Goal: Task Accomplishment & Management: Use online tool/utility

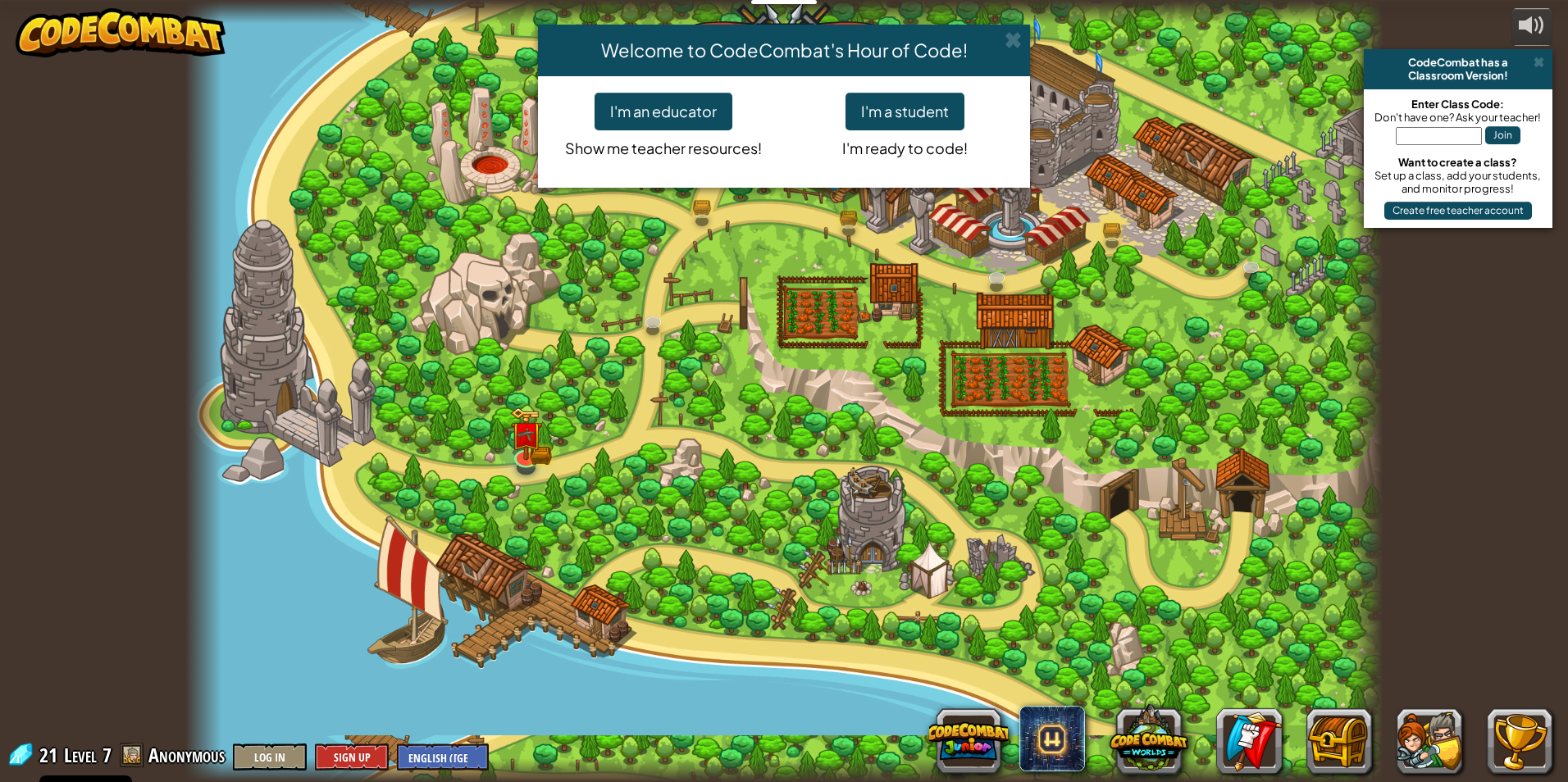
click at [1321, 748] on div "Welcome to CodeCombat's Hour of Code! I'm an educator Show me teacher resources…" at bounding box center [784, 391] width 1568 height 782
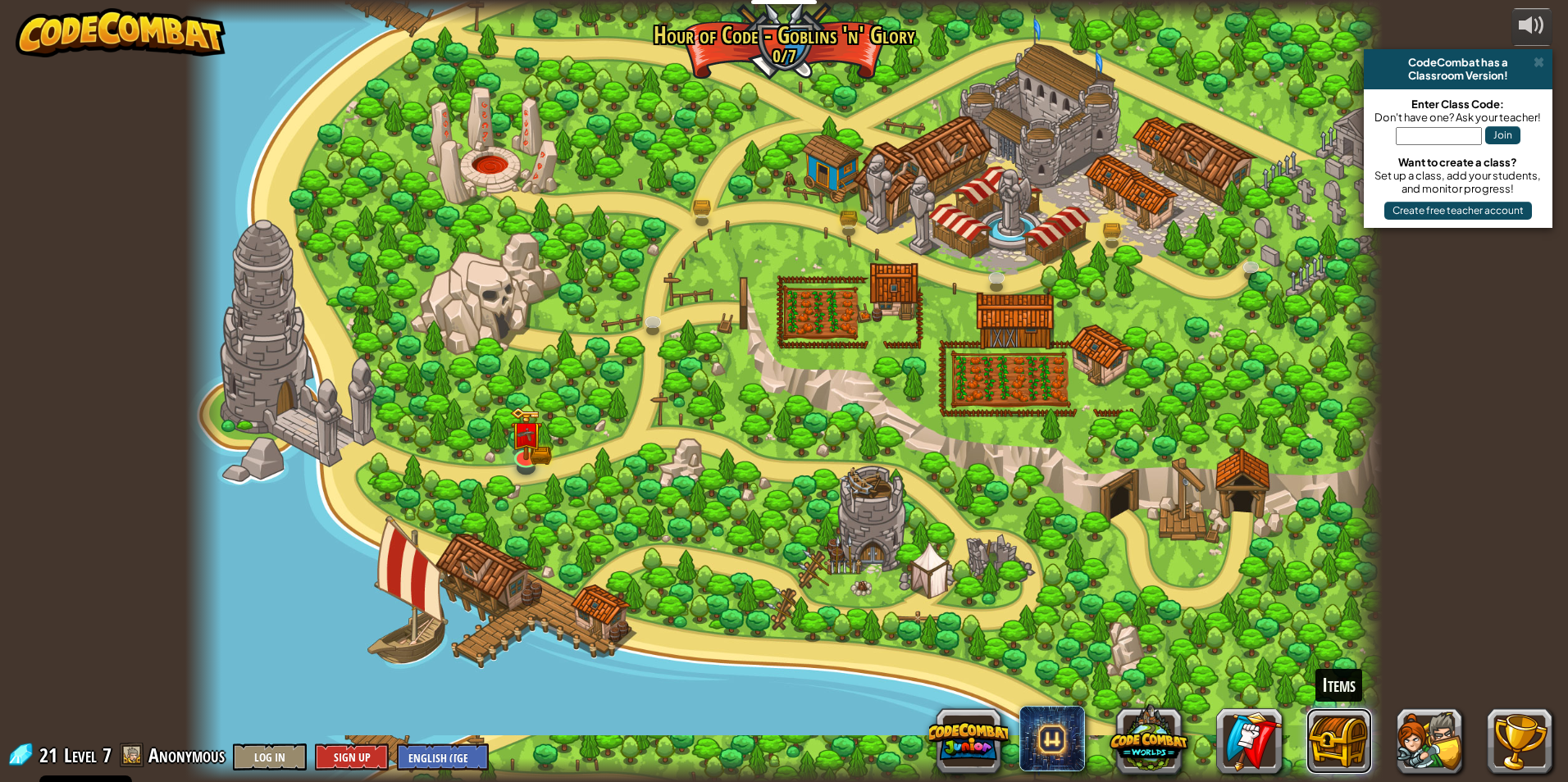
click at [1320, 742] on button at bounding box center [1338, 741] width 66 height 66
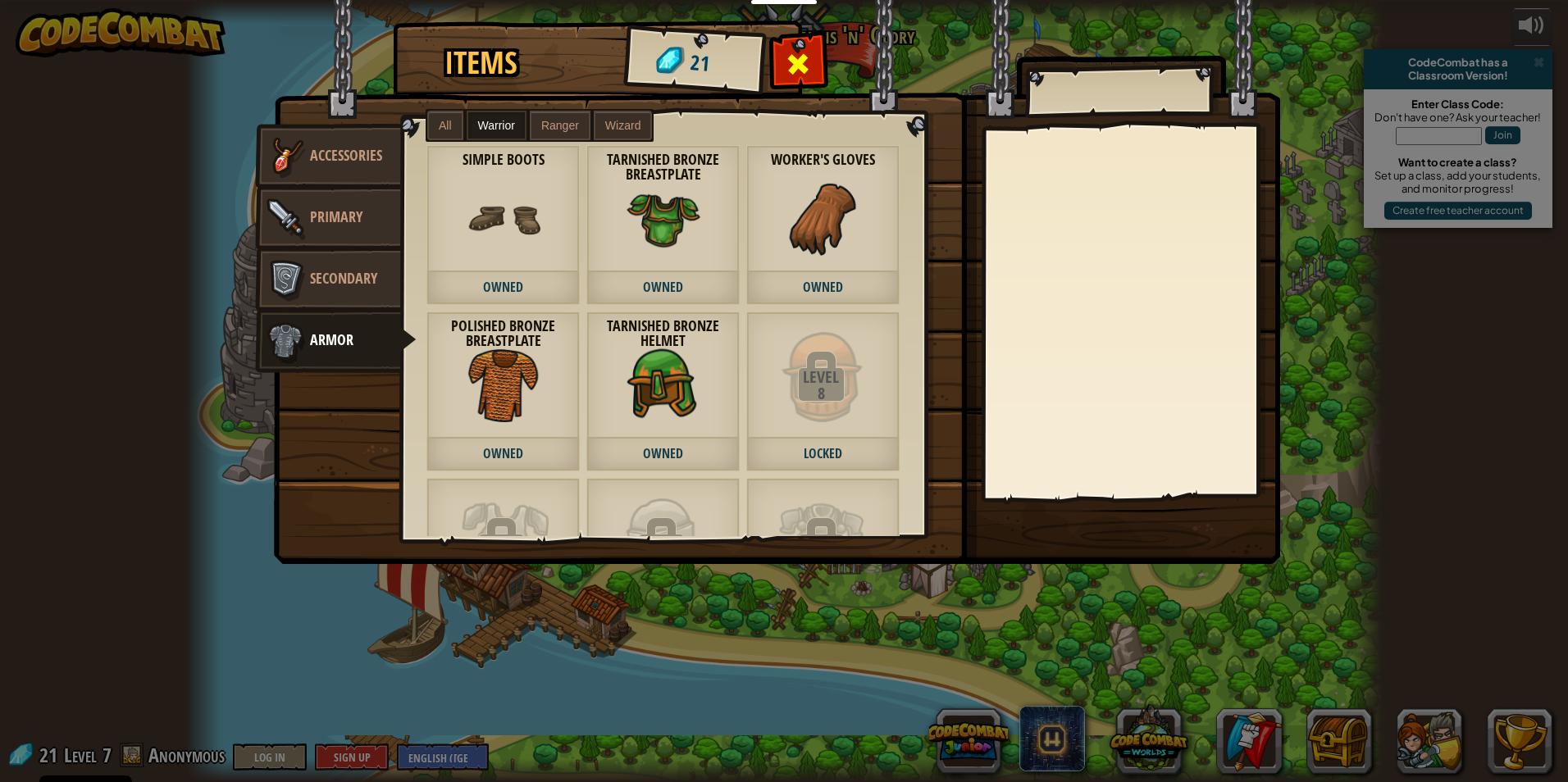
click at [795, 56] on span at bounding box center [798, 63] width 26 height 26
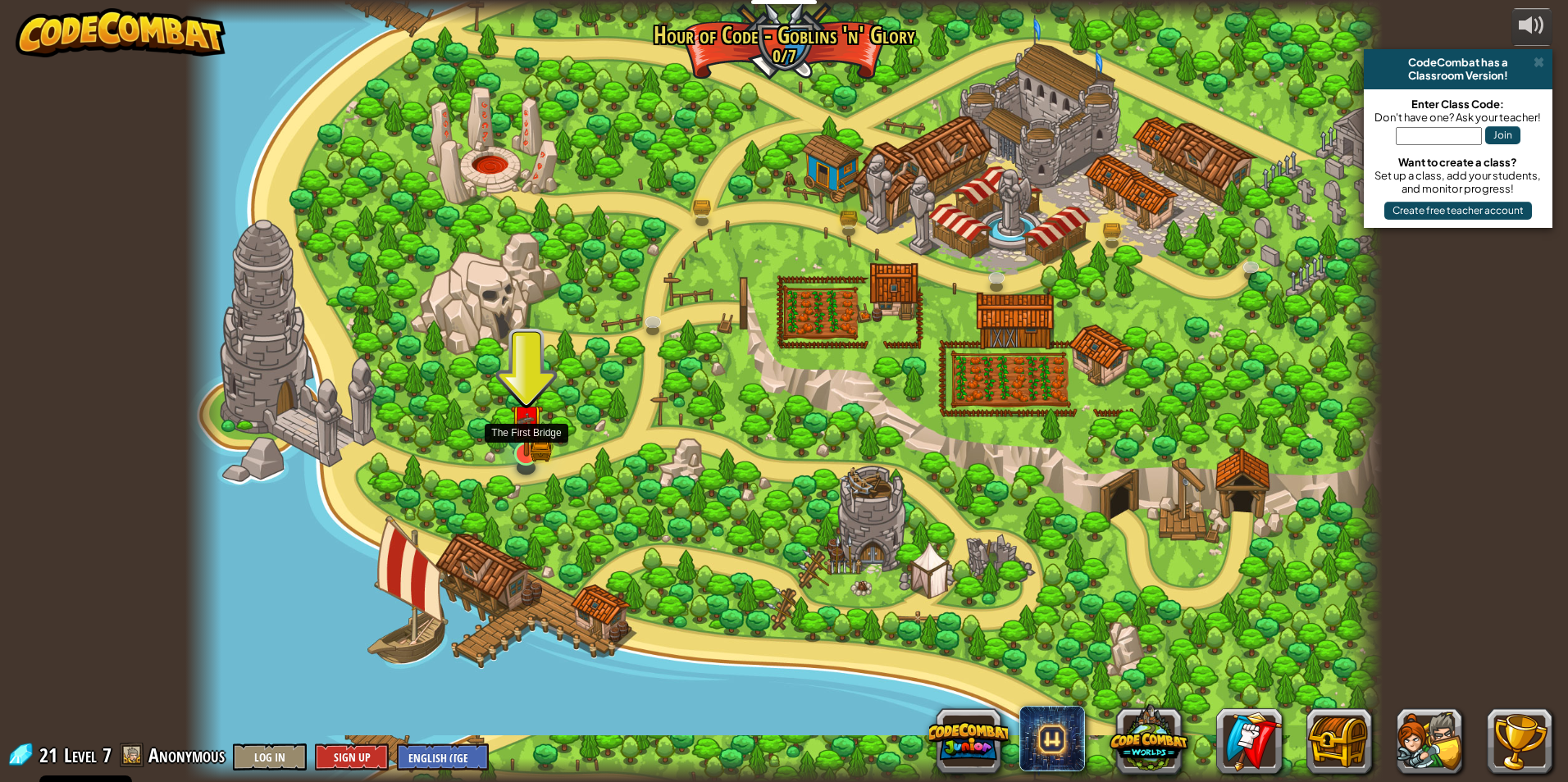
click at [515, 444] on img at bounding box center [527, 420] width 32 height 71
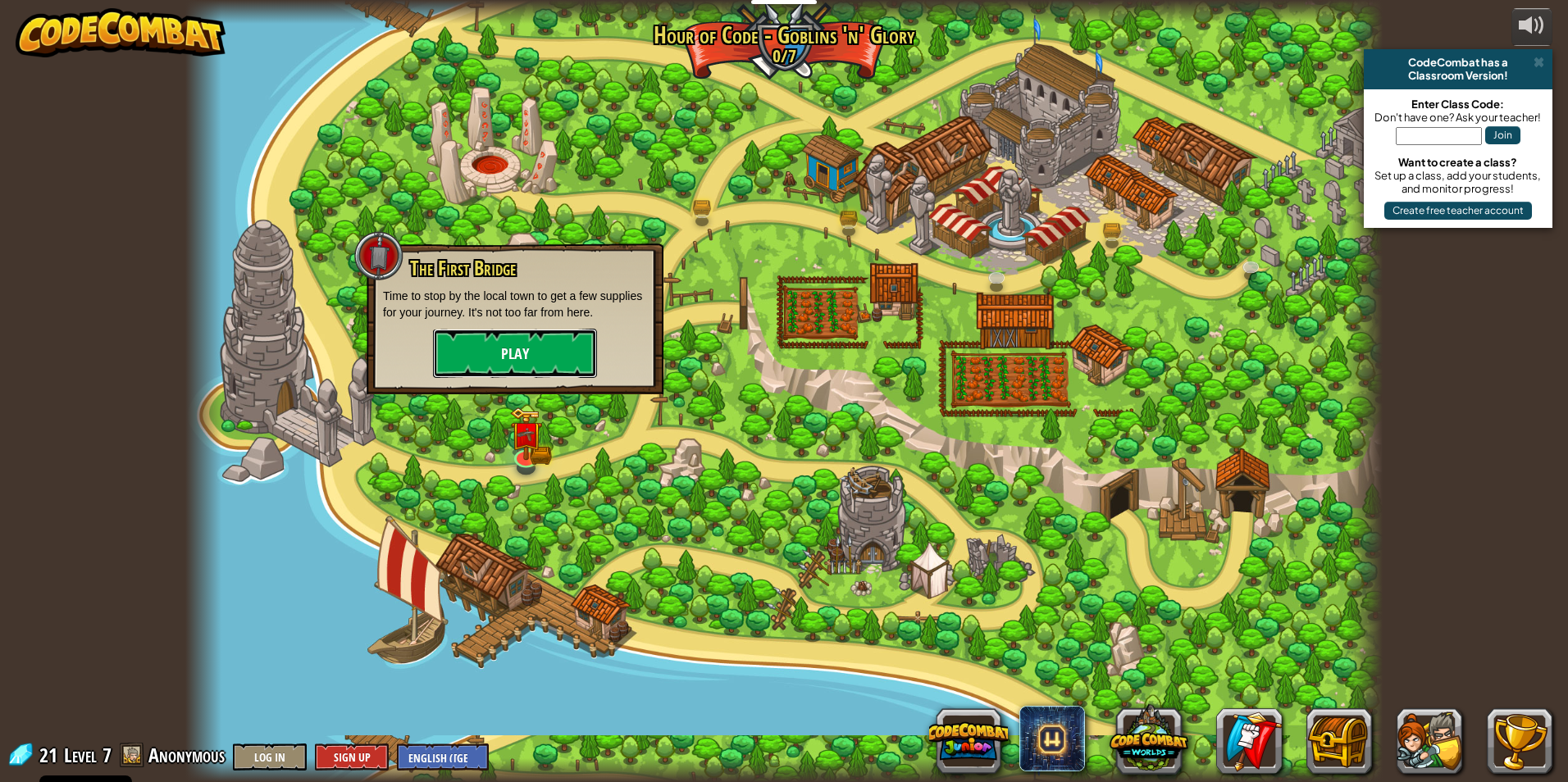
click at [518, 338] on button "Play" at bounding box center [515, 353] width 164 height 49
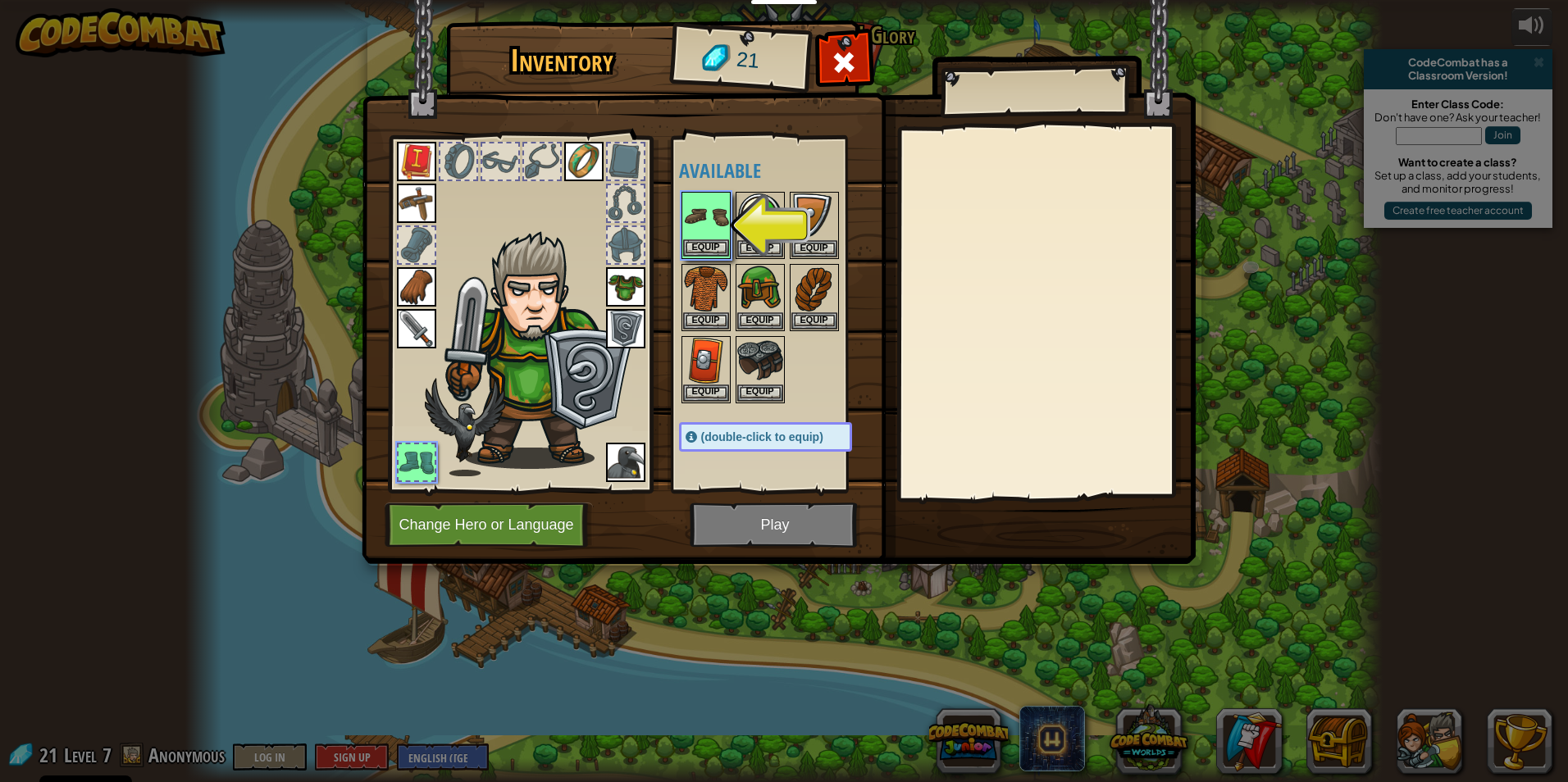
click at [702, 229] on img at bounding box center [706, 216] width 46 height 46
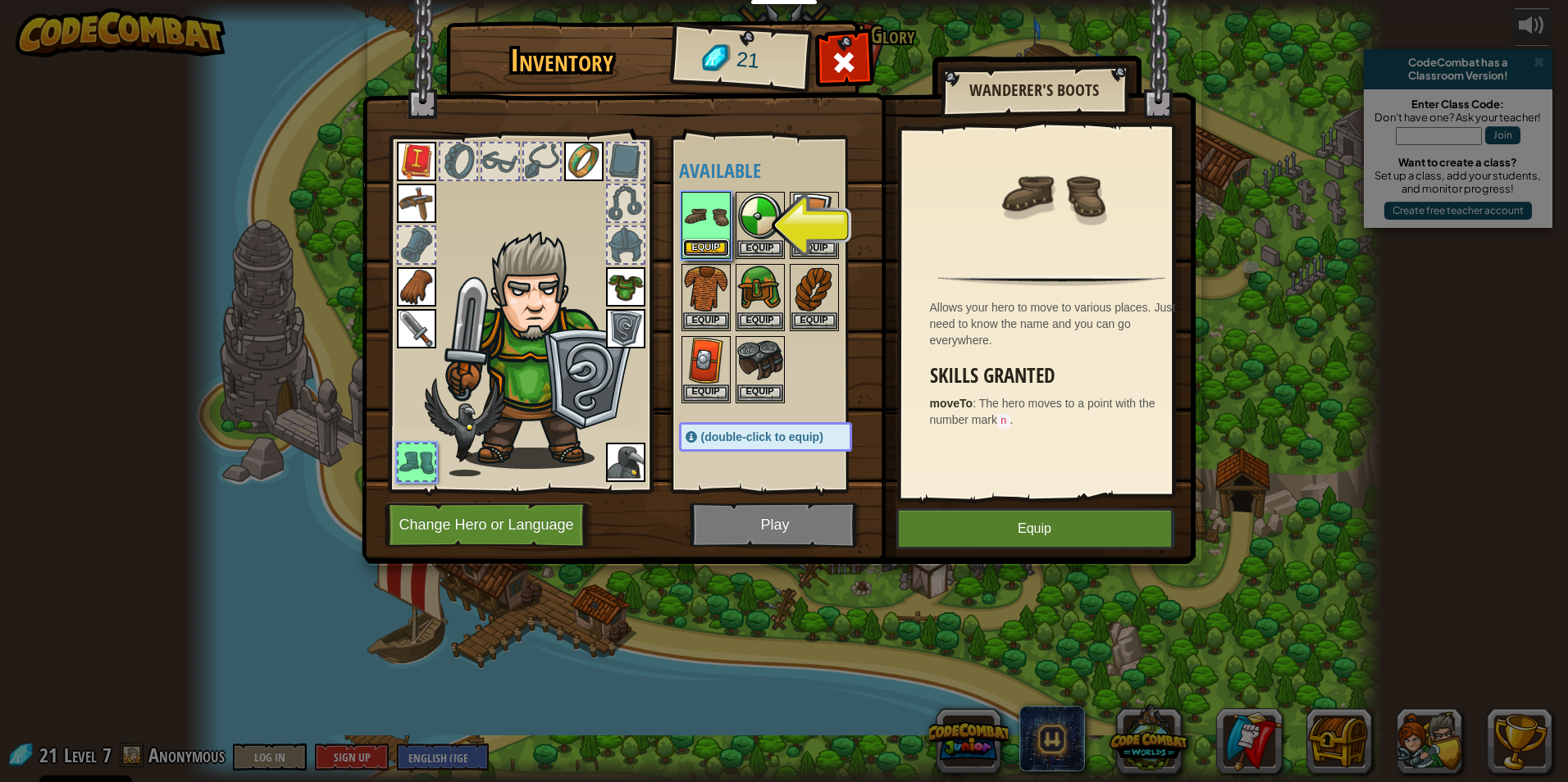
click at [702, 245] on button "Equip" at bounding box center [706, 247] width 46 height 17
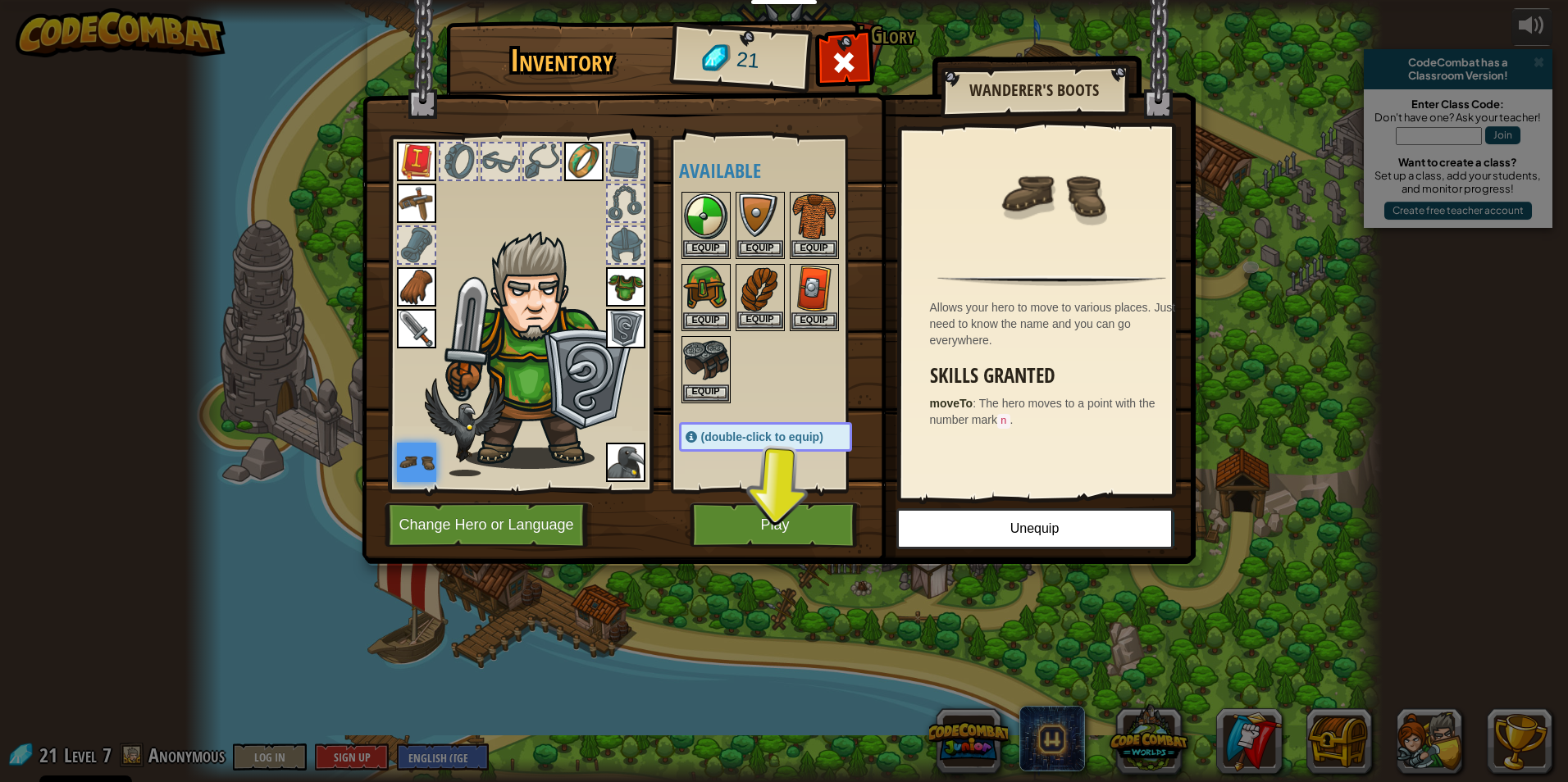
click at [750, 310] on img at bounding box center [760, 288] width 46 height 46
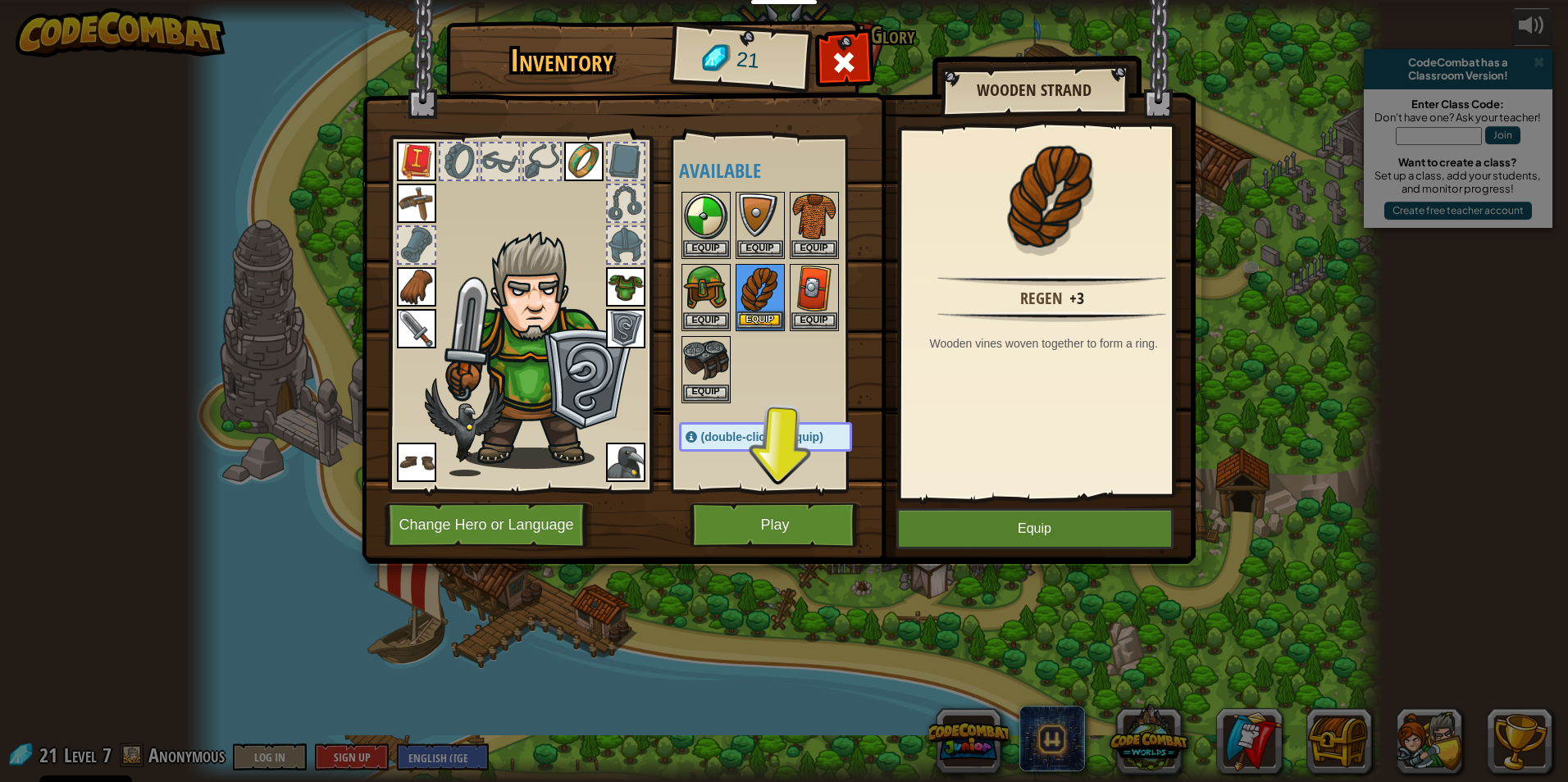
click at [750, 310] on img at bounding box center [760, 288] width 46 height 46
click at [752, 318] on button "Equip" at bounding box center [760, 319] width 46 height 17
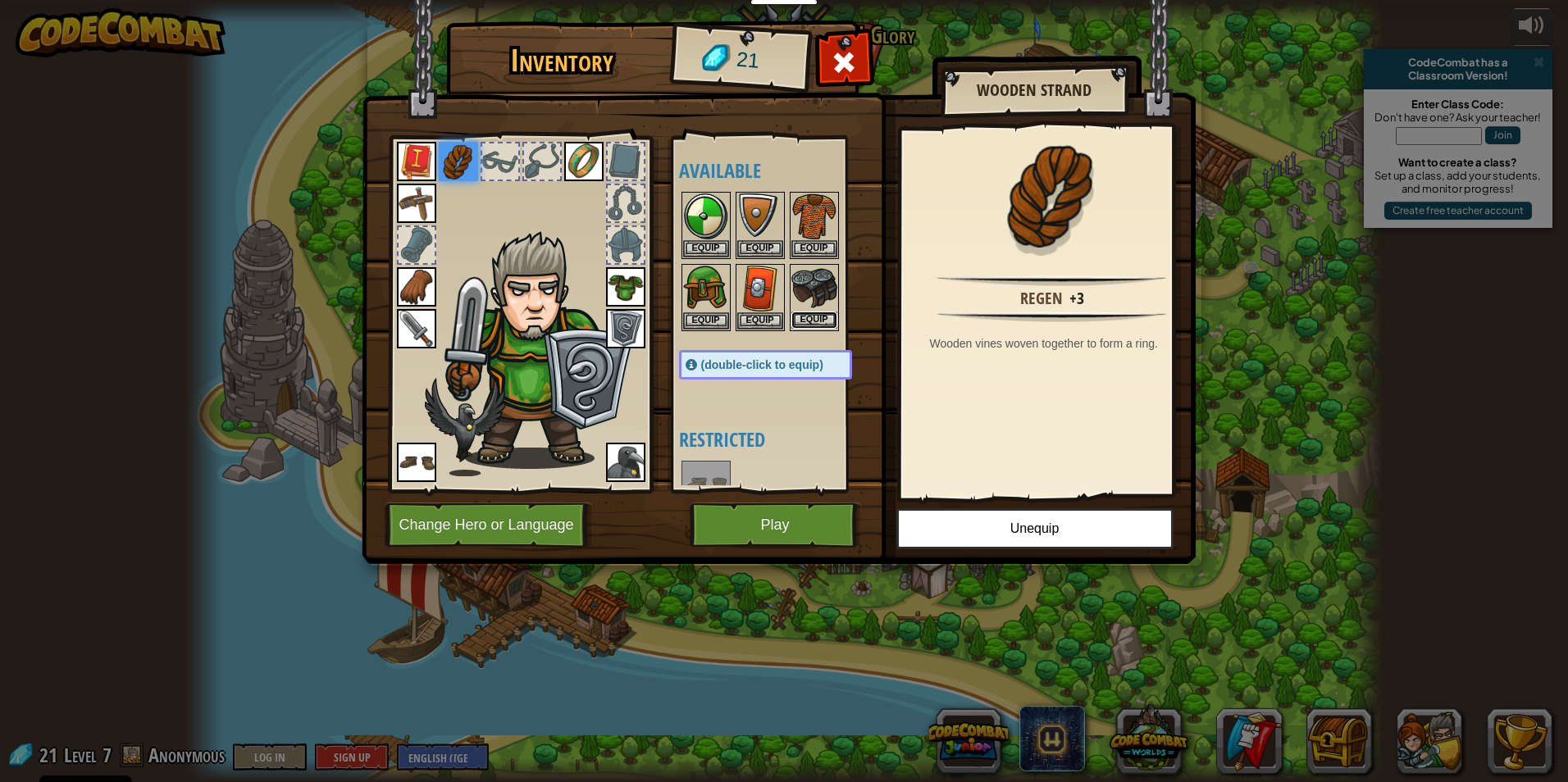
click at [819, 318] on button "Equip" at bounding box center [814, 319] width 46 height 17
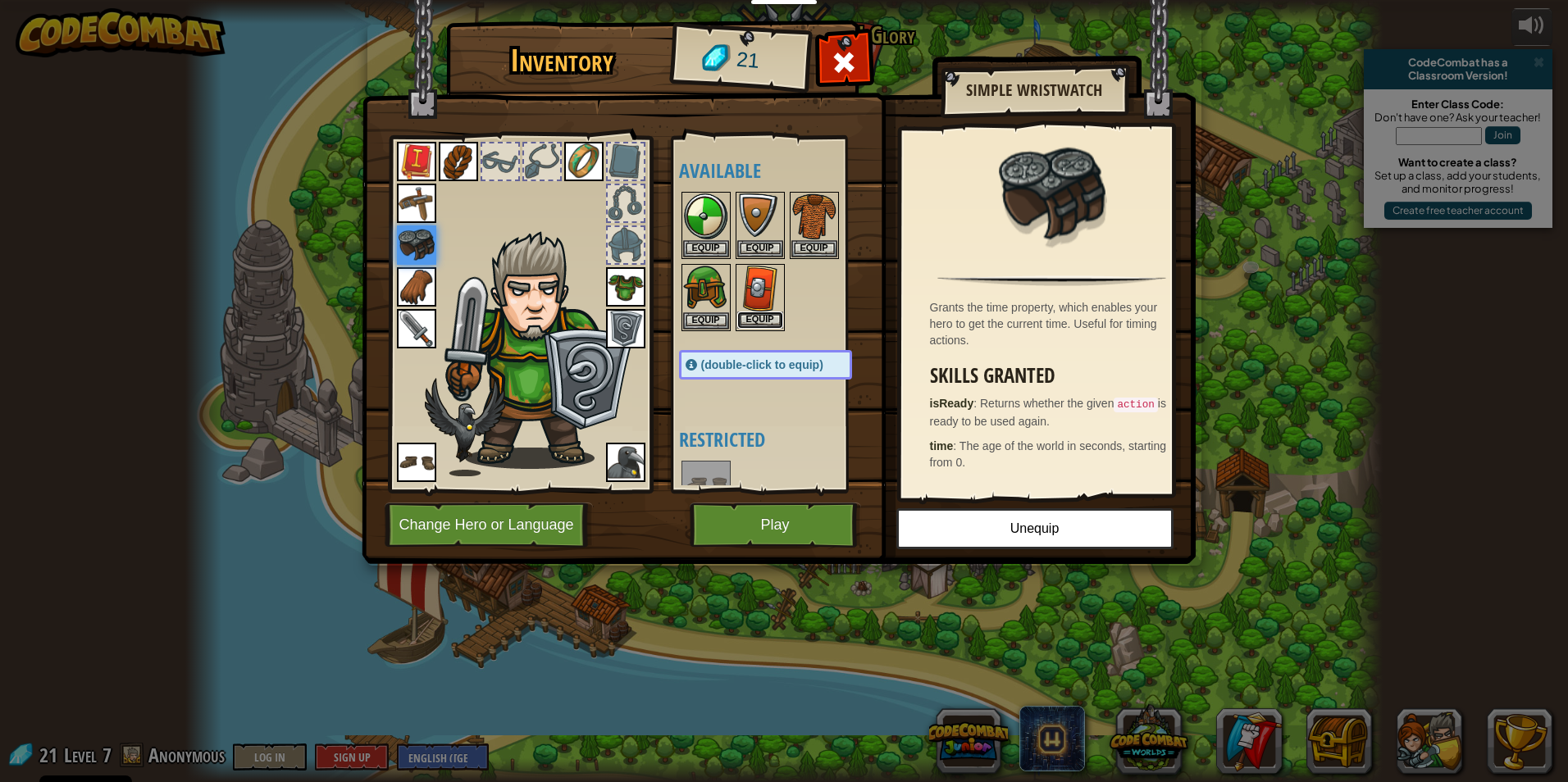
click at [741, 316] on button "Equip" at bounding box center [760, 319] width 46 height 17
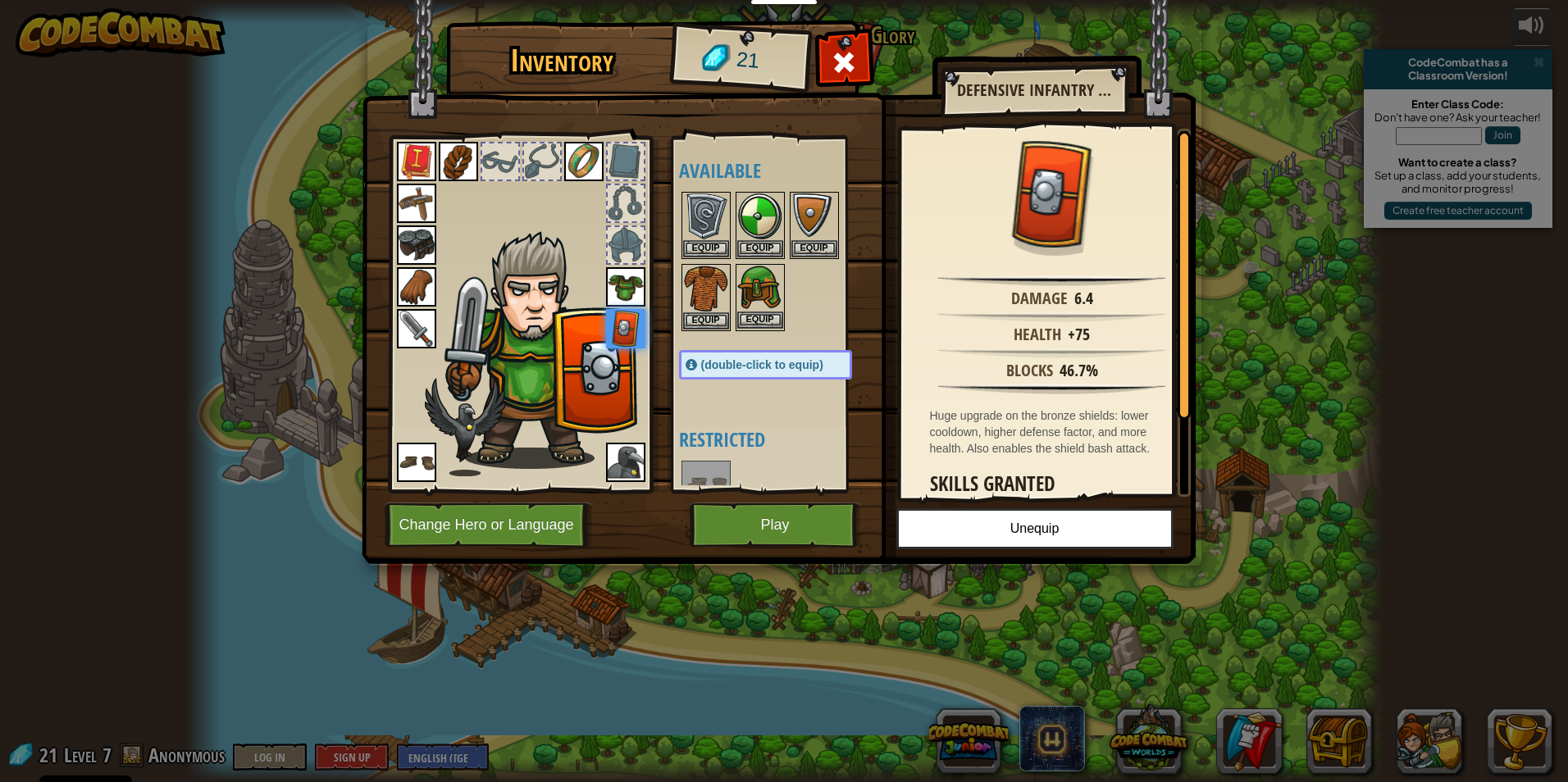
click at [748, 309] on img at bounding box center [760, 288] width 46 height 46
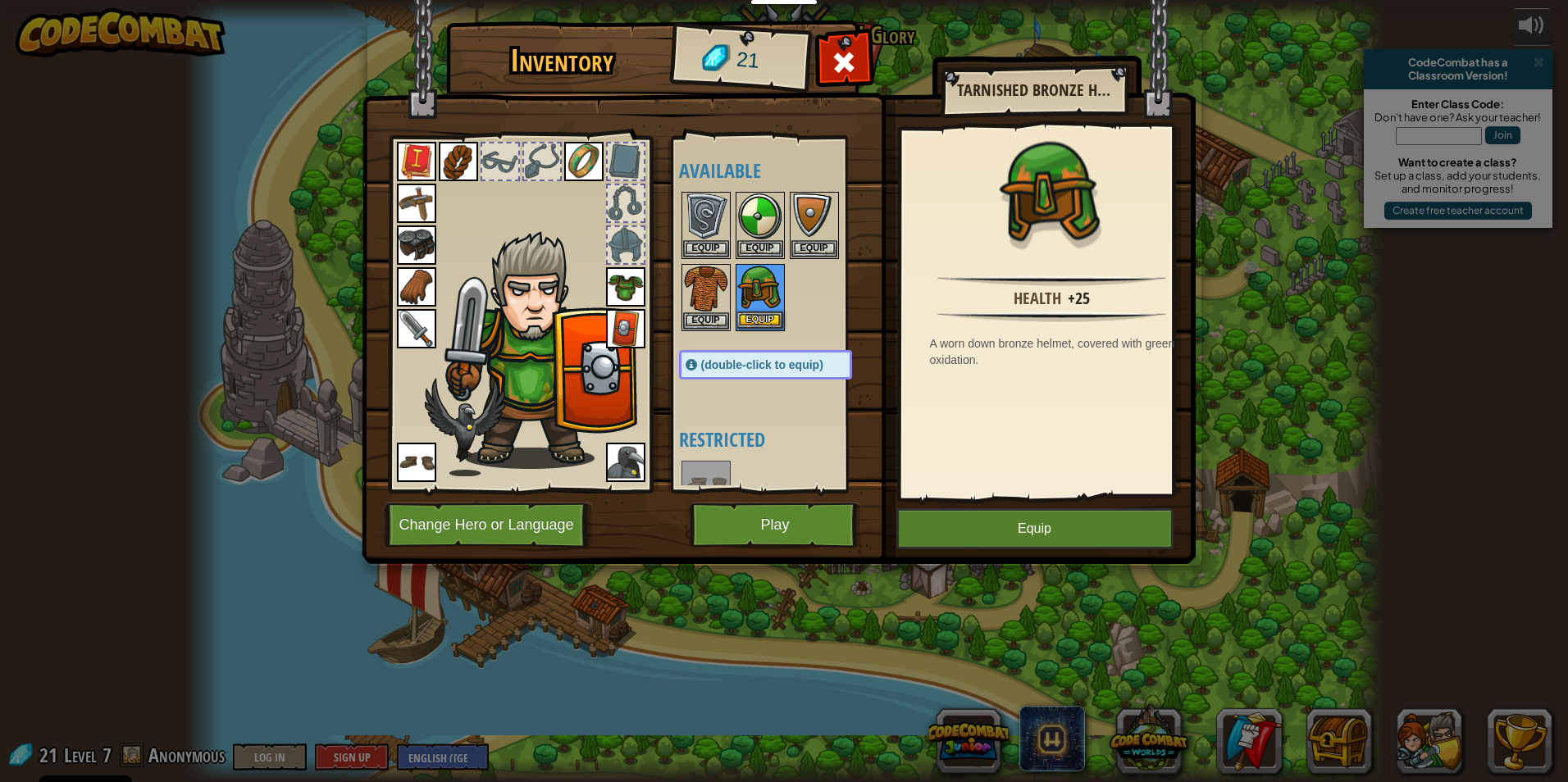
click at [748, 309] on img at bounding box center [760, 288] width 46 height 46
click at [748, 322] on button "Equip" at bounding box center [760, 319] width 46 height 17
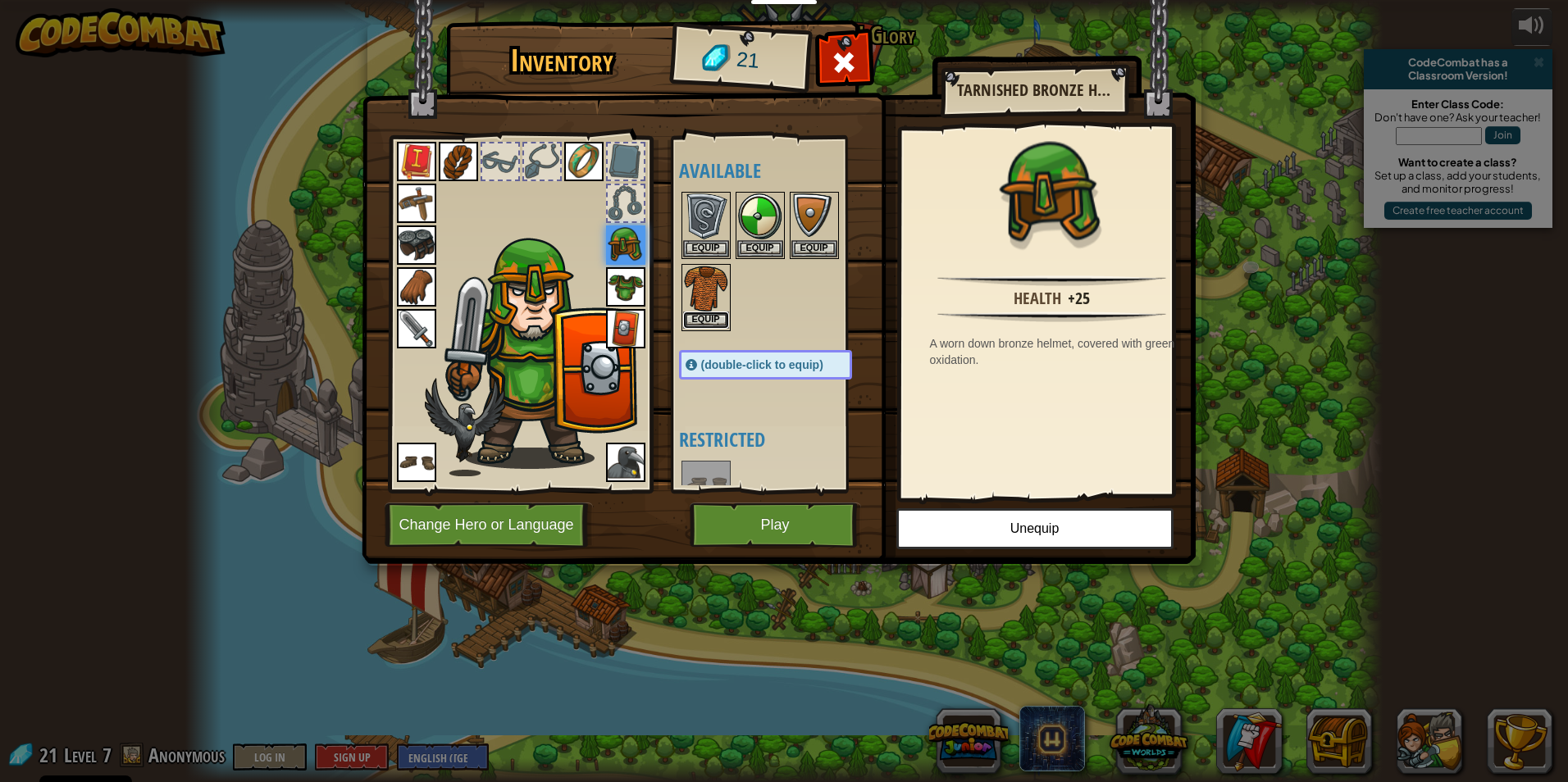
click at [703, 322] on button "Equip" at bounding box center [706, 319] width 46 height 17
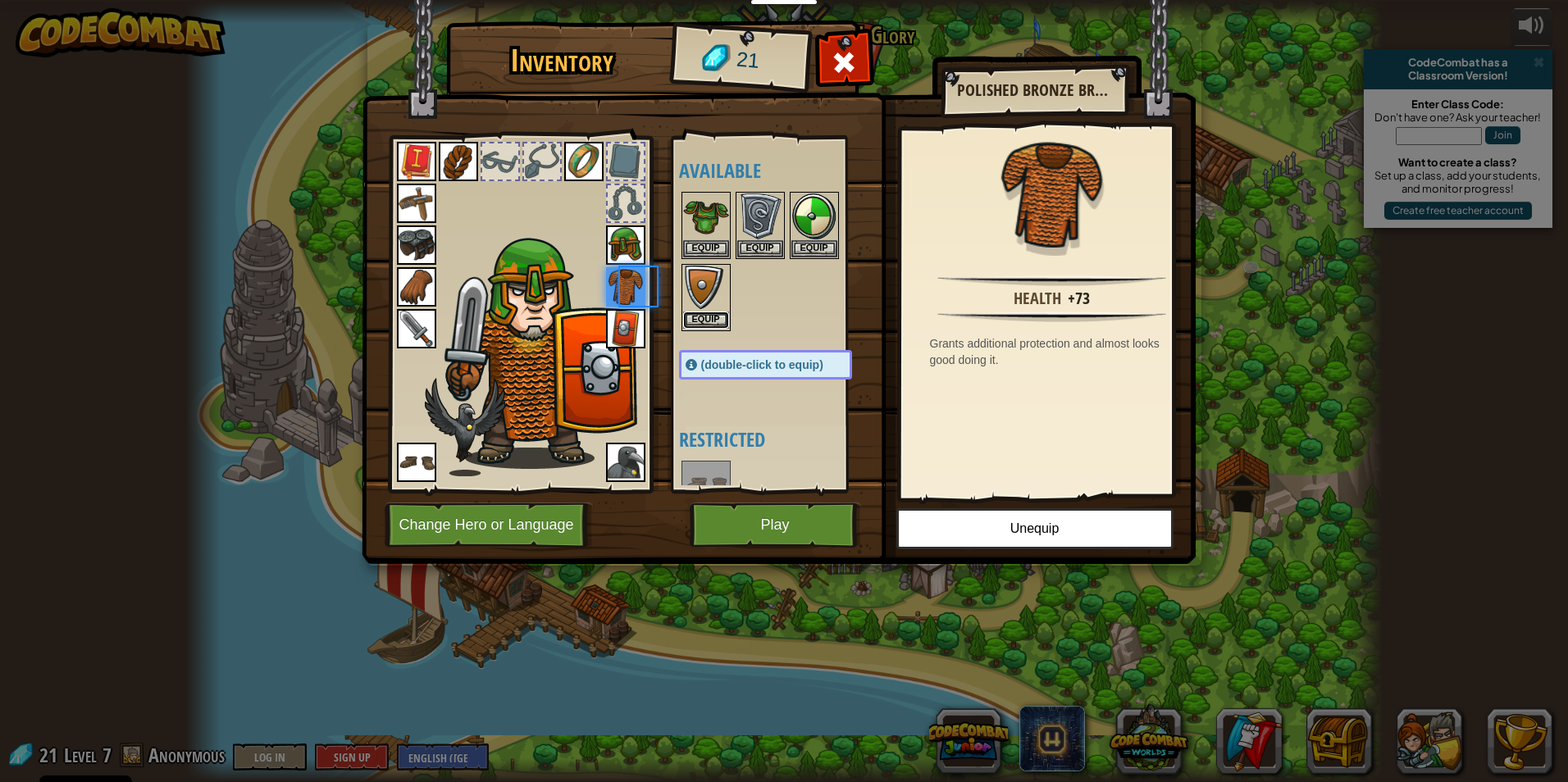
click at [702, 322] on button "Equip" at bounding box center [706, 319] width 46 height 17
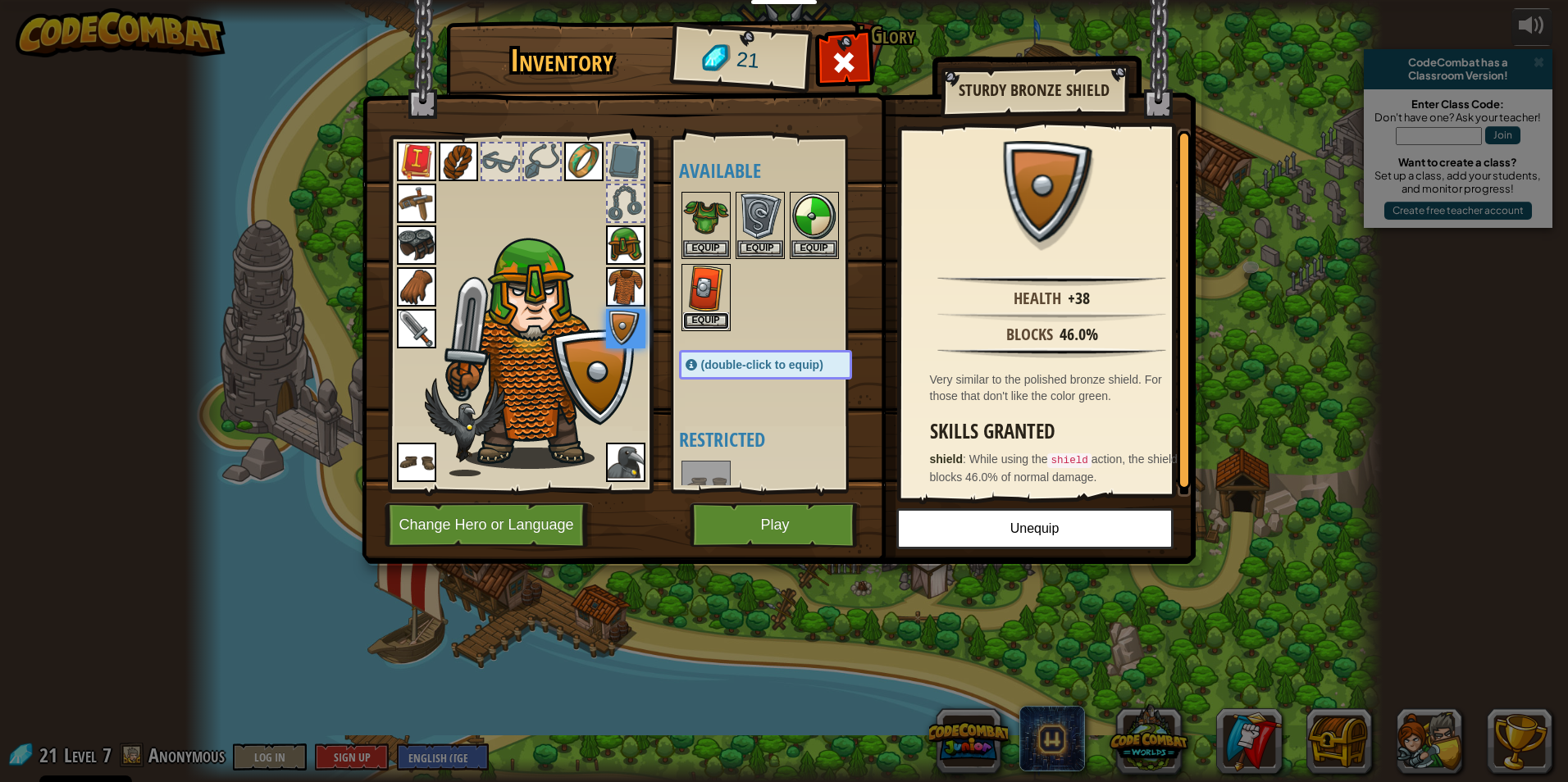
click at [702, 322] on button "Equip" at bounding box center [706, 320] width 46 height 17
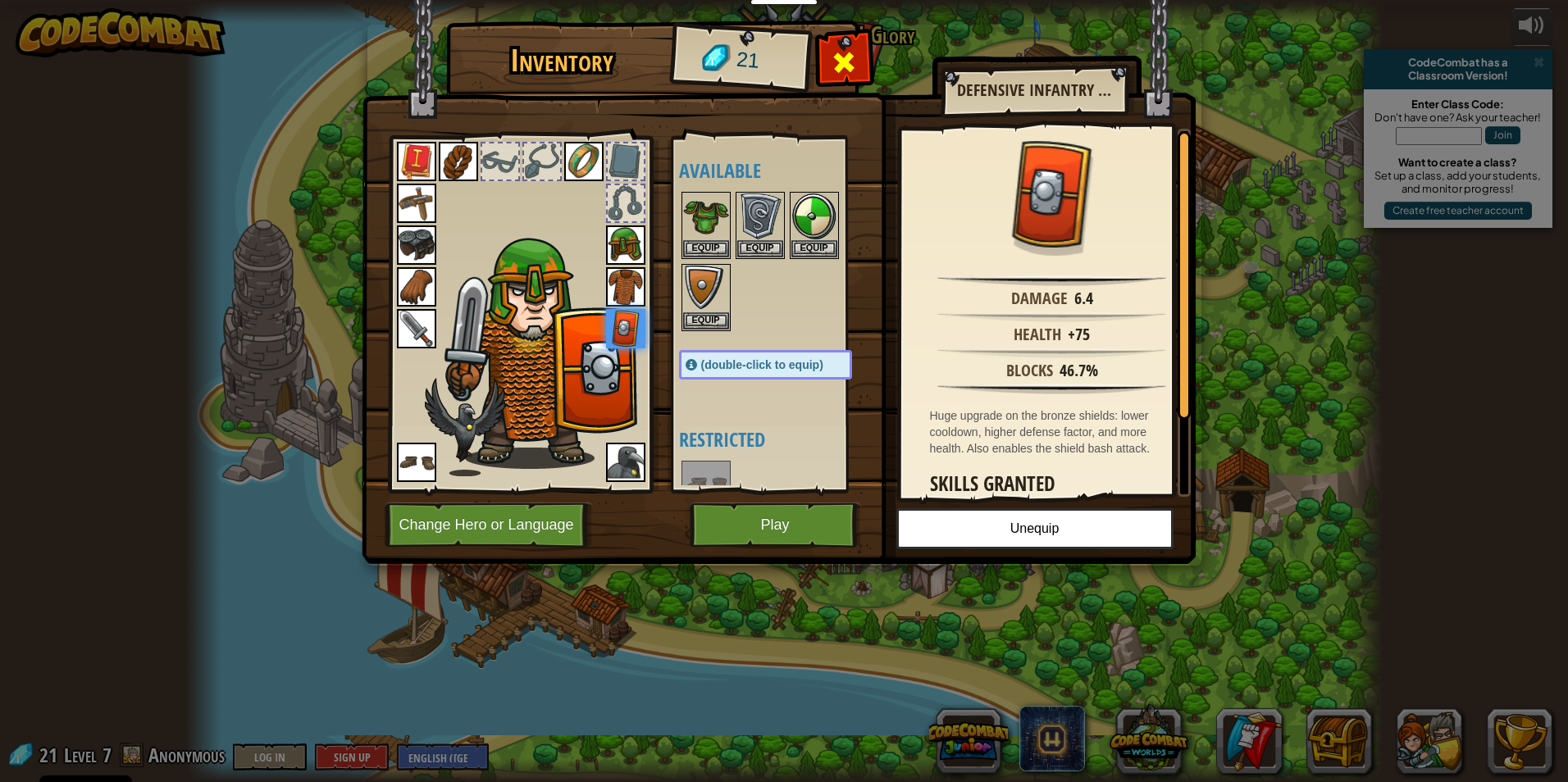
click at [825, 61] on div at bounding box center [843, 67] width 51 height 51
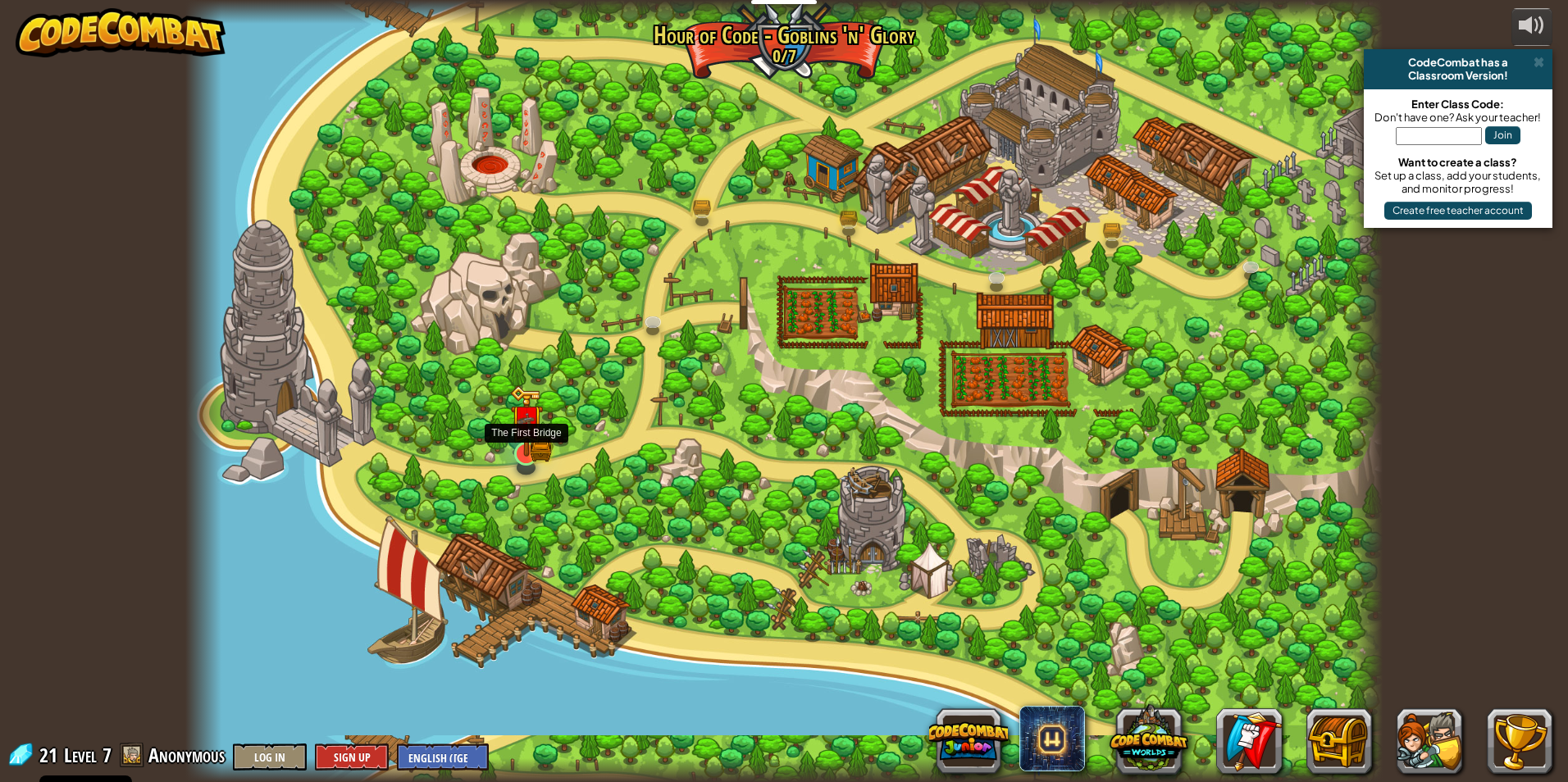
click at [533, 431] on img at bounding box center [526, 421] width 19 height 19
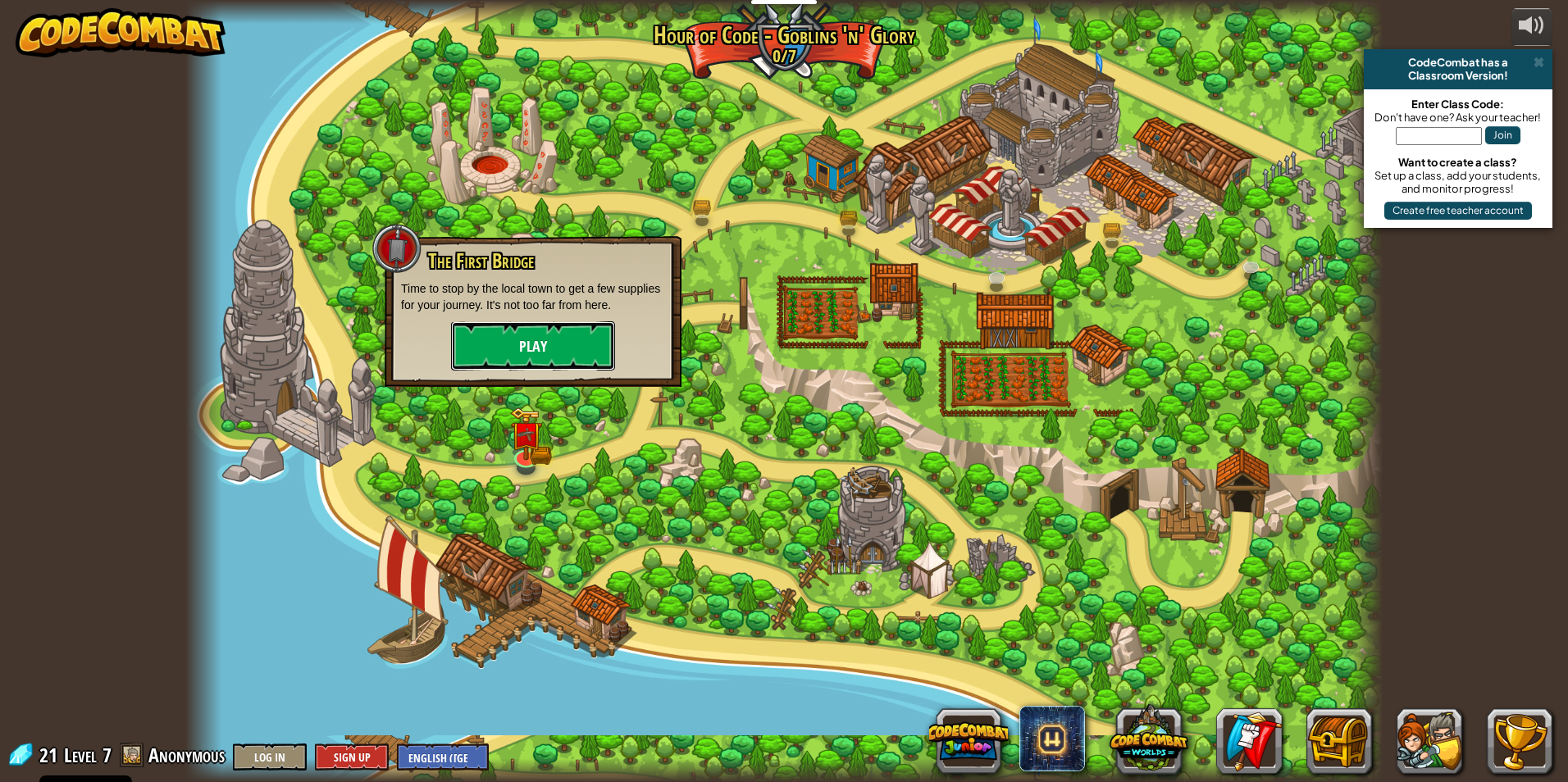
click at [530, 341] on button "Play" at bounding box center [533, 346] width 164 height 49
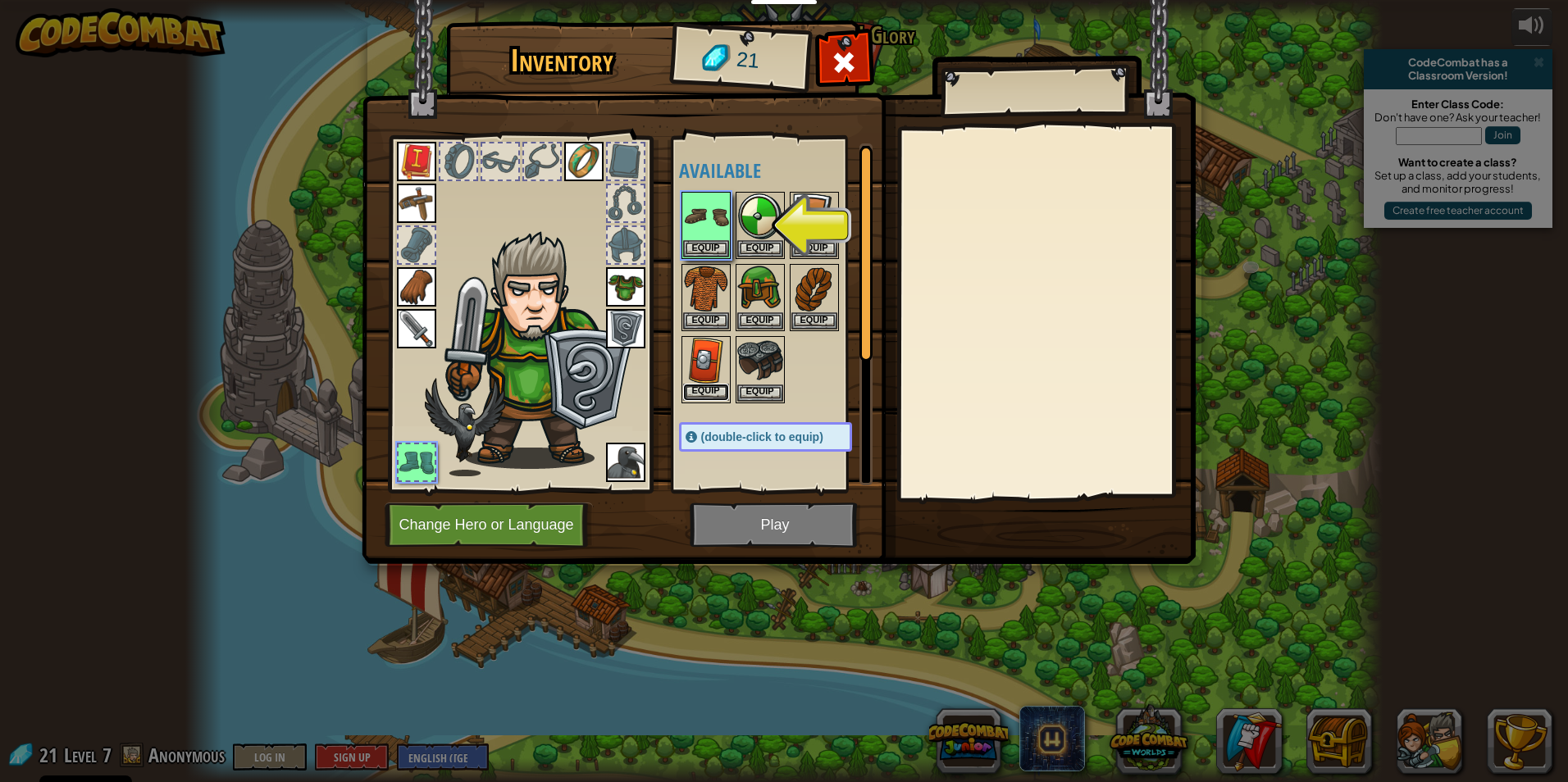
click at [710, 392] on button "Equip" at bounding box center [706, 391] width 46 height 17
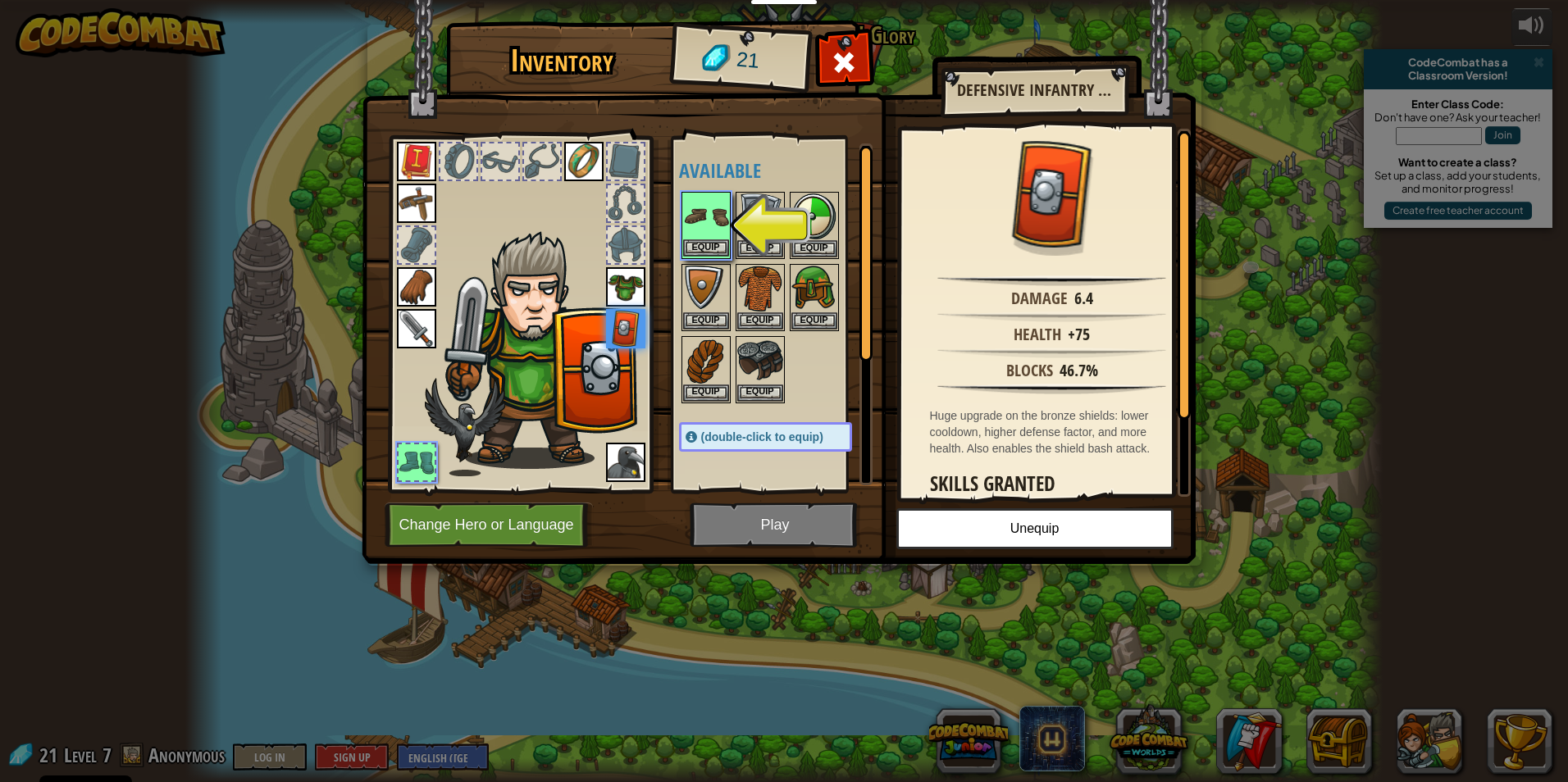
click at [707, 238] on img at bounding box center [706, 216] width 46 height 46
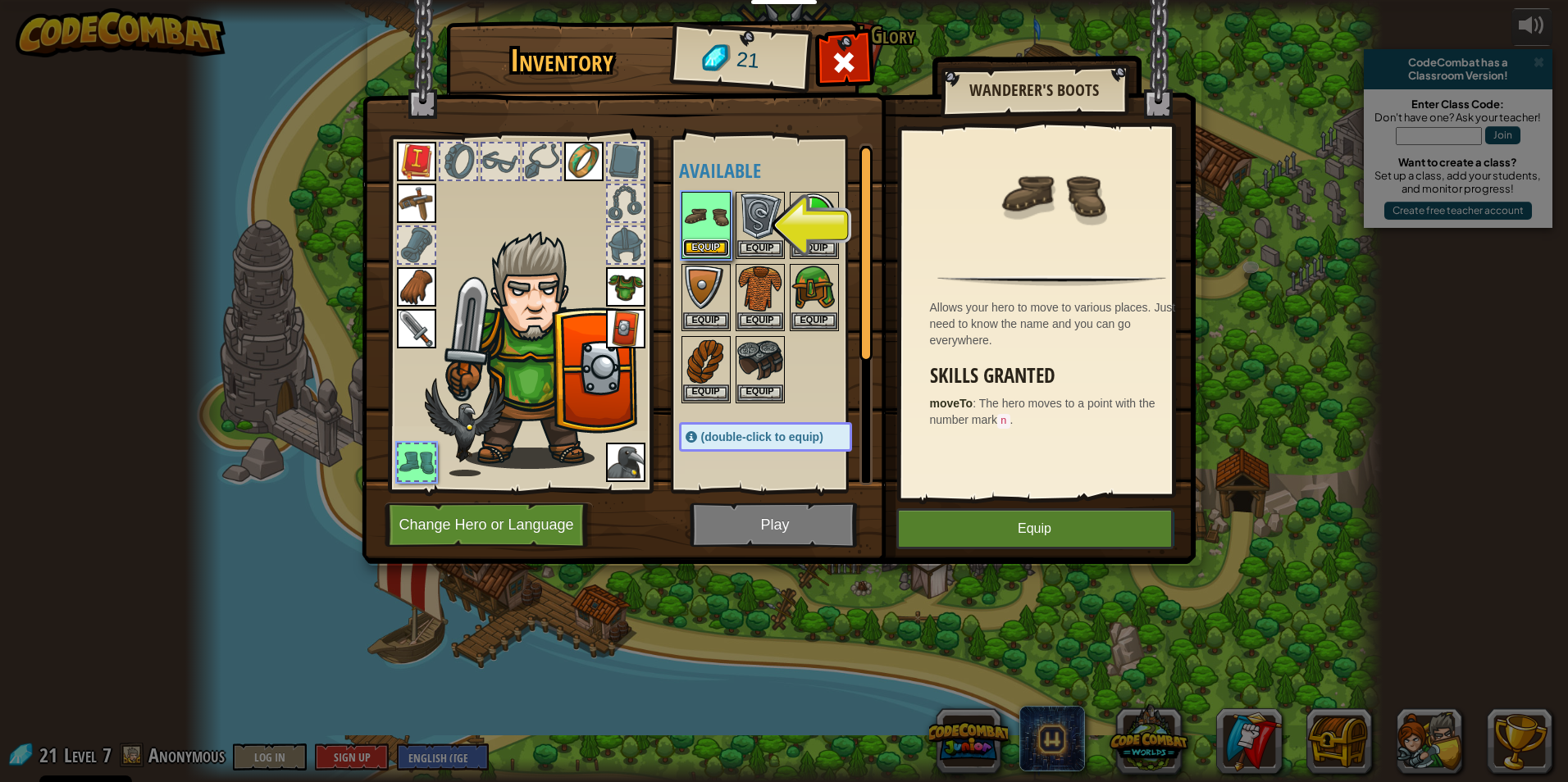
click at [702, 249] on button "Equip" at bounding box center [706, 247] width 46 height 17
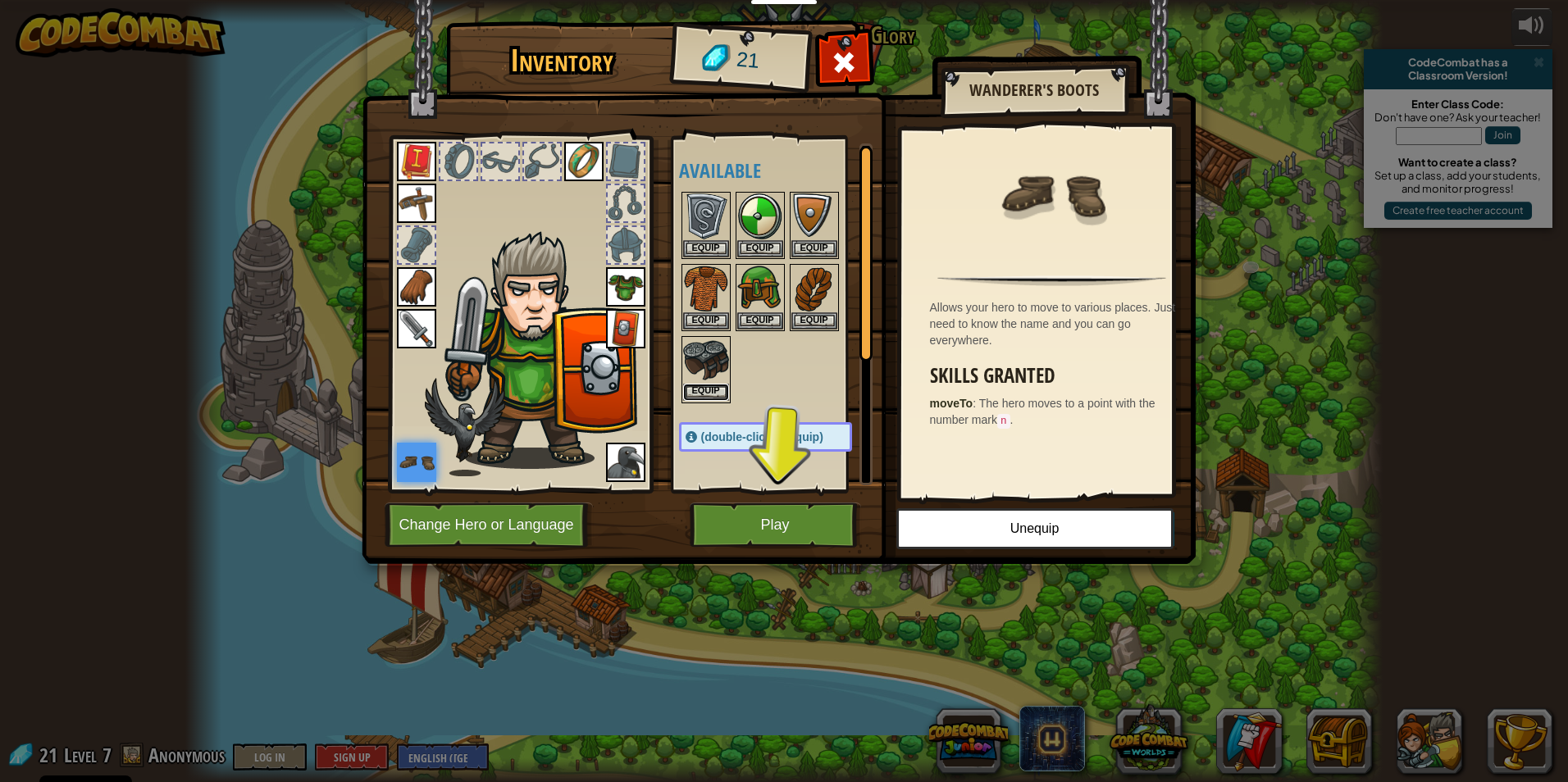
click at [707, 389] on button "Equip" at bounding box center [706, 391] width 46 height 17
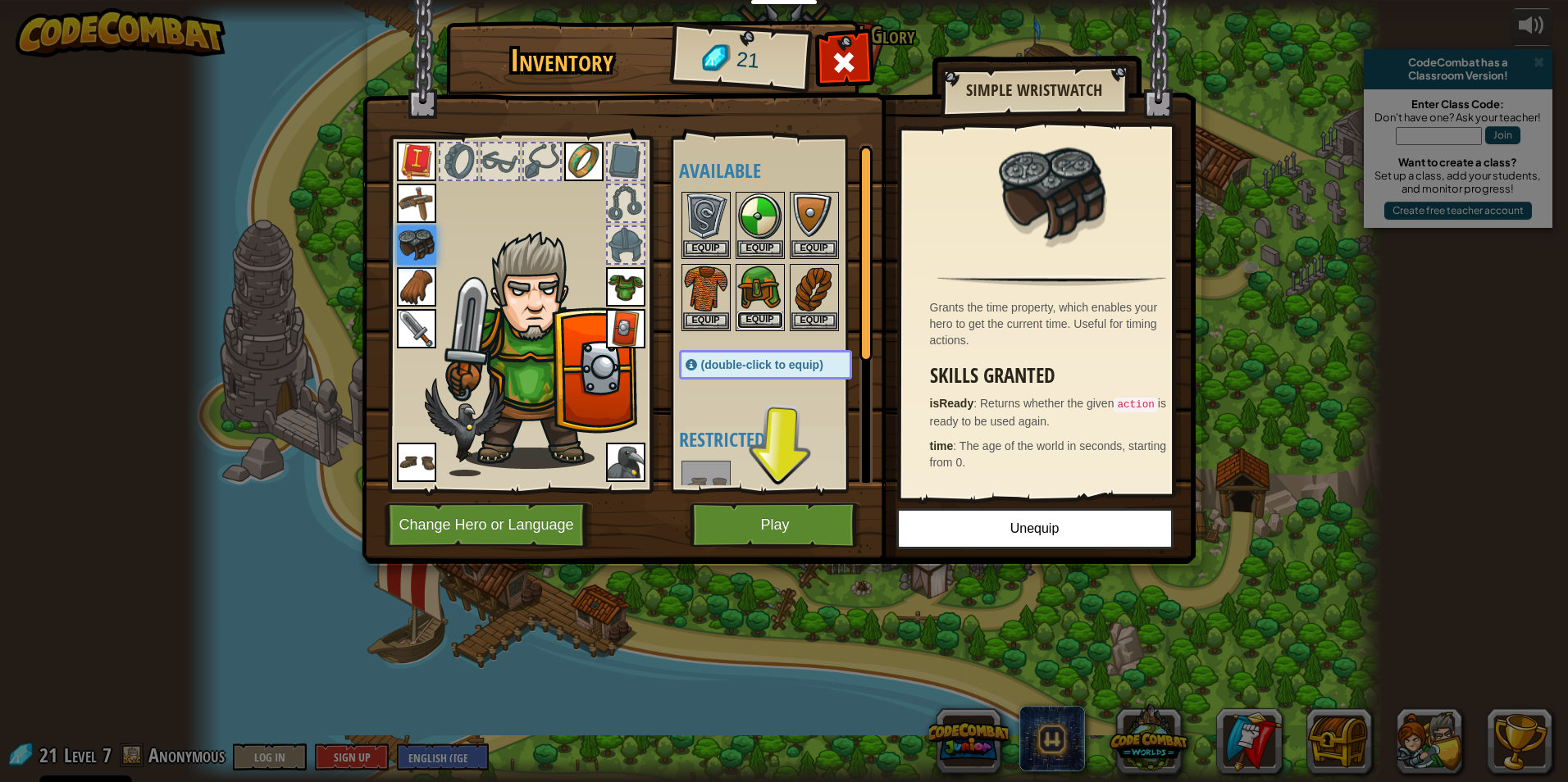
click at [754, 311] on button "Equip" at bounding box center [760, 319] width 46 height 17
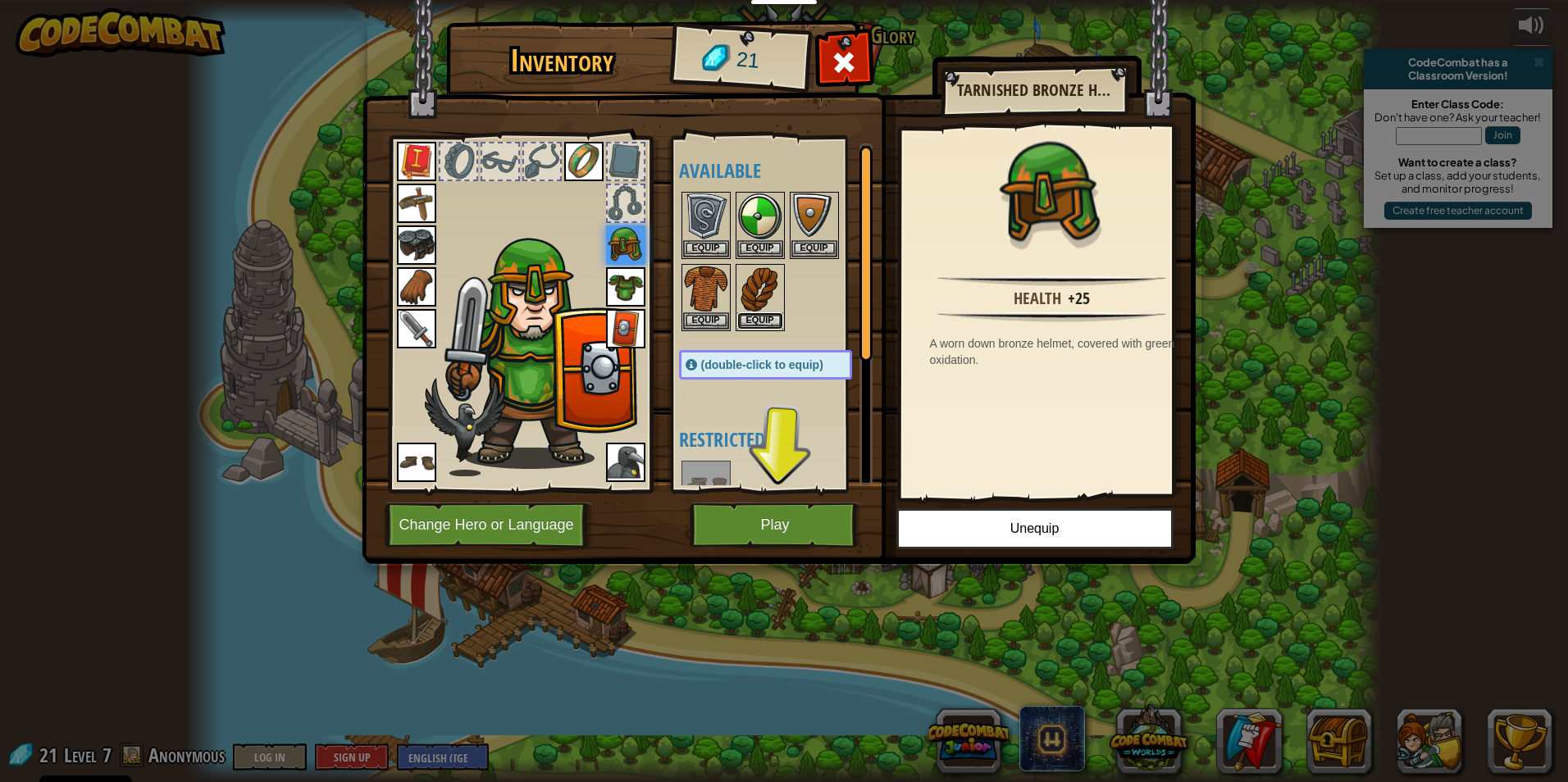
click at [754, 312] on button "Equip" at bounding box center [760, 320] width 46 height 17
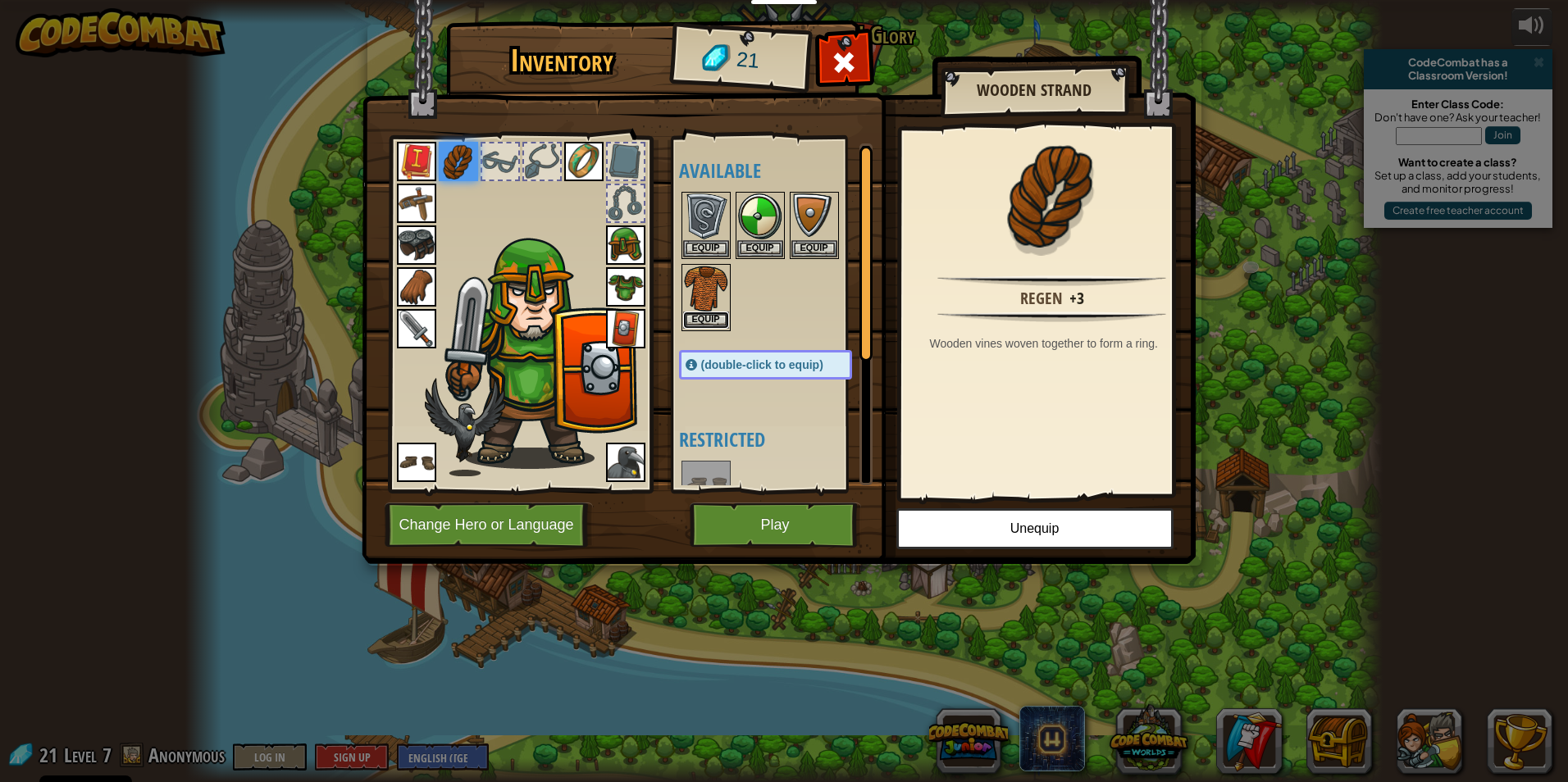
click at [691, 319] on button "Equip" at bounding box center [706, 319] width 46 height 17
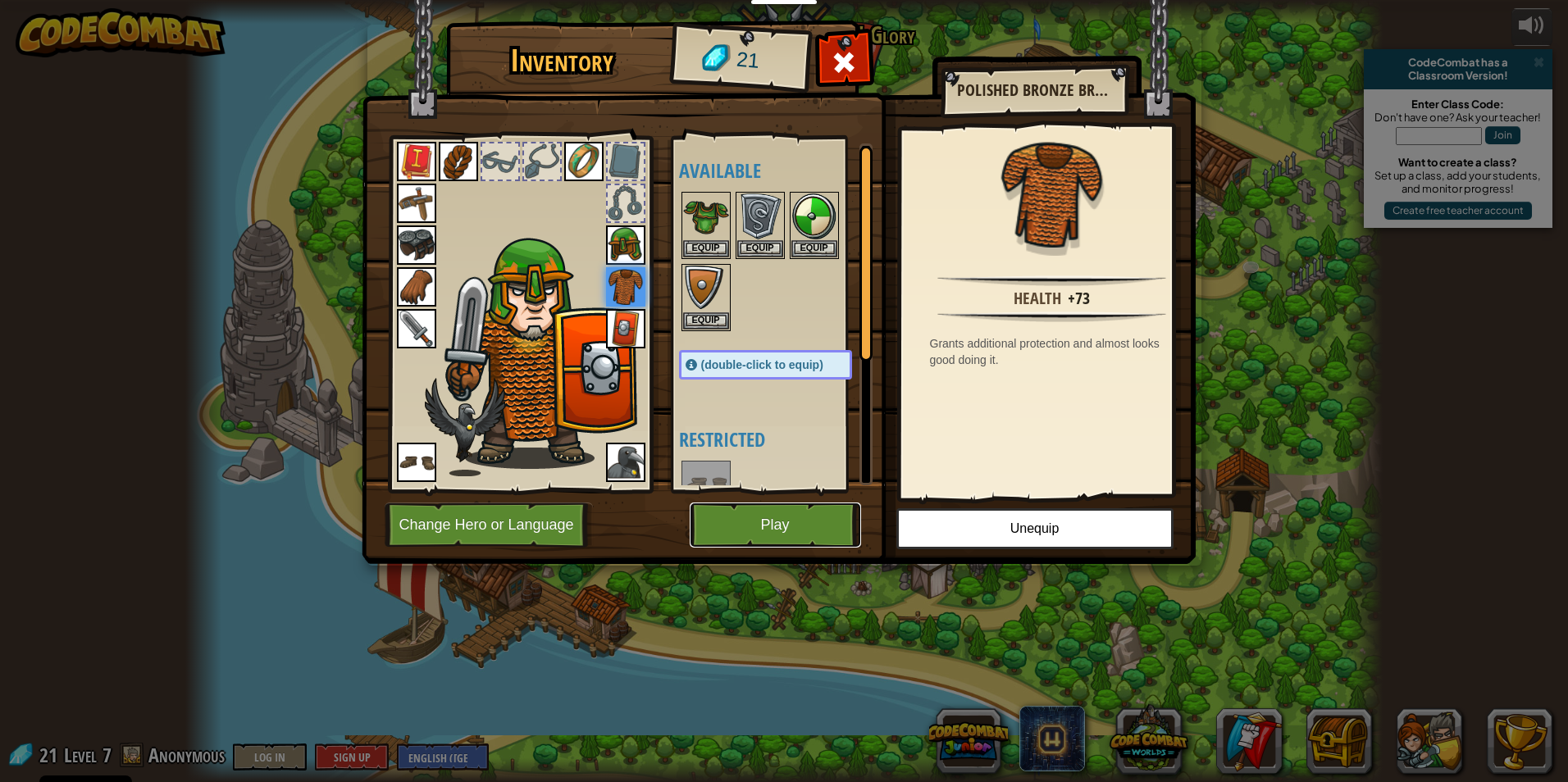
click at [781, 526] on button "Play" at bounding box center [775, 525] width 171 height 45
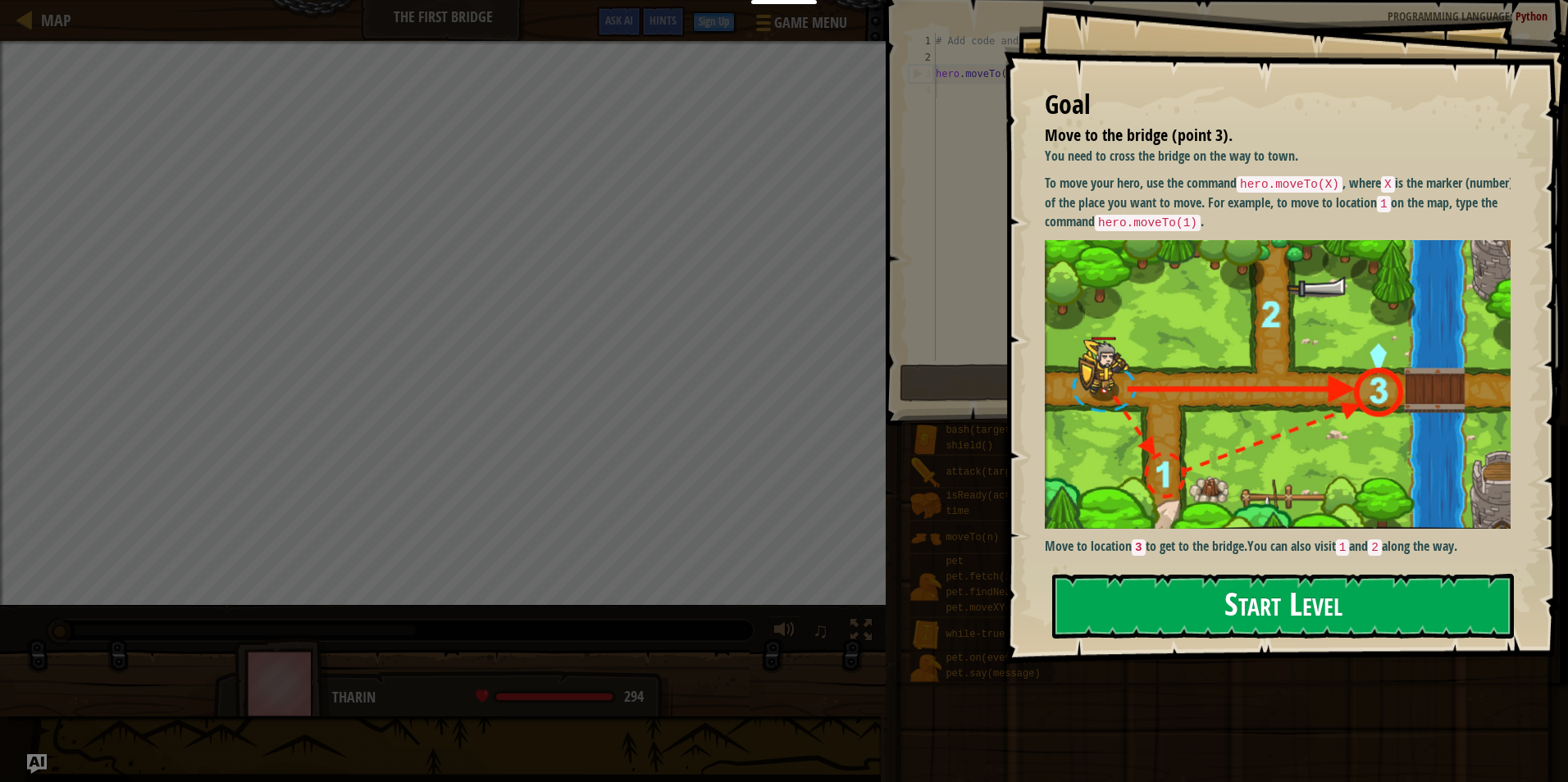
click at [1173, 588] on button "Start Level" at bounding box center [1283, 607] width 462 height 65
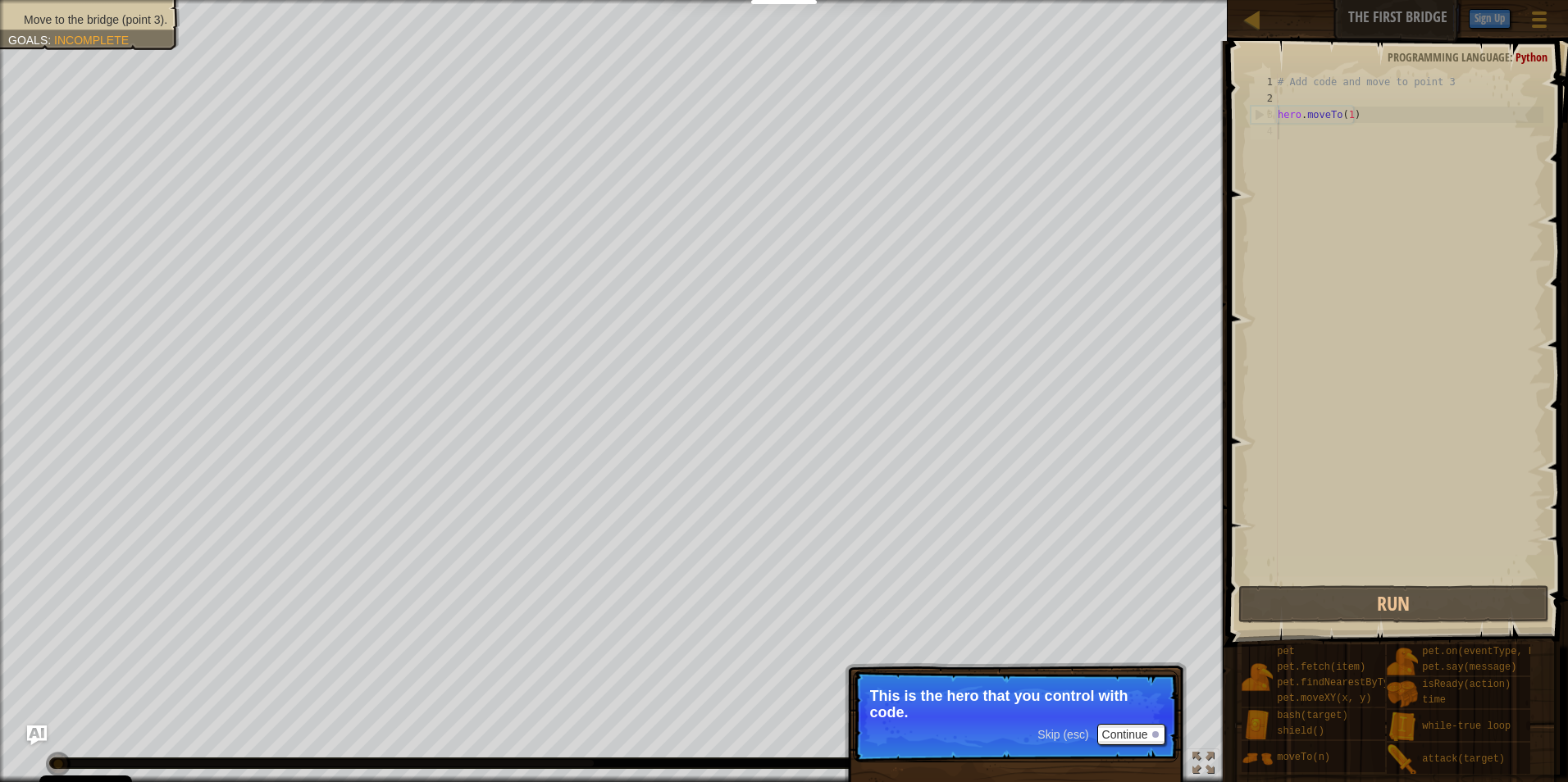
click at [1276, 137] on div "4" at bounding box center [1264, 131] width 27 height 16
click at [1273, 128] on div "4" at bounding box center [1264, 131] width 27 height 16
click at [1279, 130] on div "# Add code and move to point 3 hero . moveTo ( 1 )" at bounding box center [1408, 344] width 269 height 541
click at [1131, 723] on p "Skip (esc) Continue This is the hero that you control with code." at bounding box center [1015, 716] width 326 height 92
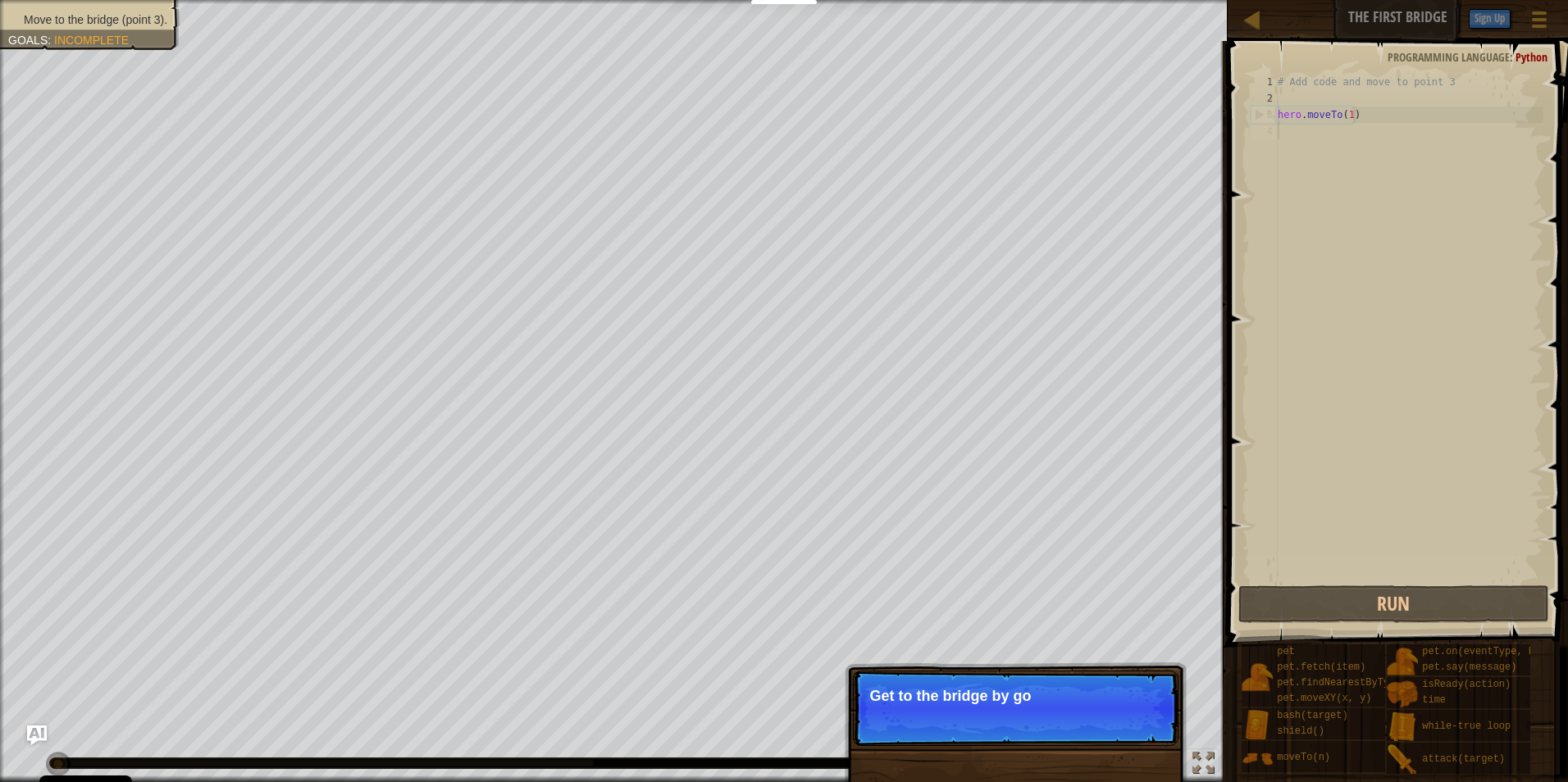
click at [1273, 239] on div "1 2 3 4 # Add code and move to point 3 hero . moveTo ( 1 ) הההההההההההההההההההה…" at bounding box center [1394, 328] width 296 height 508
drag, startPoint x: 1305, startPoint y: 221, endPoint x: 1310, endPoint y: 233, distance: 13.0
click at [1307, 221] on div "# Add code and move to point 3 hero . moveTo ( 1 )" at bounding box center [1408, 344] width 269 height 541
click at [1315, 284] on div "# Add code and move to point 3 hero . moveTo ( 1 )" at bounding box center [1408, 344] width 269 height 541
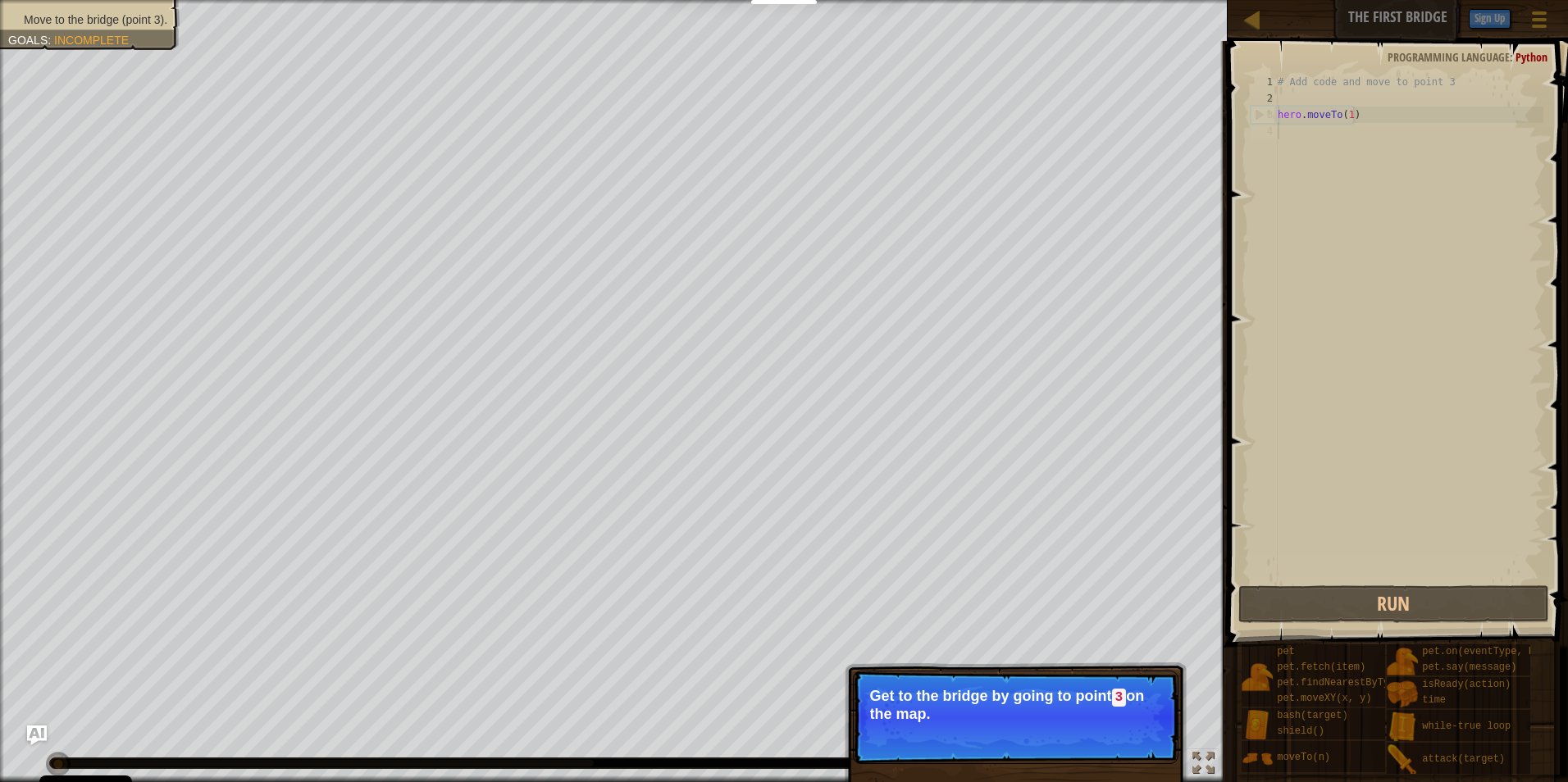
drag, startPoint x: 1020, startPoint y: 751, endPoint x: 981, endPoint y: 737, distance: 41.4
click at [987, 741] on p "Skip (esc) Continue Get to the bridge by going to point 3 on the map." at bounding box center [1015, 717] width 326 height 94
drag, startPoint x: 979, startPoint y: 734, endPoint x: 977, endPoint y: 718, distance: 16.1
click at [979, 733] on p "Skip (esc) Continue Get to the bridge by going to point 3 on the map." at bounding box center [1015, 717] width 326 height 94
click at [977, 718] on p "Get to the bridge by going to point 3 on the map." at bounding box center [1014, 705] width 291 height 34
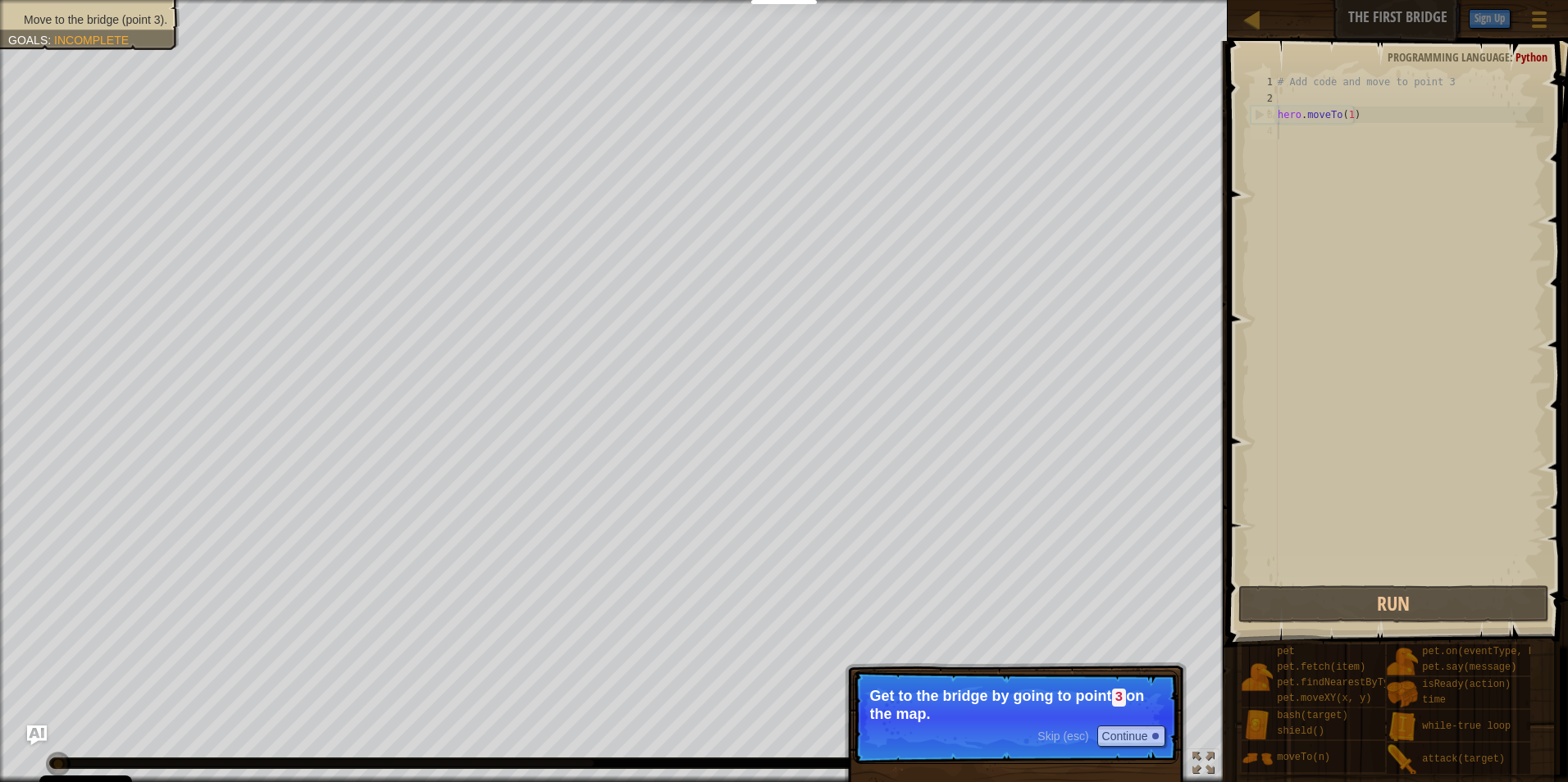
click at [976, 715] on p "Get to the bridge by going to point 3 on the map." at bounding box center [1014, 705] width 291 height 34
click at [969, 698] on p "Get to the bridge by going to point 3 on the map." at bounding box center [1014, 705] width 291 height 34
click at [962, 677] on p "Skip (esc) Continue Get to the bridge by going to point 3 on the map." at bounding box center [1015, 717] width 326 height 94
click at [969, 692] on p "Get to the bridge by going to point 3 on the map." at bounding box center [1014, 705] width 291 height 34
drag, startPoint x: 1117, startPoint y: 783, endPoint x: 1221, endPoint y: 811, distance: 107.7
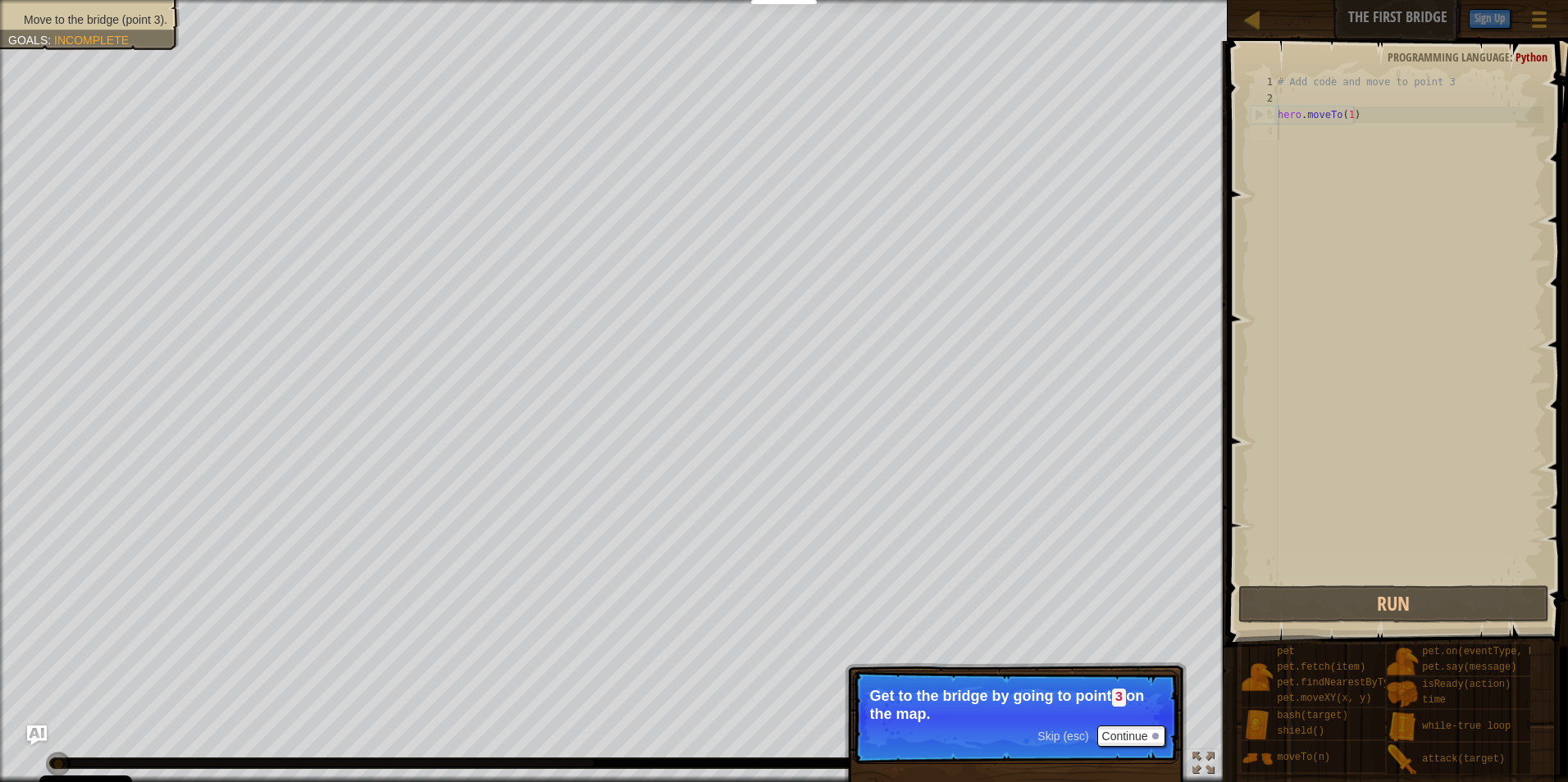
click at [1221, 16] on html "Cookie Policy CodeCombat uses a few essential and non-essential cookies. Privac…" at bounding box center [784, 8] width 1568 height 16
click at [1121, 725] on button "Continue" at bounding box center [1131, 736] width 68 height 22
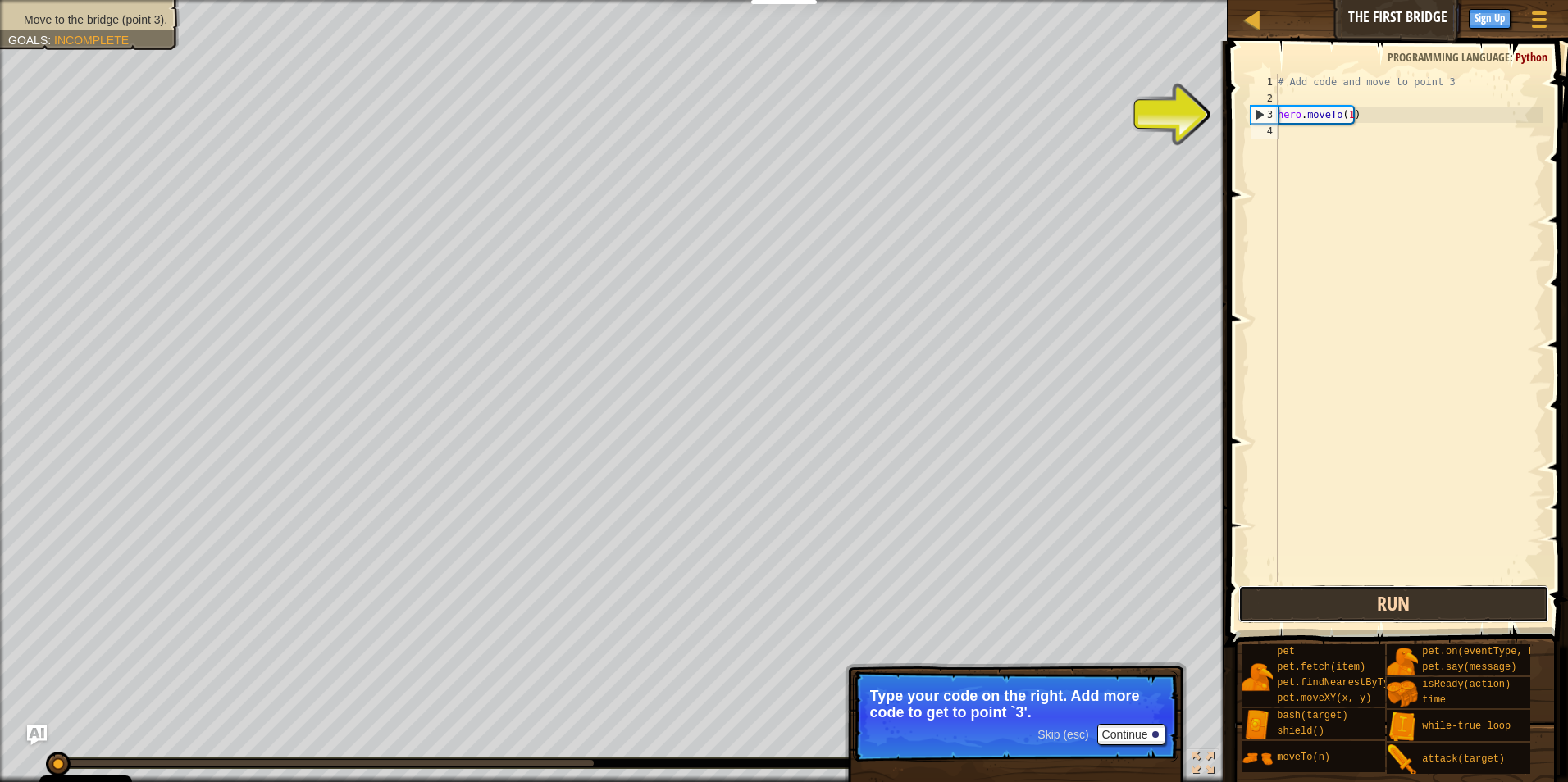
click at [1333, 614] on button "Run" at bounding box center [1393, 604] width 311 height 38
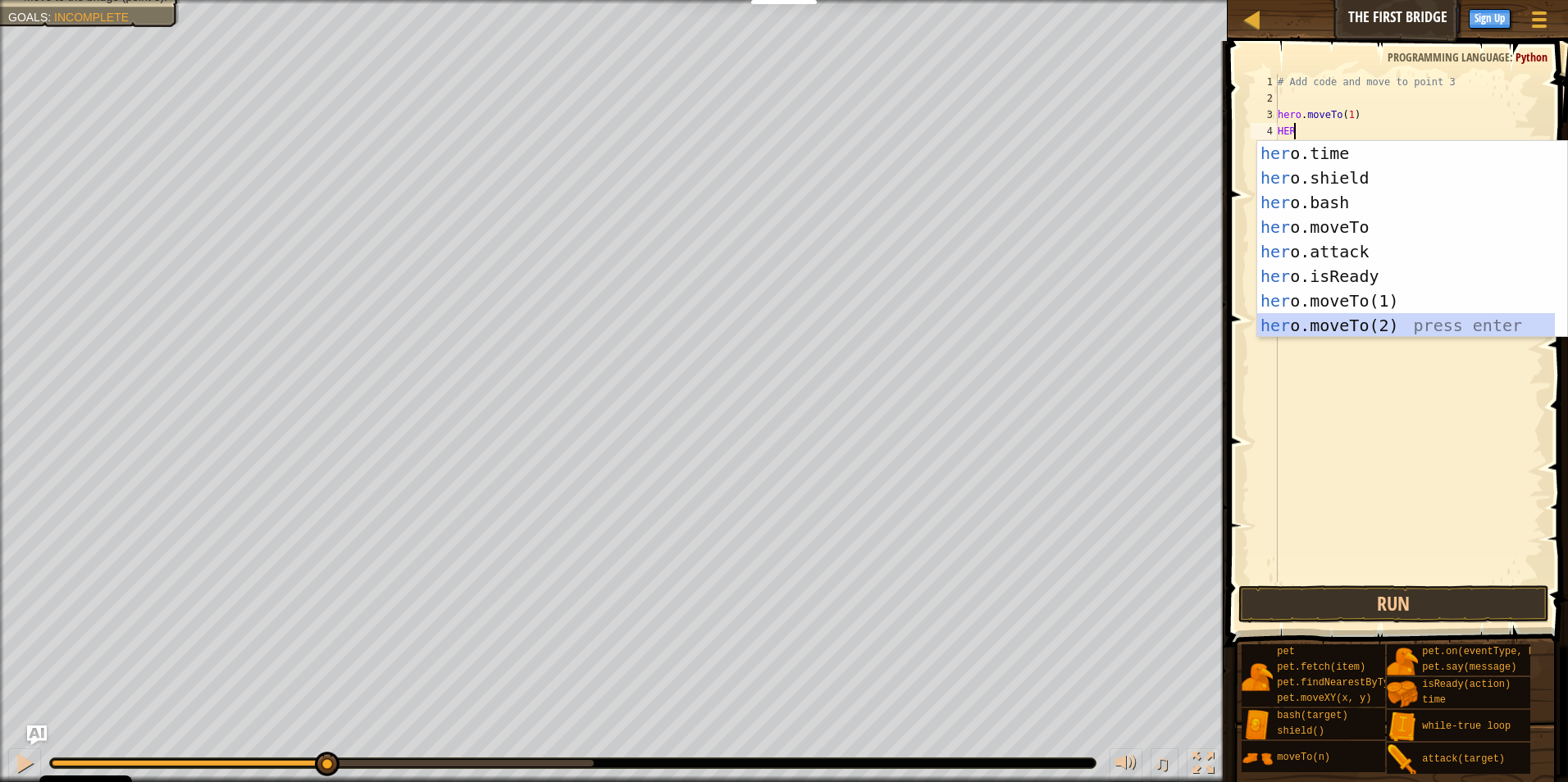
click at [1315, 321] on div "her o.time press enter her o.shield press enter her o.bash press enter her o.mo…" at bounding box center [1405, 264] width 298 height 246
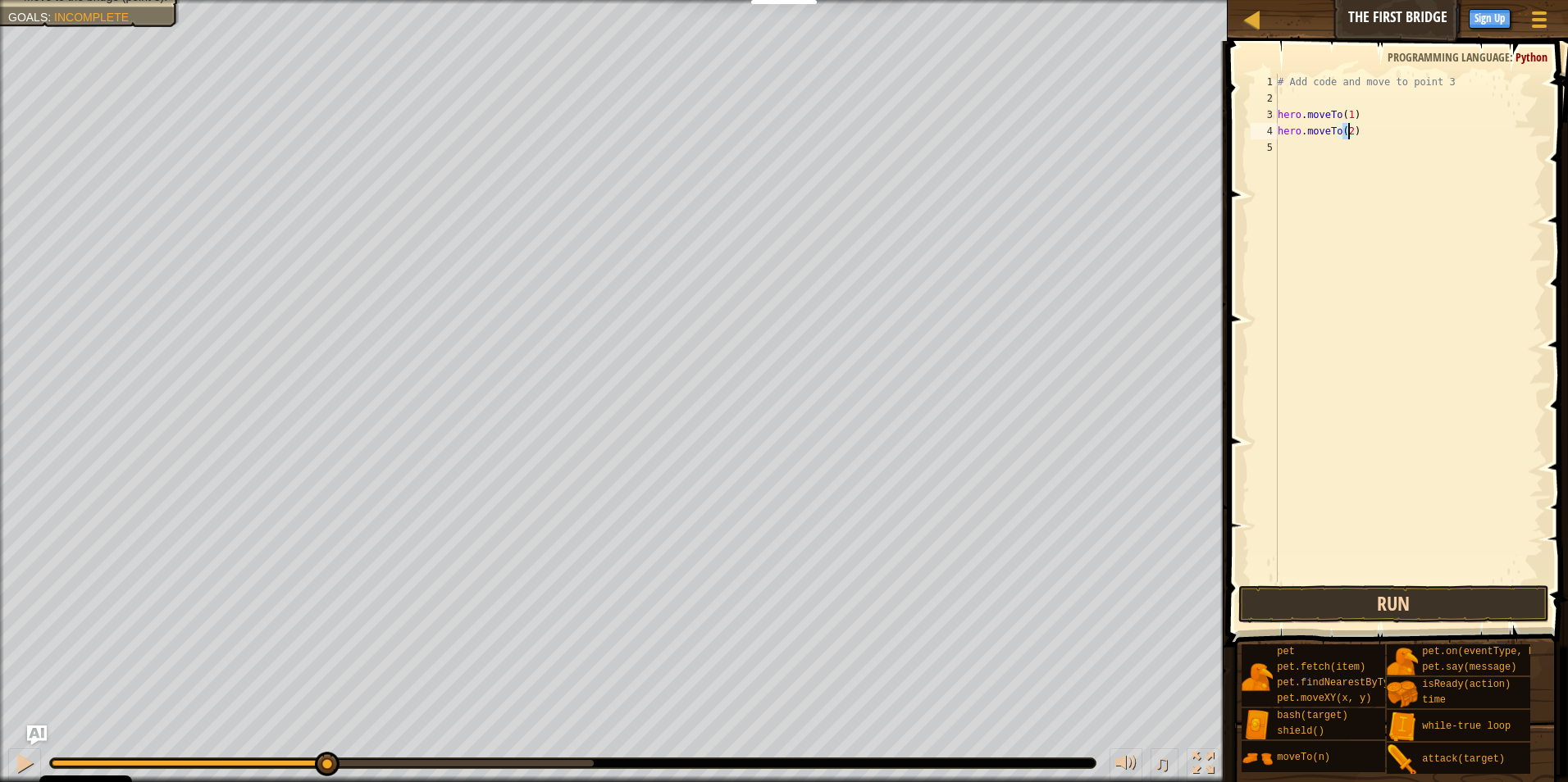
type textarea "hero.moveTo(2)"
click at [1412, 598] on button "Run" at bounding box center [1393, 604] width 311 height 38
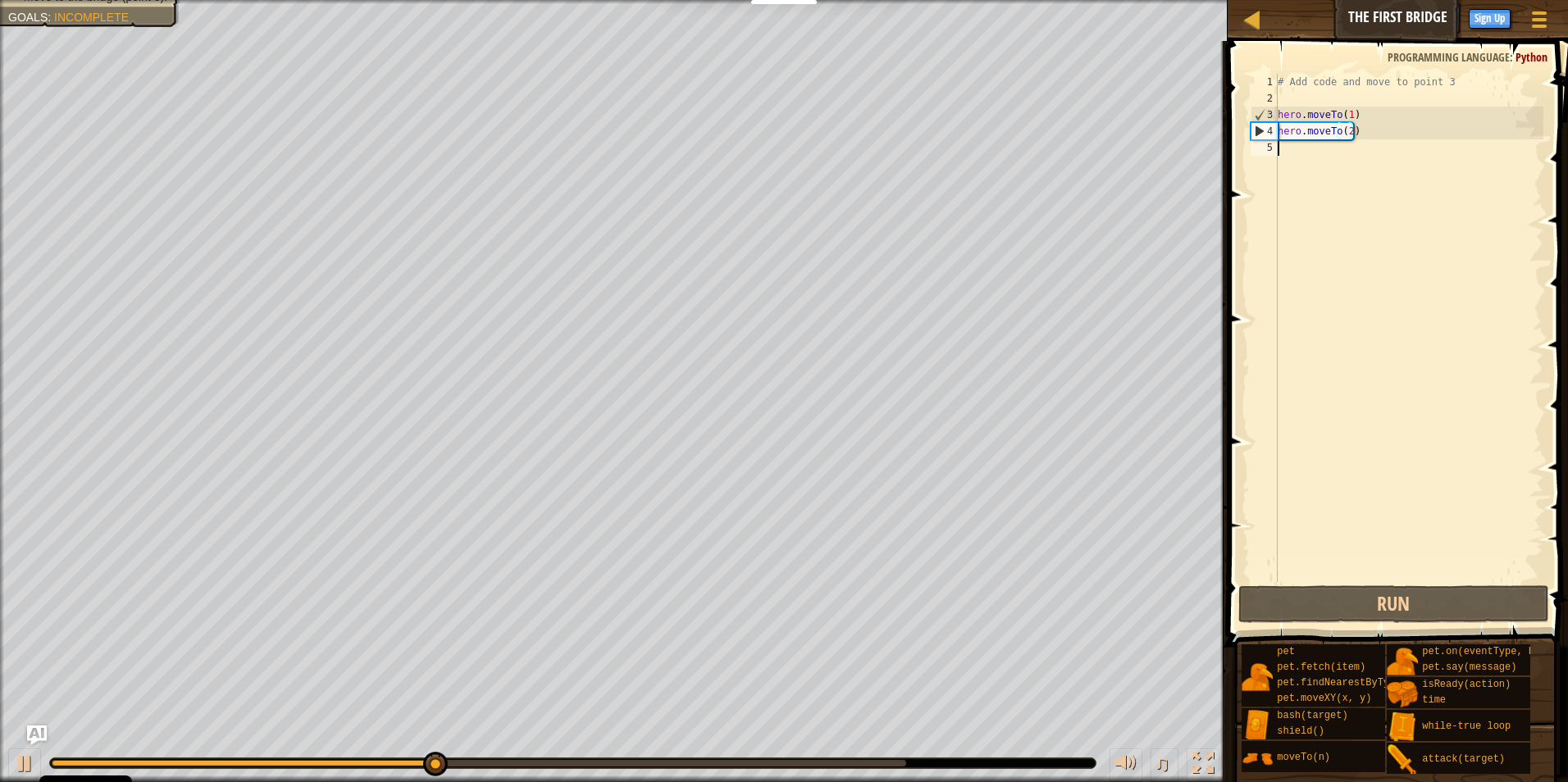
click at [1275, 149] on div "hero.moveTo(2) 1 2 3 4 5 # Add code and move to point 3 hero . moveTo ( 1 ) her…" at bounding box center [1394, 328] width 296 height 508
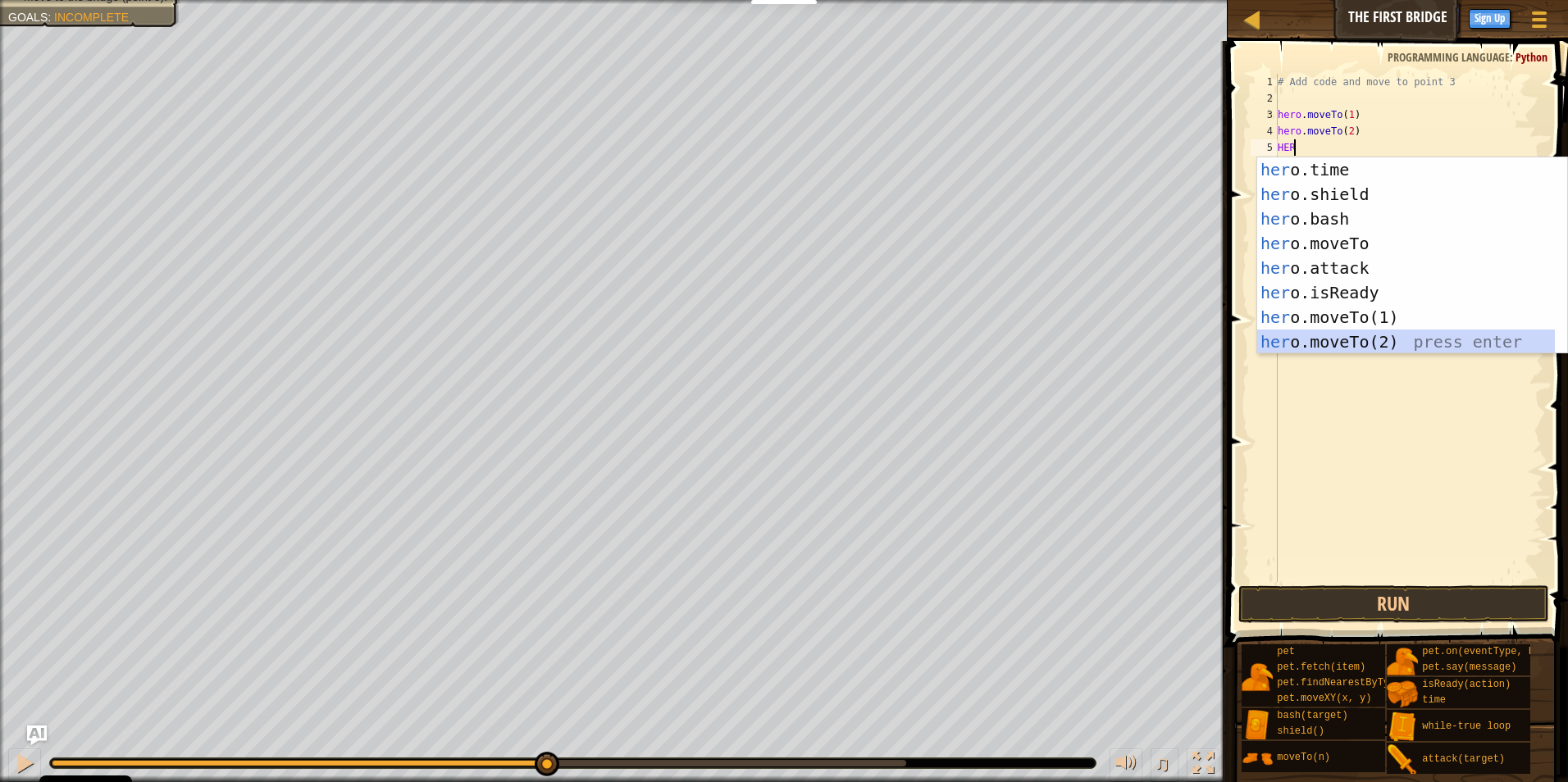
click at [1338, 344] on div "her o.time press enter her o.shield press enter her o.bash press enter her o.mo…" at bounding box center [1405, 280] width 298 height 246
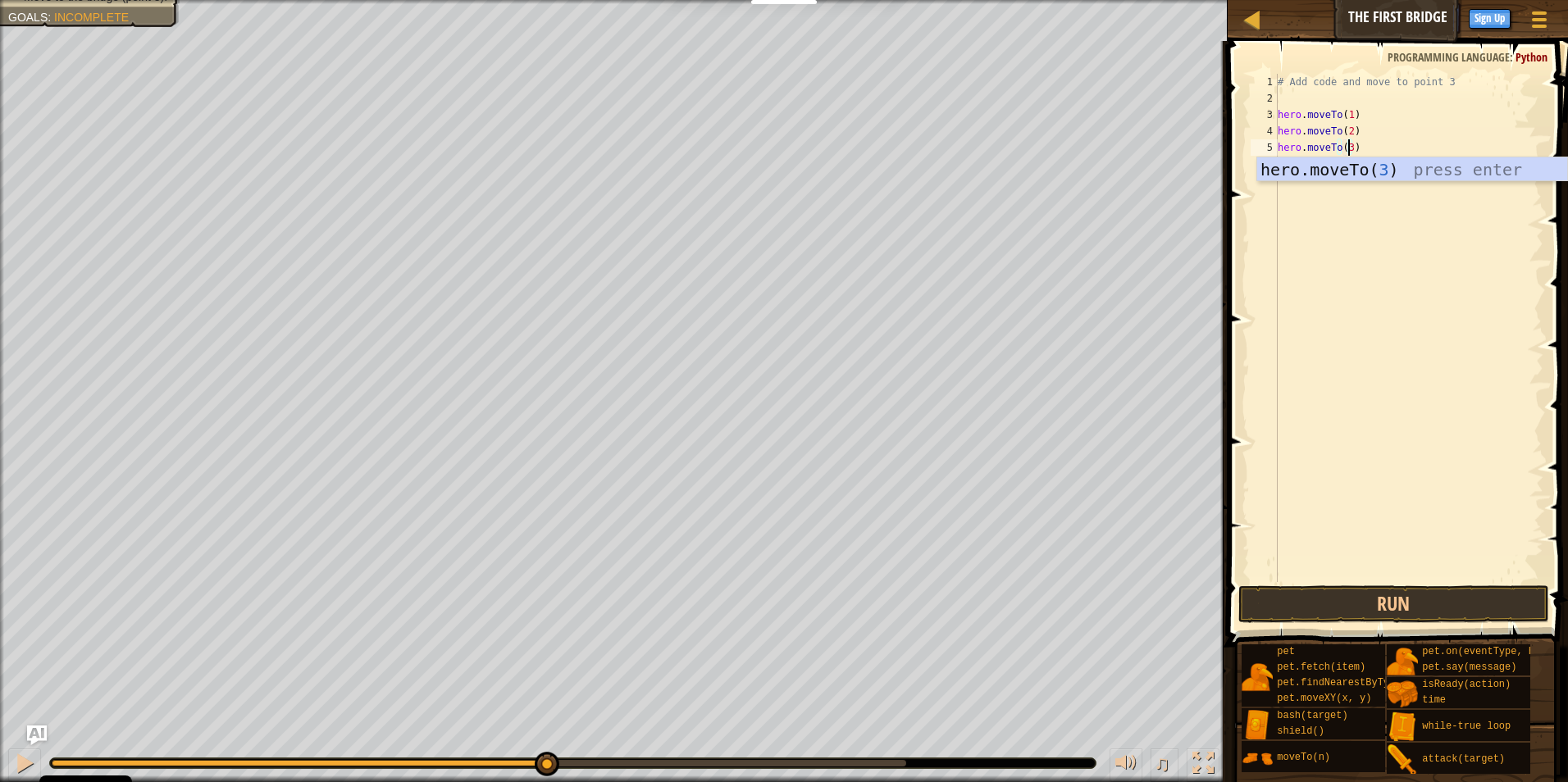
scroll to position [7, 5]
type textarea "hero.moveTo(3)"
click at [1381, 604] on button "Run" at bounding box center [1393, 604] width 311 height 38
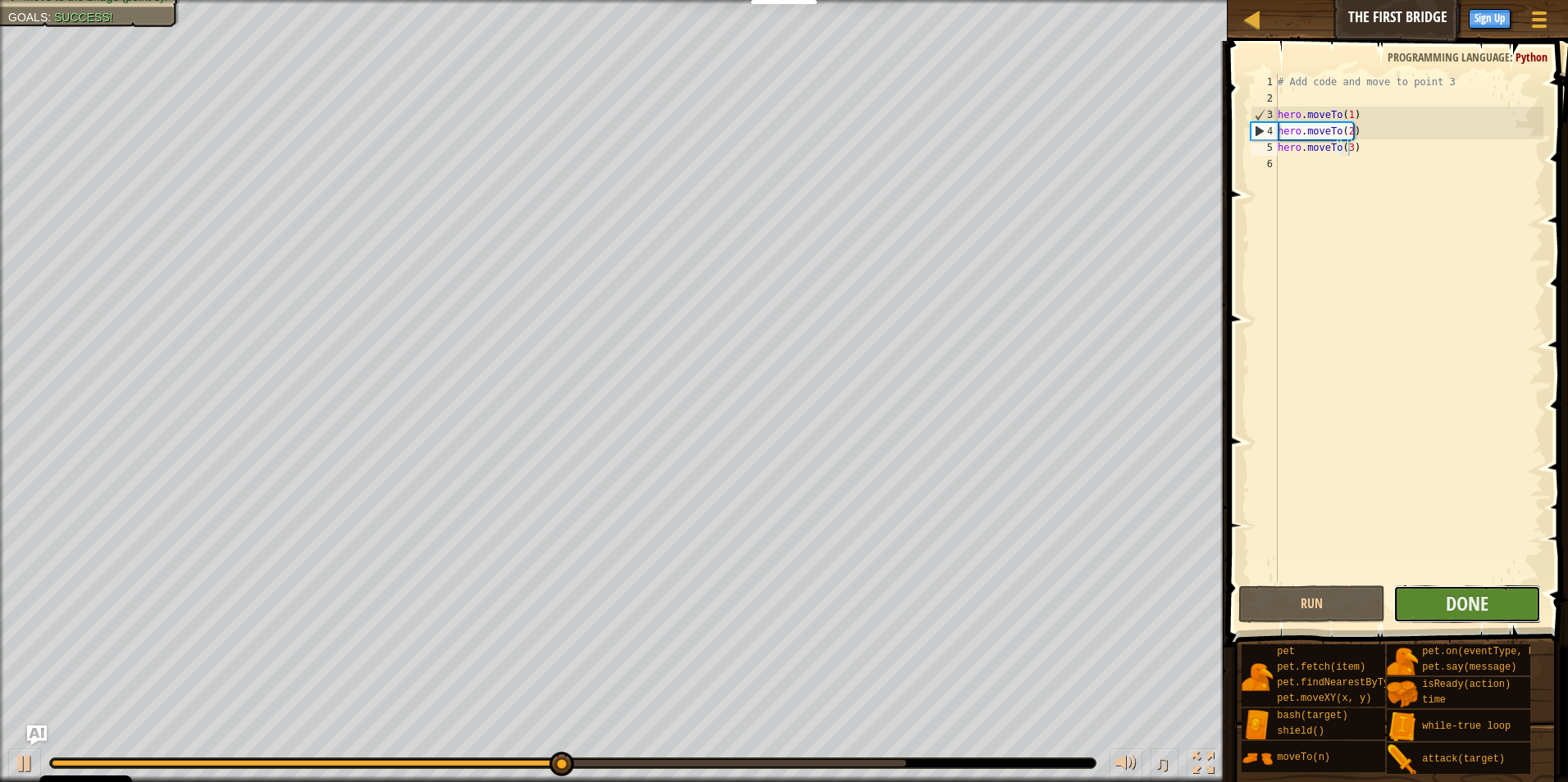
click at [1441, 586] on button "Done" at bounding box center [1467, 604] width 148 height 38
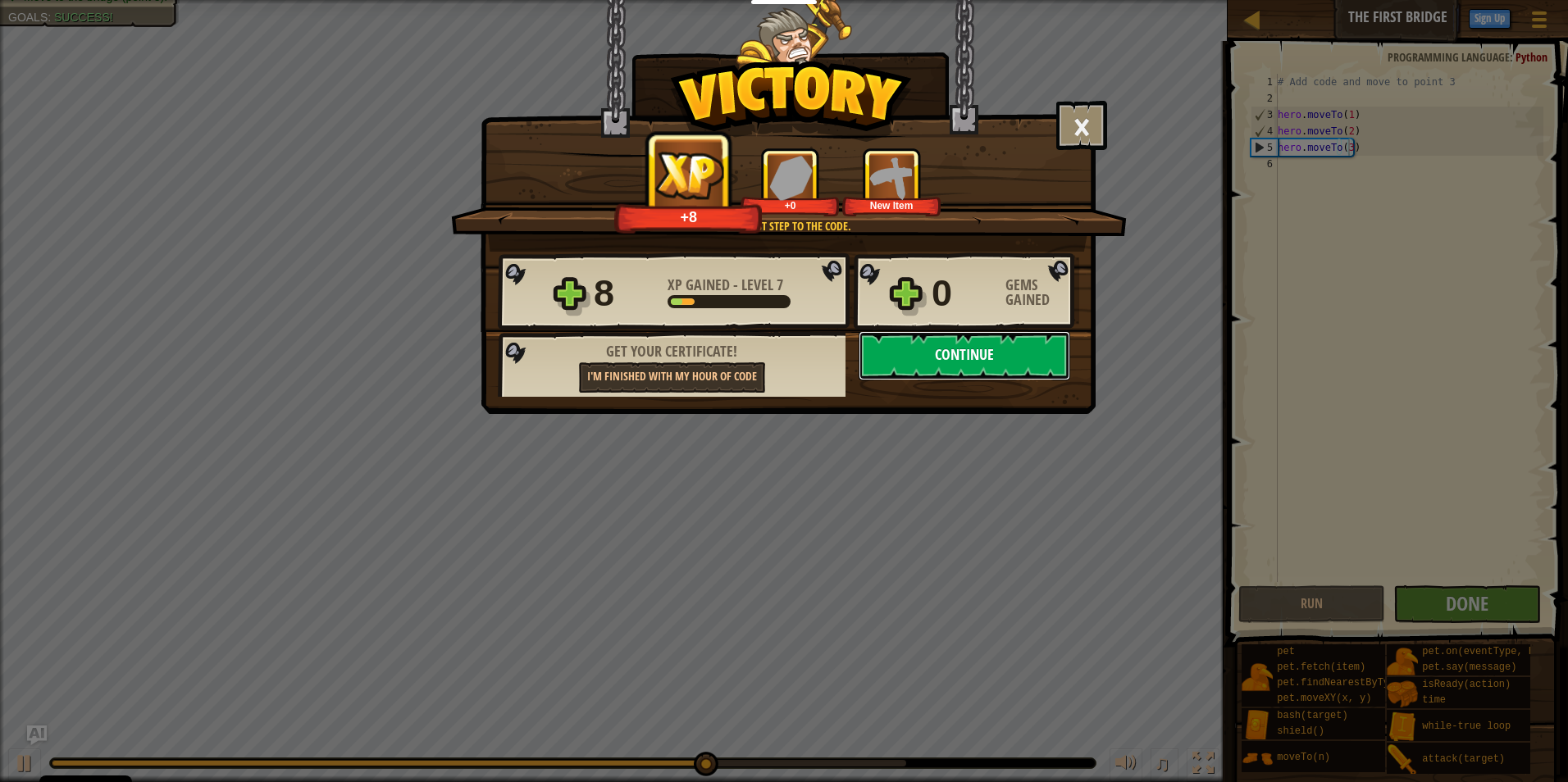
click at [967, 344] on button "Continue" at bounding box center [964, 355] width 212 height 49
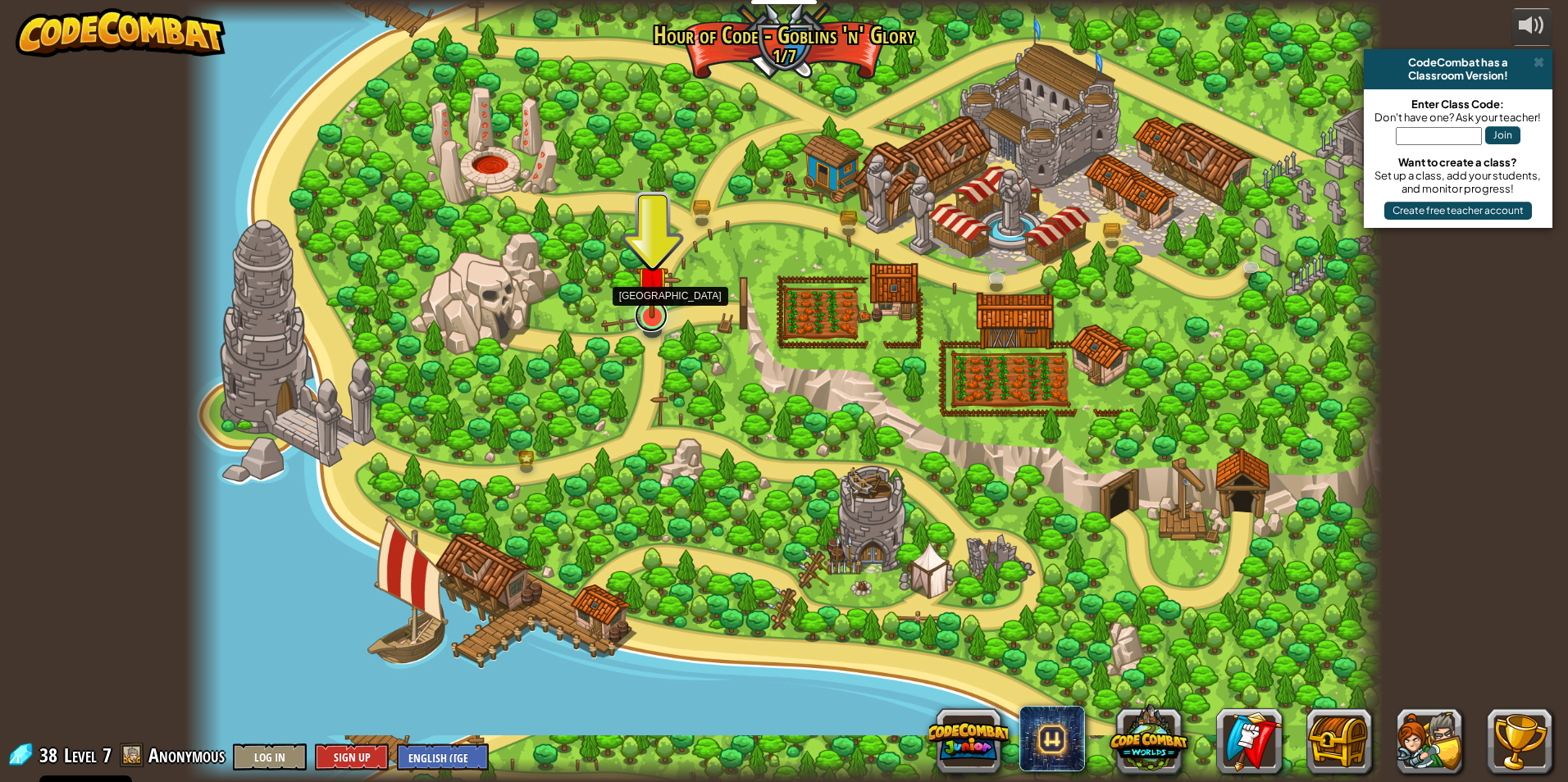
click at [642, 319] on link at bounding box center [651, 315] width 32 height 32
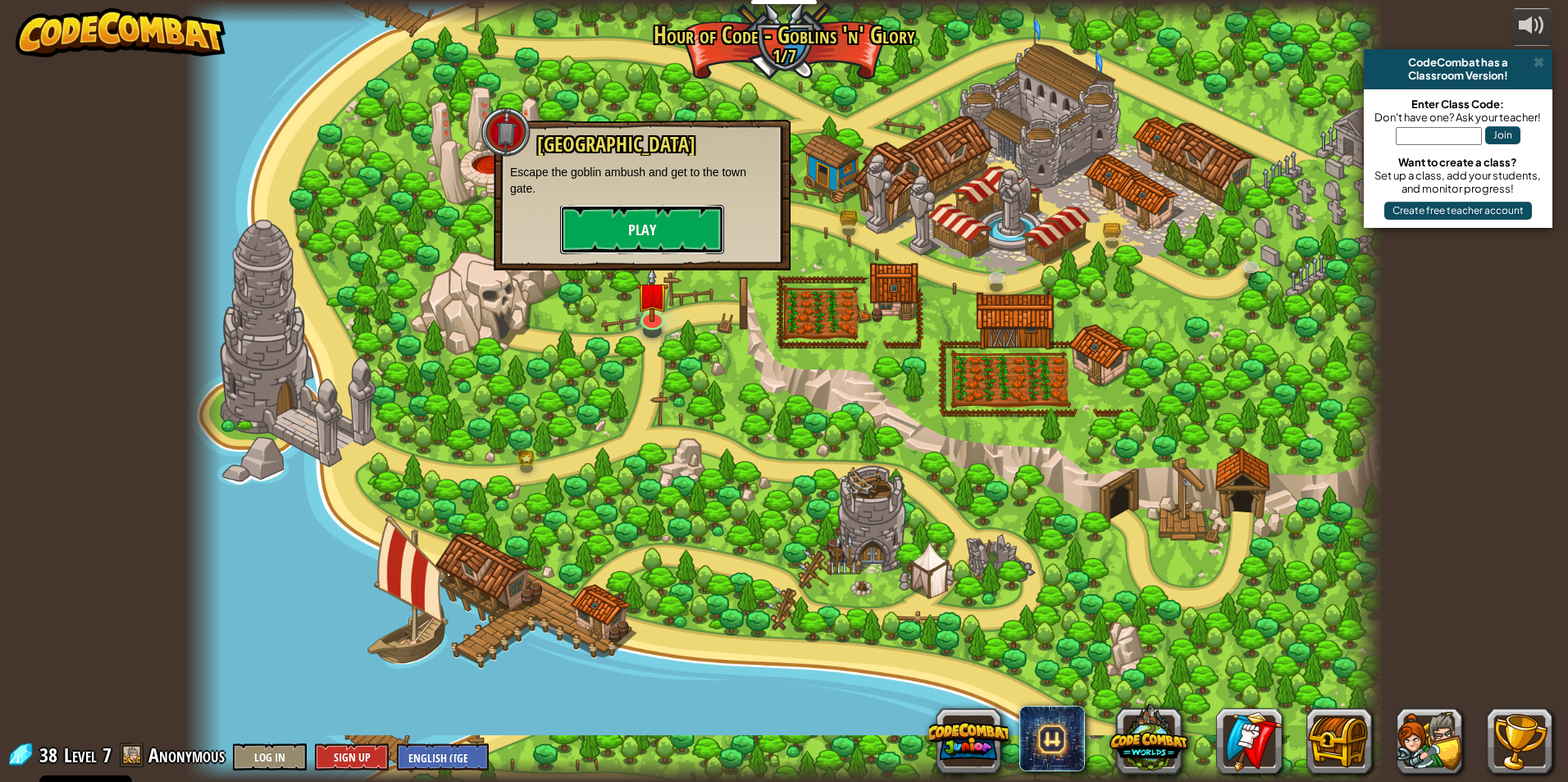
click at [640, 220] on button "Play" at bounding box center [642, 229] width 164 height 49
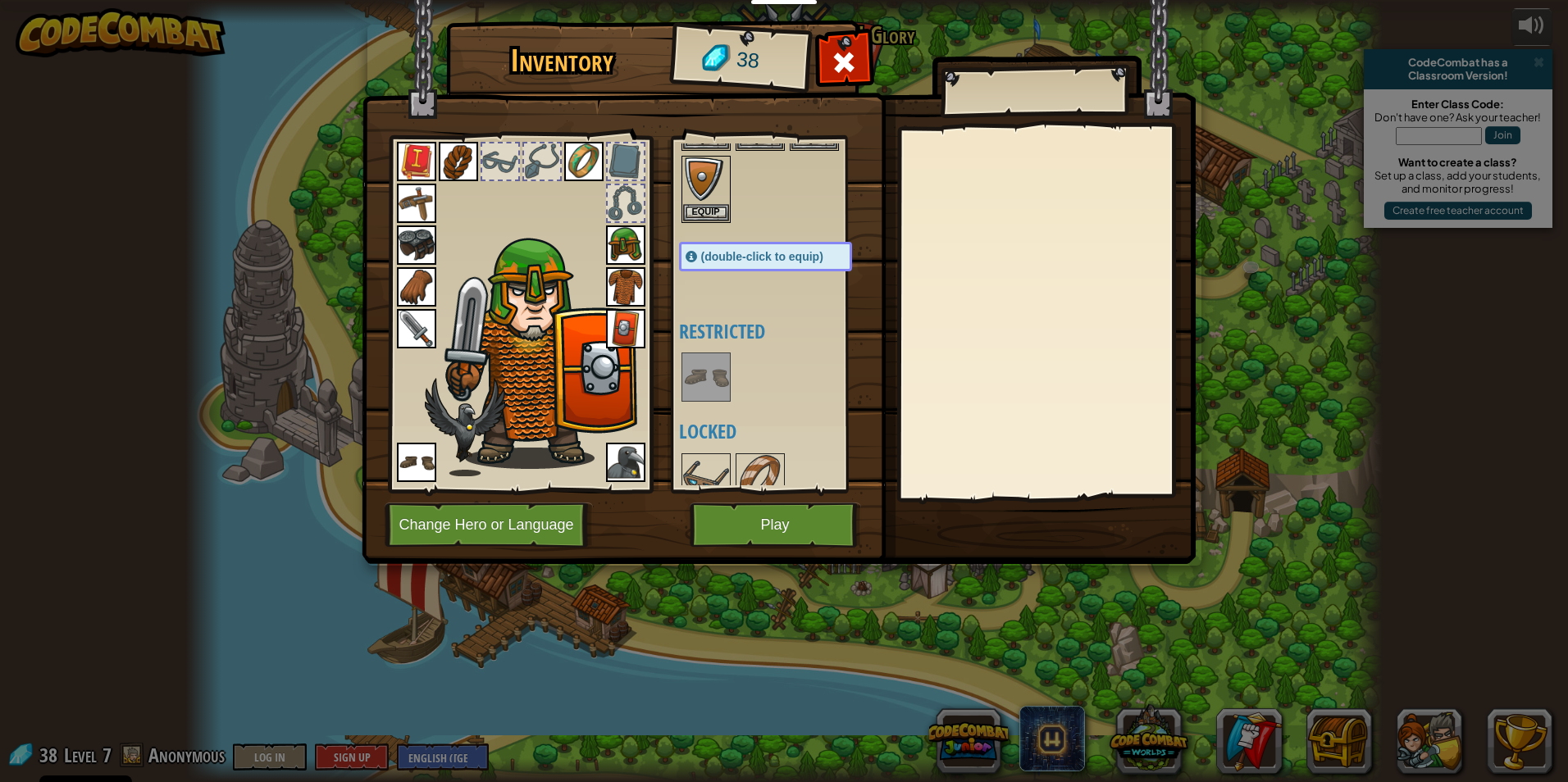
scroll to position [128, 0]
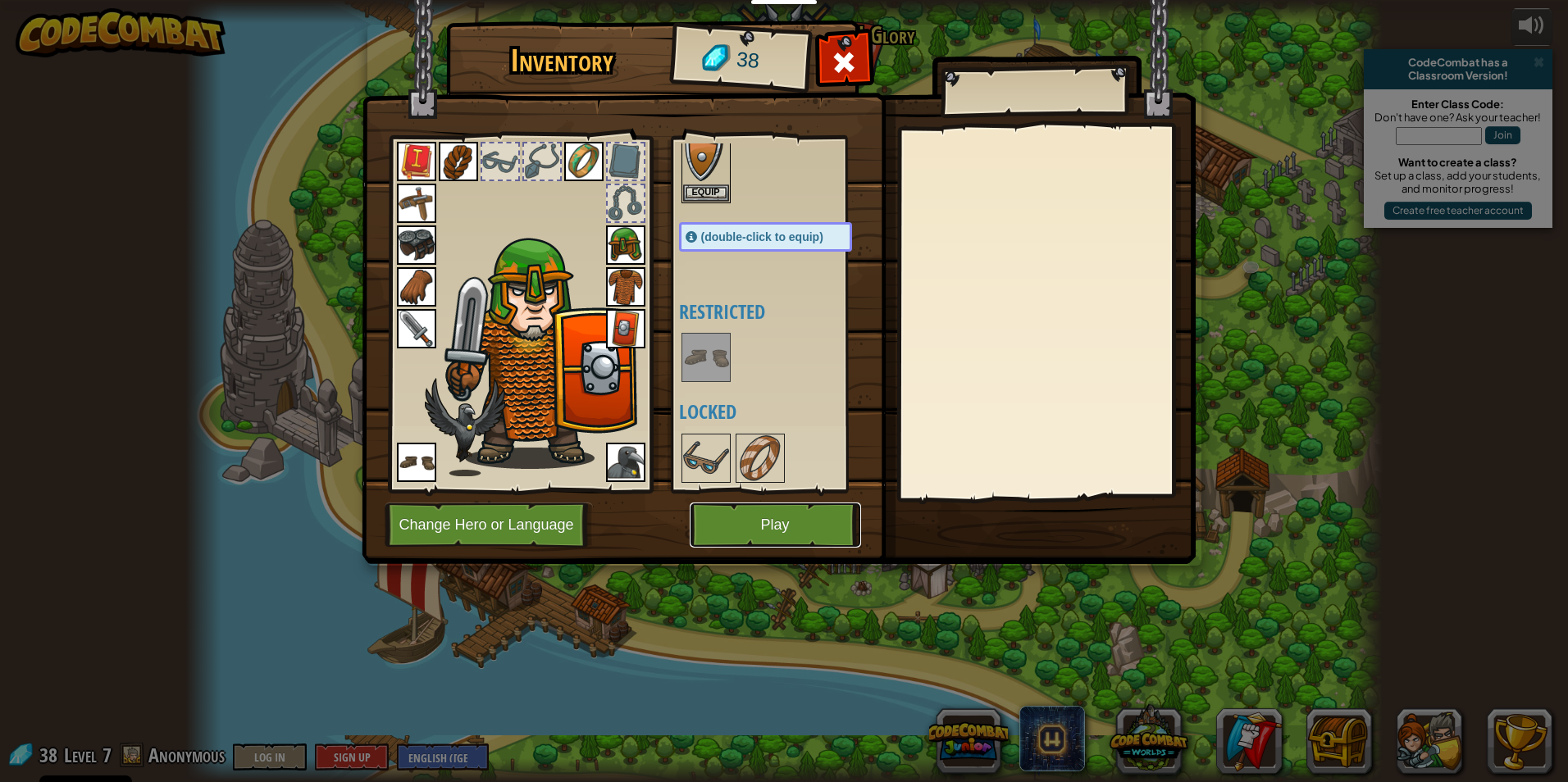
click at [789, 506] on button "Play" at bounding box center [775, 525] width 171 height 45
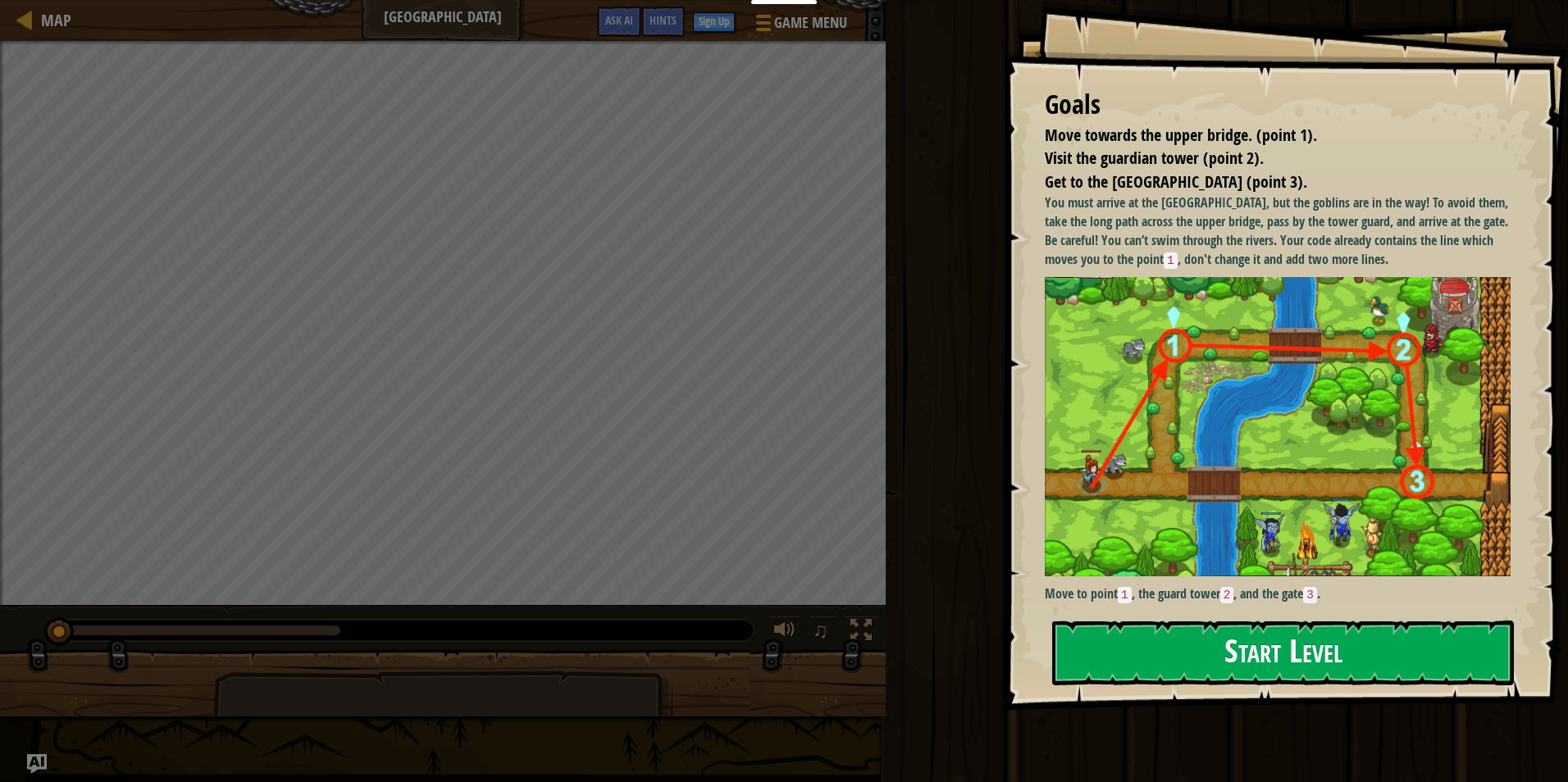
click at [1173, 658] on button "Start Level" at bounding box center [1283, 653] width 462 height 65
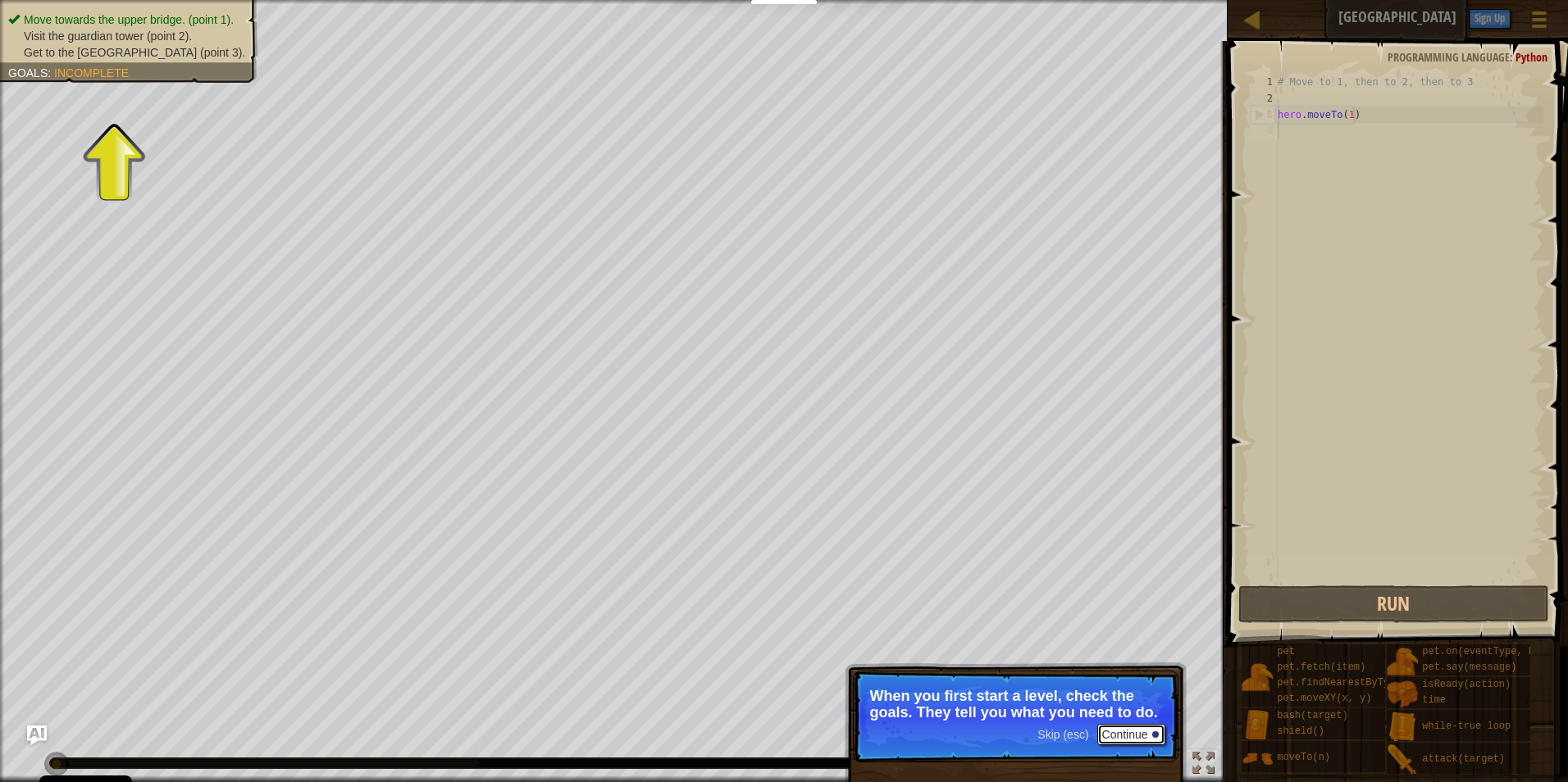
click at [1131, 731] on button "Continue" at bounding box center [1131, 734] width 68 height 22
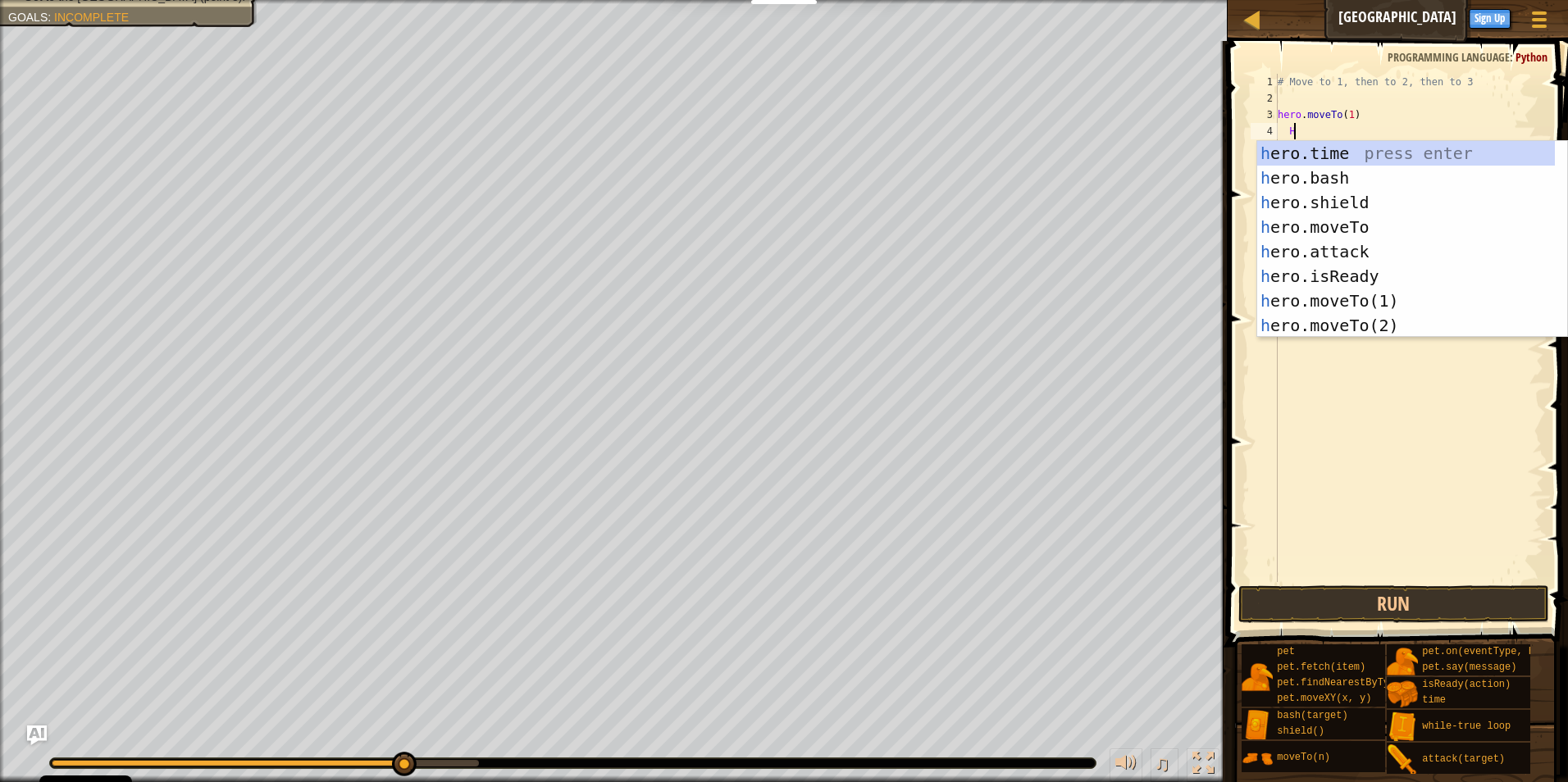
scroll to position [7, 1]
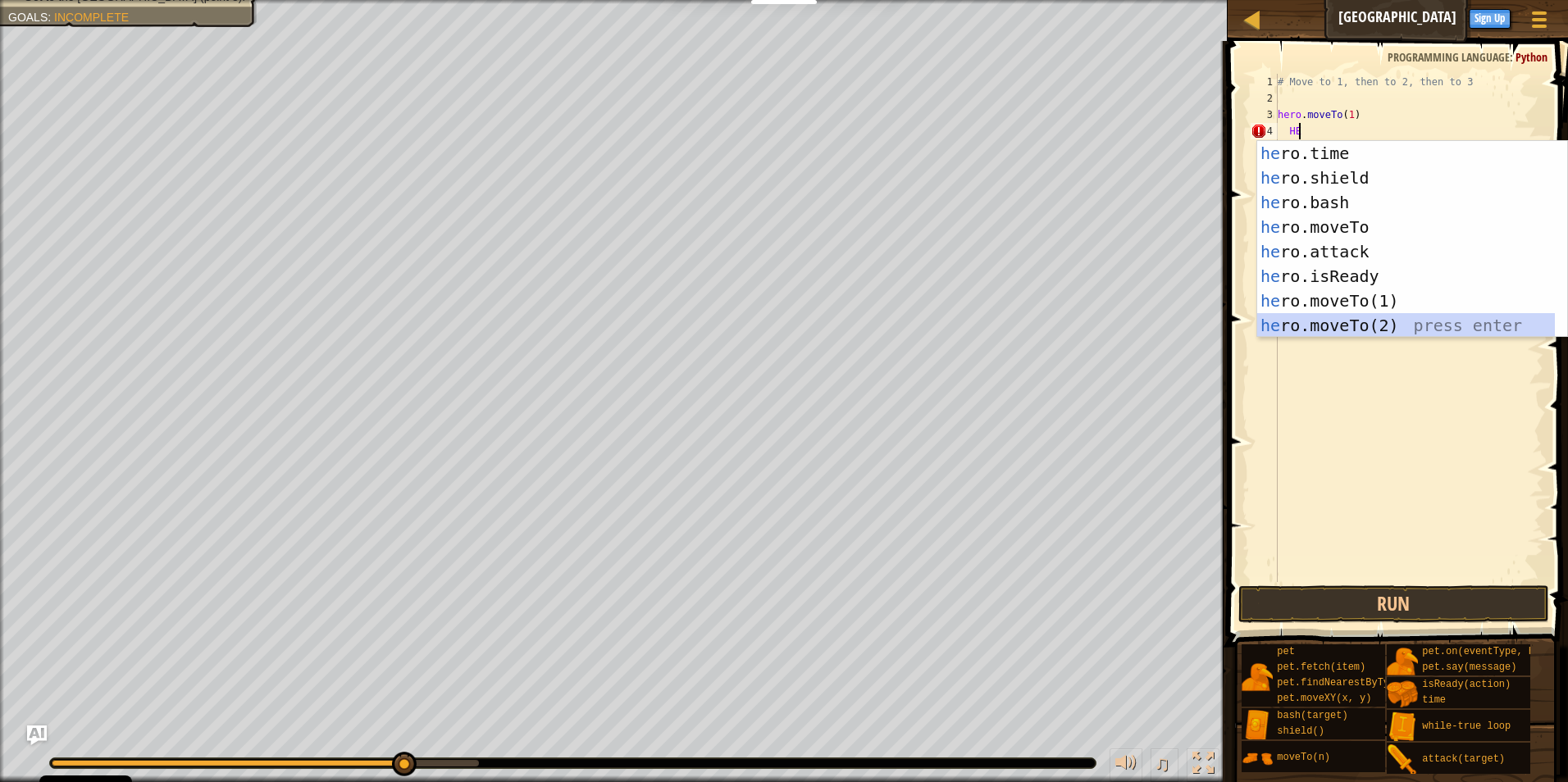
click at [1360, 322] on div "he ro.time press enter he ro.shield press enter he ro.bash press enter he ro.mo…" at bounding box center [1405, 264] width 298 height 246
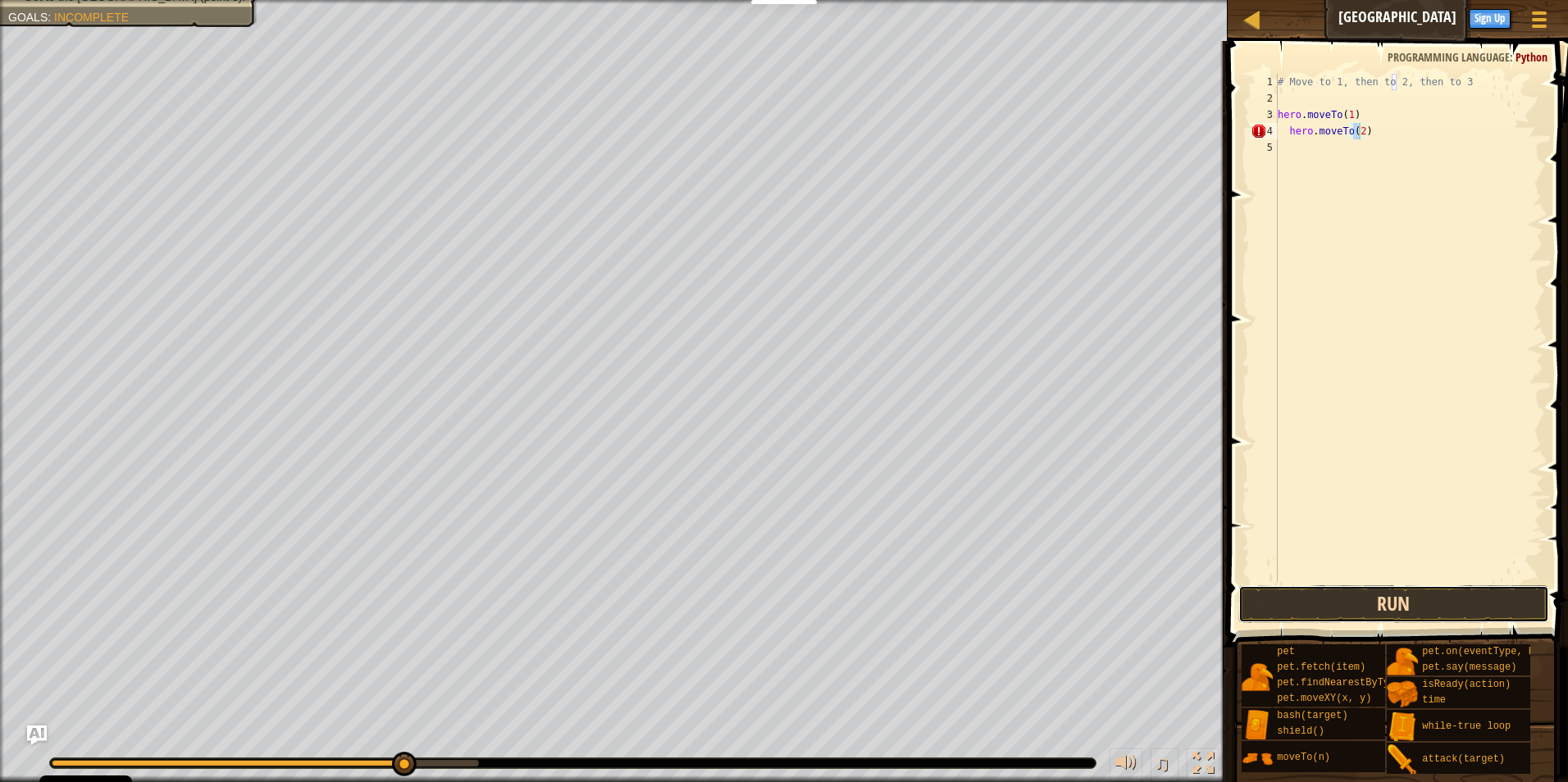
click at [1343, 607] on button "Run" at bounding box center [1393, 604] width 311 height 38
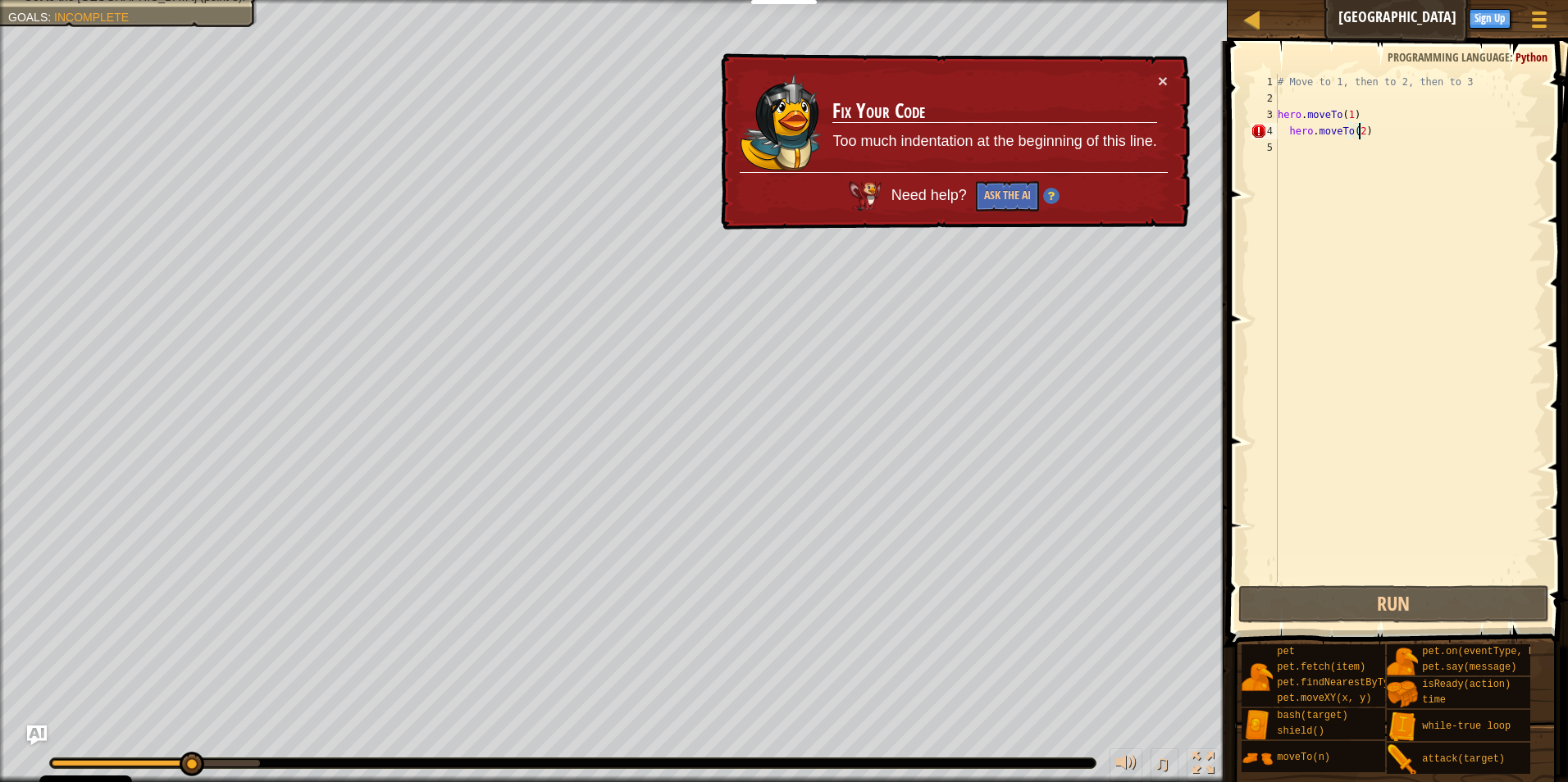
click at [1281, 131] on div "# Move to 1, then to 2, then to 3 hero . moveTo ( 1 ) hero . moveTo ( 2 )" at bounding box center [1408, 344] width 269 height 541
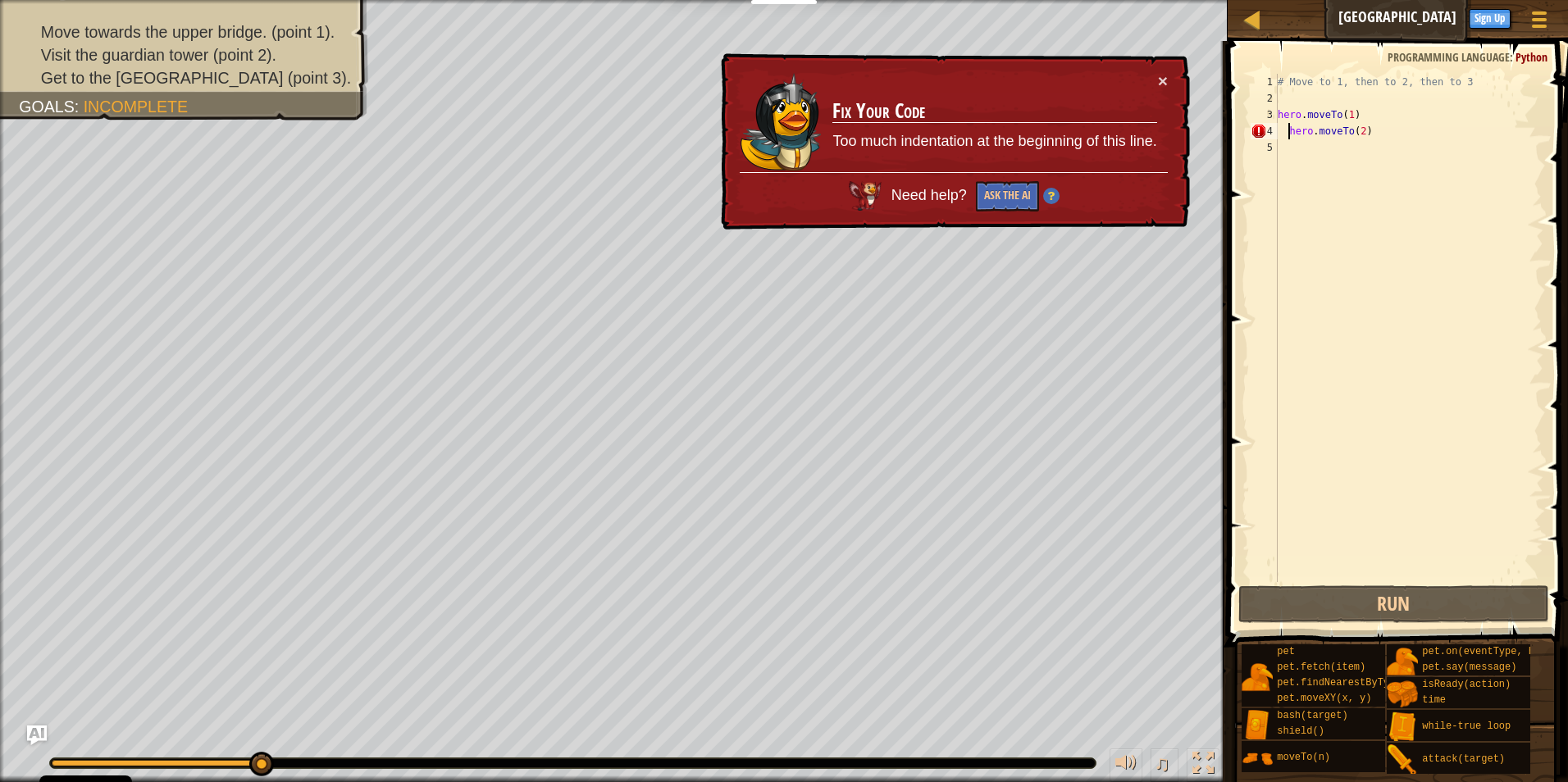
click at [1286, 131] on div "# Move to 1, then to 2, then to 3 hero . moveTo ( 1 ) hero . moveTo ( 2 )" at bounding box center [1408, 344] width 269 height 541
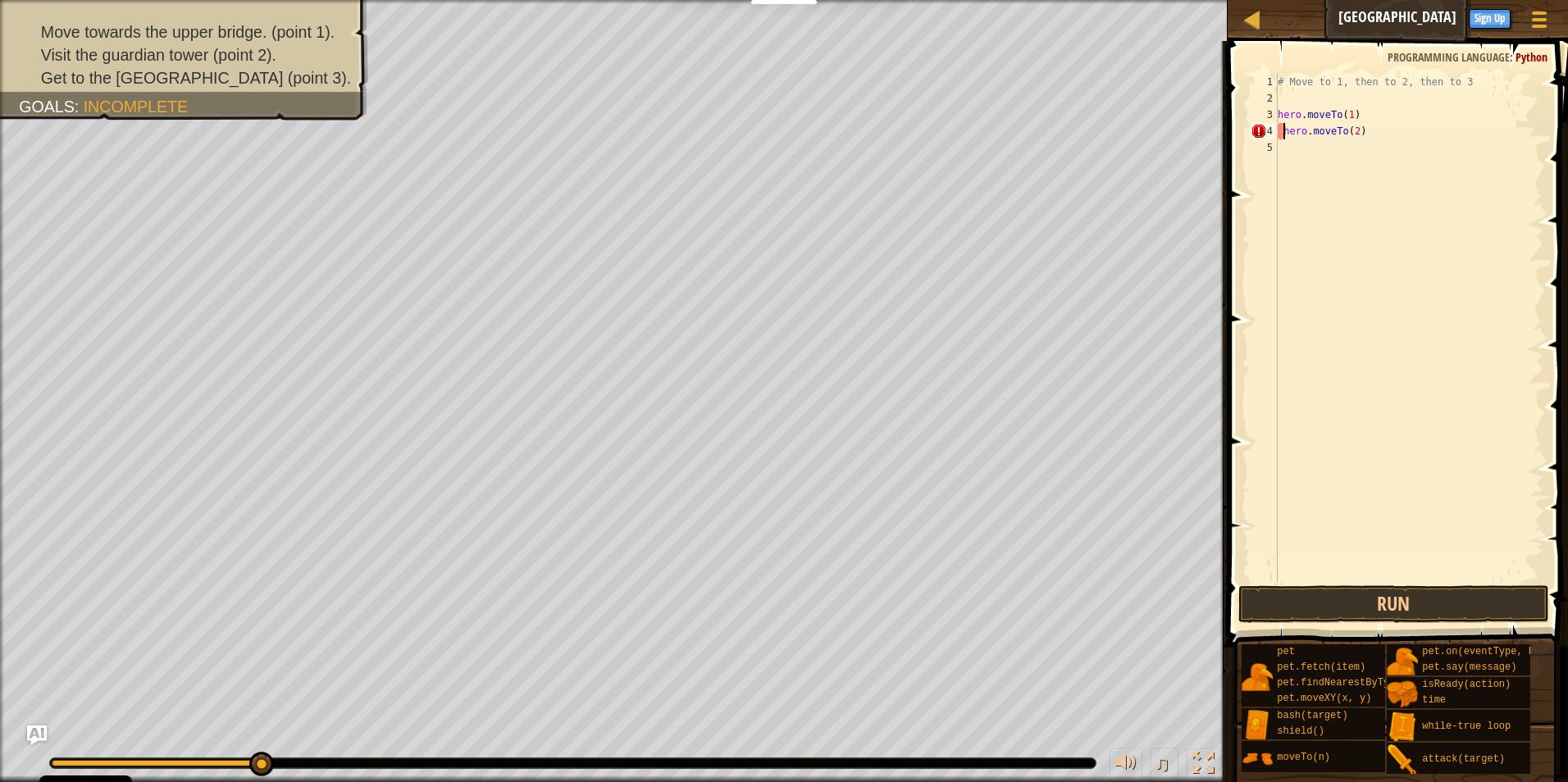
type textarea "hero.moveTo(2)"
click at [1375, 598] on button "Run" at bounding box center [1393, 604] width 311 height 38
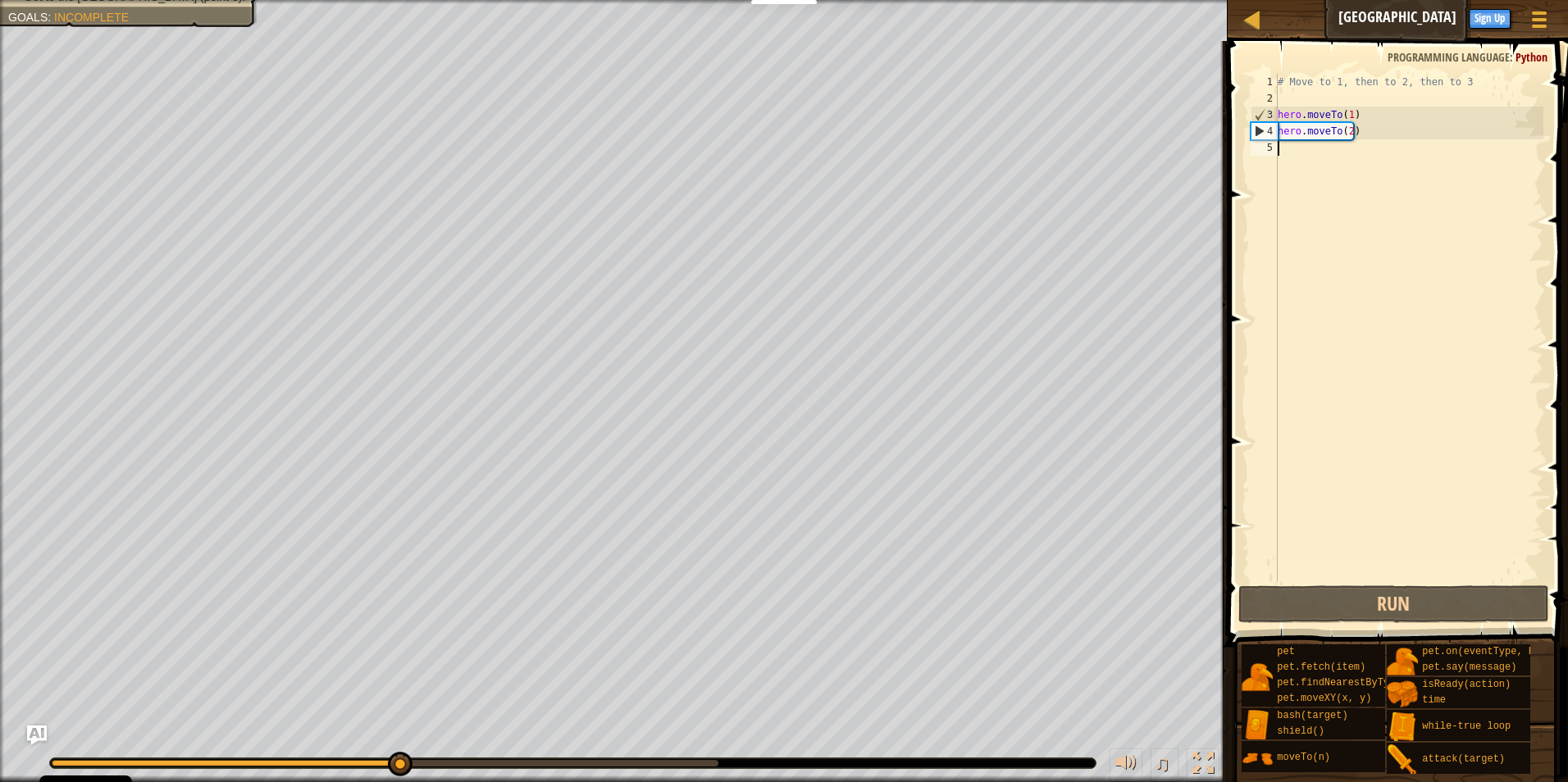
click at [1282, 148] on div "# Move to 1, then to 2, then to 3 hero . moveTo ( 1 ) hero . moveTo ( 2 )" at bounding box center [1408, 344] width 269 height 541
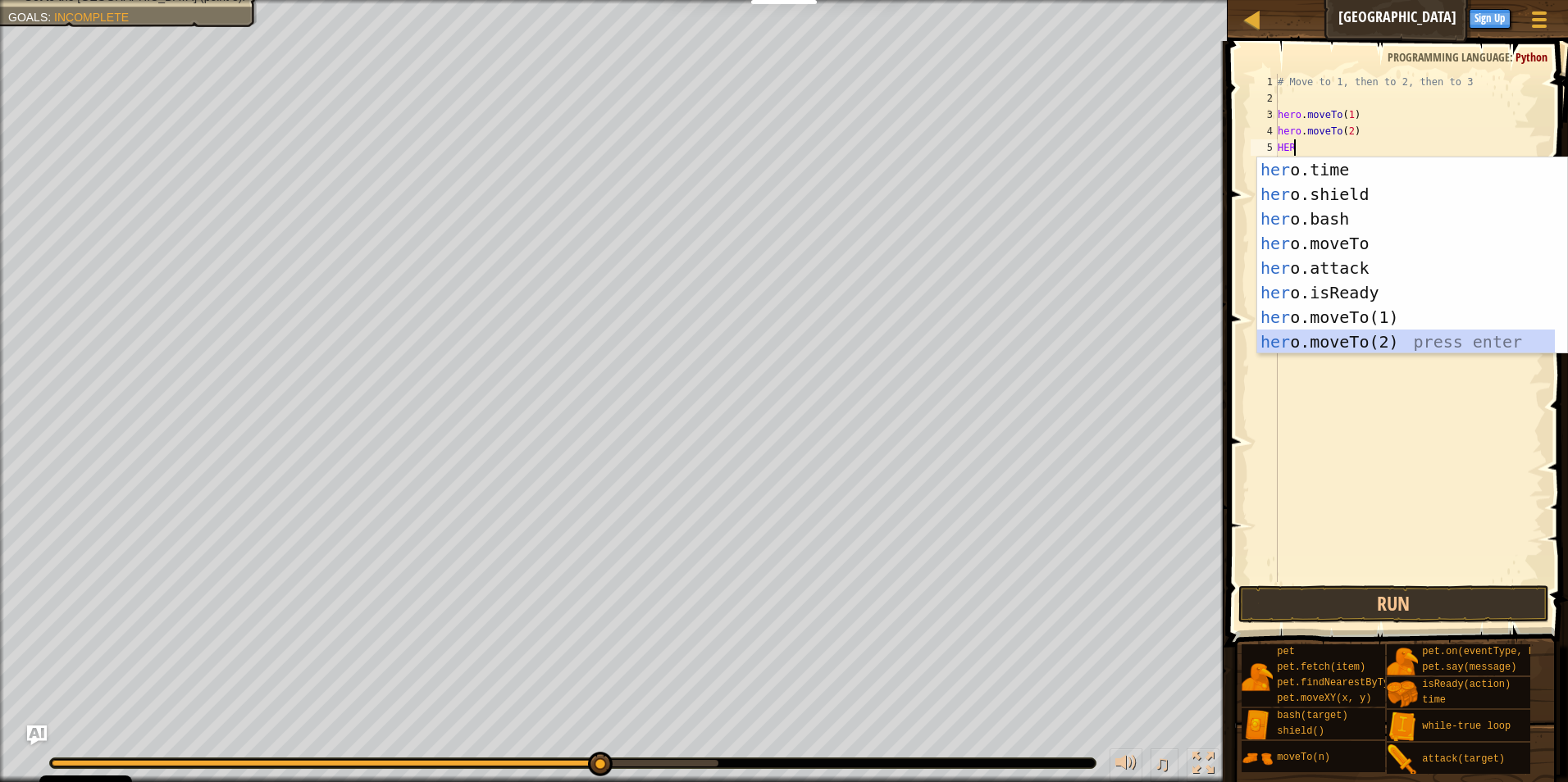
click at [1322, 336] on div "her o.time press enter her o.shield press enter her o.bash press enter her o.mo…" at bounding box center [1405, 280] width 298 height 246
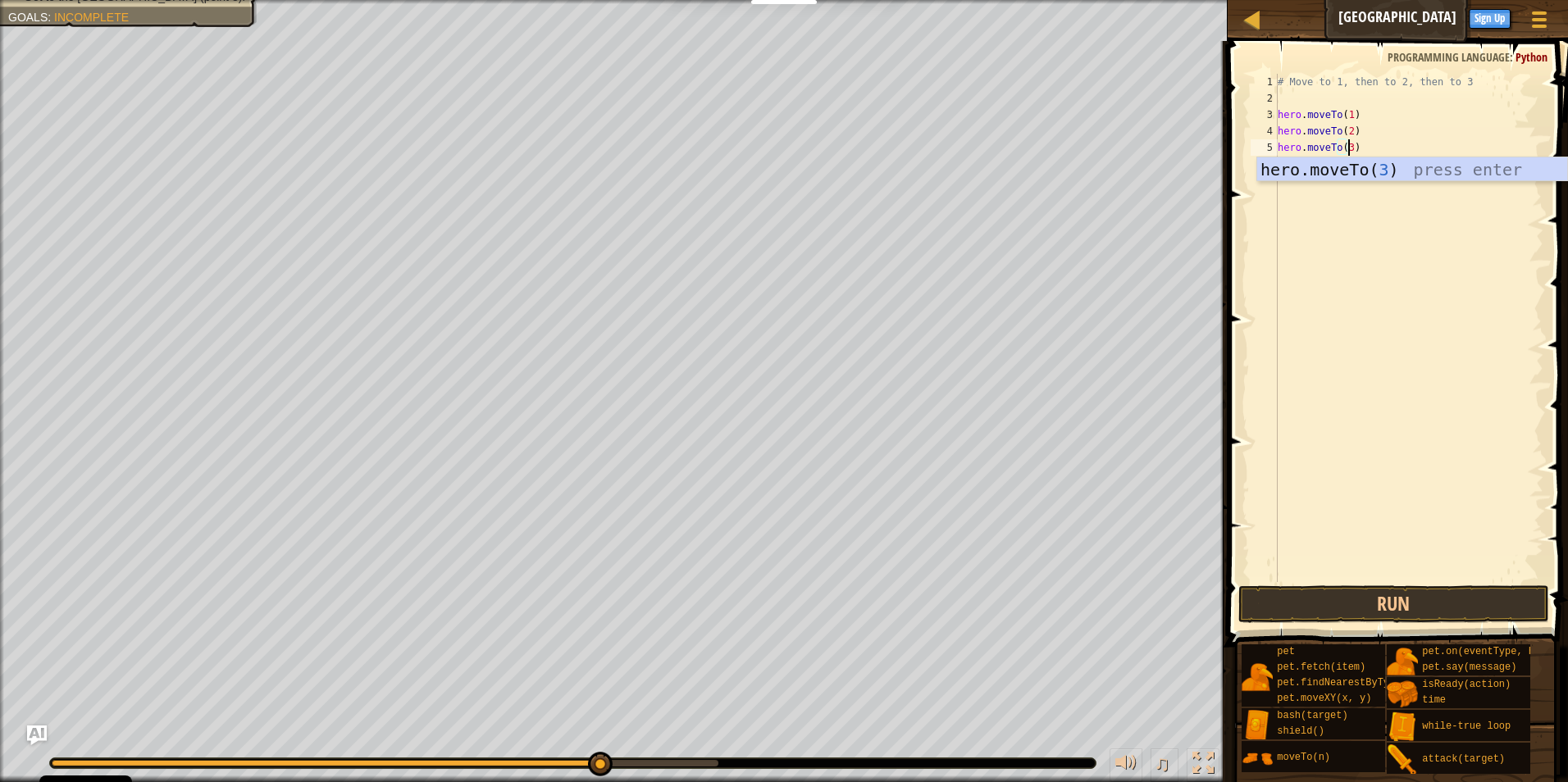
scroll to position [7, 5]
type textarea "hero.moveTo(3)"
click at [1356, 598] on button "Run" at bounding box center [1393, 604] width 311 height 38
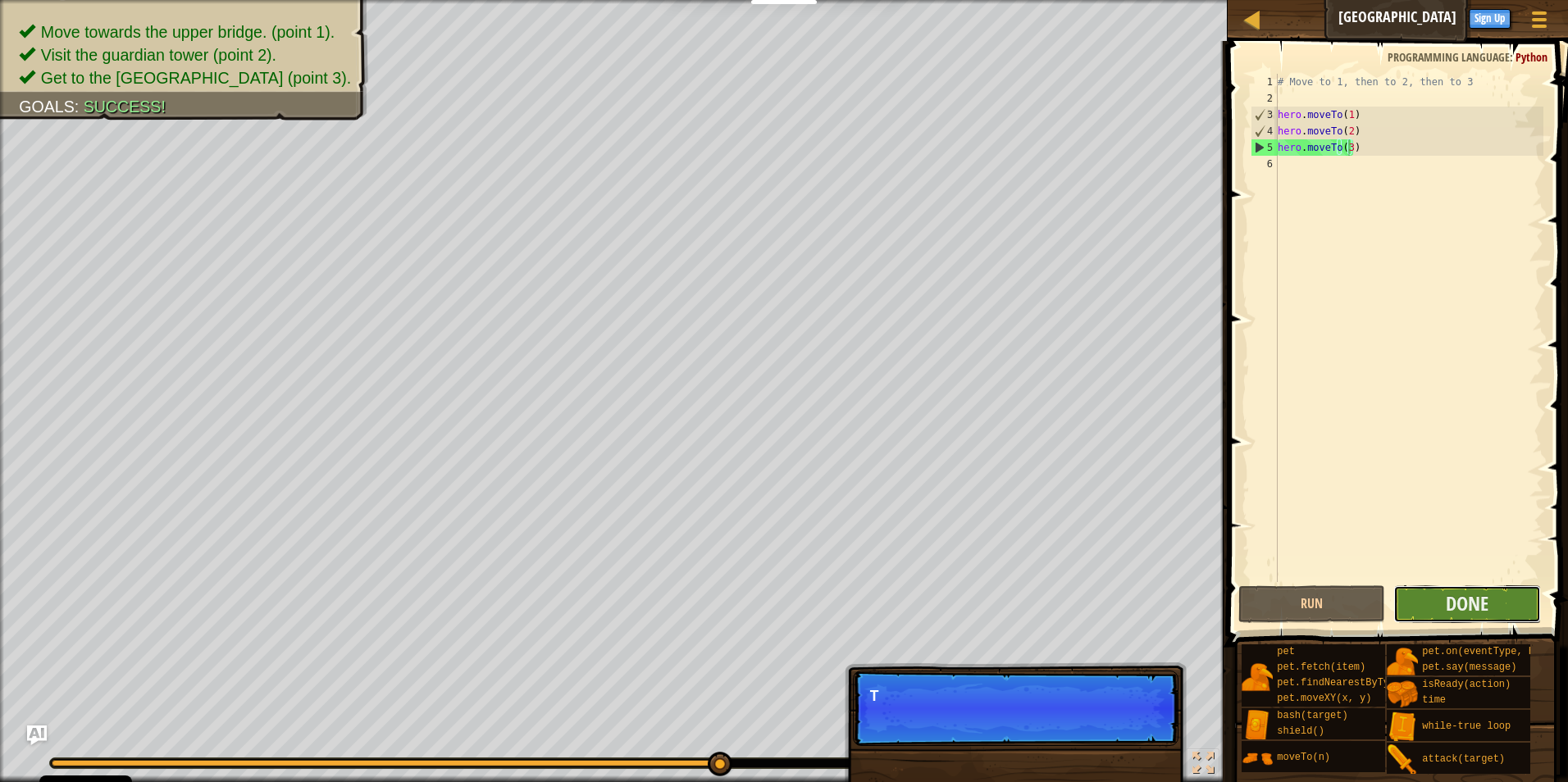
click at [1514, 599] on button "Done" at bounding box center [1467, 604] width 148 height 38
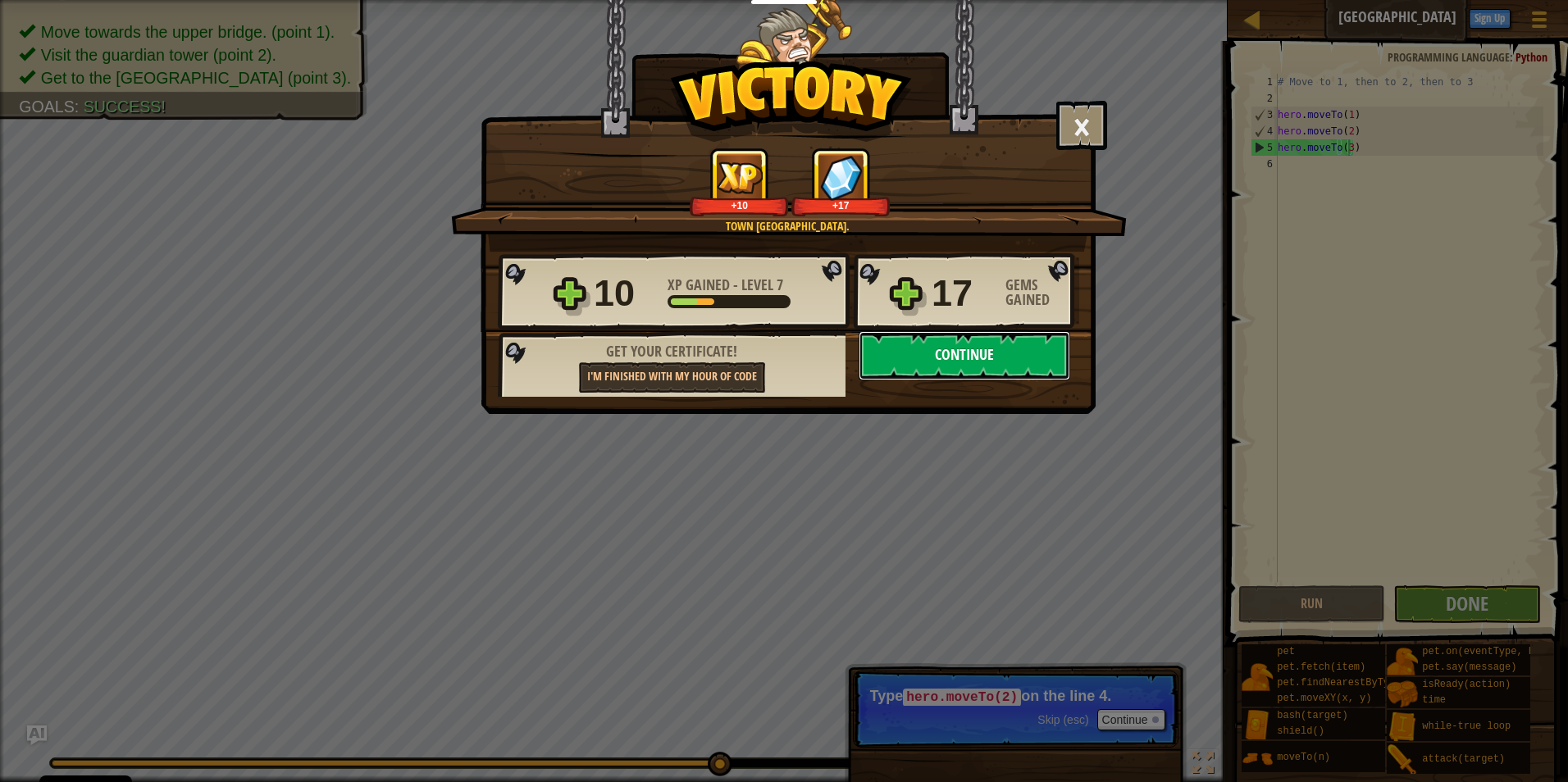
click at [939, 350] on button "Continue" at bounding box center [964, 355] width 212 height 49
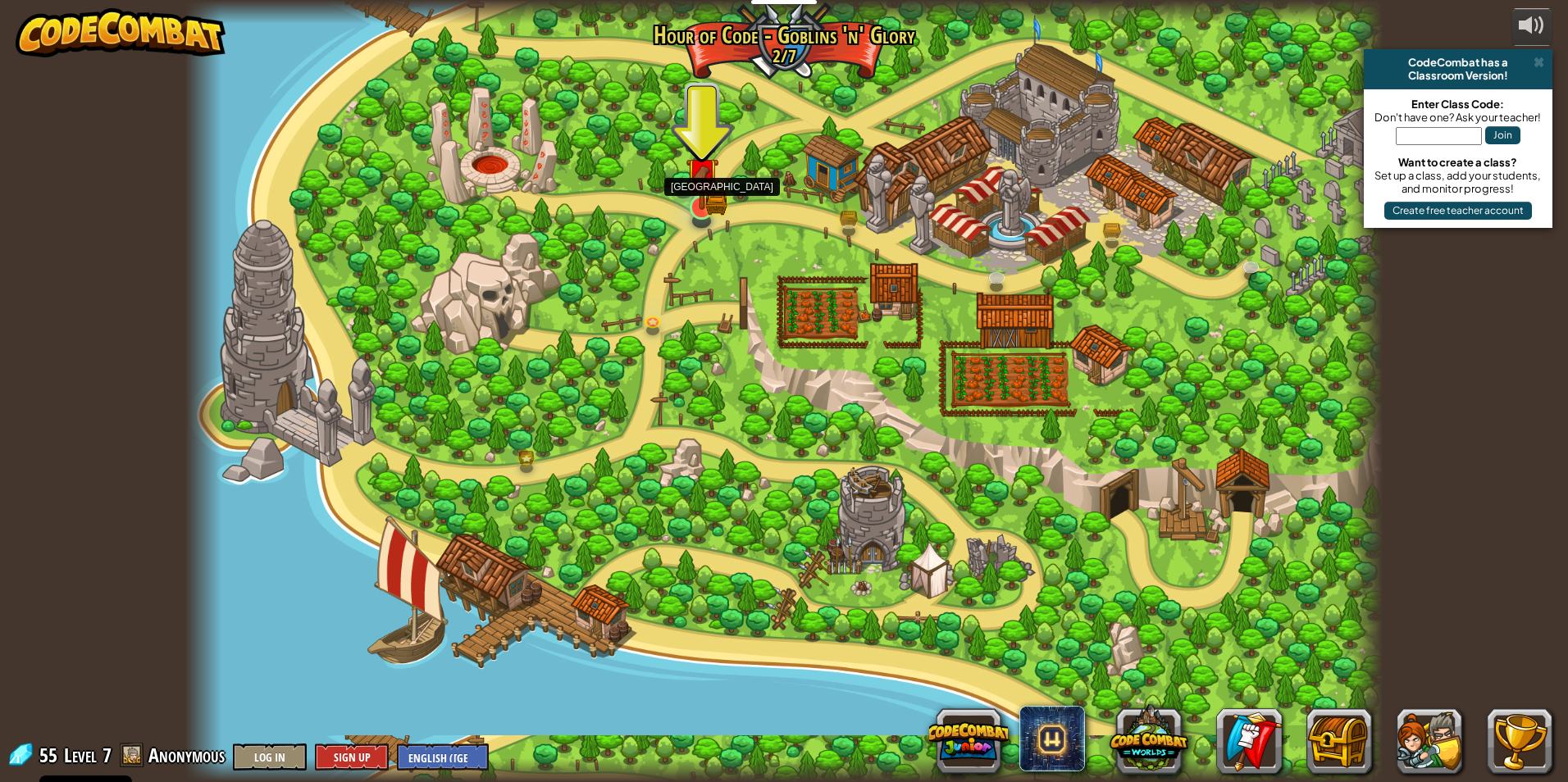
click at [702, 178] on img at bounding box center [701, 175] width 19 height 19
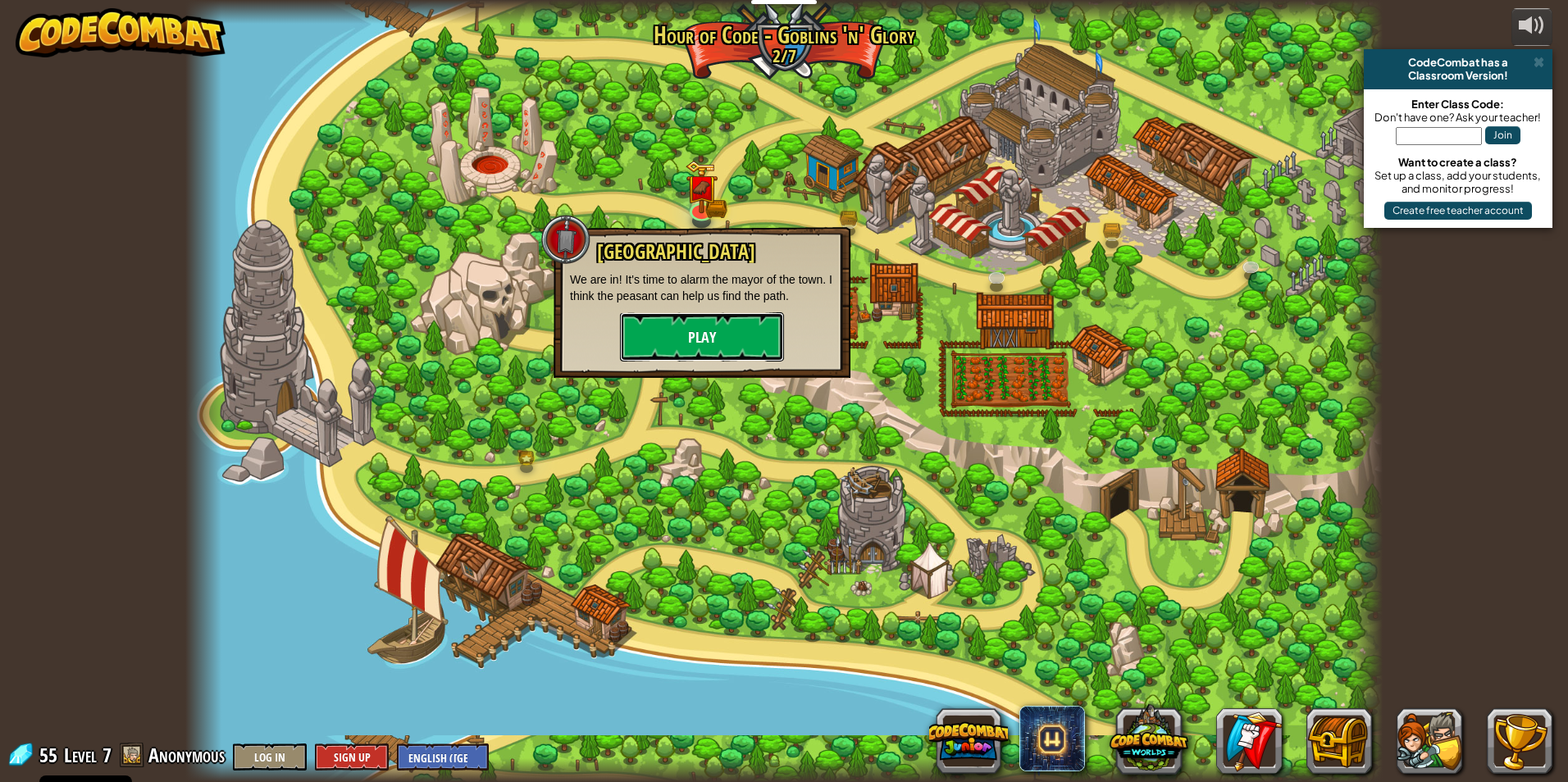
click at [716, 321] on button "Play" at bounding box center [702, 337] width 164 height 49
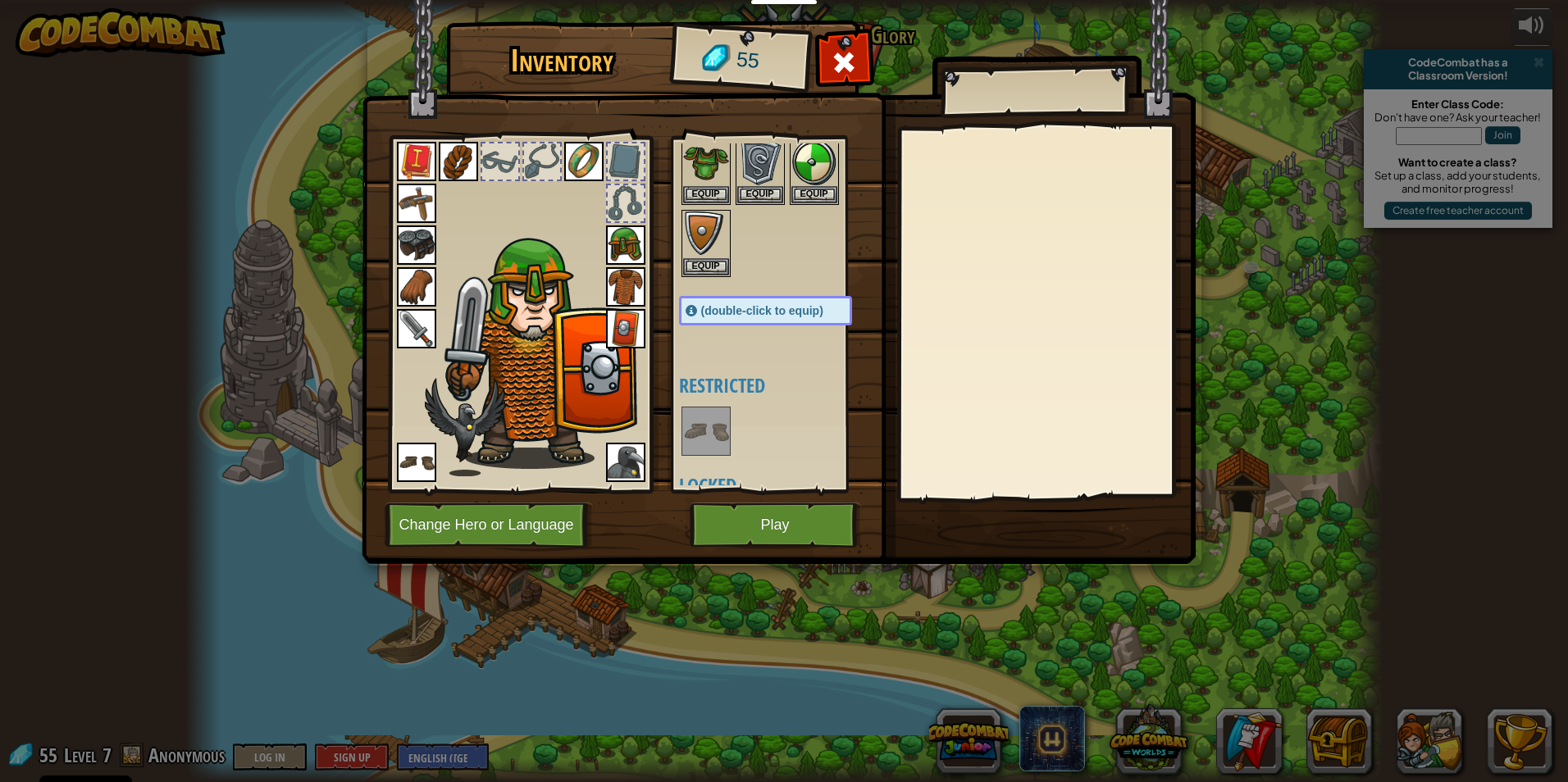
scroll to position [128, 0]
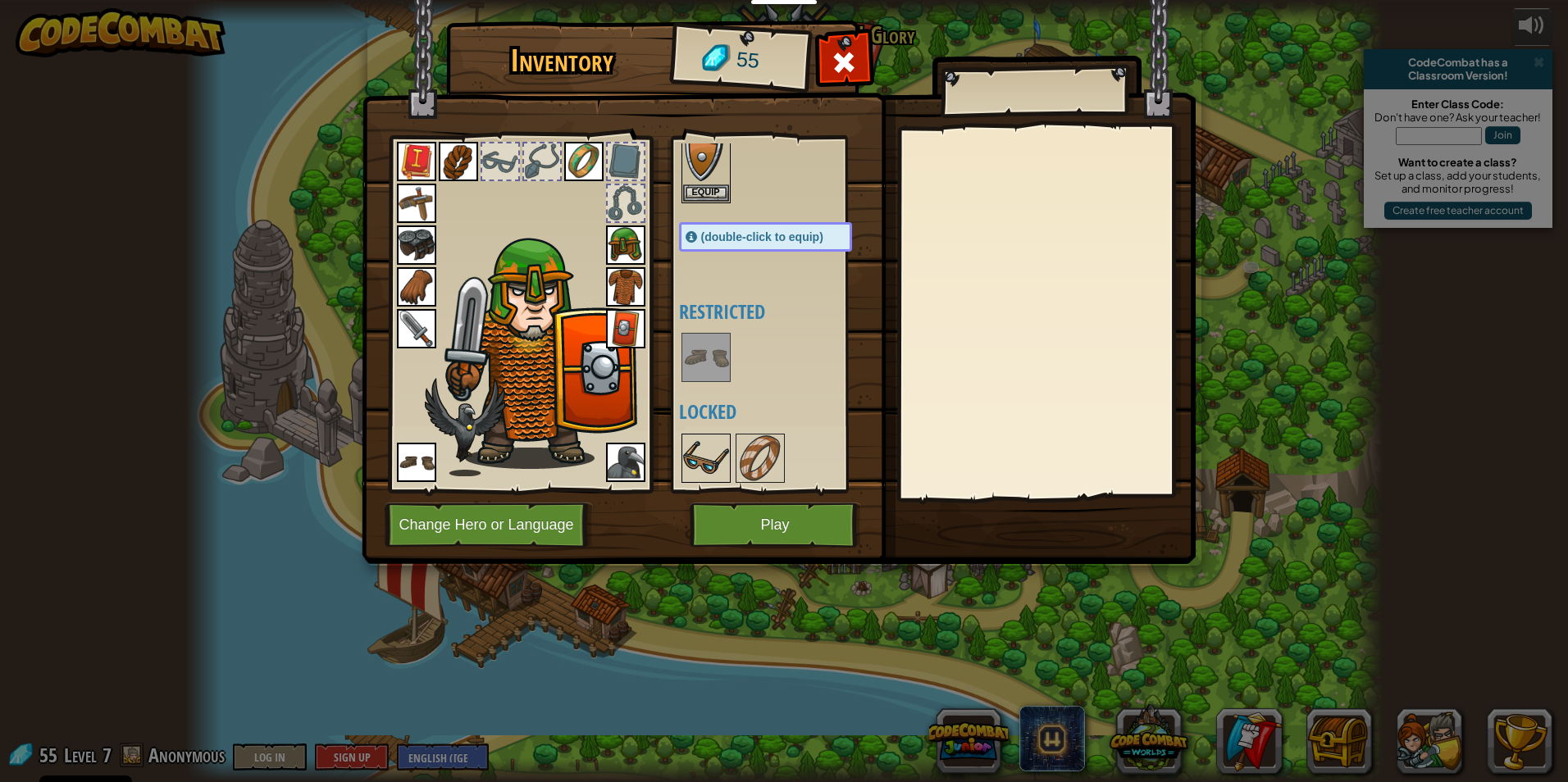
click at [699, 465] on img at bounding box center [706, 458] width 46 height 46
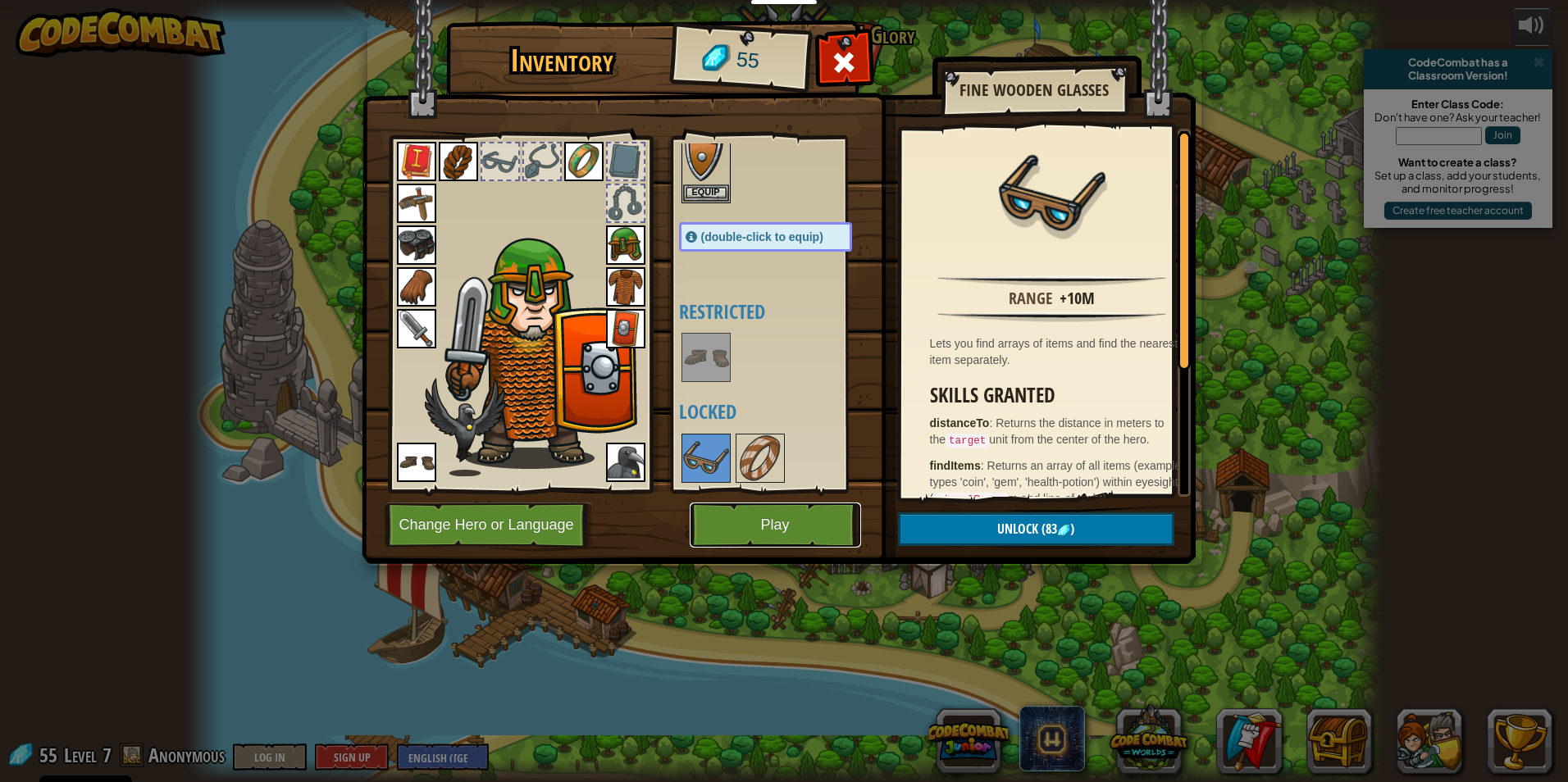
click at [745, 511] on button "Play" at bounding box center [775, 525] width 171 height 45
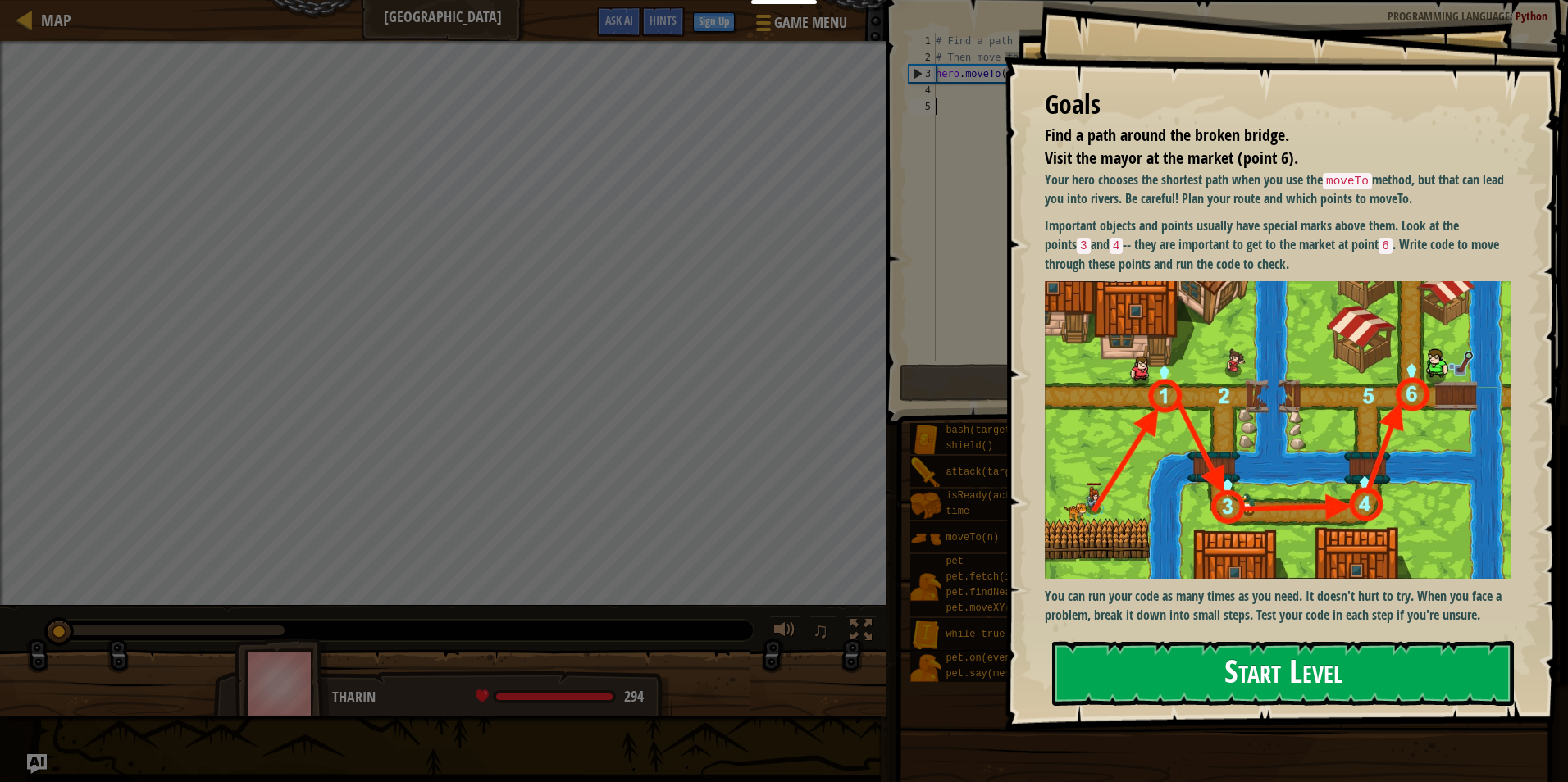
click at [1161, 677] on button "Start Level" at bounding box center [1283, 673] width 462 height 65
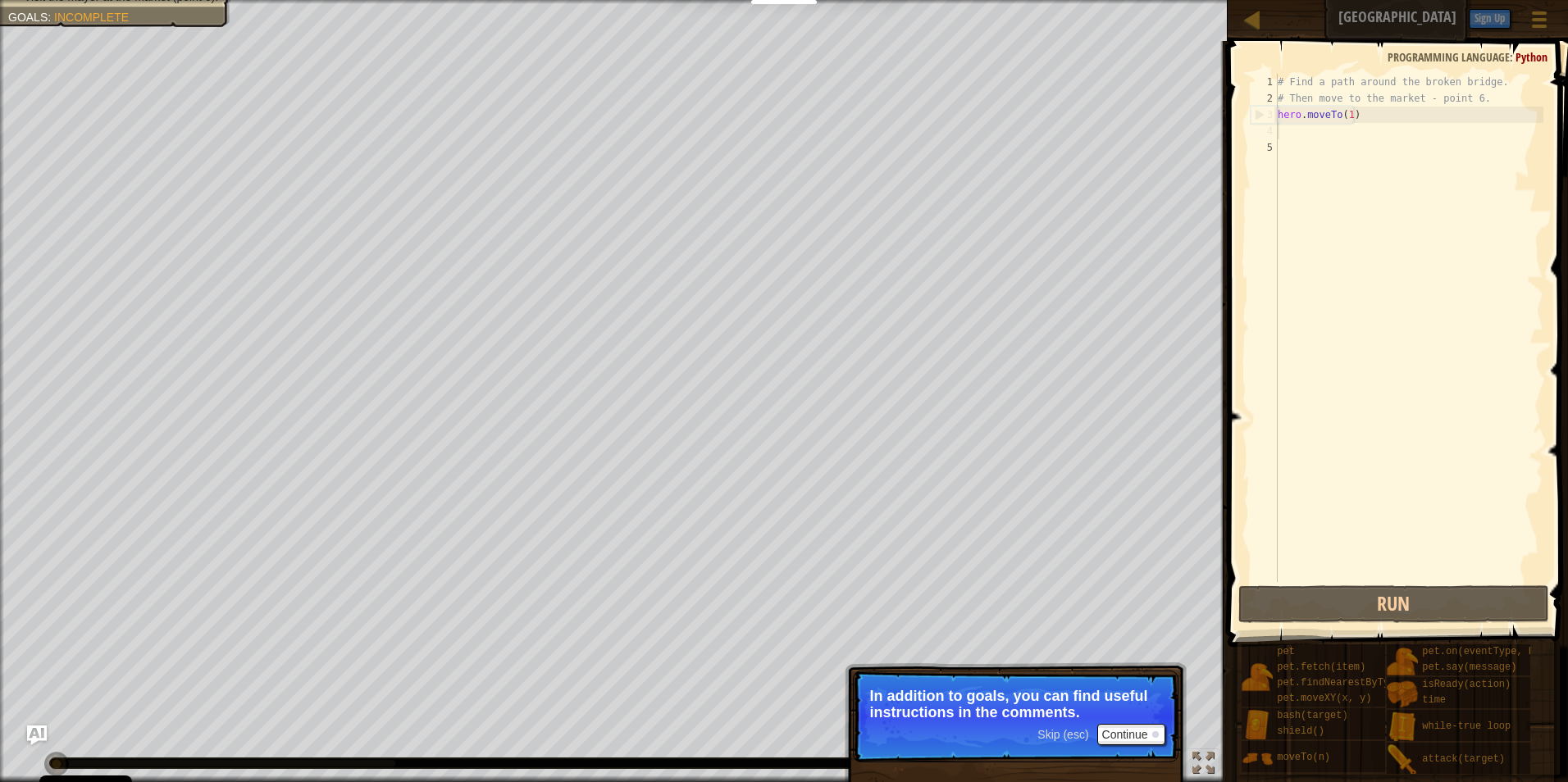
click at [1282, 133] on div "# Find a path around the broken bridge. # Then move to the market - point 6. he…" at bounding box center [1408, 344] width 269 height 541
click at [1298, 133] on div "# Find a path around the broken bridge. # Then move to the market - point 6. he…" at bounding box center [1408, 344] width 269 height 541
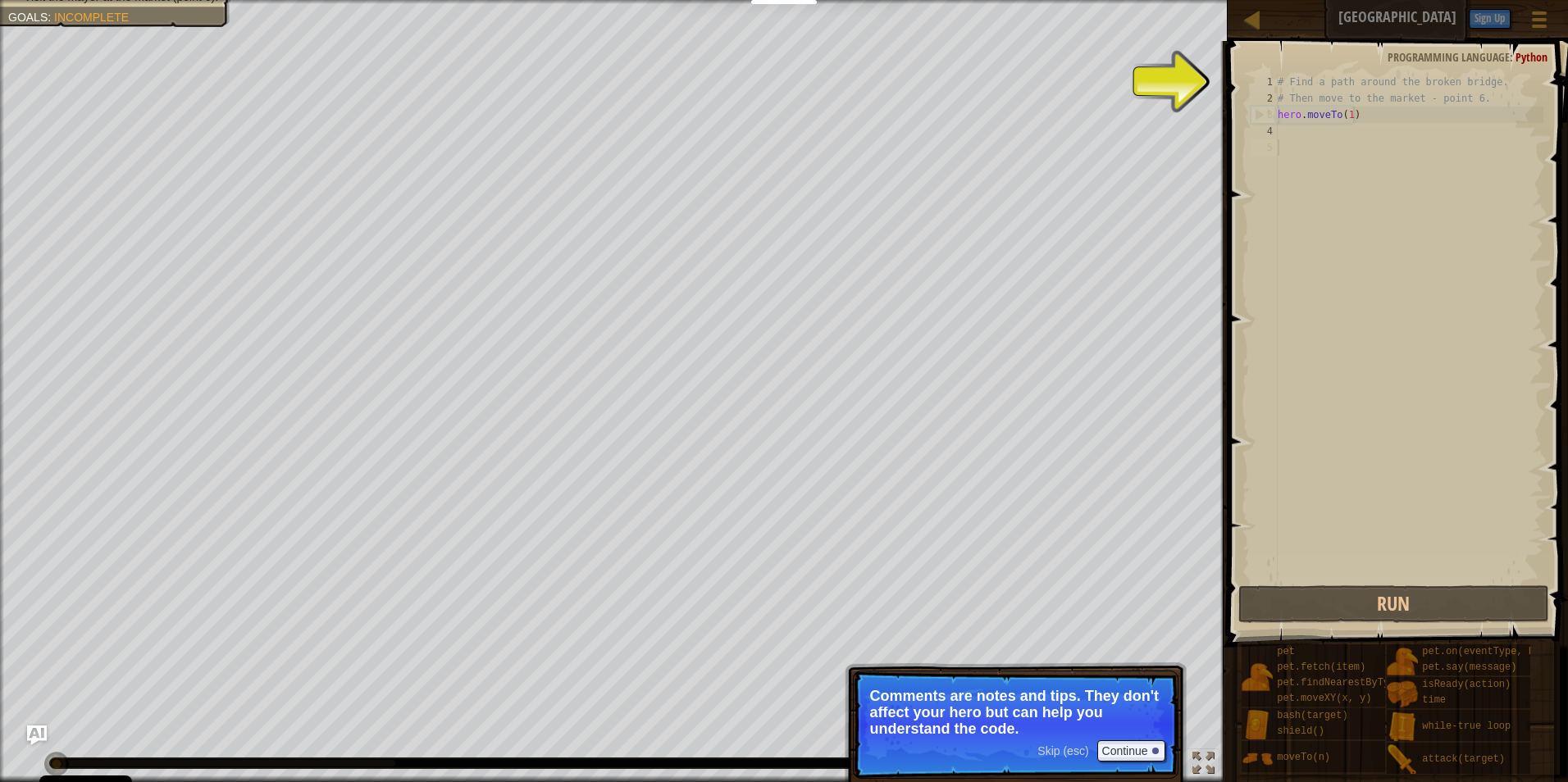
click at [1299, 147] on div "# Find a path around the broken bridge. # Then move to the market - point 6. he…" at bounding box center [1408, 344] width 269 height 541
click at [1278, 124] on div "# Find a path around the broken bridge. # Then move to the market - point 6. he…" at bounding box center [1408, 344] width 269 height 541
click at [1271, 151] on div "5" at bounding box center [1264, 148] width 27 height 16
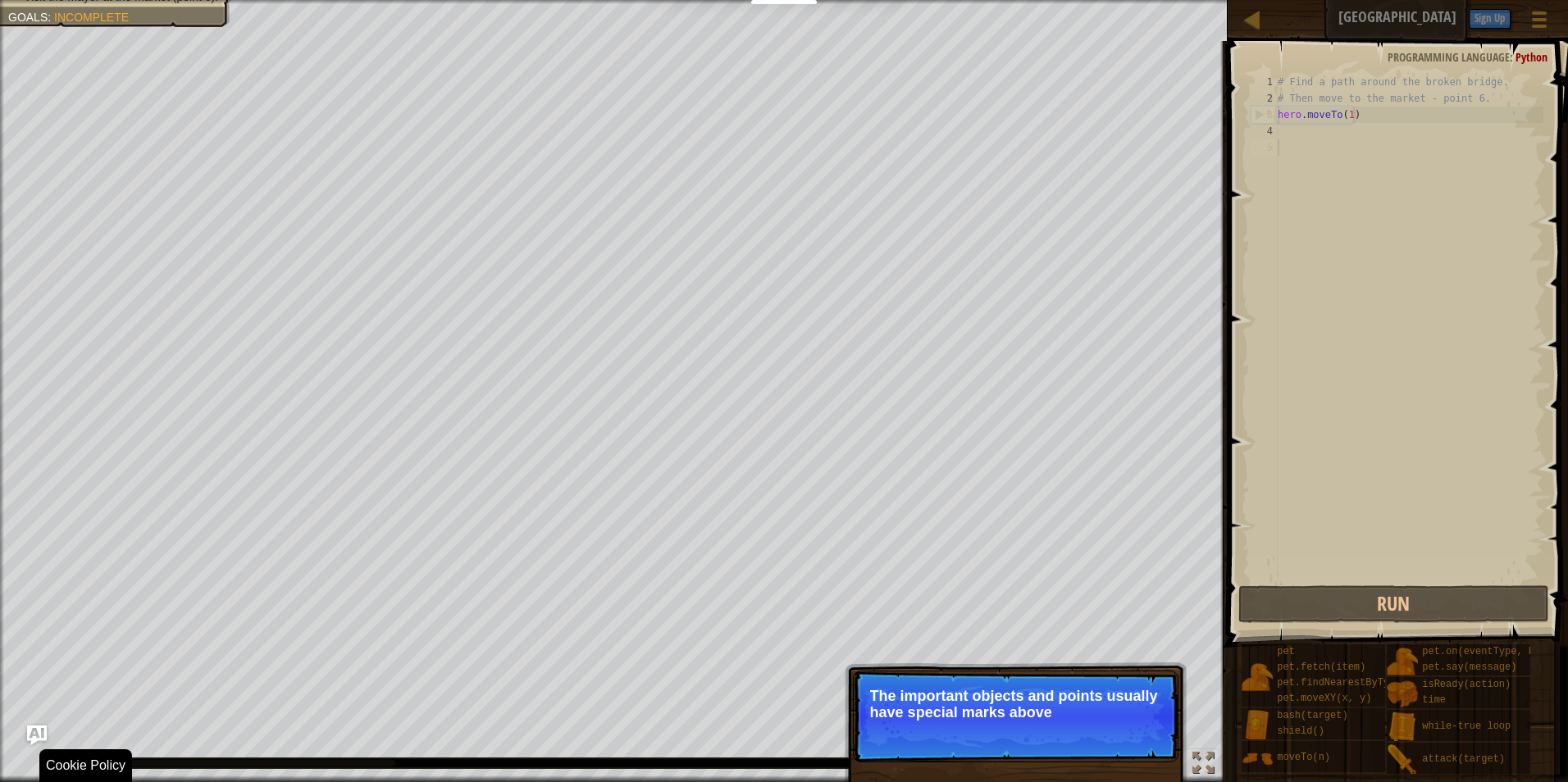
click at [1145, 746] on p "Skip (esc) Continue The important objects and points usually have special marks…" at bounding box center [1015, 716] width 326 height 92
click at [1145, 745] on p "Skip (esc) Continue The important objects and points usually have special marks…" at bounding box center [1015, 716] width 326 height 92
click at [1145, 742] on button "Continue" at bounding box center [1131, 734] width 68 height 22
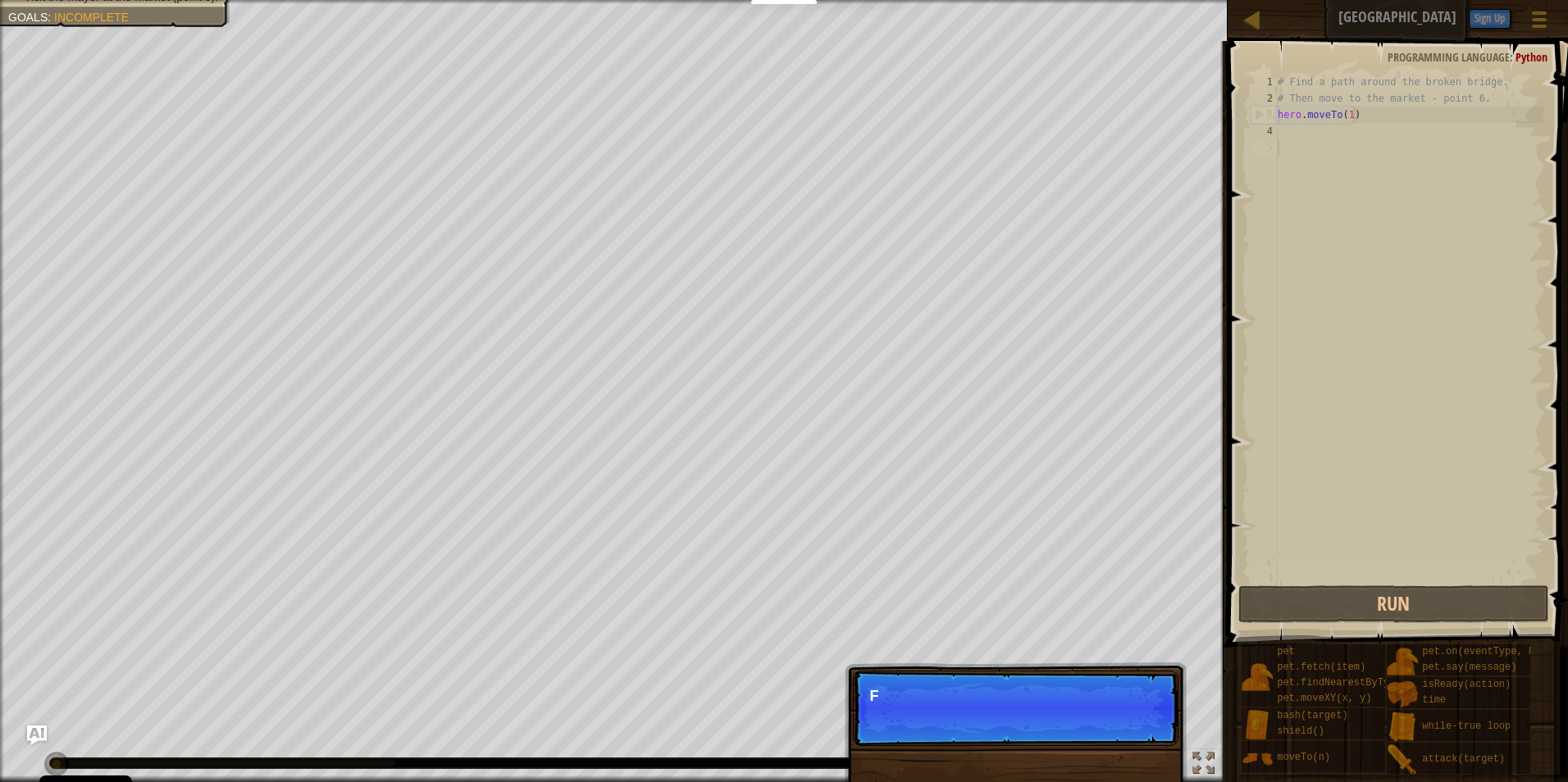
scroll to position [7, 0]
click at [1145, 742] on div "Skip (esc) Continue F" at bounding box center [1015, 792] width 342 height 243
click at [1145, 742] on p "Skip (esc) Continue F" at bounding box center [1015, 708] width 326 height 76
click at [1145, 742] on p "Skip (esc) Continue For more" at bounding box center [1015, 708] width 326 height 76
click at [1145, 742] on p "Skip (esc) Continue For more inform" at bounding box center [1015, 708] width 326 height 76
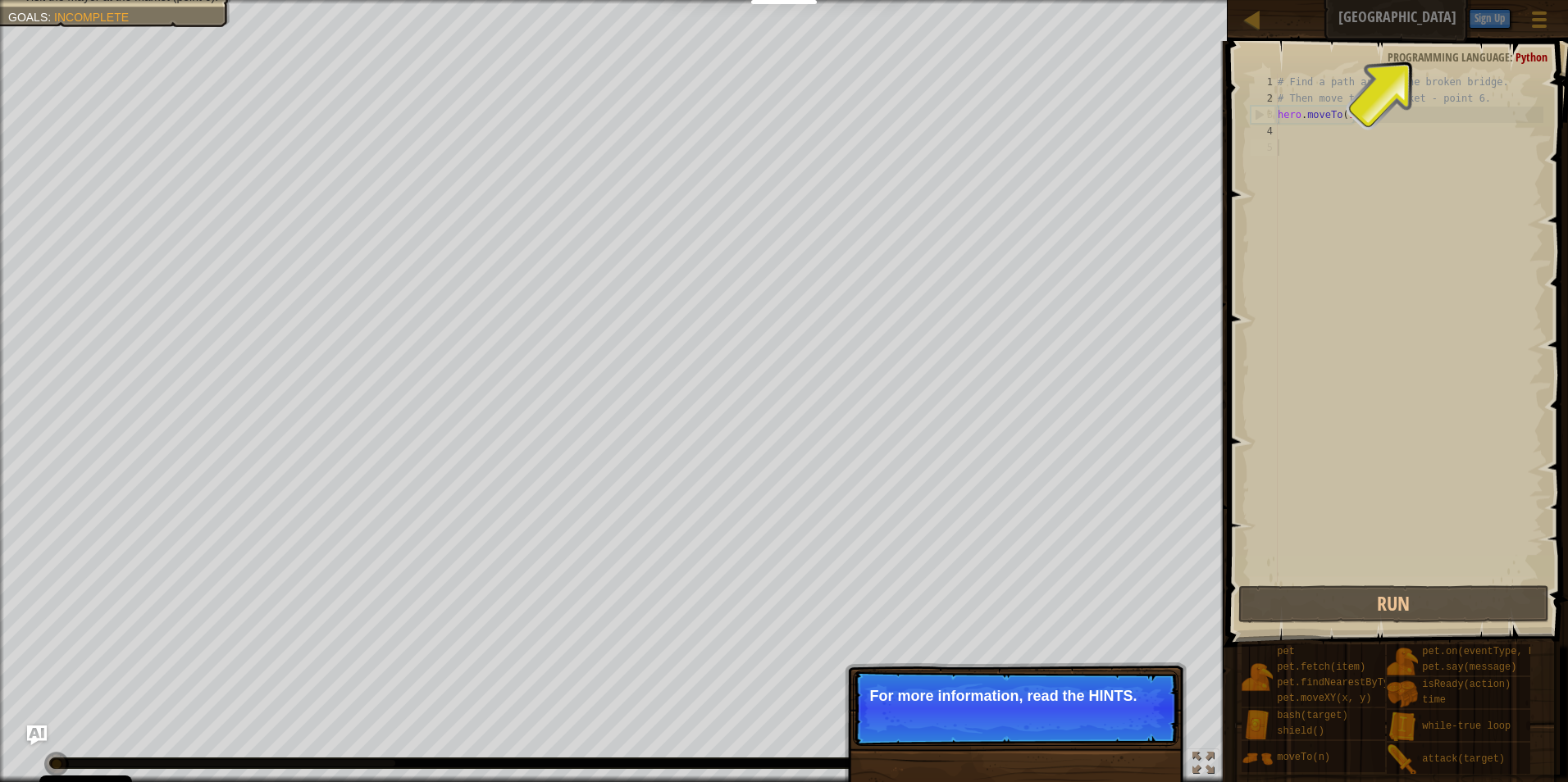
click at [1140, 729] on p "Skip (esc) Continue For more information, read the HINTS." at bounding box center [1015, 708] width 326 height 76
click at [1141, 733] on p "Skip (esc) Continue For more information, read the HINTS." at bounding box center [1015, 708] width 326 height 76
click at [1145, 741] on p "Skip (esc) Continue For more information, read the HINTS." at bounding box center [1015, 708] width 326 height 76
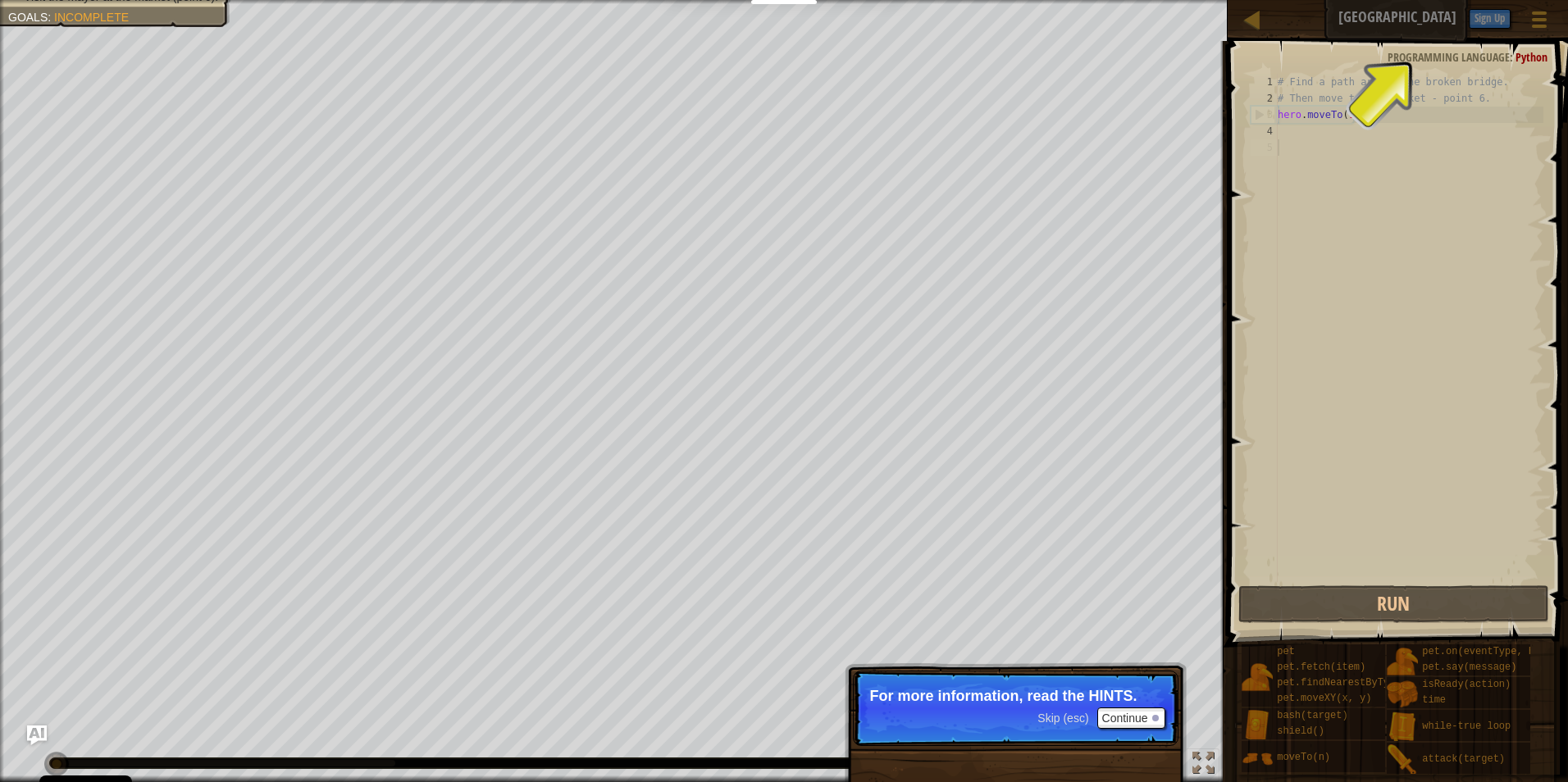
click at [1145, 741] on p "Skip (esc) Continue For more information, read the HINTS." at bounding box center [1015, 708] width 326 height 76
click at [1145, 747] on div "Skip (esc) Continue For more information, read the HINTS." at bounding box center [1015, 792] width 342 height 243
click at [1145, 722] on button "Continue" at bounding box center [1131, 718] width 68 height 22
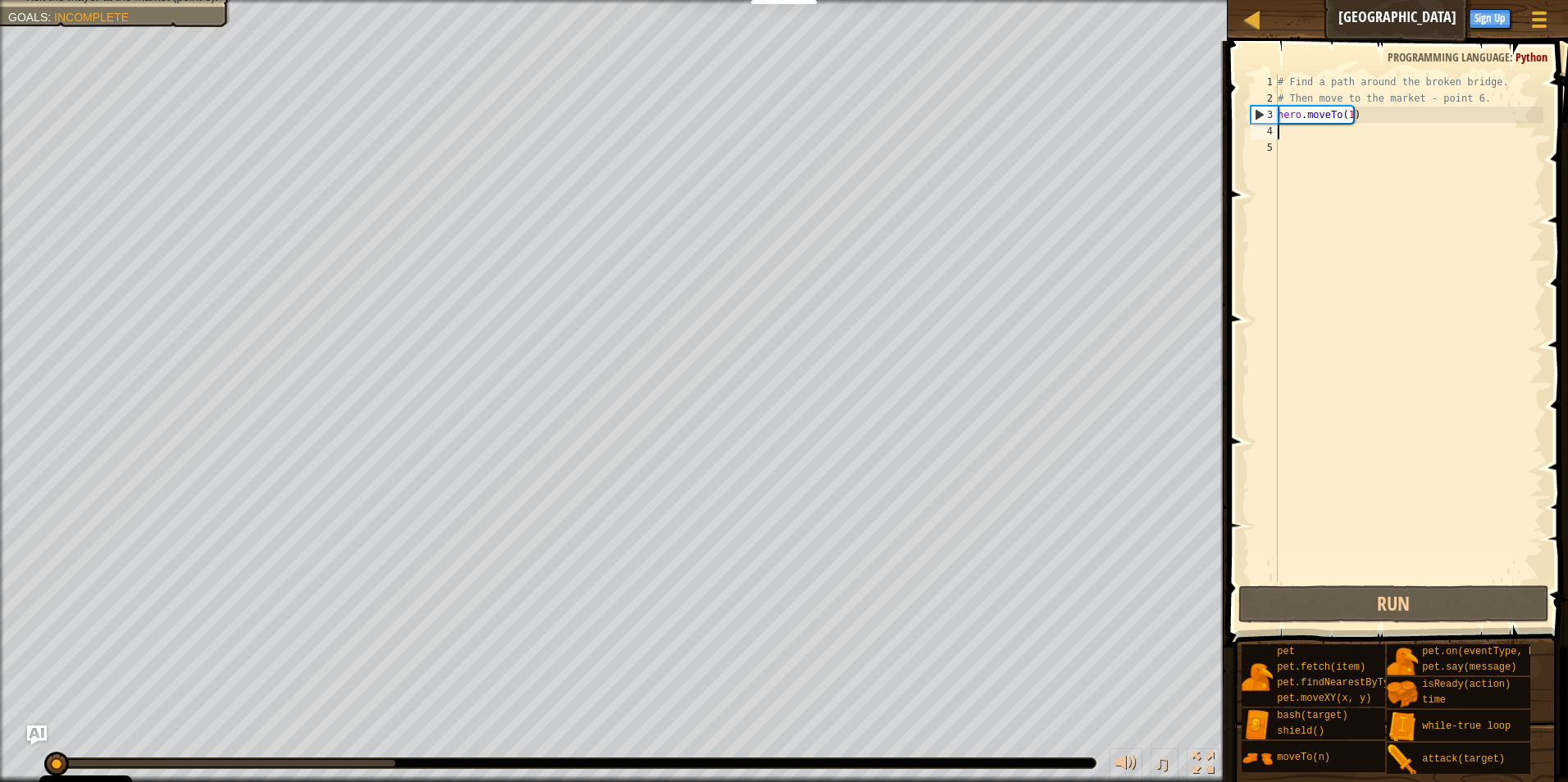
click at [1293, 136] on div "# Find a path around the broken bridge. # Then move to the market - point 6. he…" at bounding box center [1408, 344] width 269 height 541
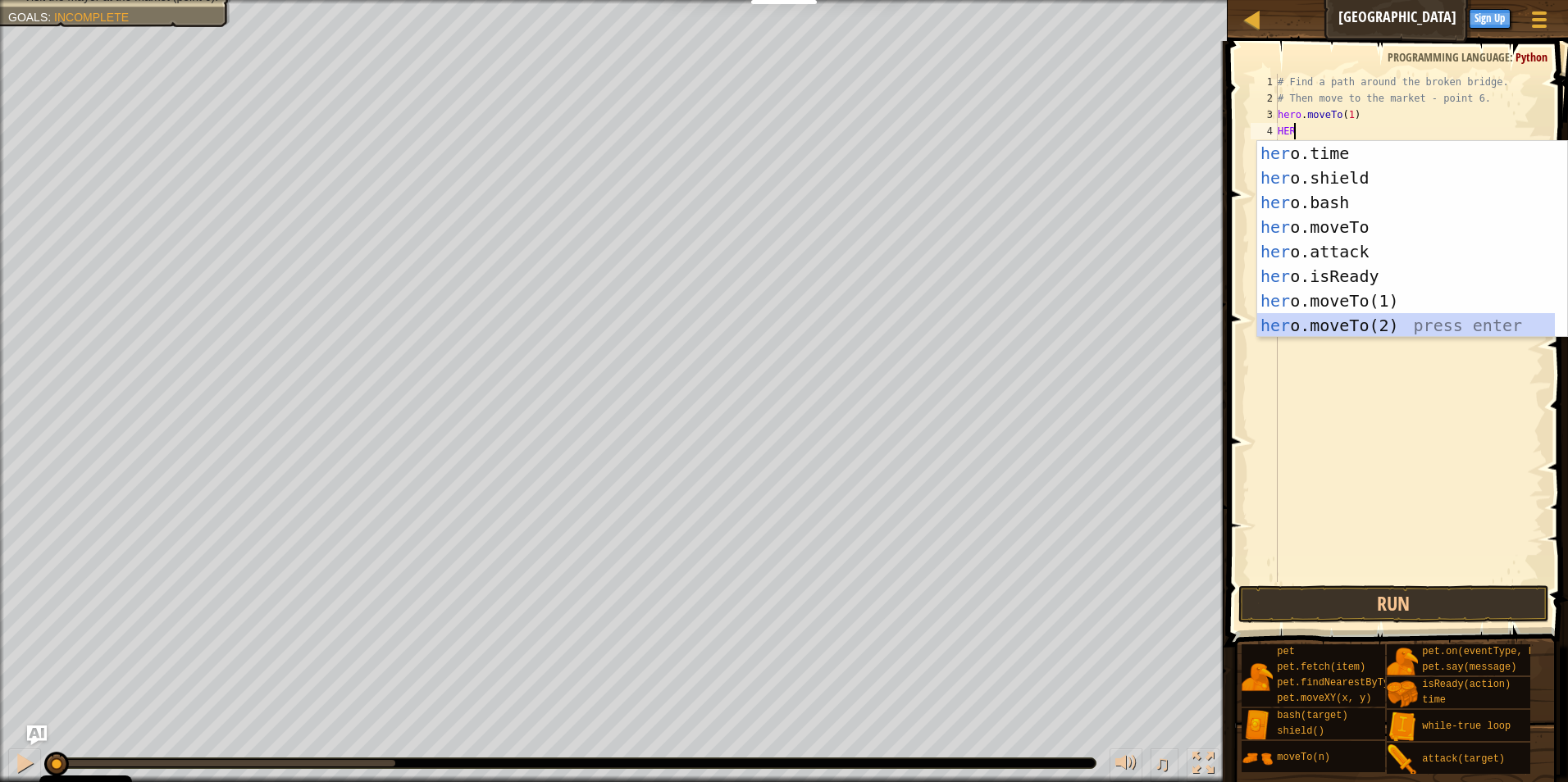
click at [1358, 329] on div "her o.time press enter her o.shield press enter her o.bash press enter her o.mo…" at bounding box center [1405, 264] width 298 height 246
type textarea "hero.moveTo(2)"
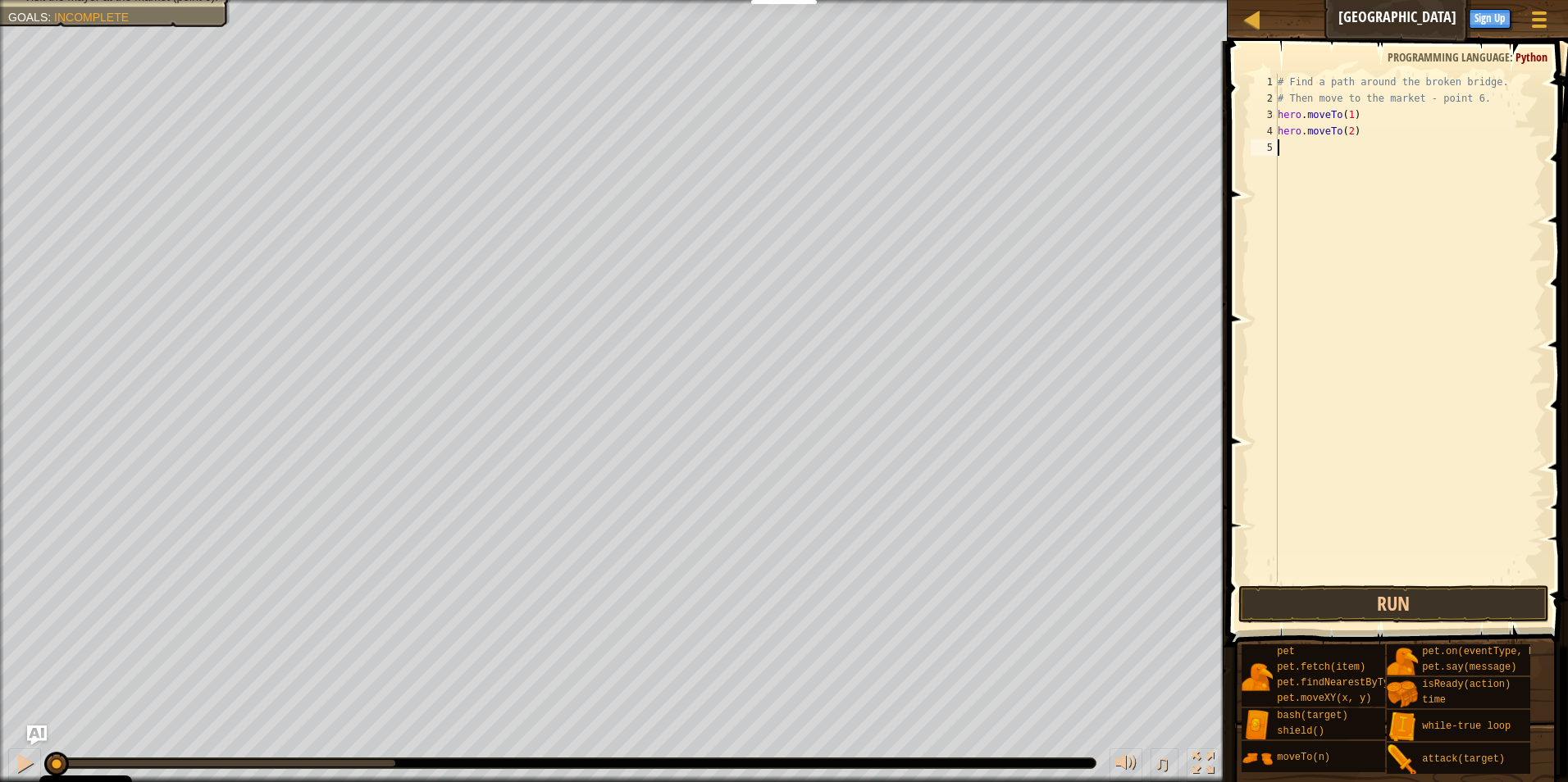
click at [1292, 145] on div "# Find a path around the broken bridge. # Then move to the market - point 6. he…" at bounding box center [1408, 344] width 269 height 541
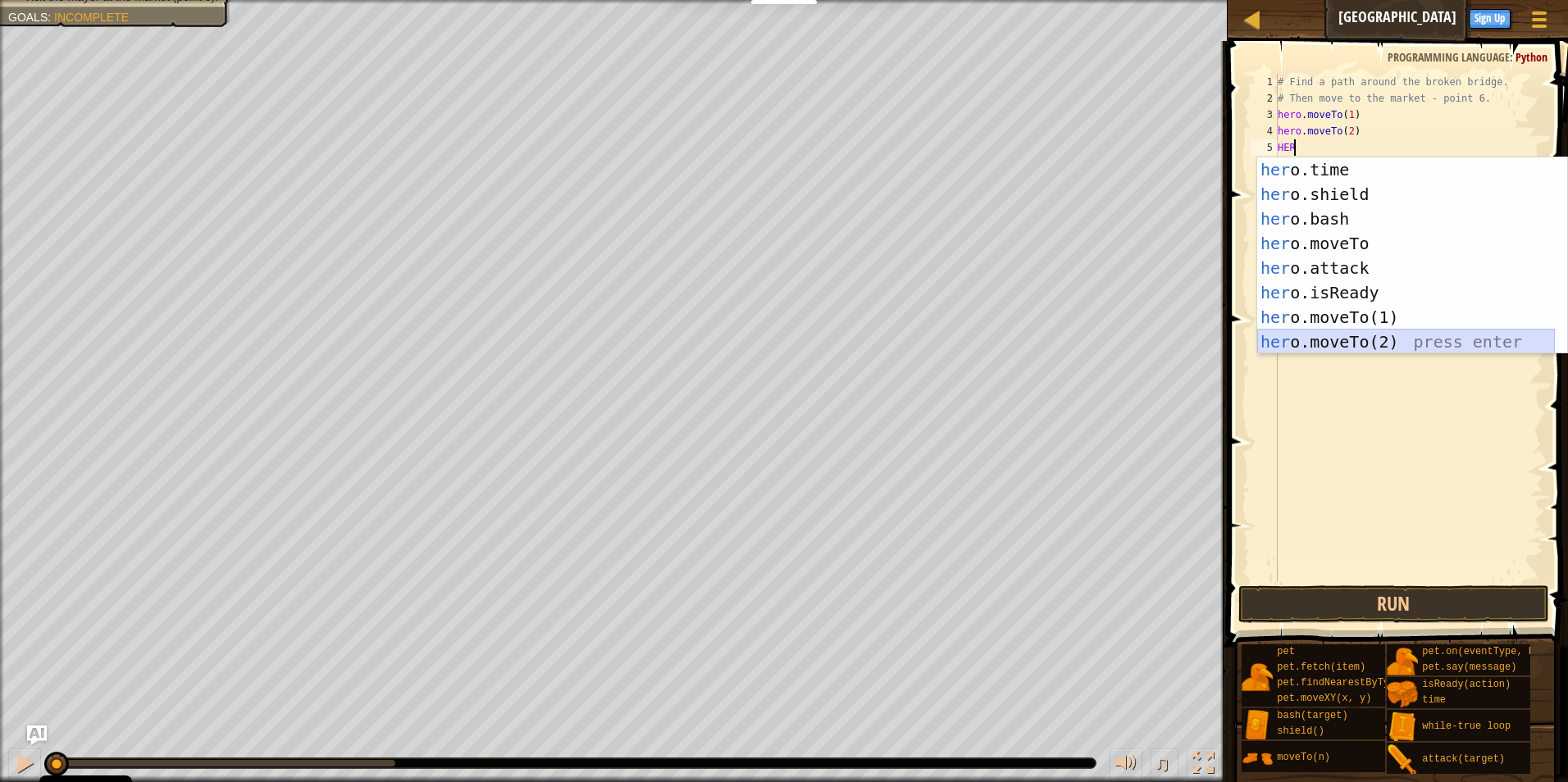
click at [1329, 346] on div "her o.time press enter her o.shield press enter her o.bash press enter her o.mo…" at bounding box center [1405, 280] width 298 height 246
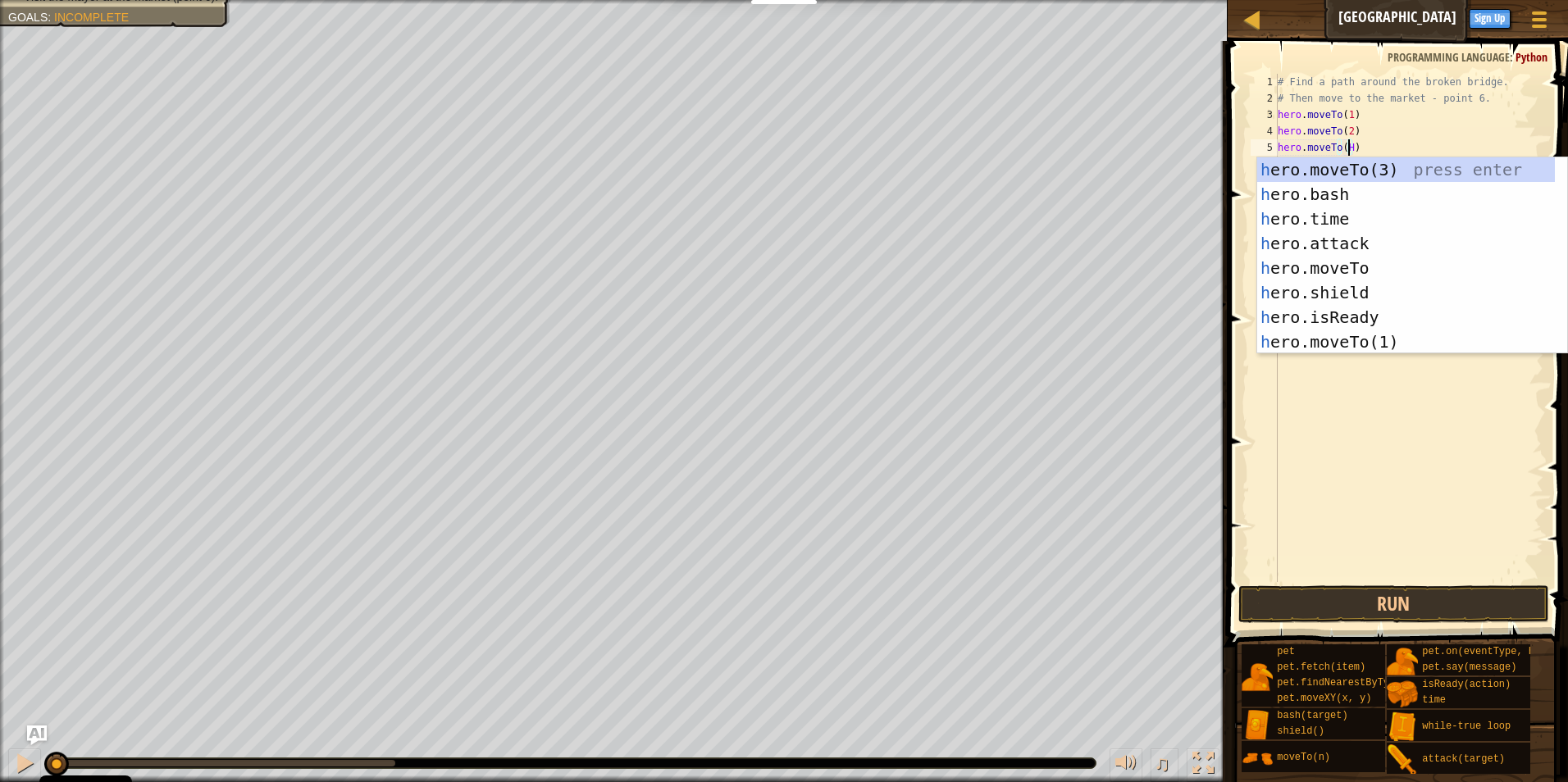
scroll to position [7, 5]
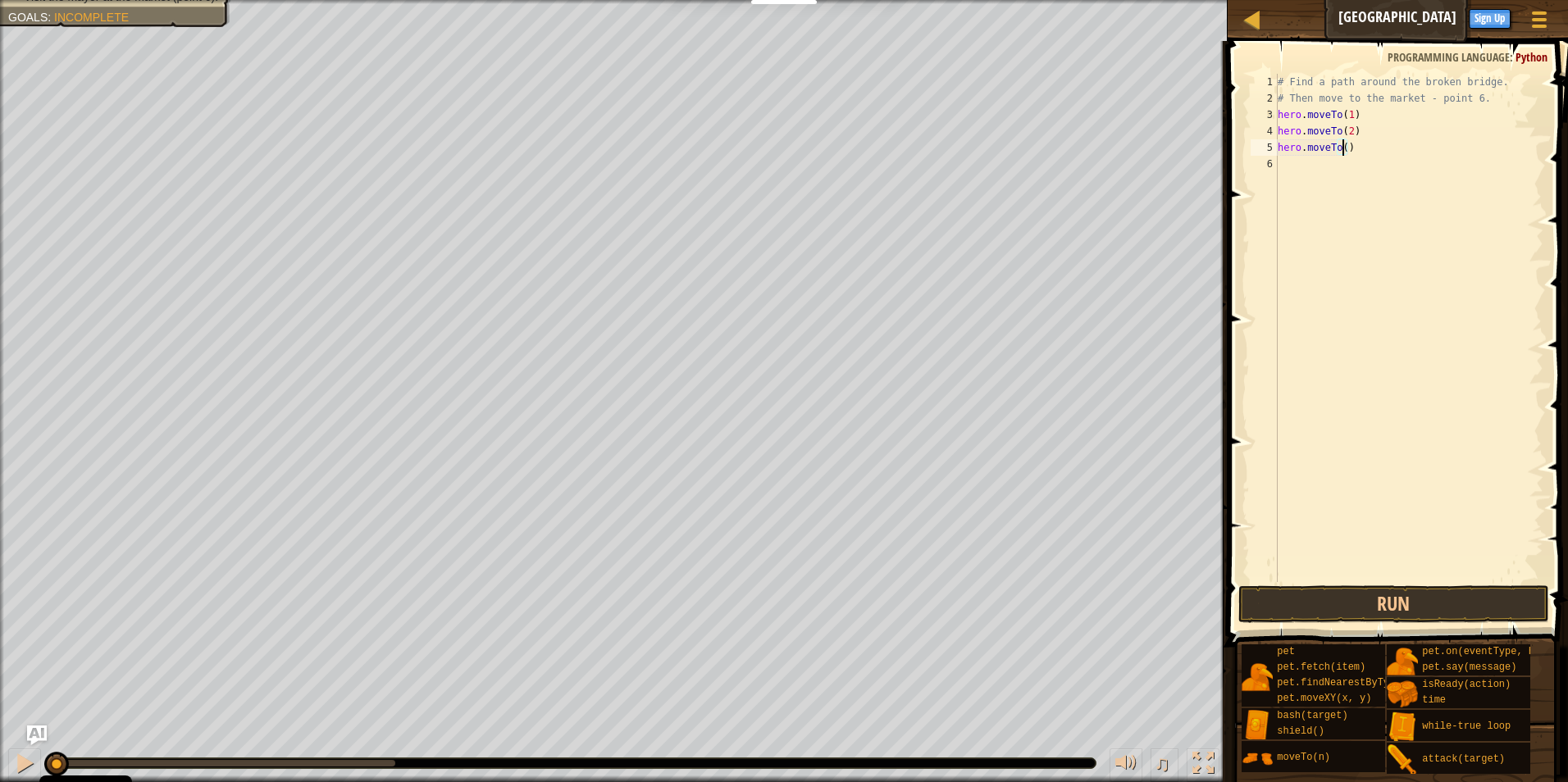
type textarea "hero.moveTo(3)"
click at [1290, 157] on div "# Find a path around the broken bridge. # Then move to the market - point 6. he…" at bounding box center [1408, 344] width 269 height 541
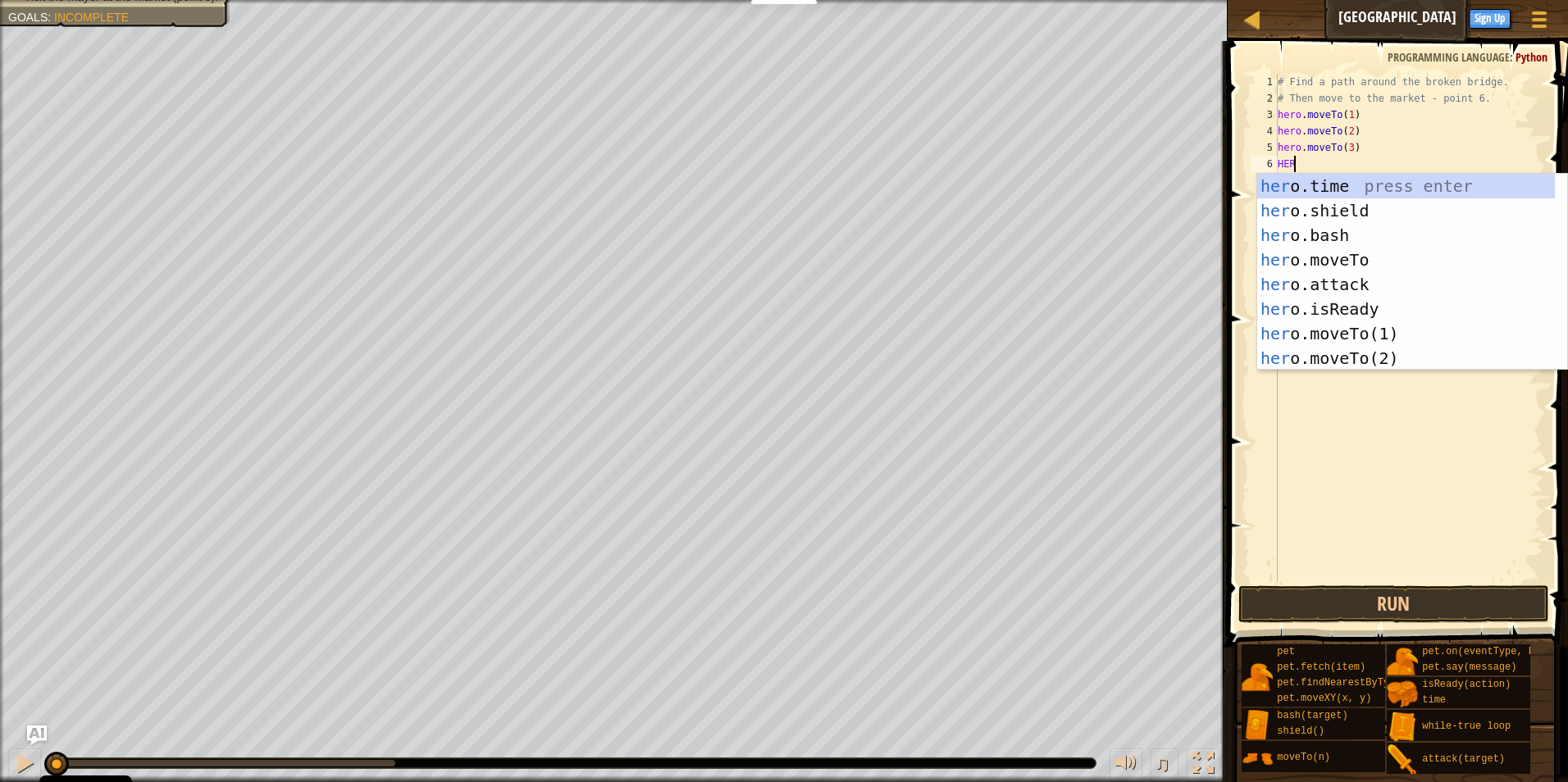
scroll to position [7, 1]
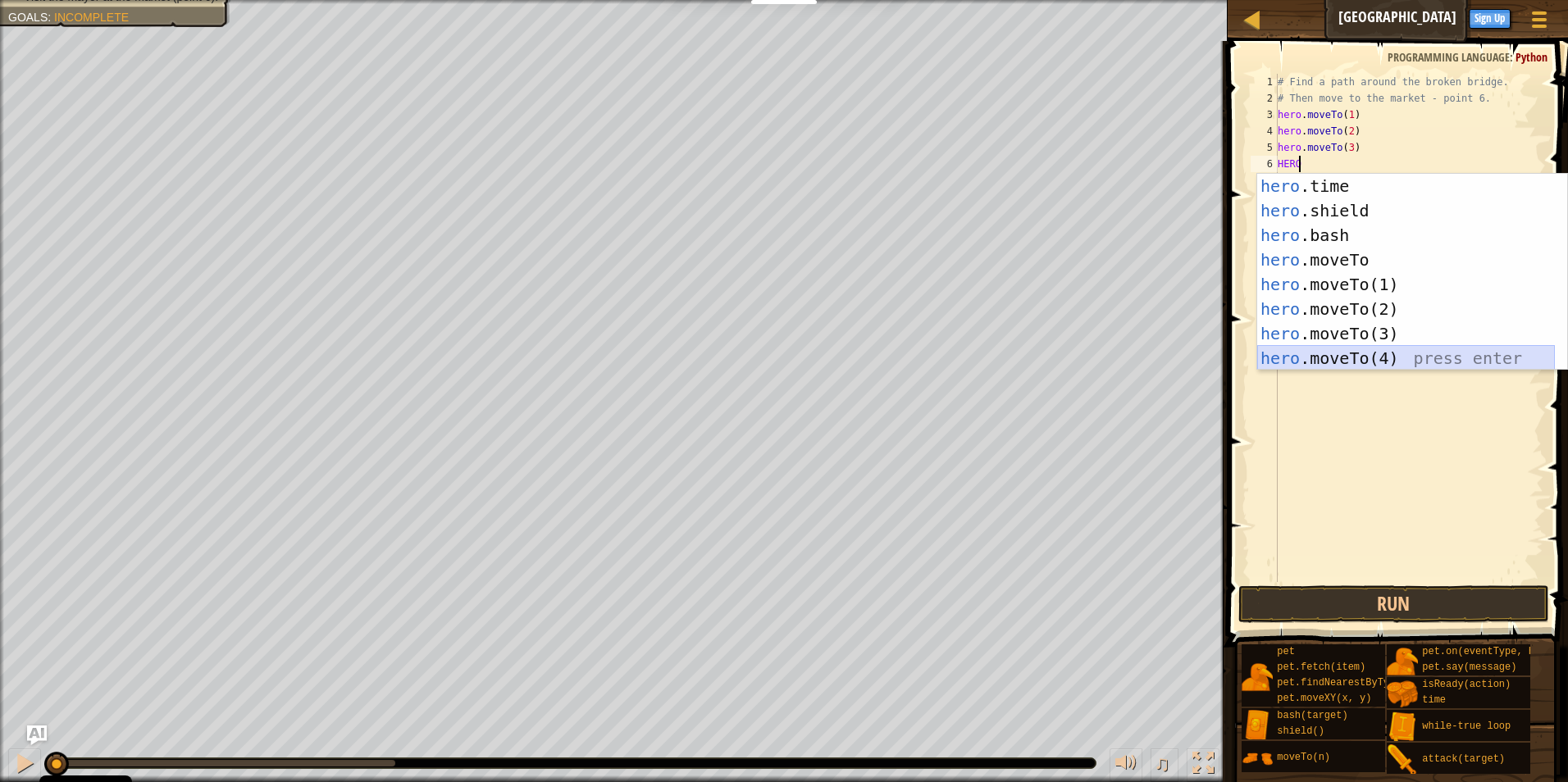
click at [1320, 355] on div "hero .time press enter hero .shield press enter hero .bash press enter hero .mo…" at bounding box center [1405, 296] width 298 height 246
type textarea "hero.moveTo(4)"
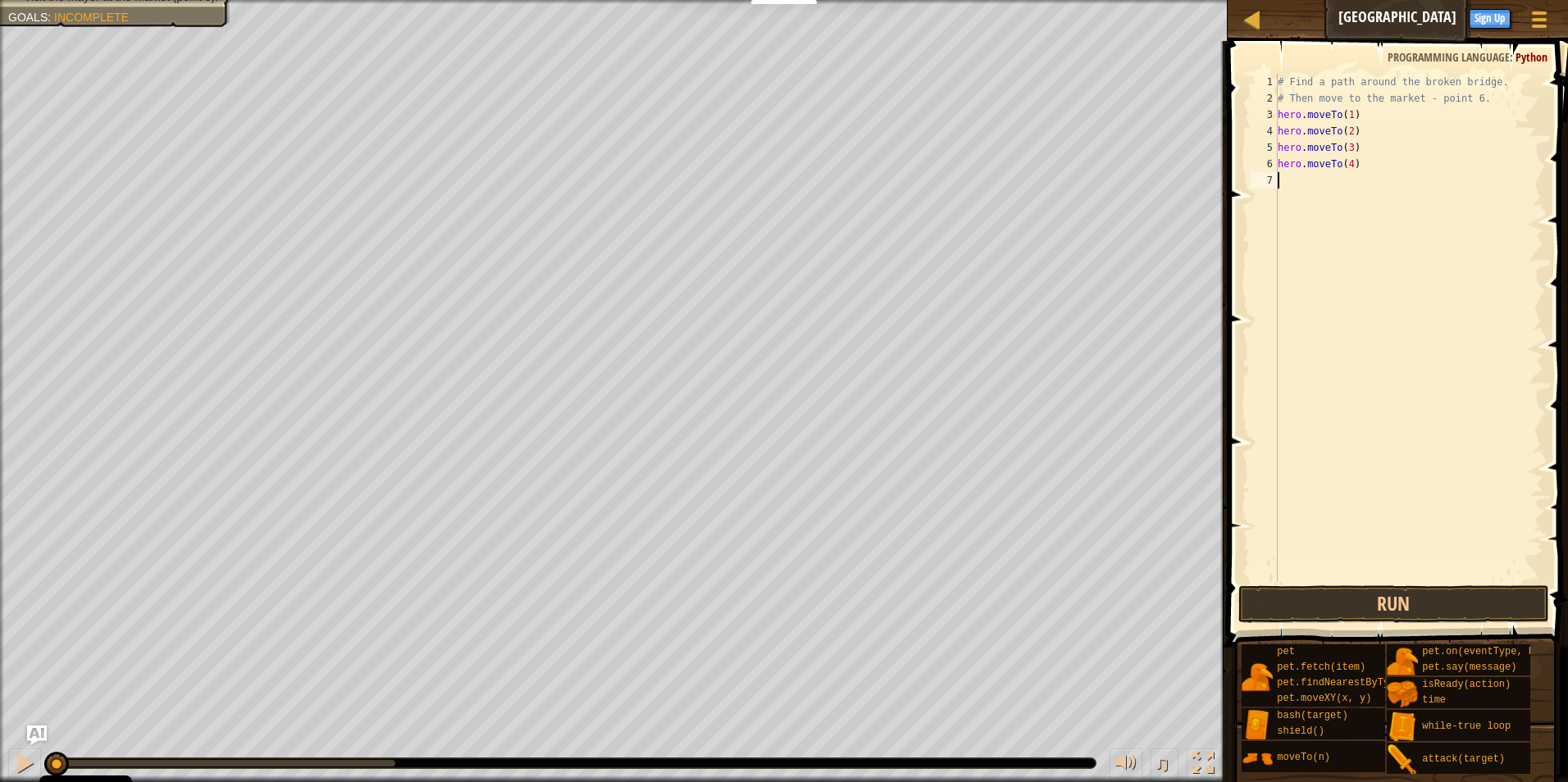
click at [1290, 183] on div "# Find a path around the broken bridge. # Then move to the market - point 6. he…" at bounding box center [1408, 344] width 269 height 541
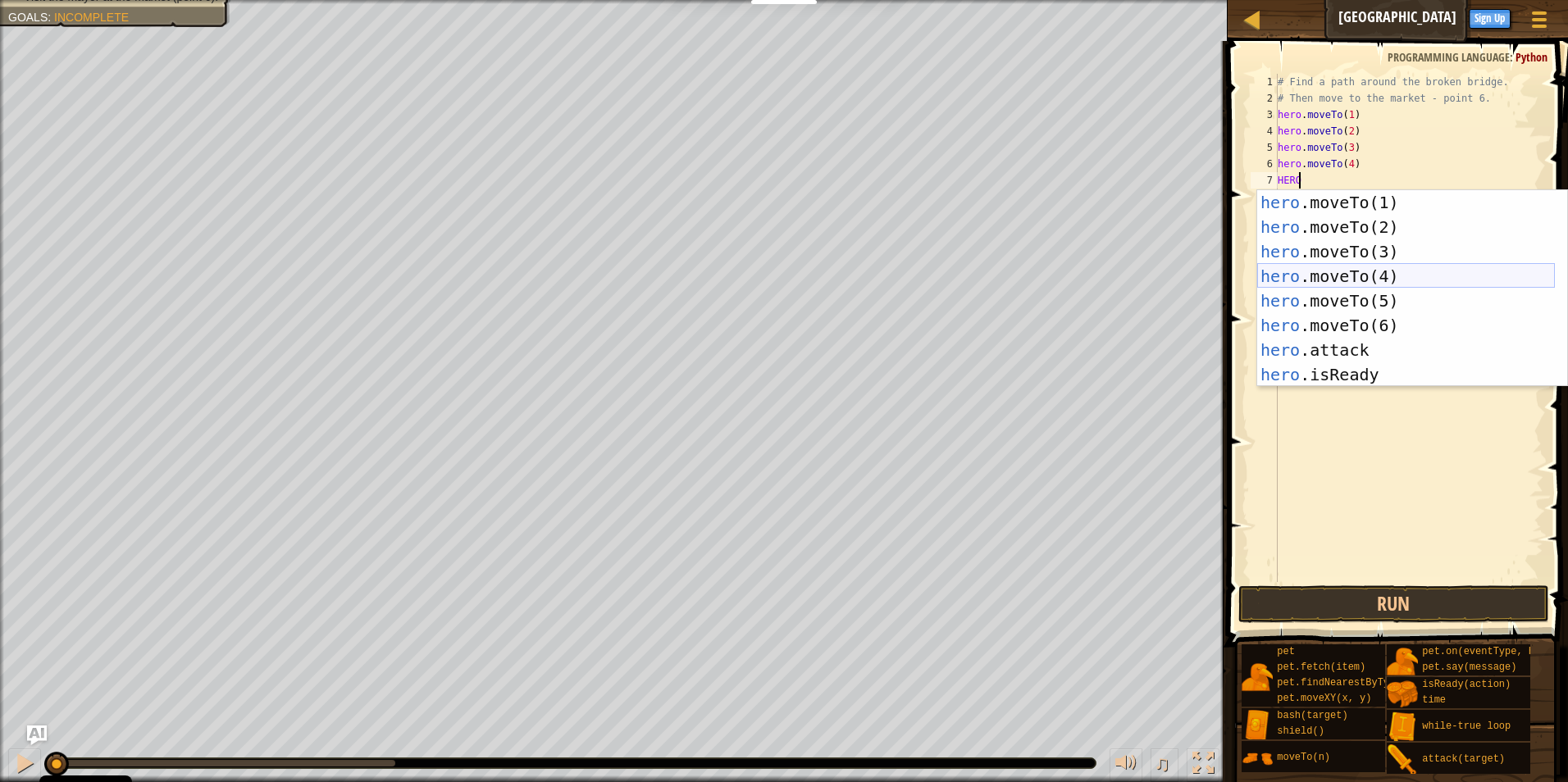
scroll to position [98, 0]
click at [1425, 305] on div "hero .moveTo(1) press enter hero .moveTo(2) press enter hero .moveTo(3) press e…" at bounding box center [1405, 312] width 298 height 246
type textarea "hero.moveTo(5)"
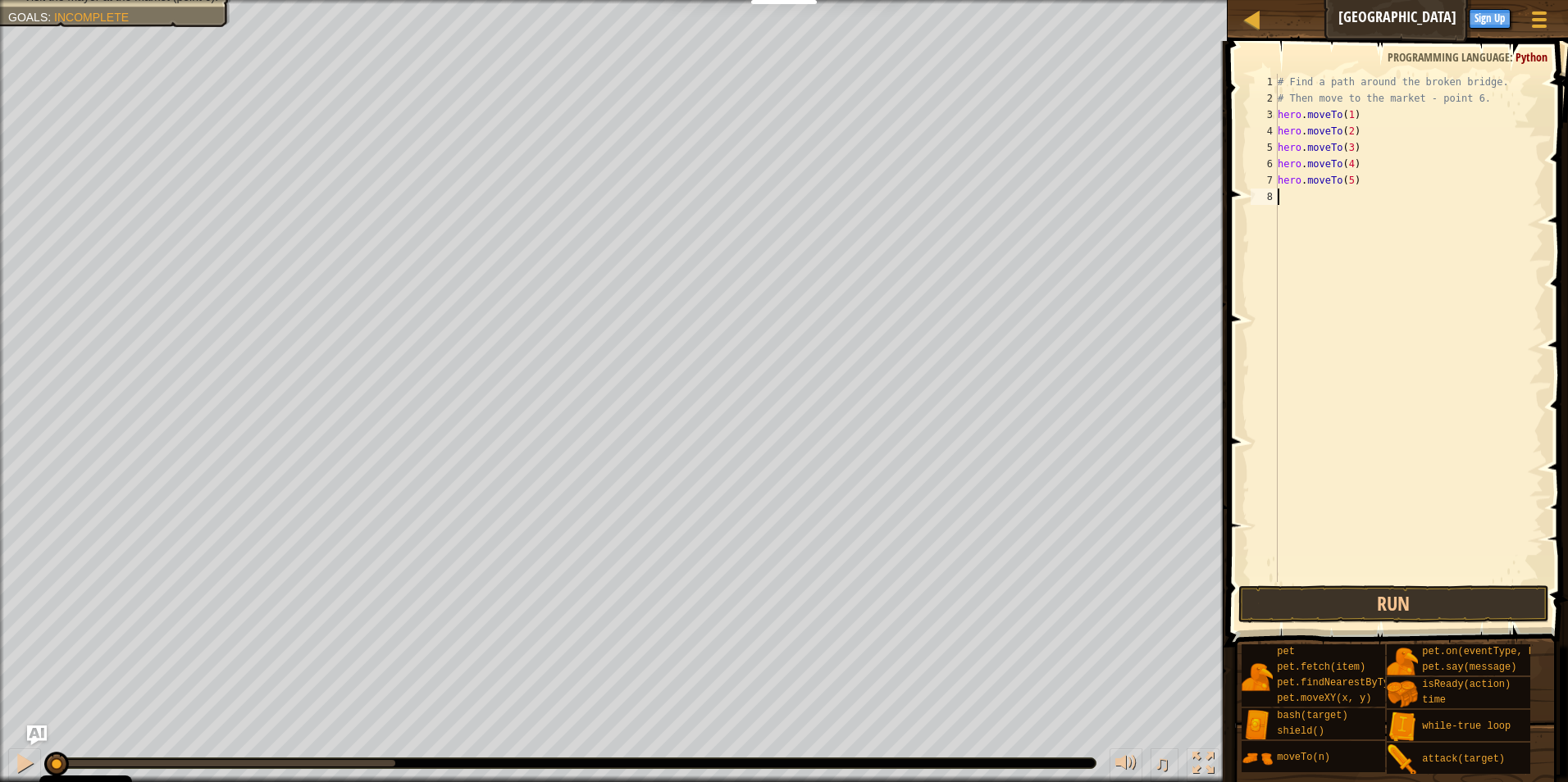
click at [1293, 193] on div "# Find a path around the broken bridge. # Then move to the market - point 6. he…" at bounding box center [1408, 344] width 269 height 541
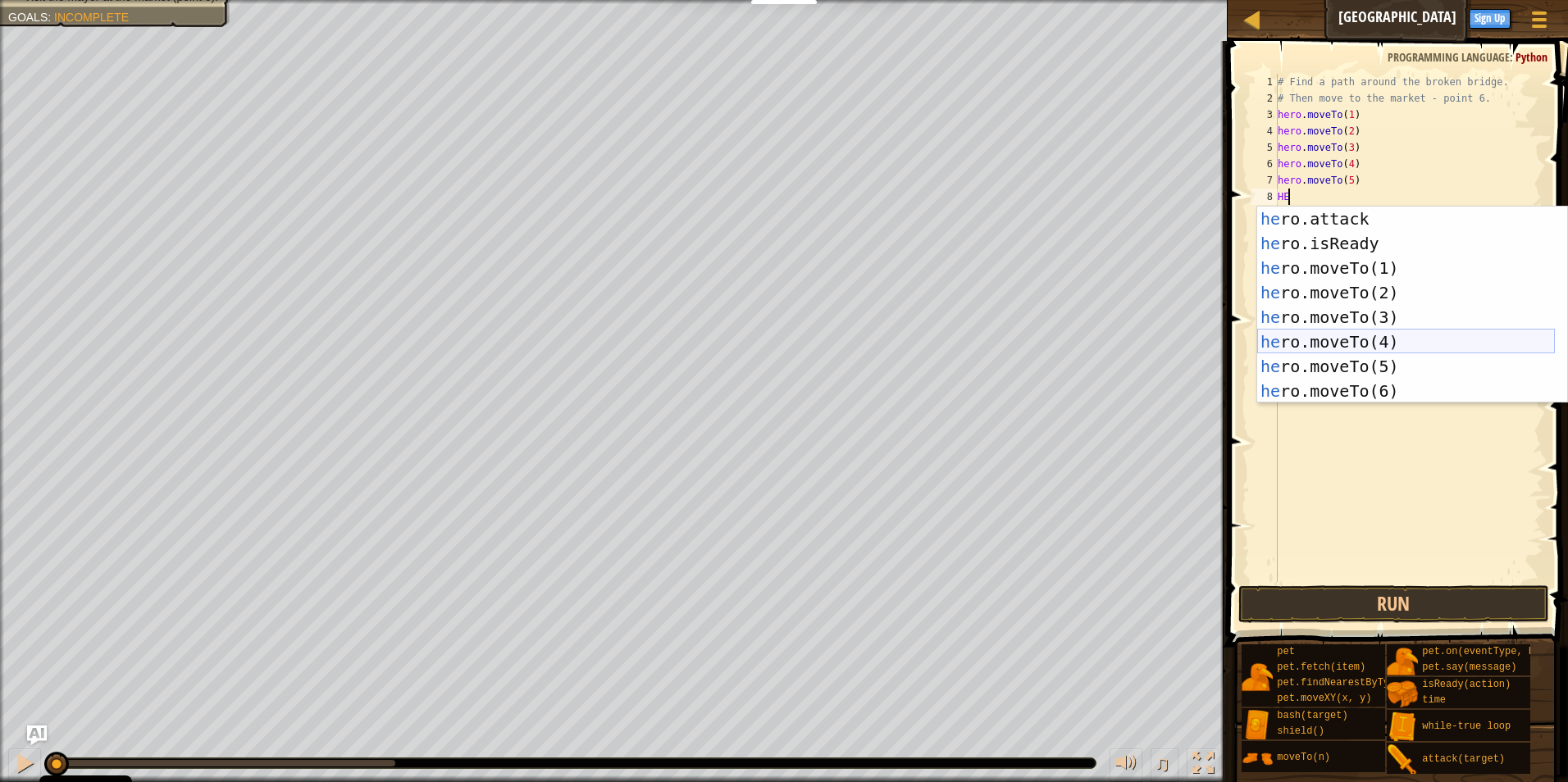
scroll to position [148, 0]
click at [1329, 349] on div "he ro.moveTo(1) press enter he ro.moveTo(2) press enter he ro.moveTo(3) press e…" at bounding box center [1405, 329] width 298 height 246
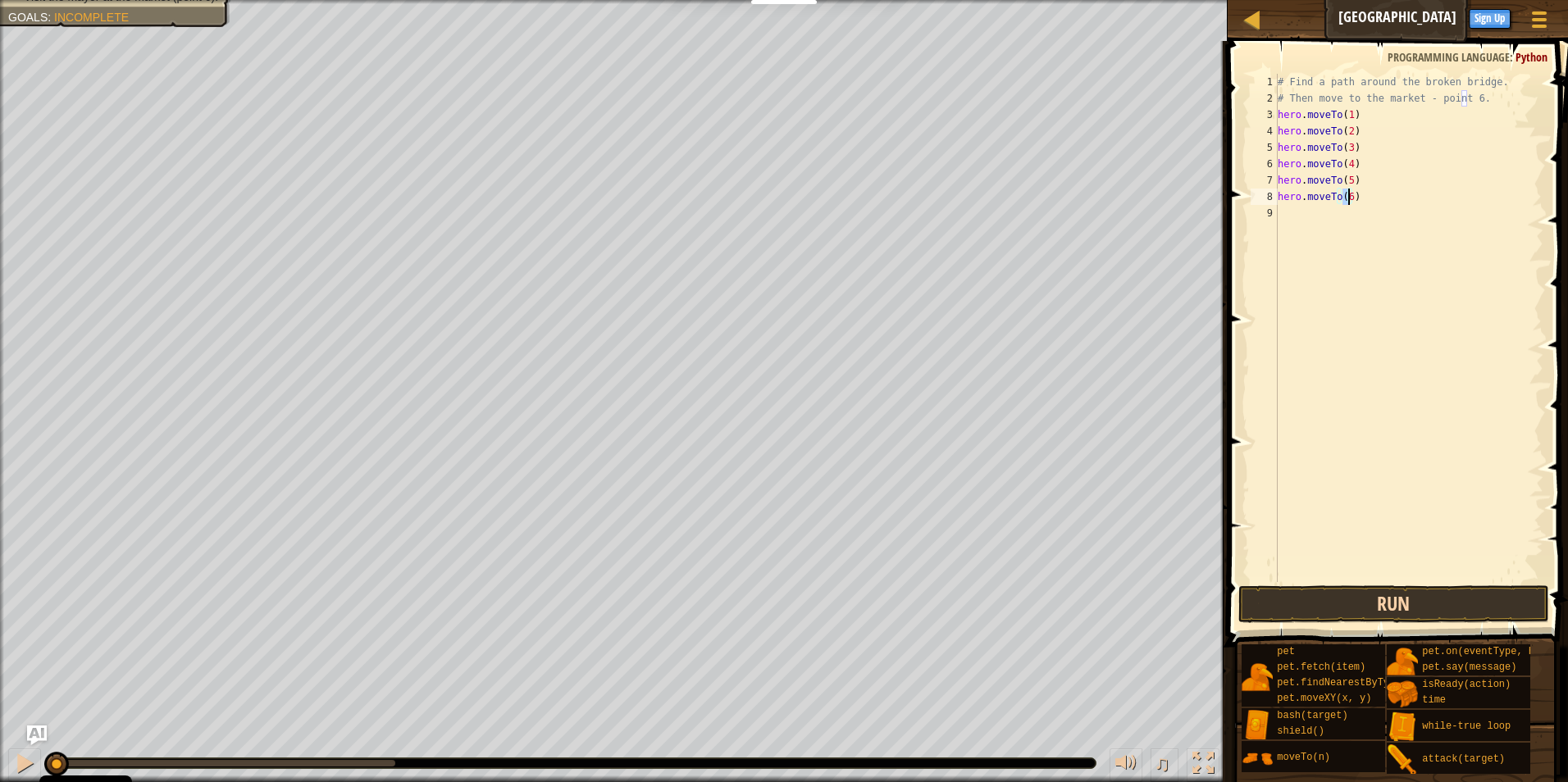
type textarea "hero.moveTo(6)"
click at [1403, 607] on button "Run" at bounding box center [1393, 604] width 311 height 38
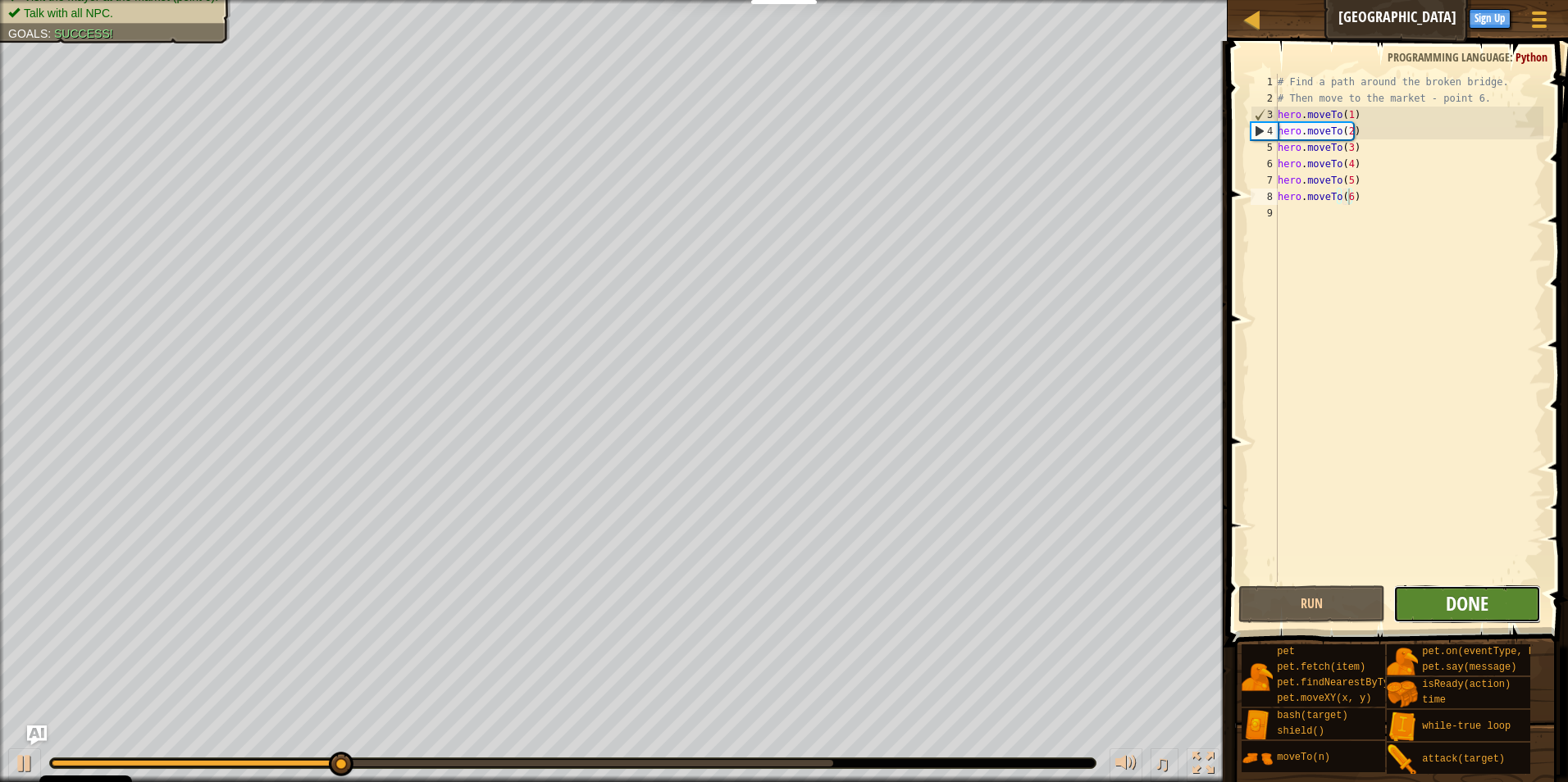
click at [1470, 604] on span "Done" at bounding box center [1466, 603] width 42 height 26
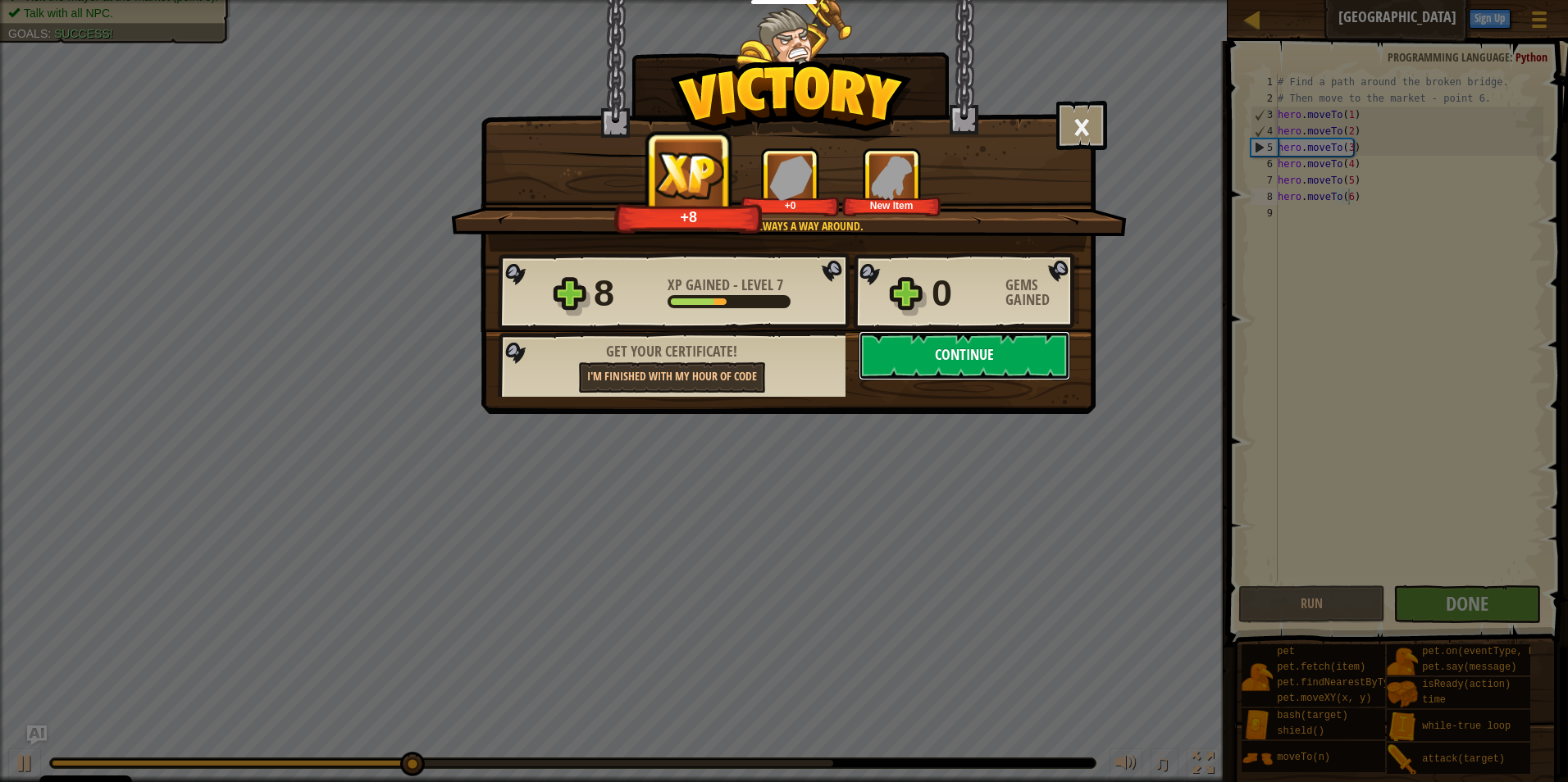
click at [978, 355] on button "Continue" at bounding box center [964, 355] width 212 height 49
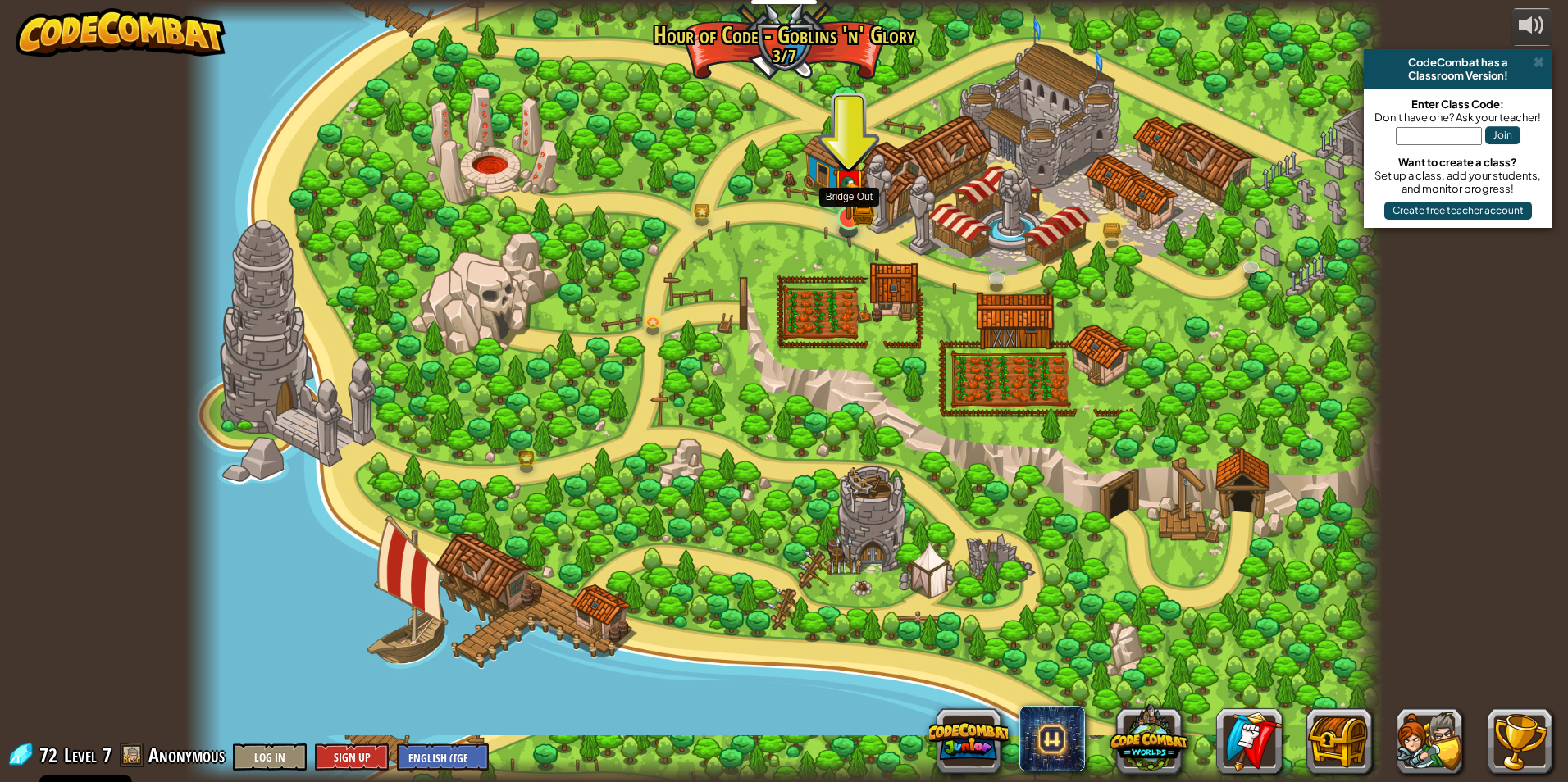
click at [853, 194] on img at bounding box center [849, 184] width 19 height 19
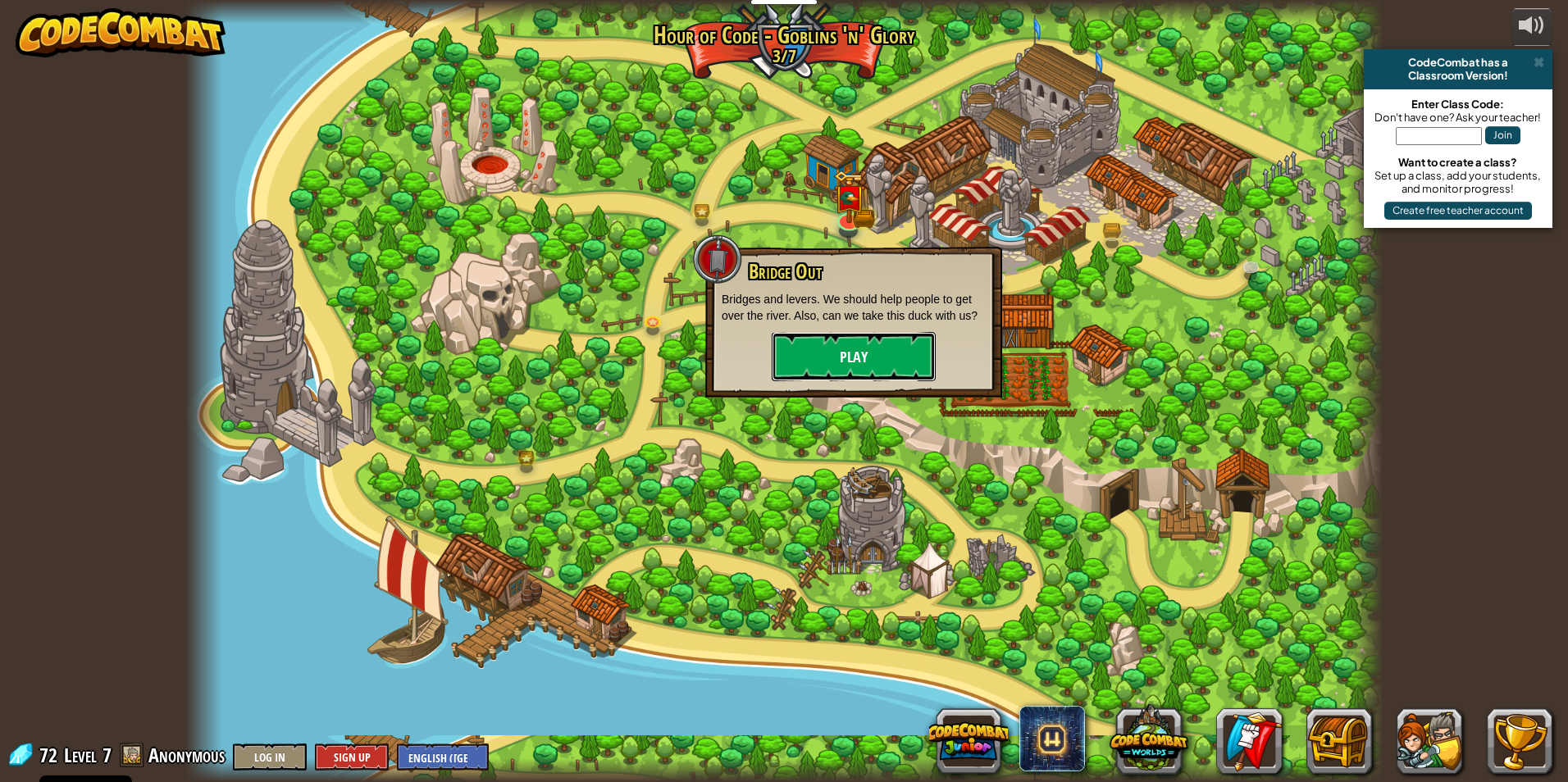
click at [814, 354] on button "Play" at bounding box center [853, 356] width 164 height 49
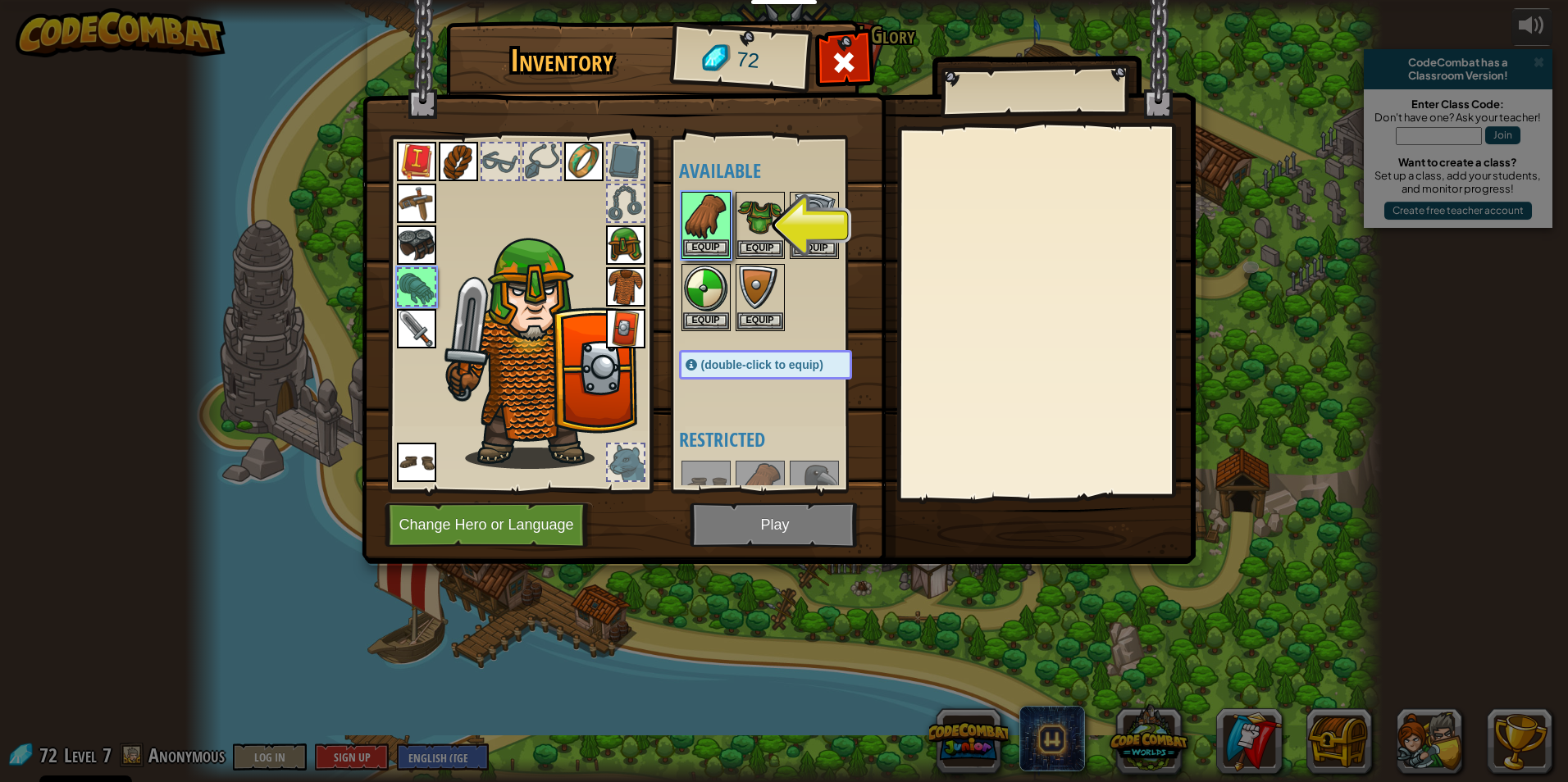
click at [688, 231] on img at bounding box center [706, 216] width 46 height 46
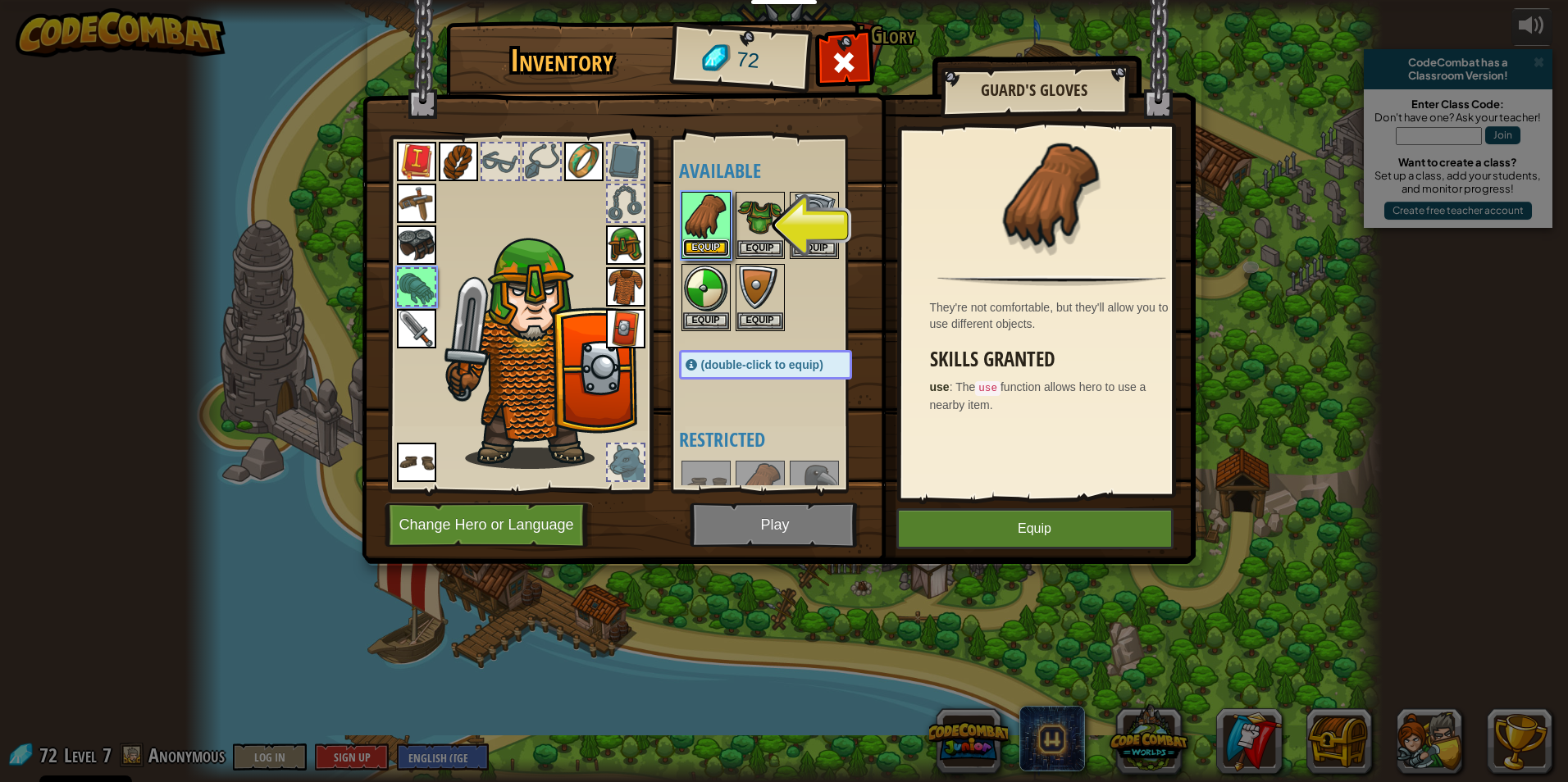
click at [700, 244] on button "Equip" at bounding box center [706, 247] width 46 height 17
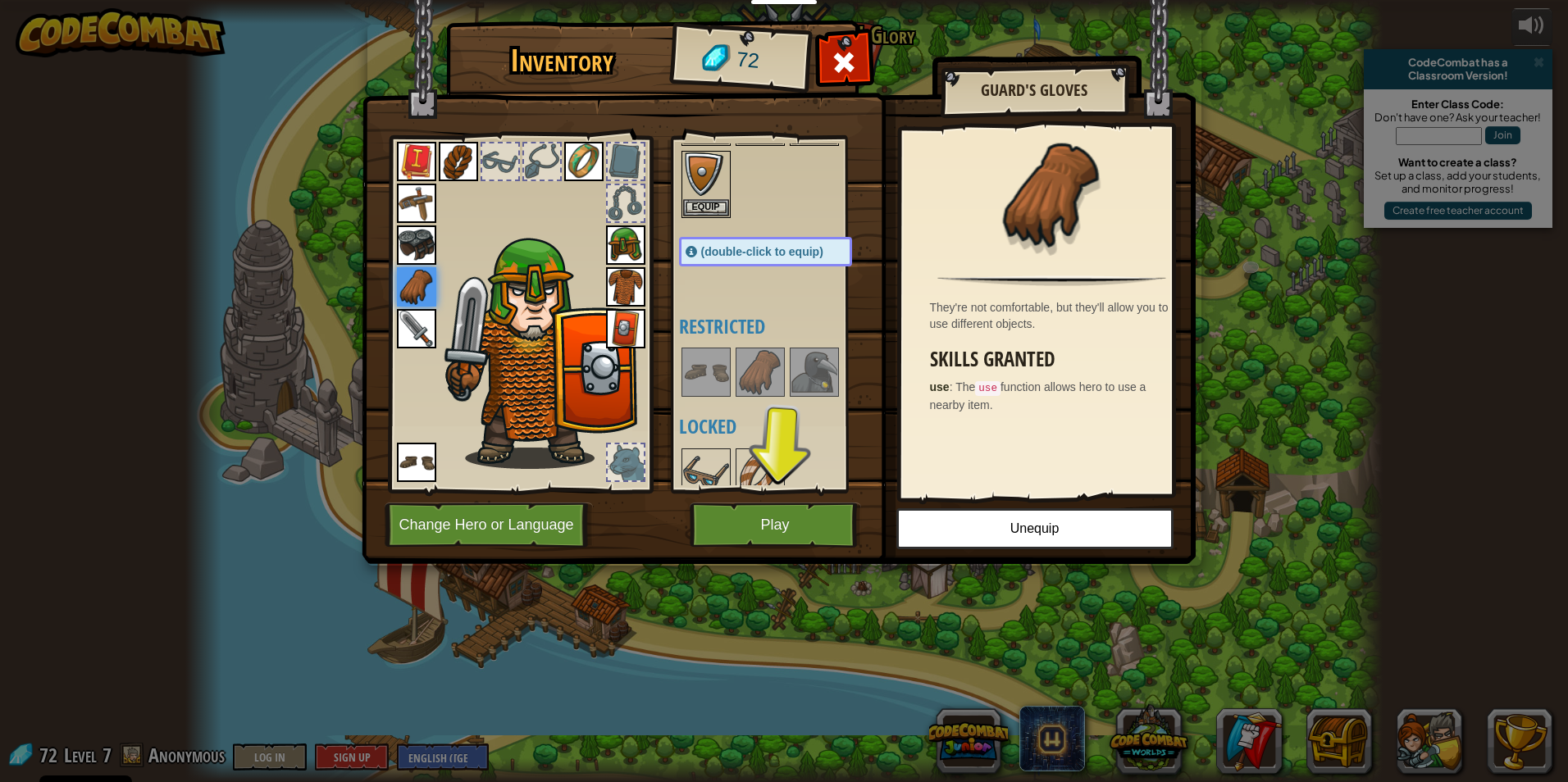
scroll to position [128, 0]
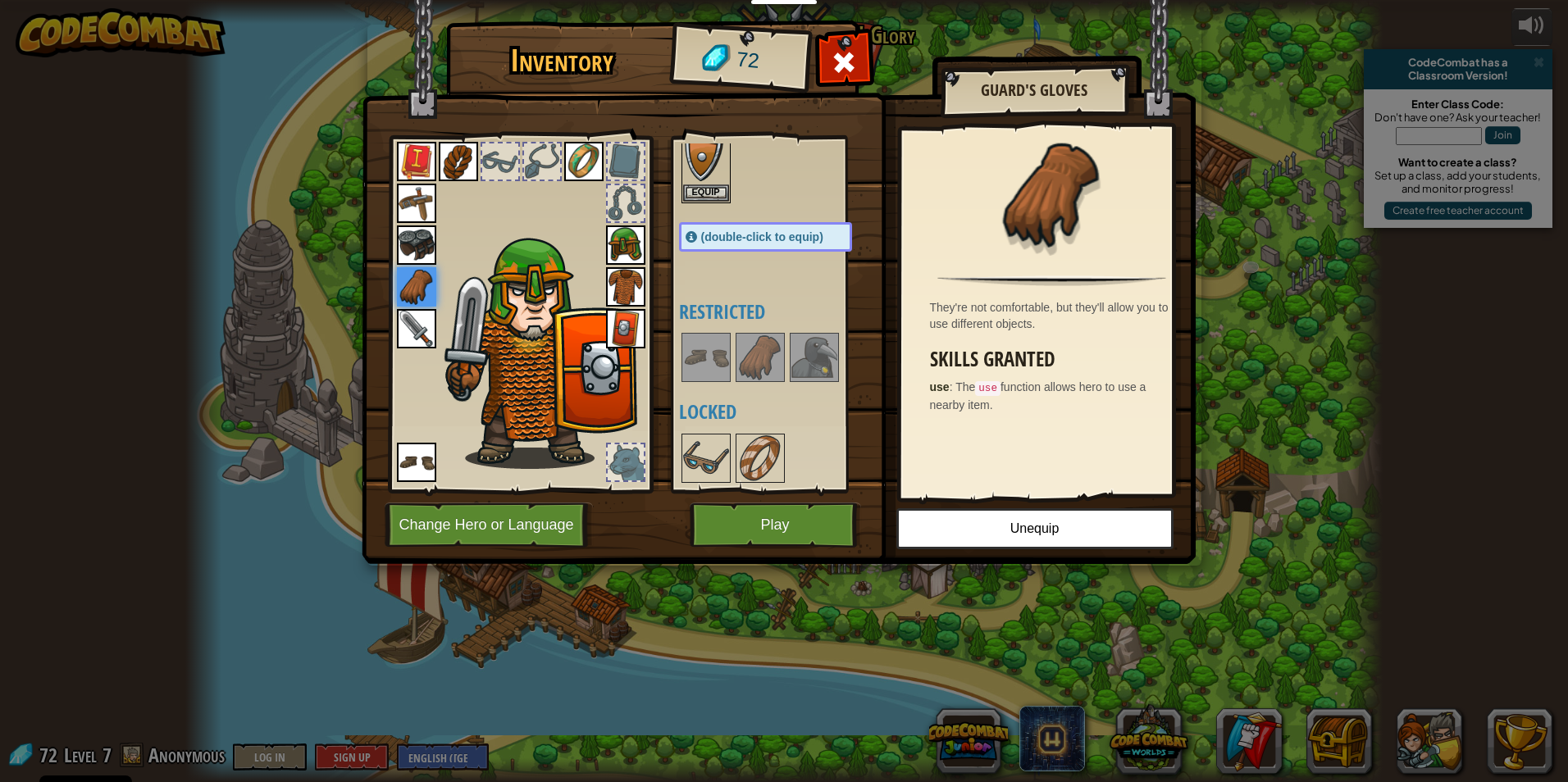
click at [805, 366] on img at bounding box center [814, 357] width 46 height 46
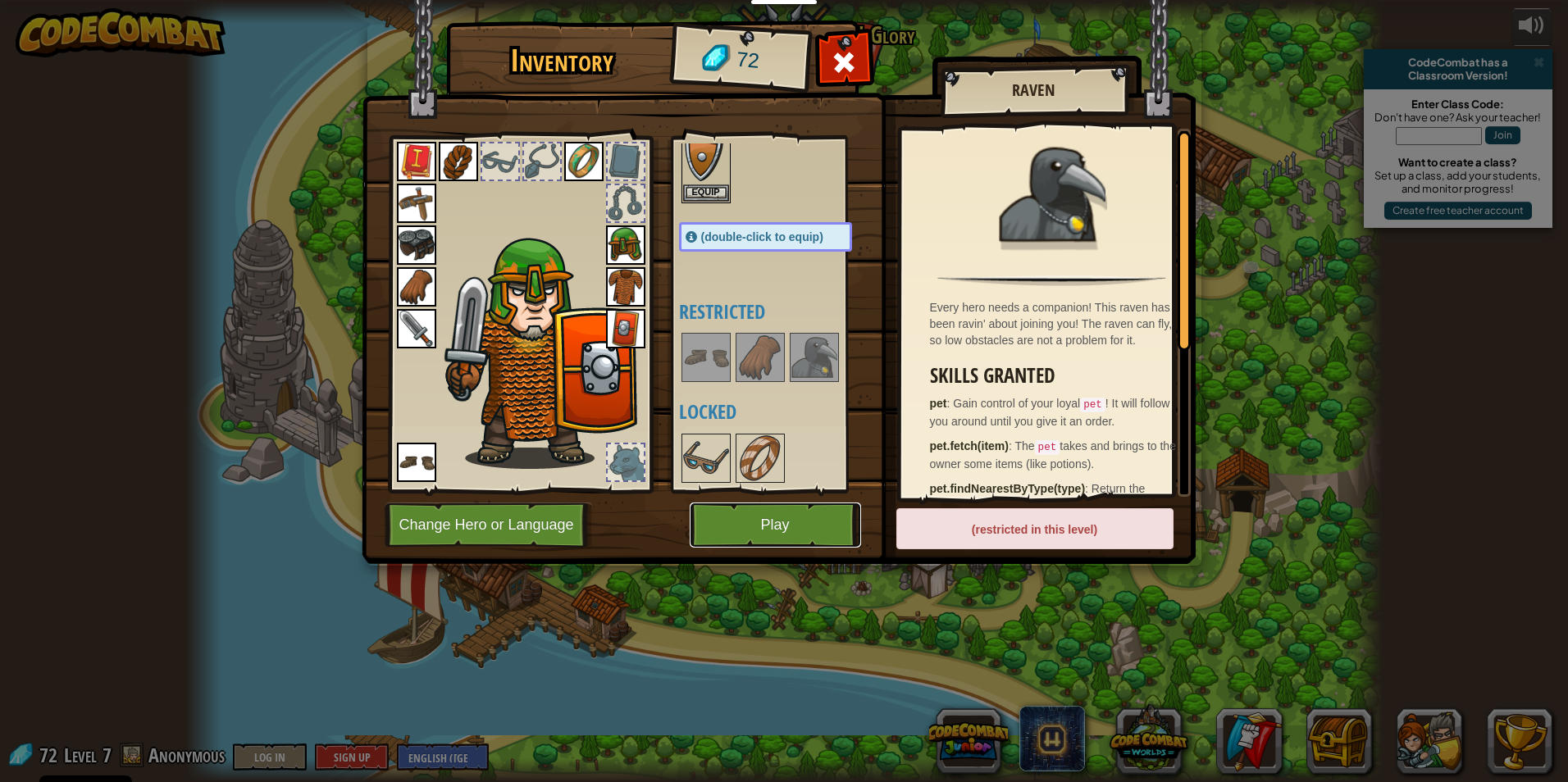
click at [804, 513] on button "Play" at bounding box center [775, 525] width 171 height 45
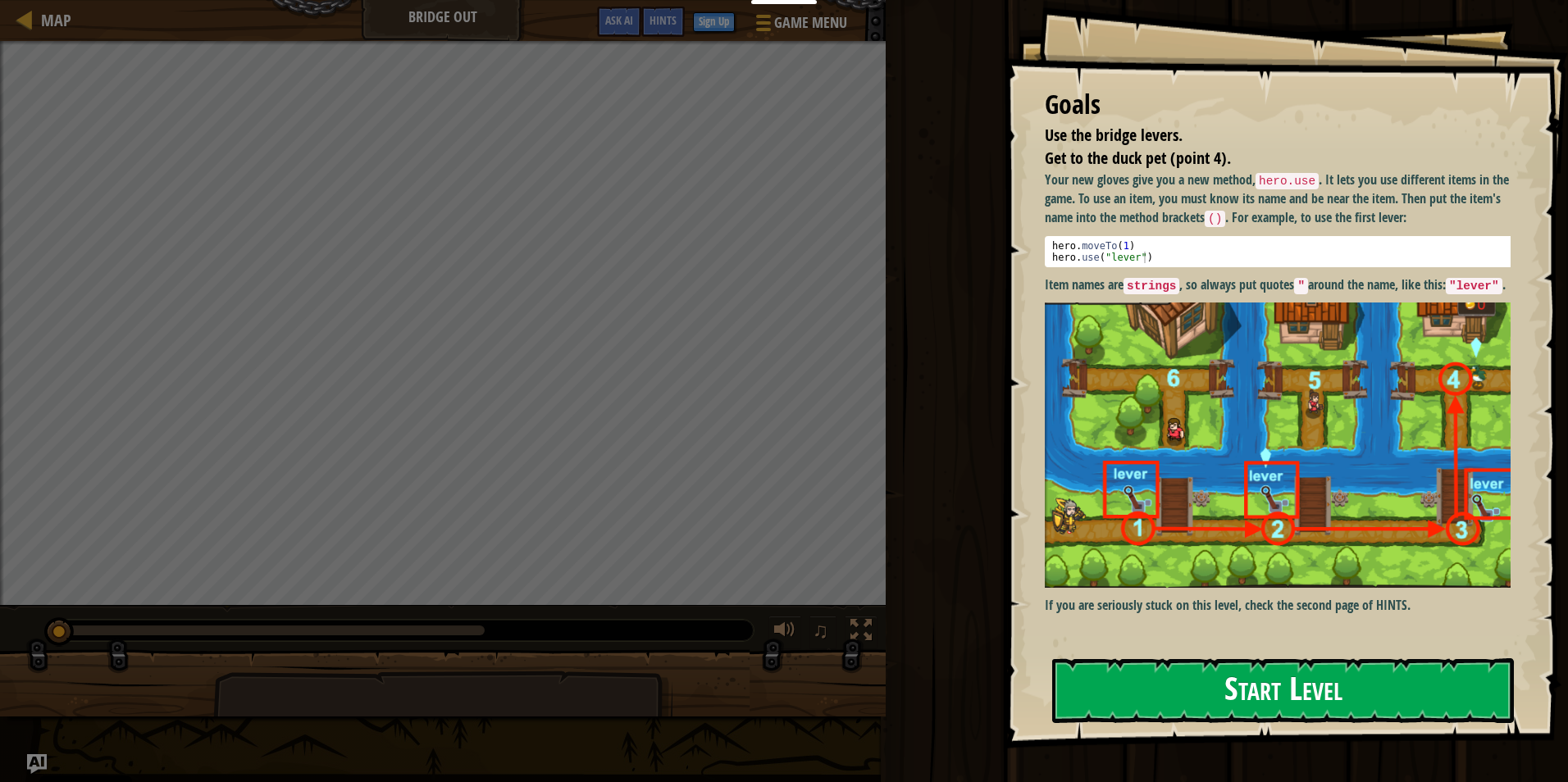
click at [1182, 684] on button "Start Level" at bounding box center [1283, 690] width 462 height 65
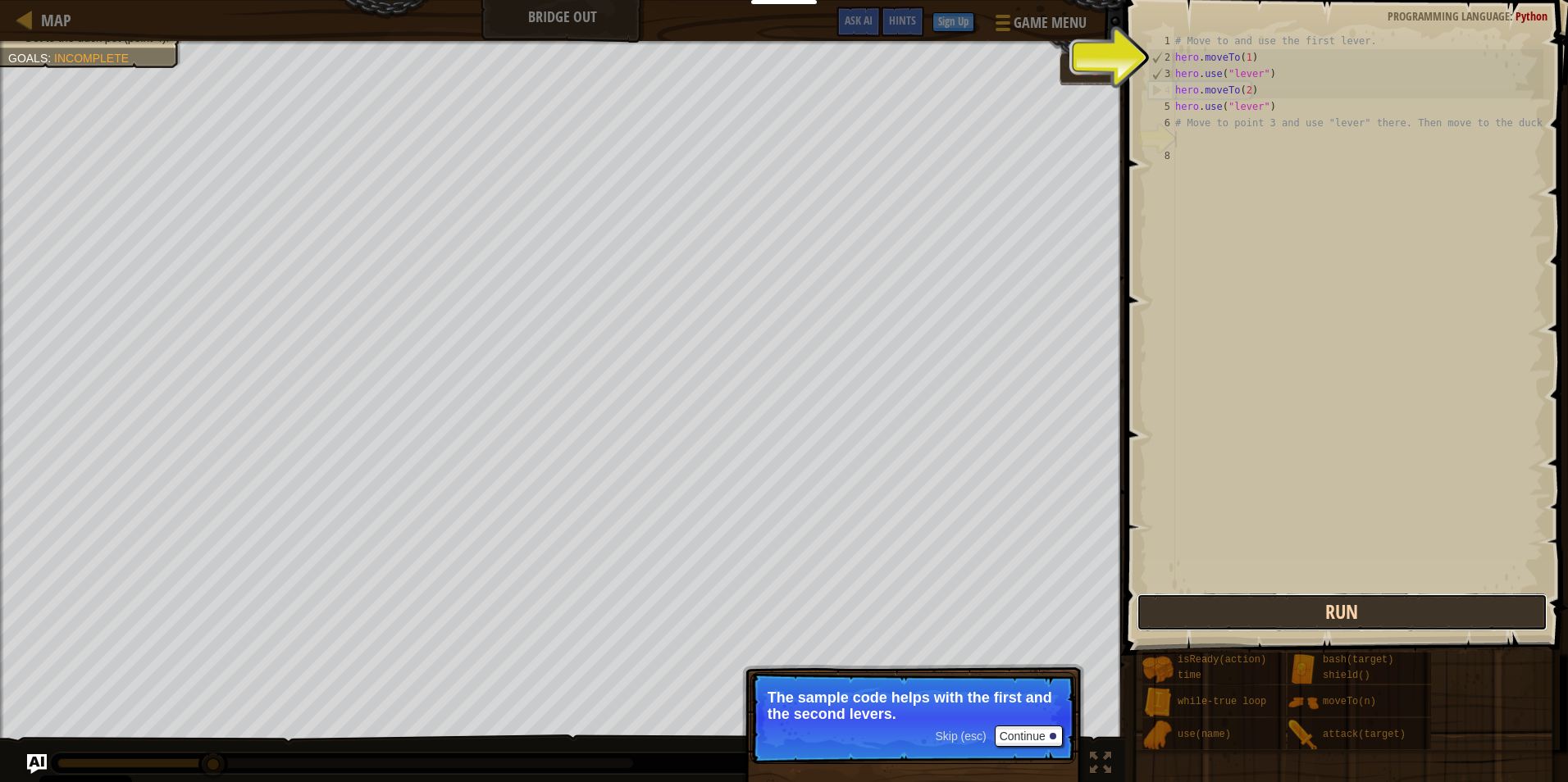
click at [1369, 598] on button "Run" at bounding box center [1341, 612] width 410 height 38
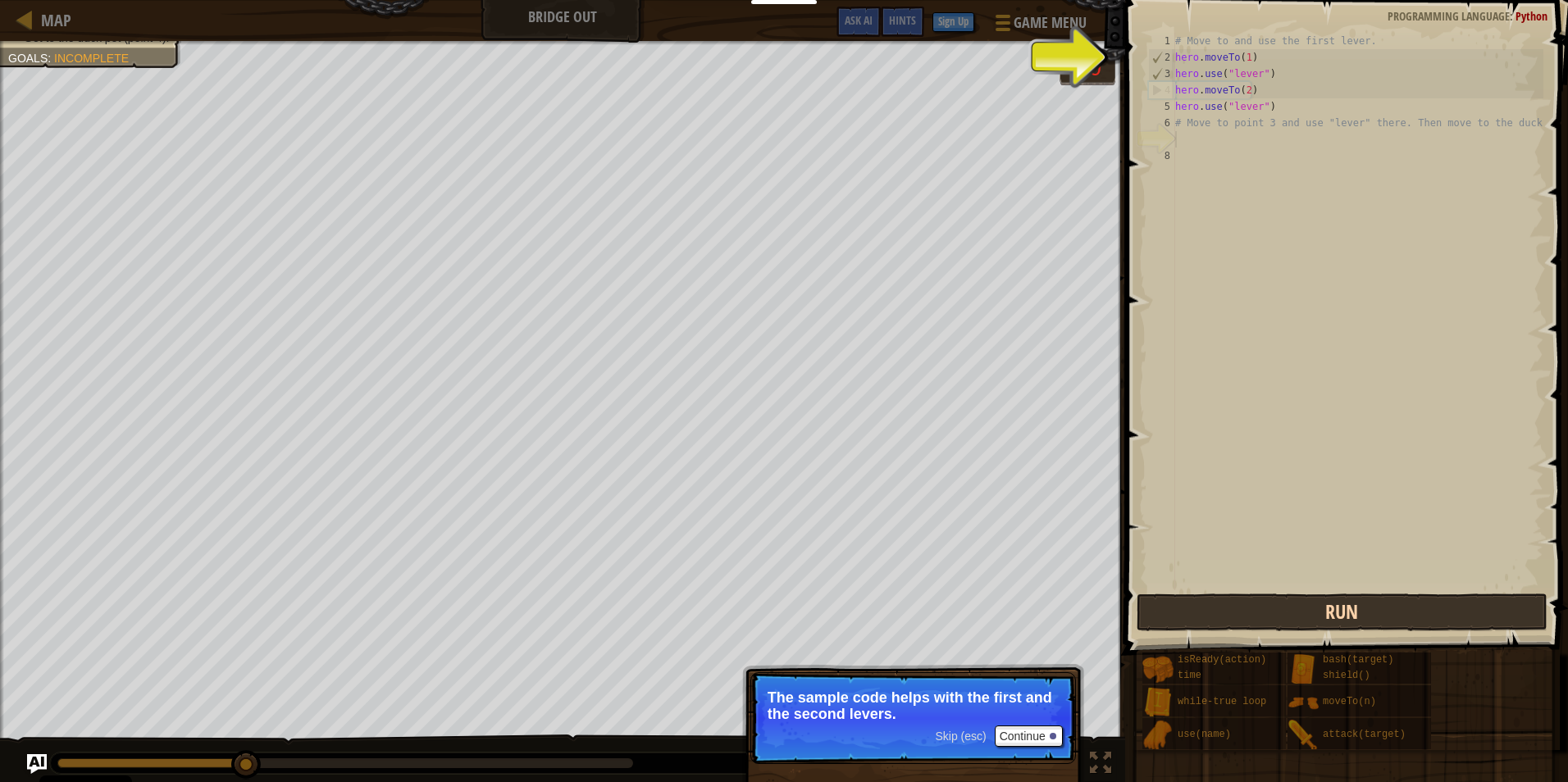
scroll to position [7, 0]
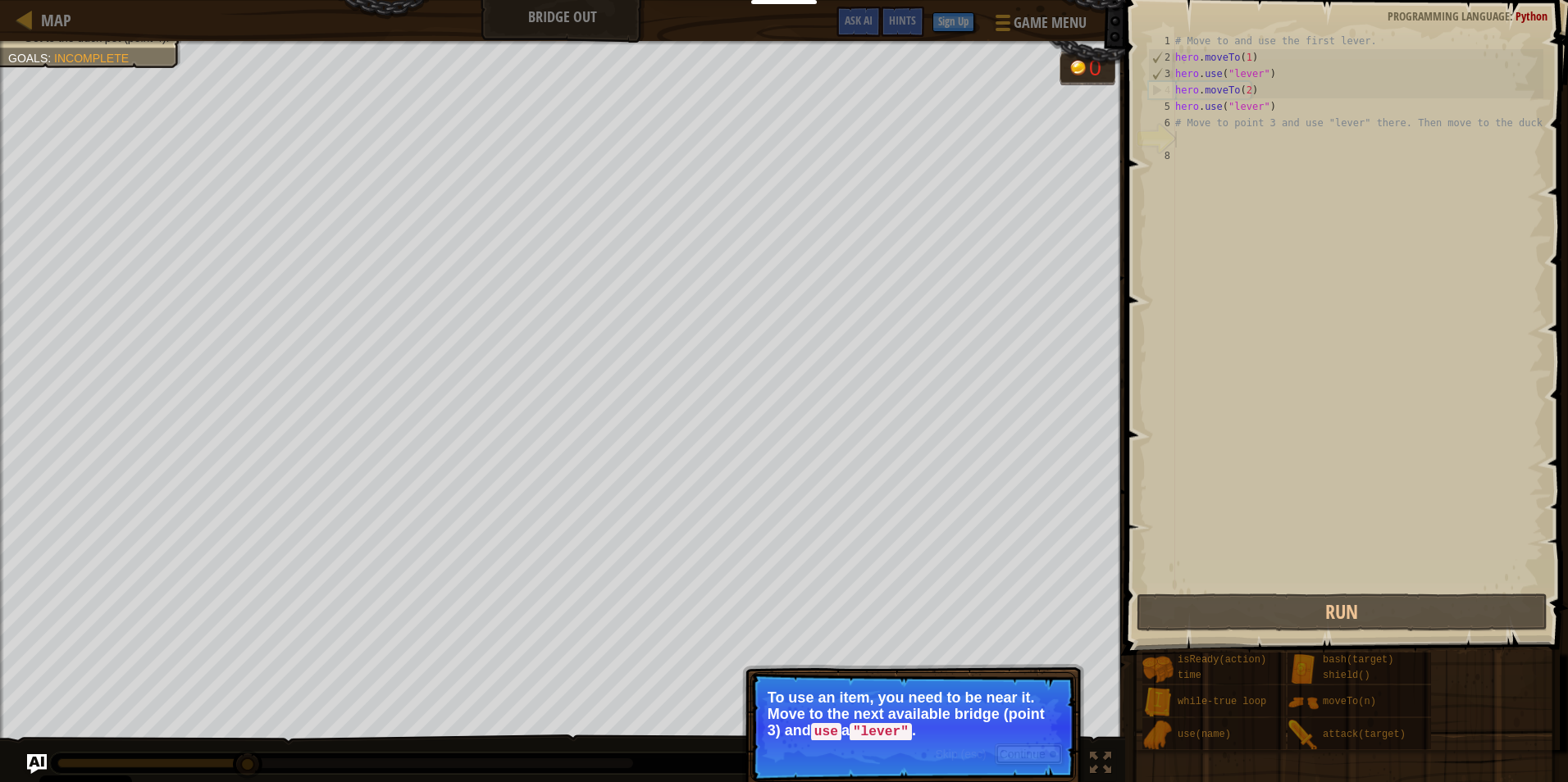
click at [1020, 763] on button "Continue" at bounding box center [1029, 754] width 68 height 22
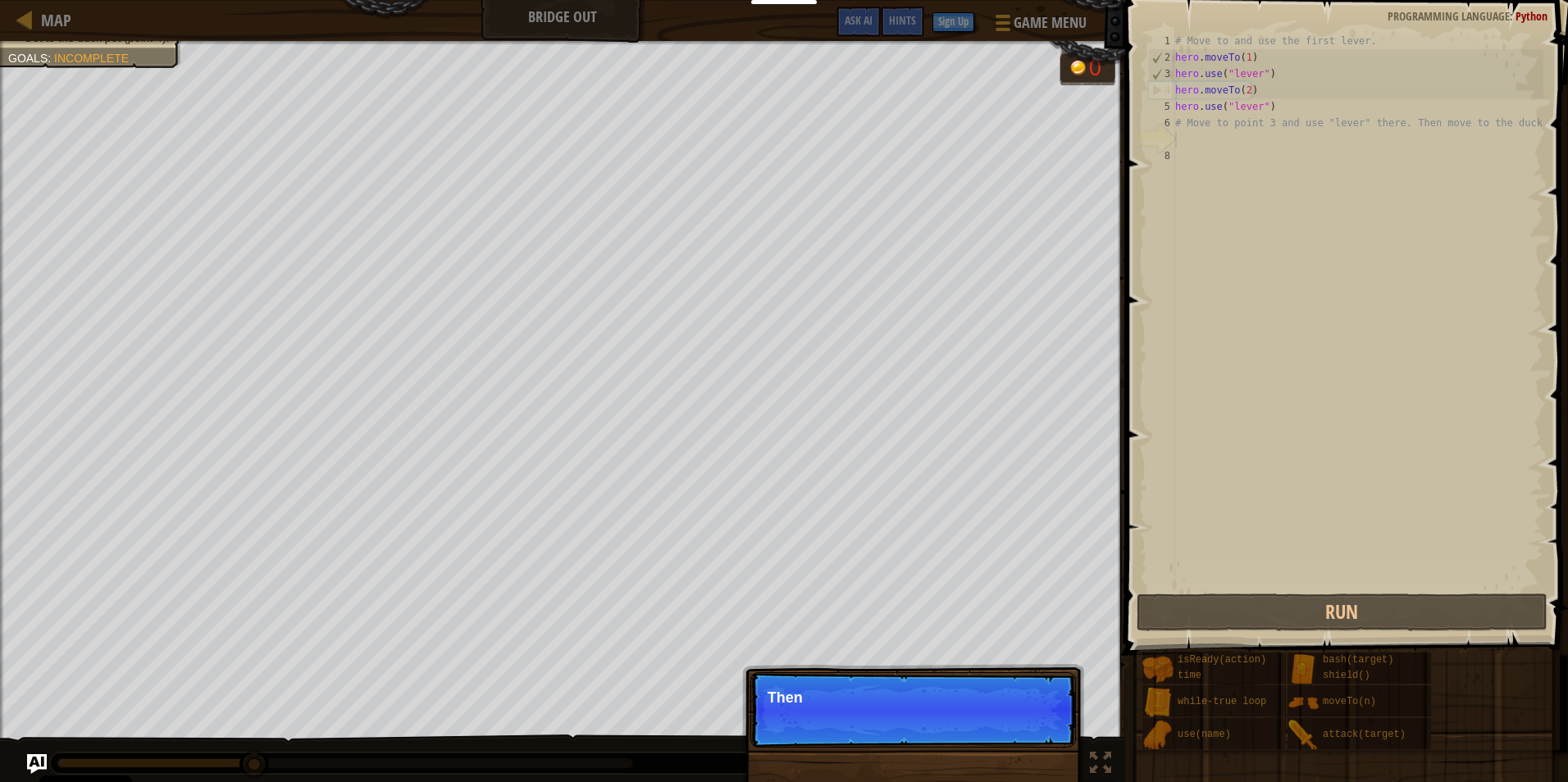
click at [1020, 763] on div "Skip (esc) Continue Then" at bounding box center [913, 794] width 342 height 243
click at [1009, 713] on p "Skip (esc) Continue Then move to the duck at" at bounding box center [913, 710] width 326 height 76
click at [1029, 727] on p "Skip (esc) Continue Then move to the duck at the poi" at bounding box center [913, 710] width 326 height 76
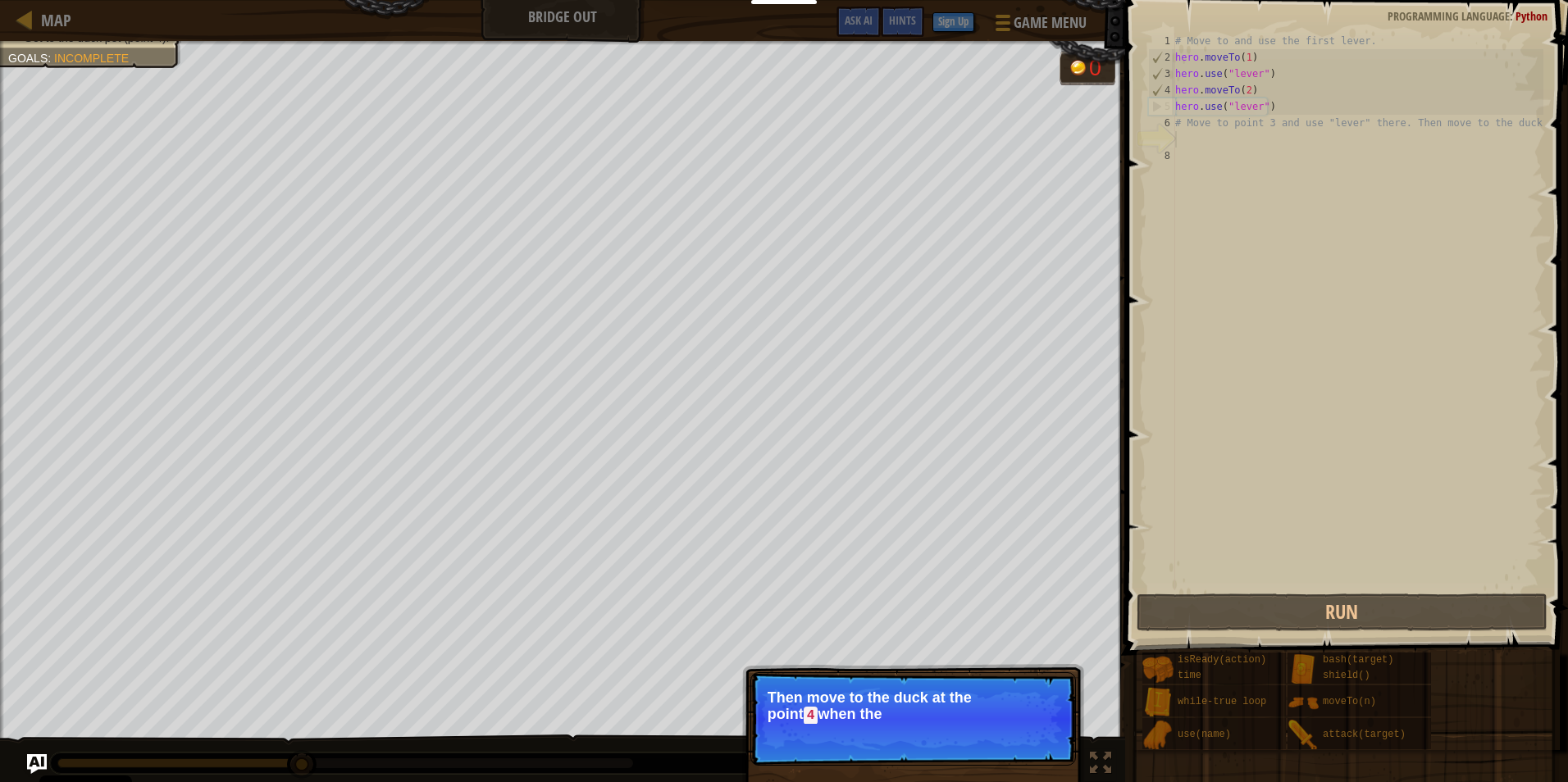
click at [1029, 727] on p "Skip (esc) Continue Then move to the duck at the [GEOGRAPHIC_DATA] when the" at bounding box center [913, 719] width 326 height 94
click at [1034, 731] on p "Skip (esc) Continue Then move to the duck at the point 4 when the bridge is ena…" at bounding box center [913, 719] width 326 height 94
click at [1035, 731] on button "Continue" at bounding box center [1029, 738] width 68 height 22
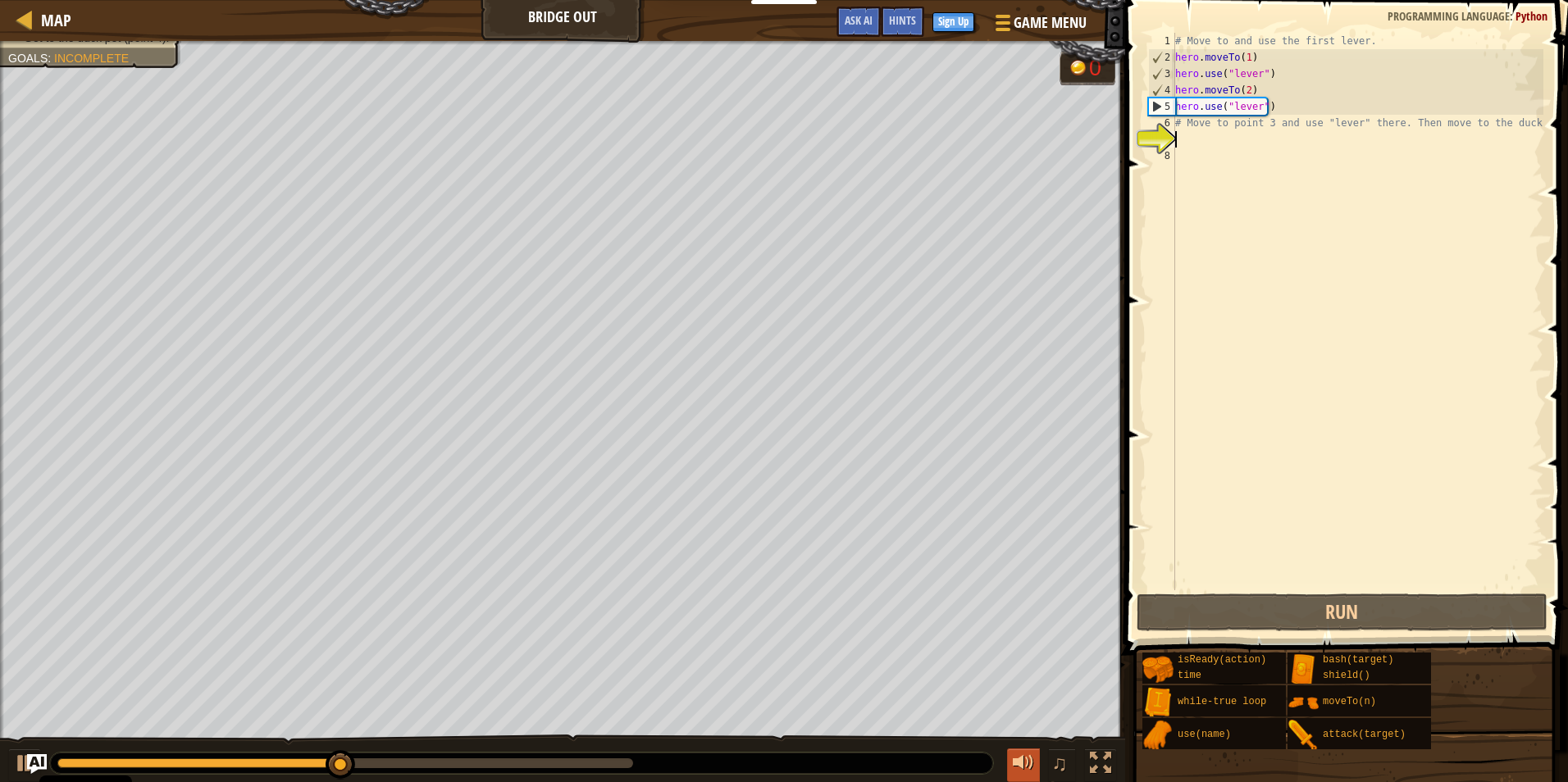
click at [1039, 750] on div "Use the bridge levers. Get to the duck pet (point 4). Goals : Incomplete 0 ♫ [P…" at bounding box center [784, 412] width 1568 height 742
click at [1039, 750] on button at bounding box center [1023, 765] width 32 height 33
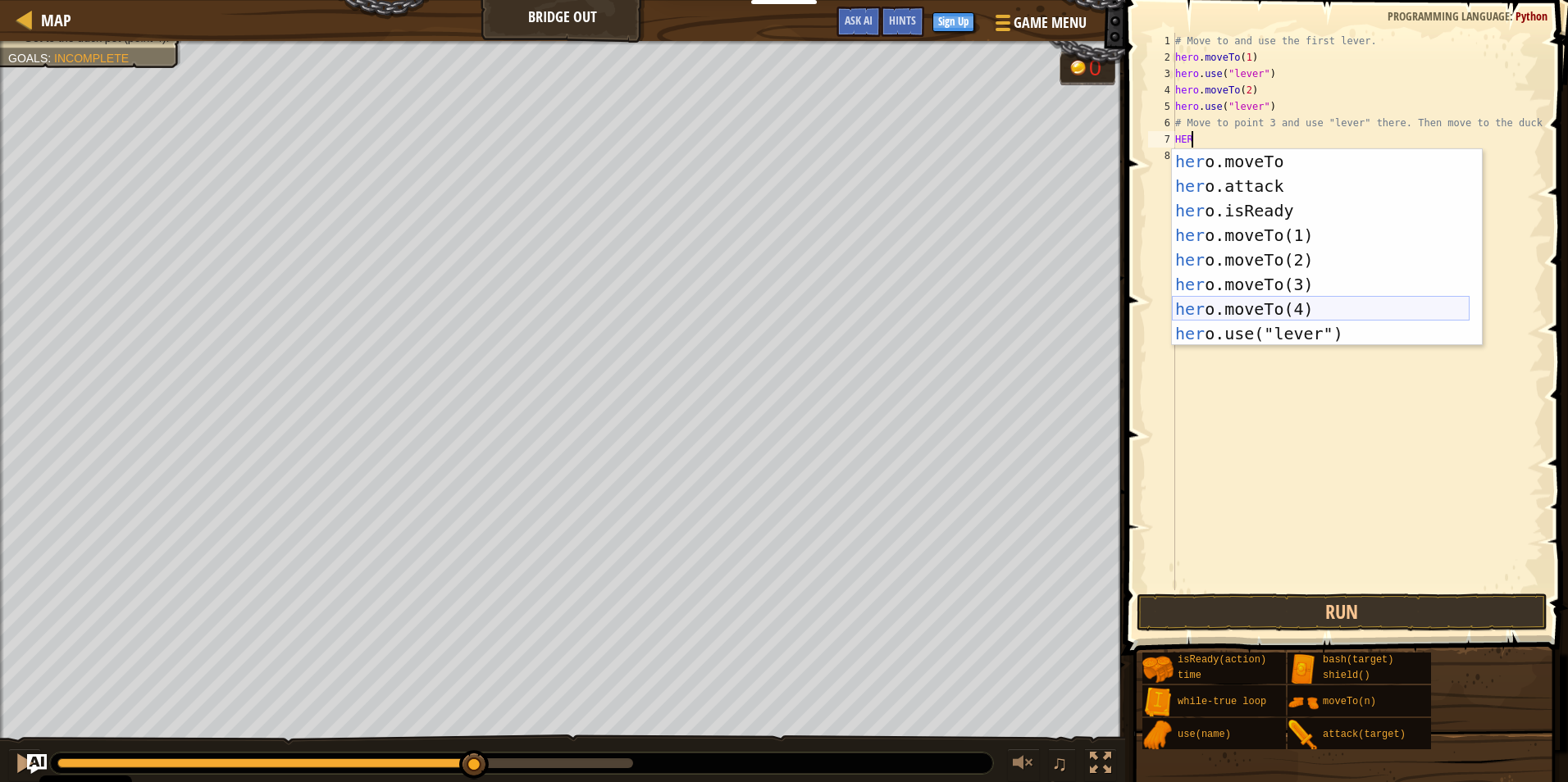
scroll to position [98, 0]
click at [1261, 274] on div "her o.moveTo press enter her o.attack press enter her o.isReady press enter her…" at bounding box center [1320, 272] width 298 height 246
type textarea "hero.moveTo(3)"
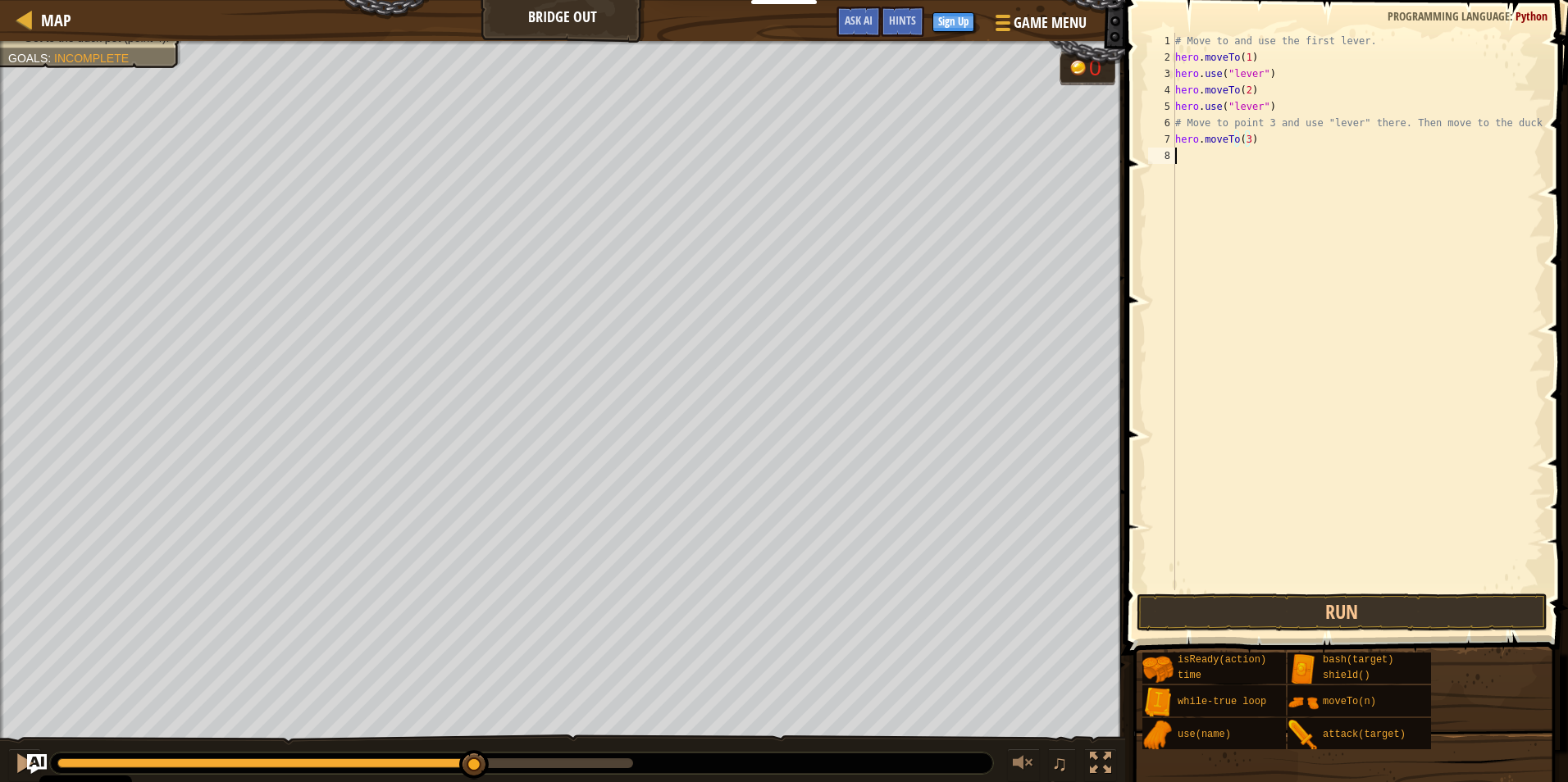
click at [1183, 161] on div "# Move to and use the first lever. hero . moveTo ( 1 ) hero . use ( "lever" ) h…" at bounding box center [1357, 328] width 372 height 590
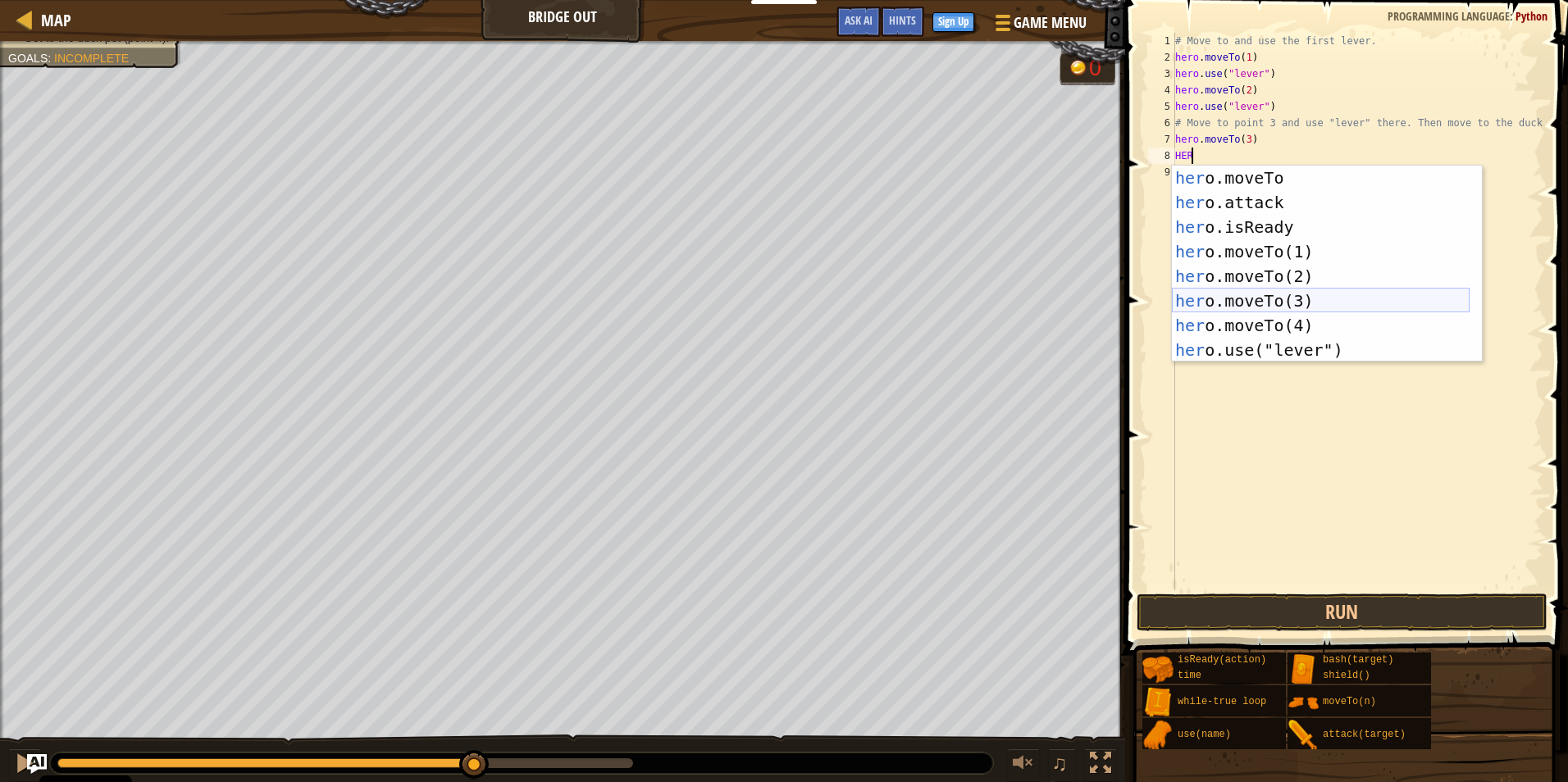
scroll to position [123, 0]
click at [1264, 329] on div "her o.attack press enter her o.isReady press enter her o.moveTo(1) press enter …" at bounding box center [1320, 288] width 298 height 246
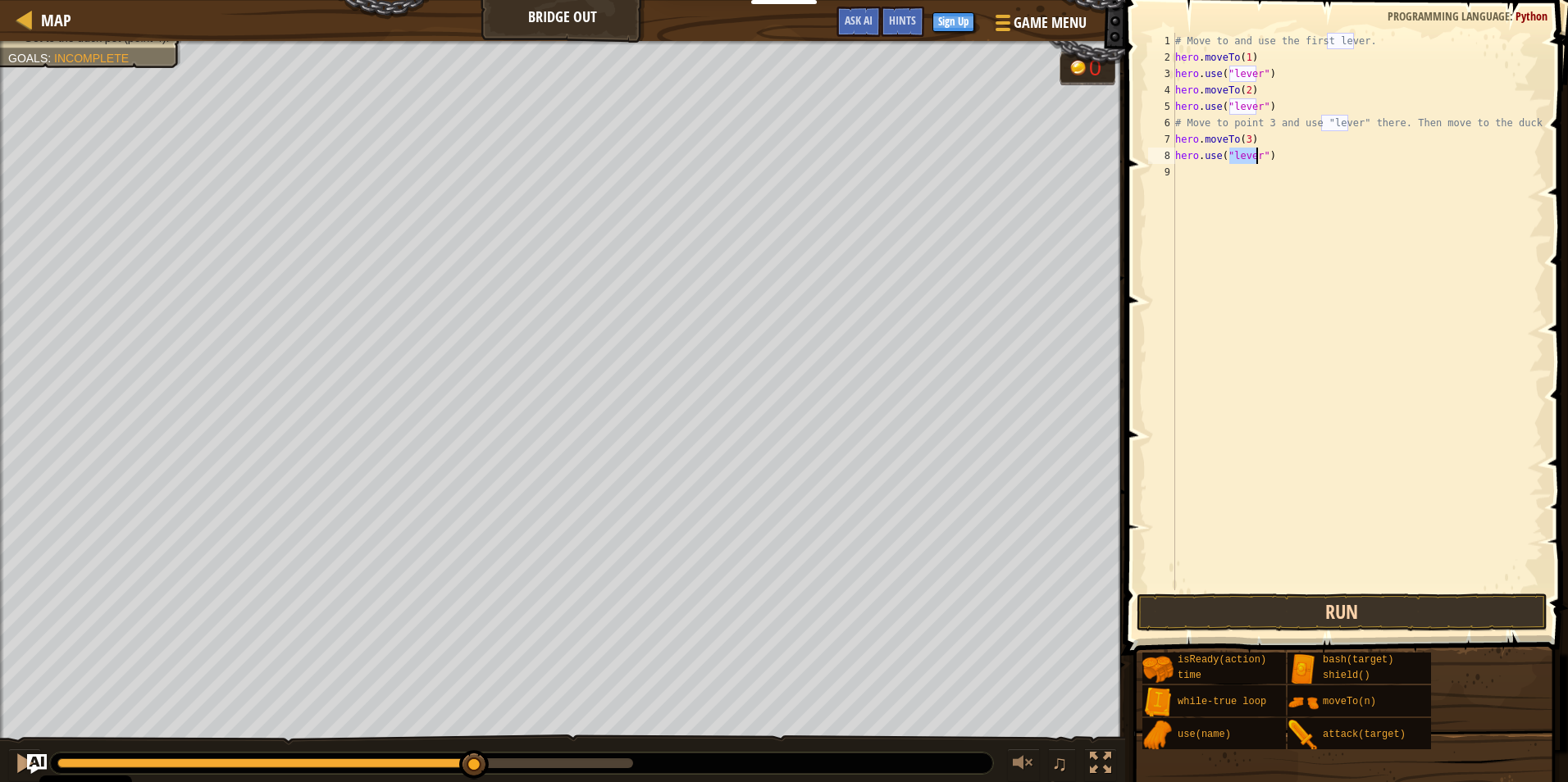
type textarea "hero.use("lever")"
click at [1232, 603] on button "Run" at bounding box center [1341, 612] width 410 height 38
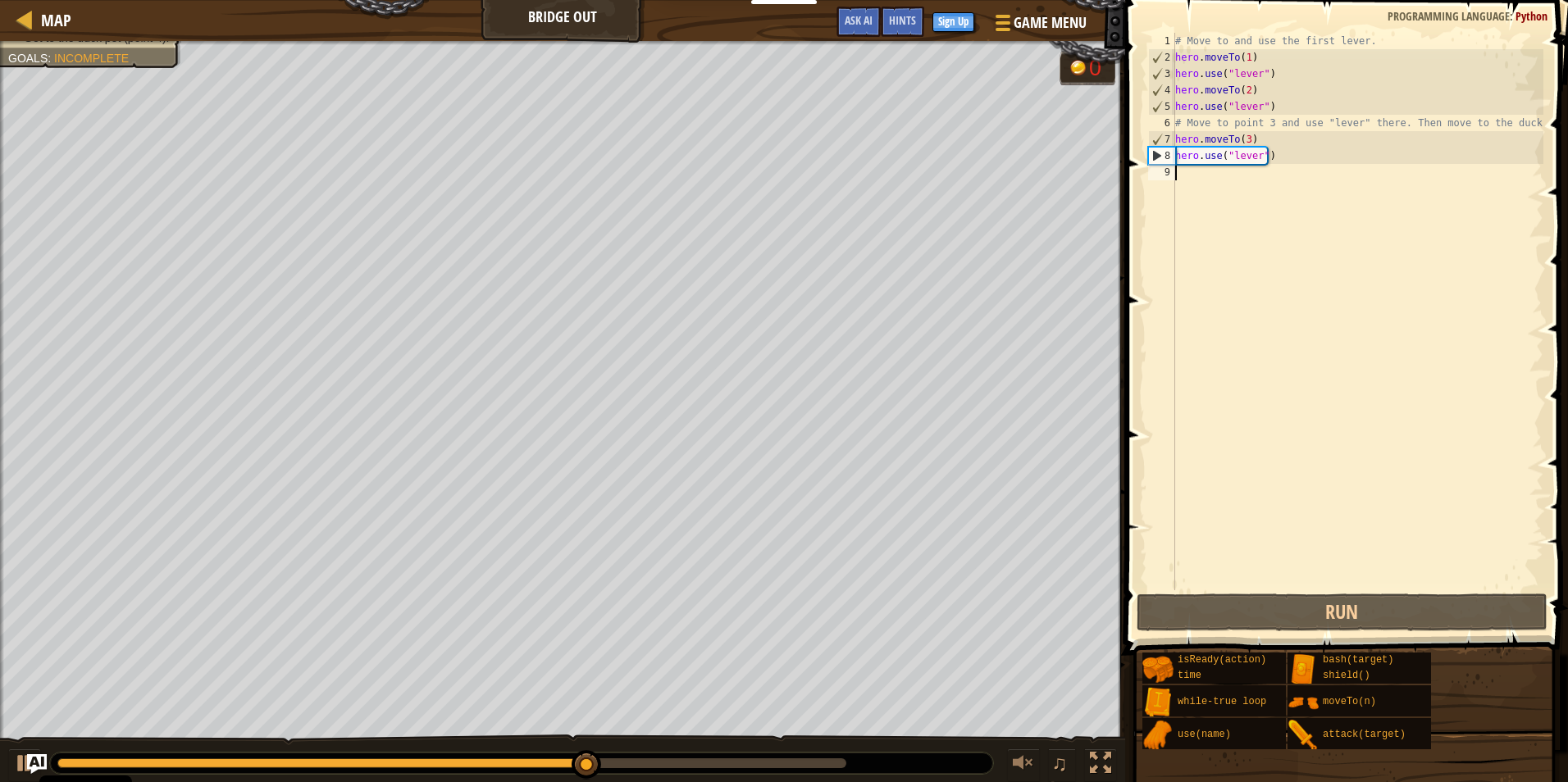
click at [1177, 174] on div "# Move to and use the first lever. hero . moveTo ( 1 ) hero . use ( "lever" ) h…" at bounding box center [1357, 328] width 372 height 590
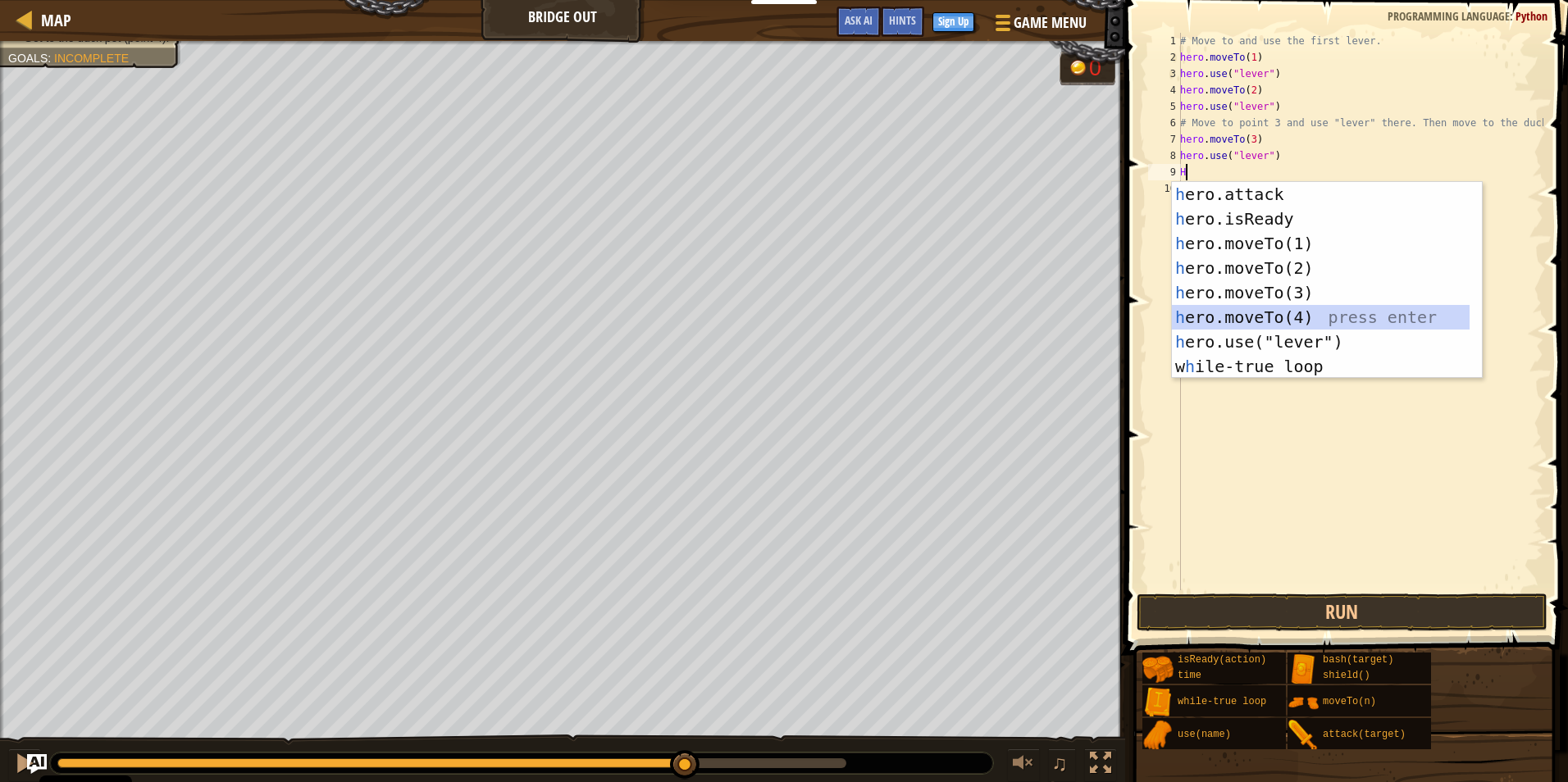
click at [1234, 313] on div "h ero.attack press enter h ero.isReady press enter h ero.moveTo(1) press enter …" at bounding box center [1320, 304] width 298 height 246
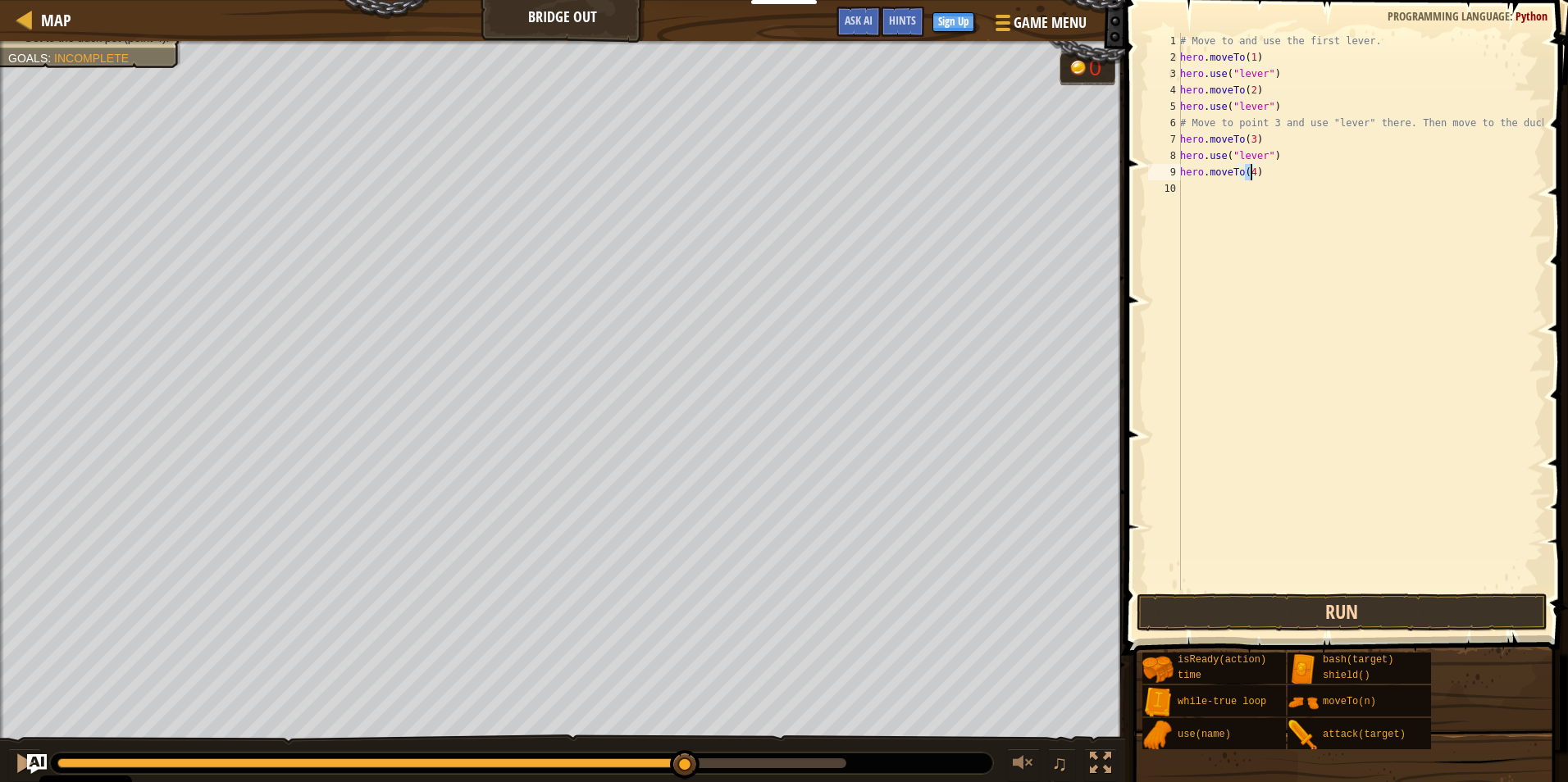
type textarea "hero.moveTo(4)"
click at [1265, 607] on button "Run" at bounding box center [1341, 612] width 410 height 38
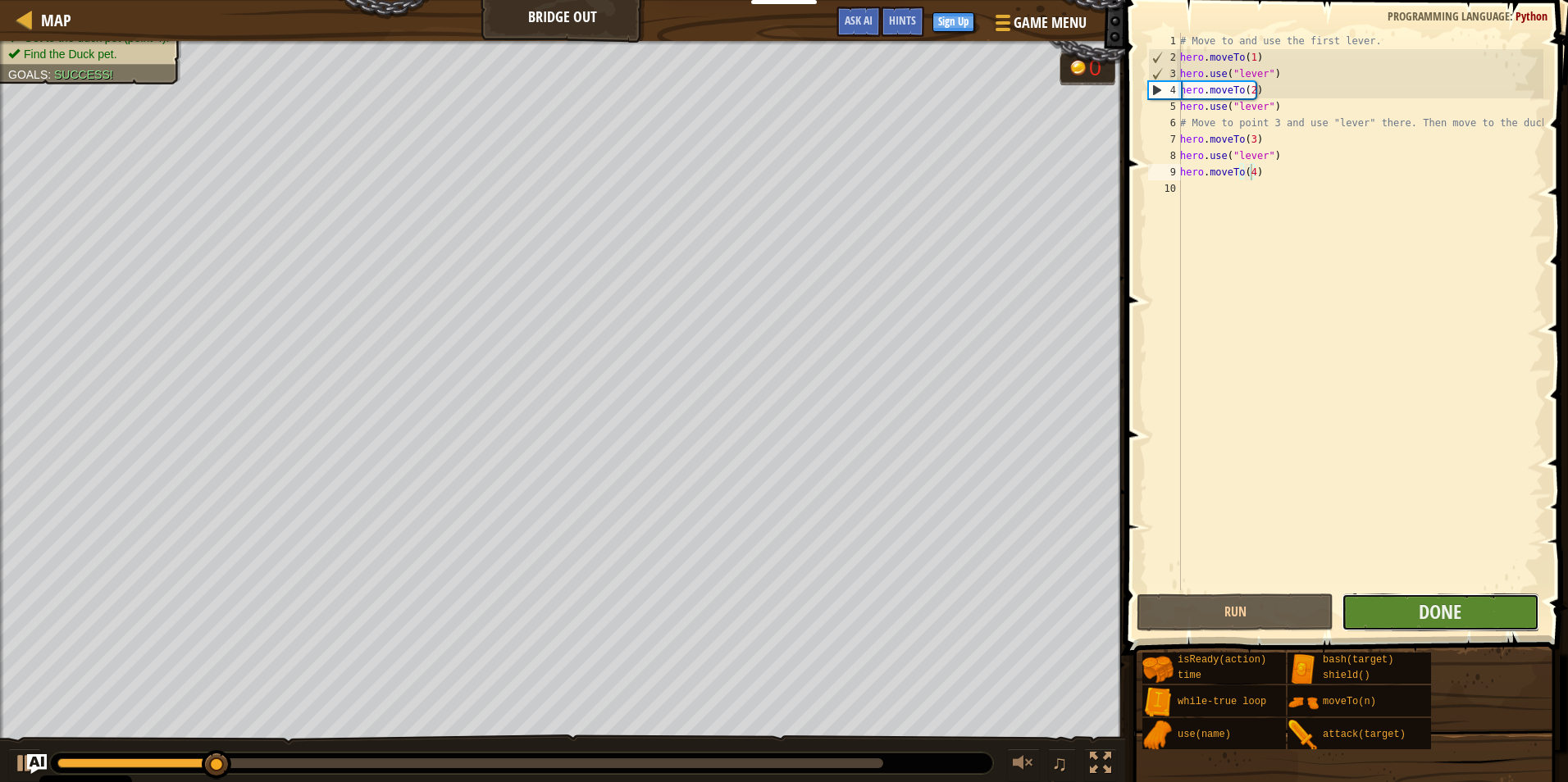
click at [1373, 606] on button "Done" at bounding box center [1439, 612] width 197 height 38
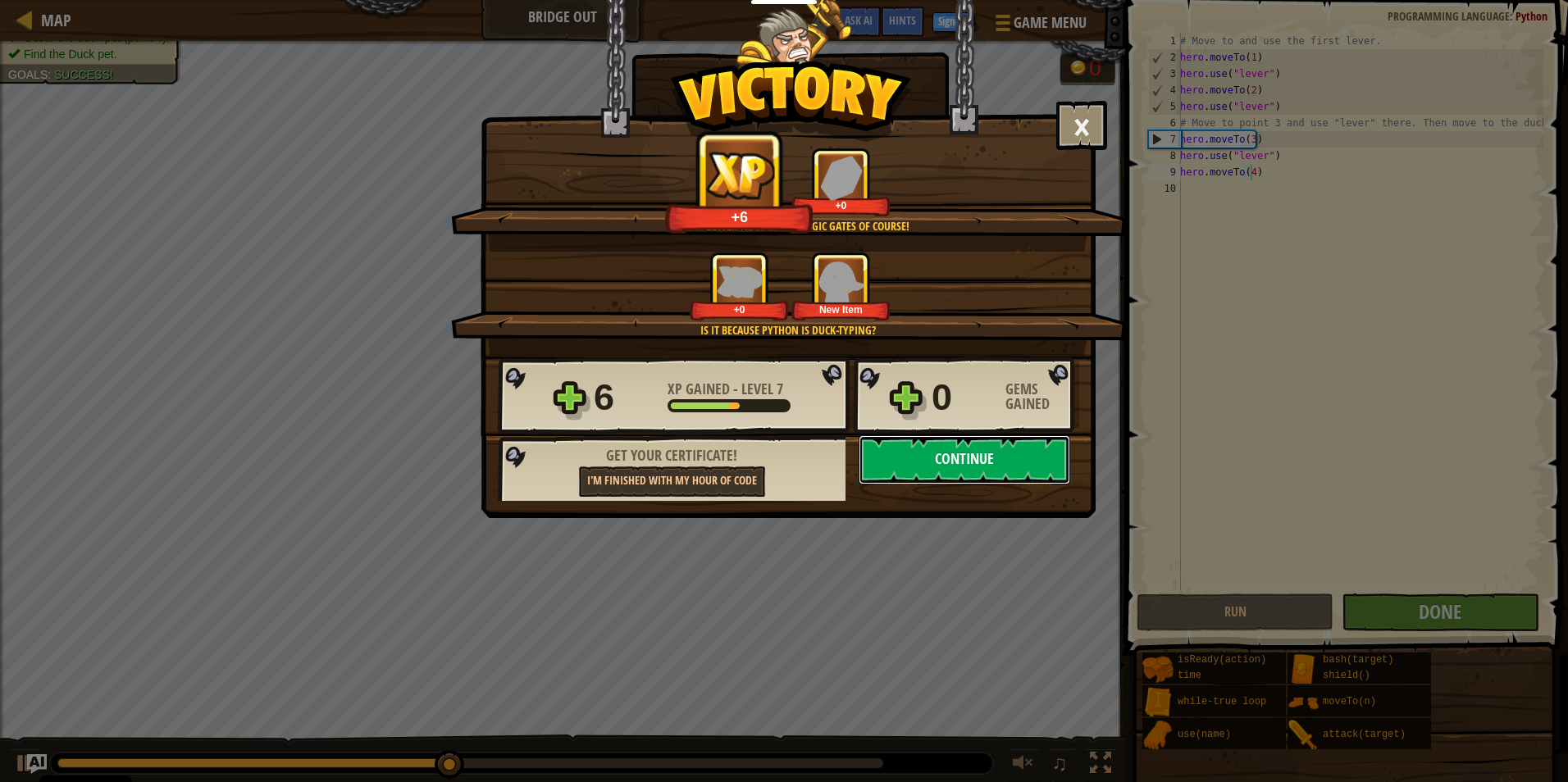
click at [964, 454] on button "Continue" at bounding box center [964, 460] width 212 height 49
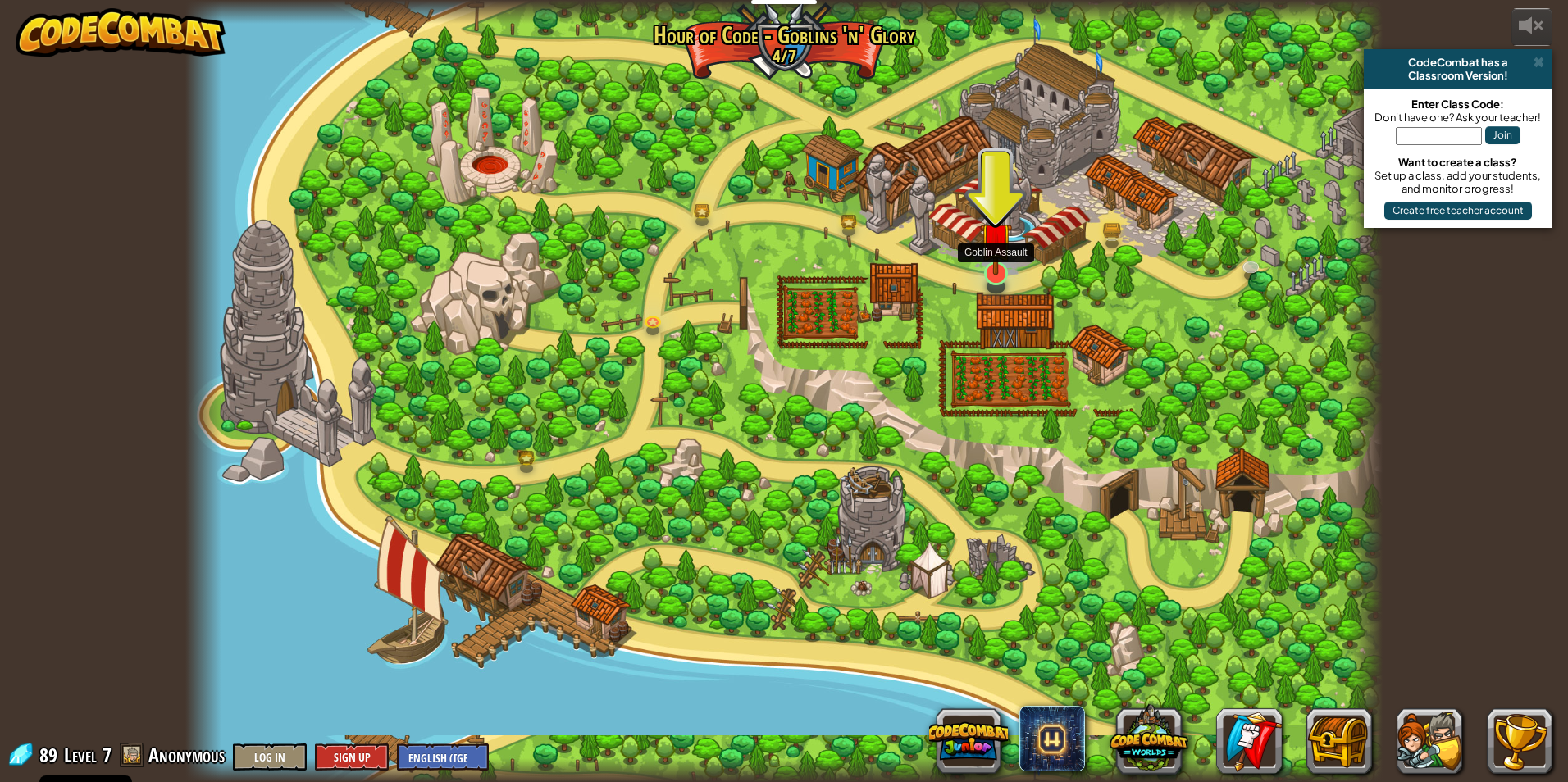
click at [987, 258] on img at bounding box center [996, 238] width 32 height 74
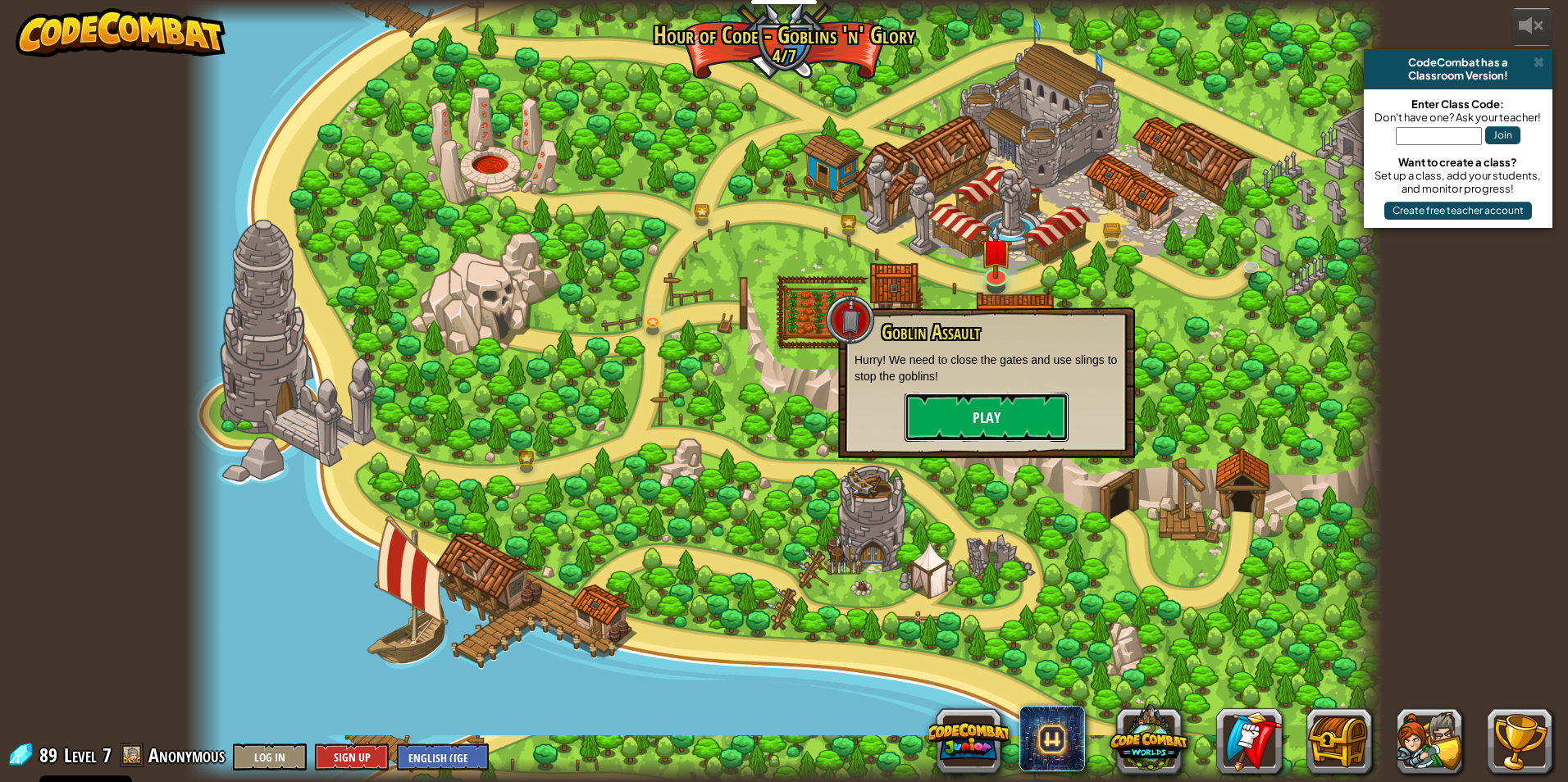
click at [914, 417] on button "Play" at bounding box center [987, 417] width 164 height 49
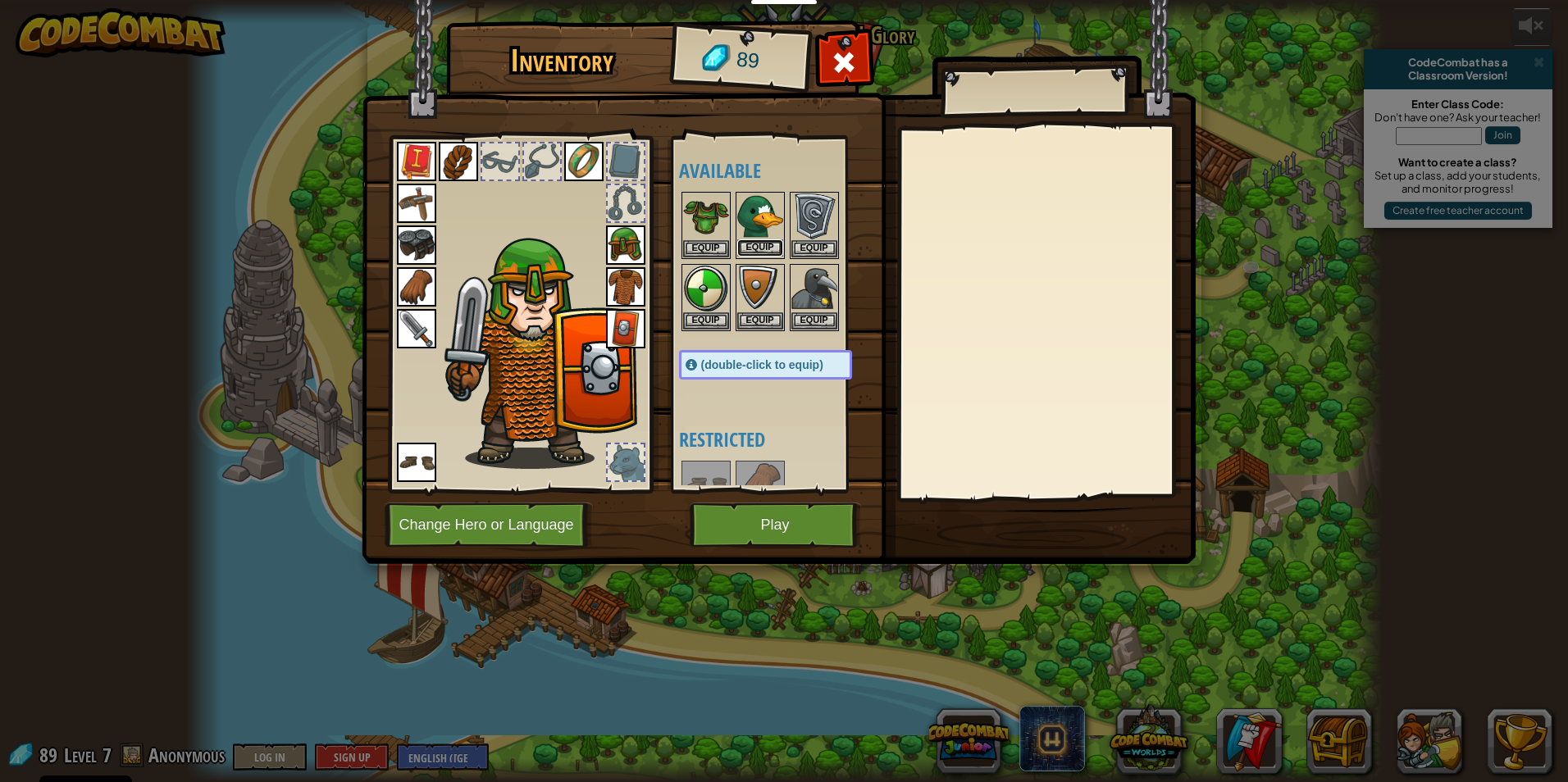
click at [765, 240] on button "Equip" at bounding box center [760, 247] width 46 height 17
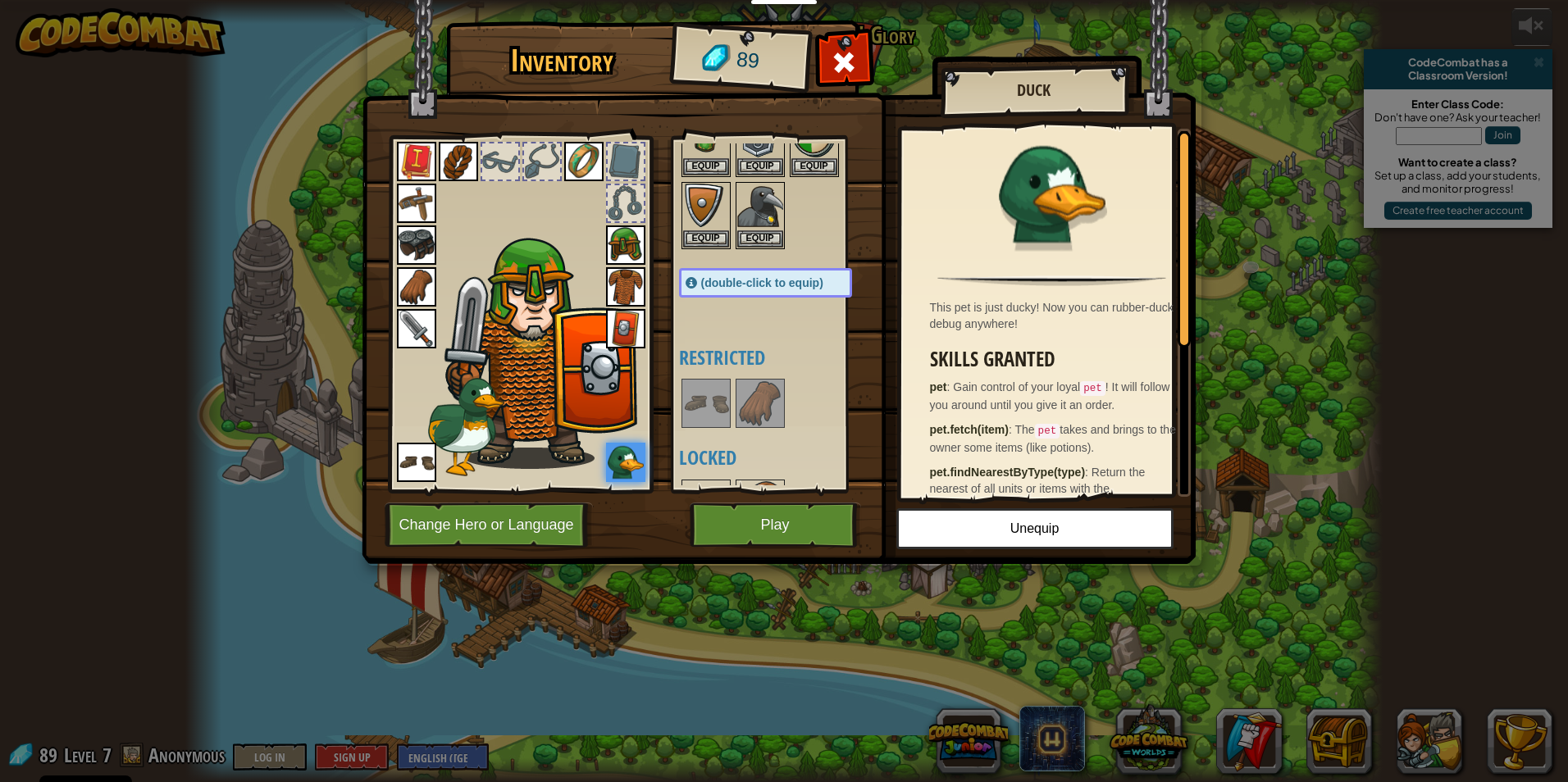
scroll to position [128, 0]
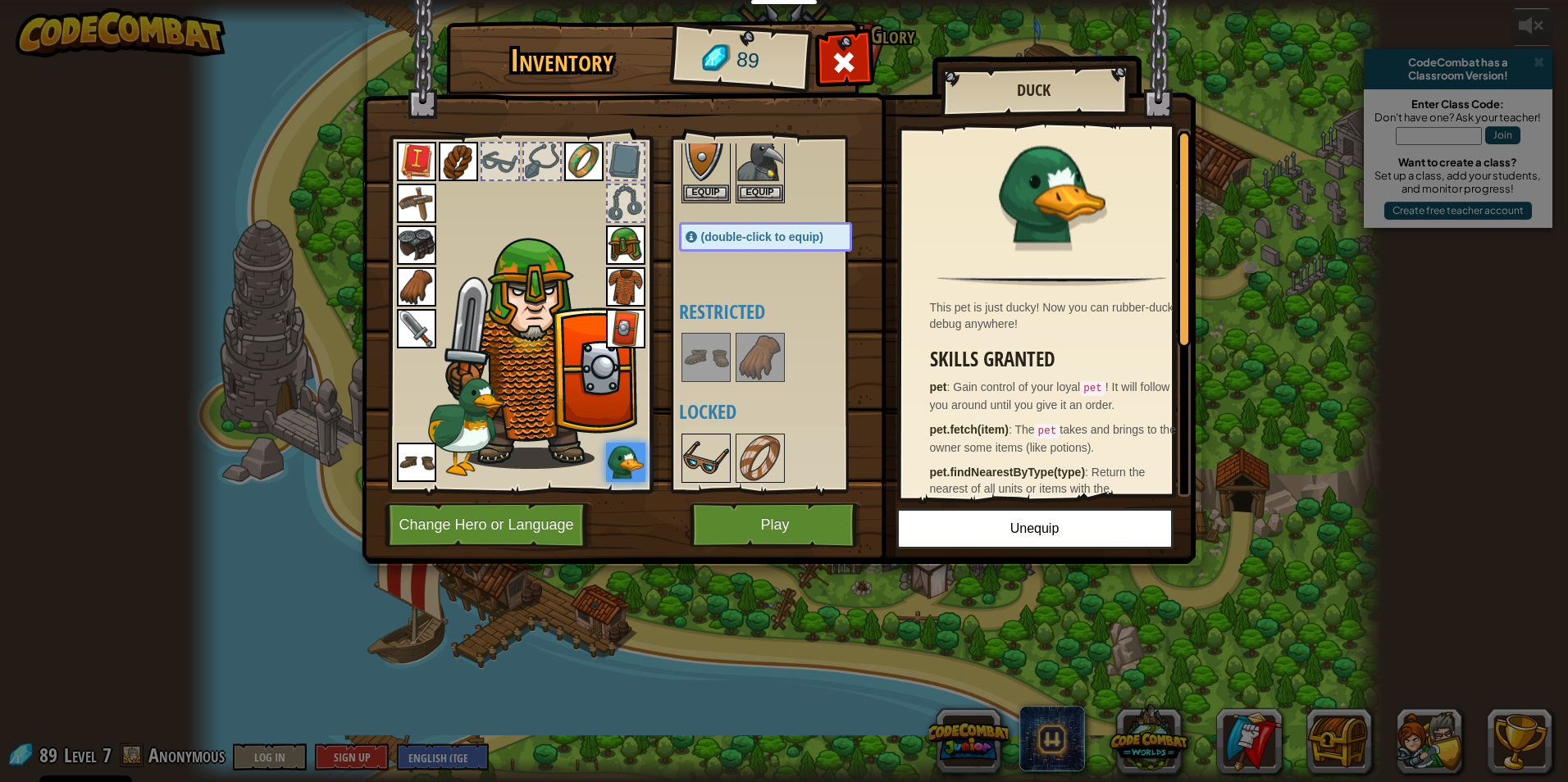
click at [698, 457] on img at bounding box center [706, 458] width 46 height 46
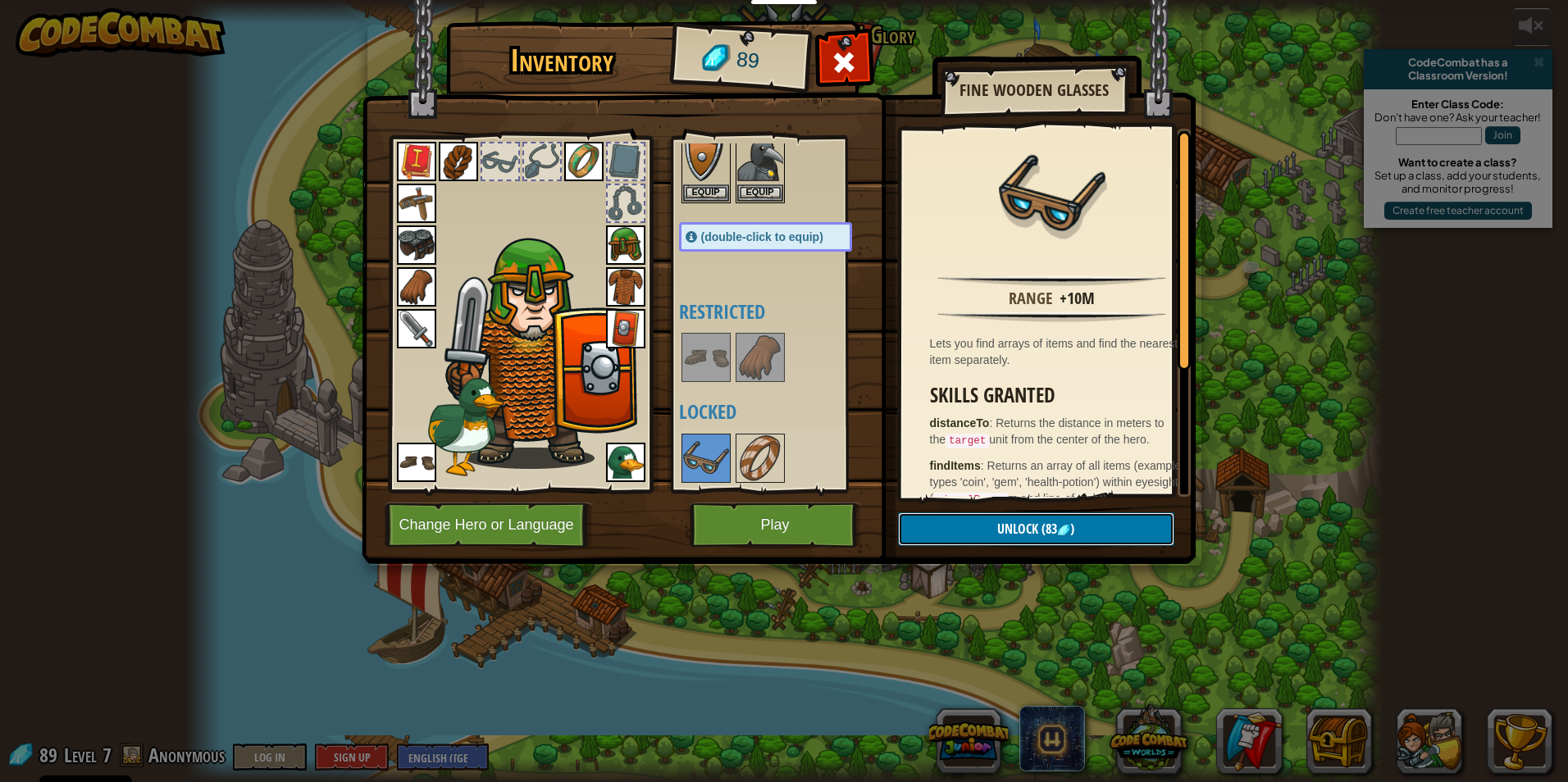
click at [1002, 517] on button "Unlock (83 )" at bounding box center [1035, 528] width 276 height 33
click at [1007, 533] on button "Confirm" at bounding box center [1035, 528] width 276 height 33
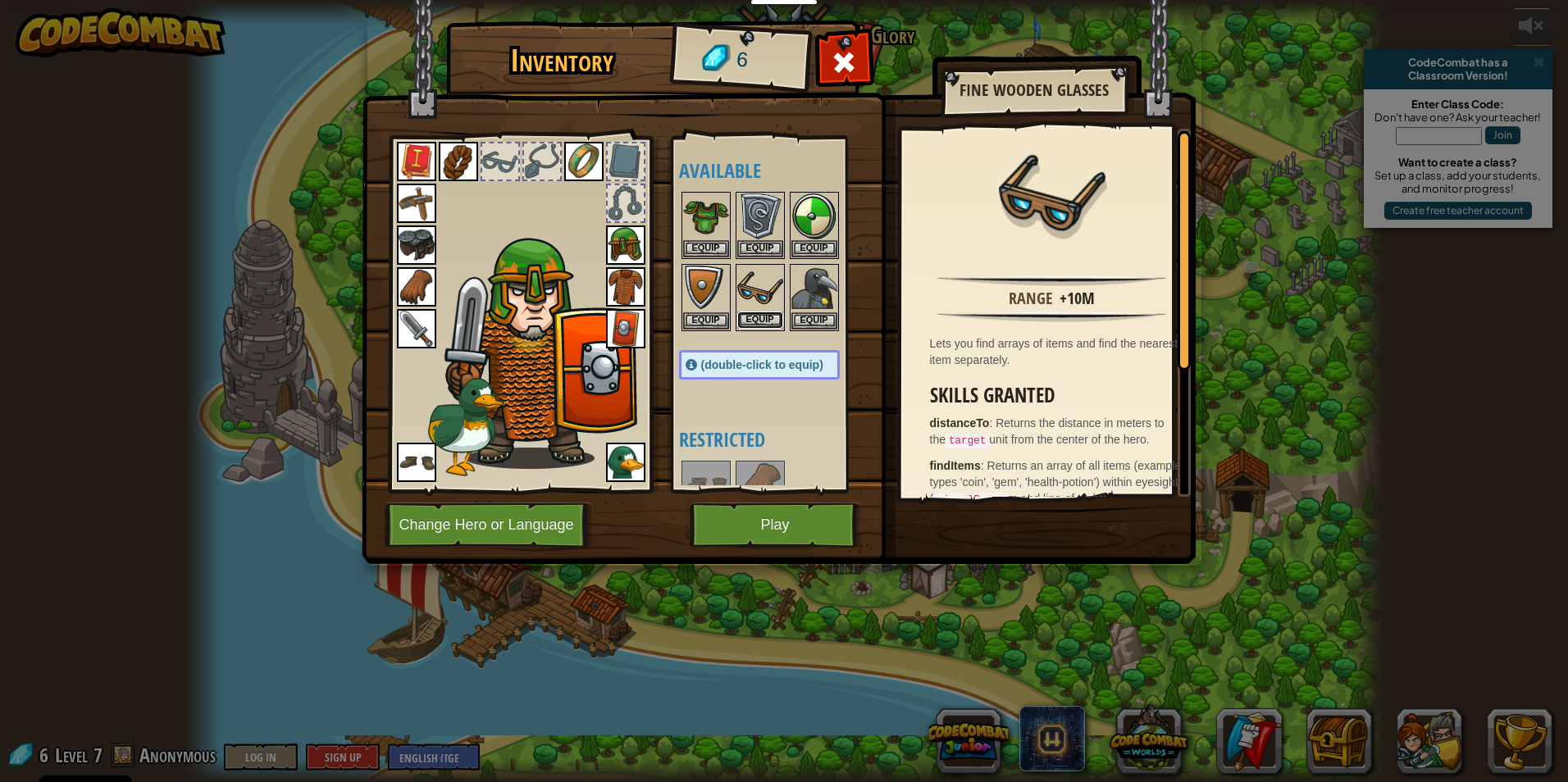
click at [757, 320] on button "Equip" at bounding box center [760, 319] width 46 height 17
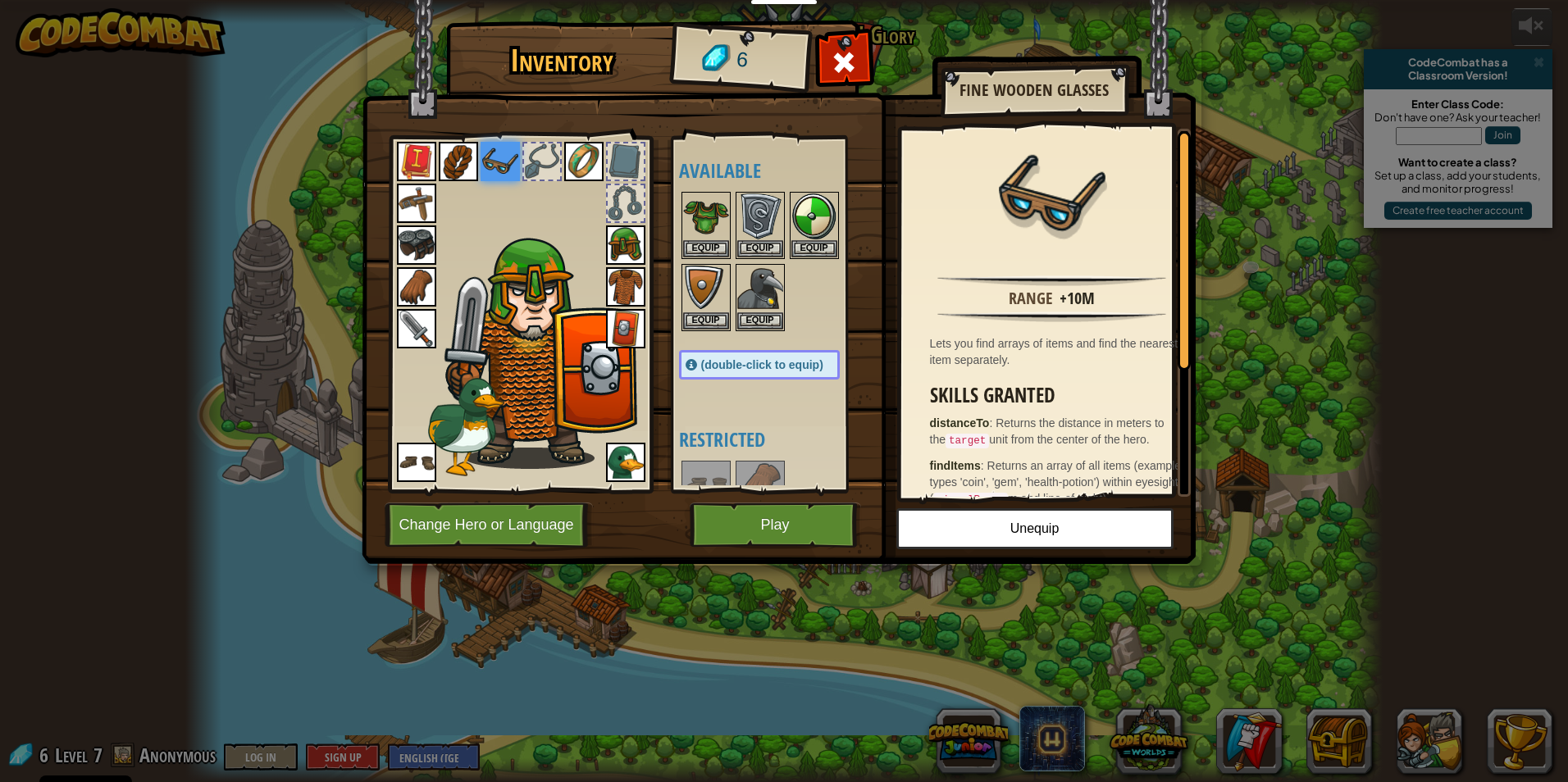
click at [514, 713] on div "Inventory 6 Available Equip Equip Equip Equip Equip Equip Equip Equip Equip Equ…" at bounding box center [784, 391] width 1568 height 782
